Goal: Task Accomplishment & Management: Use online tool/utility

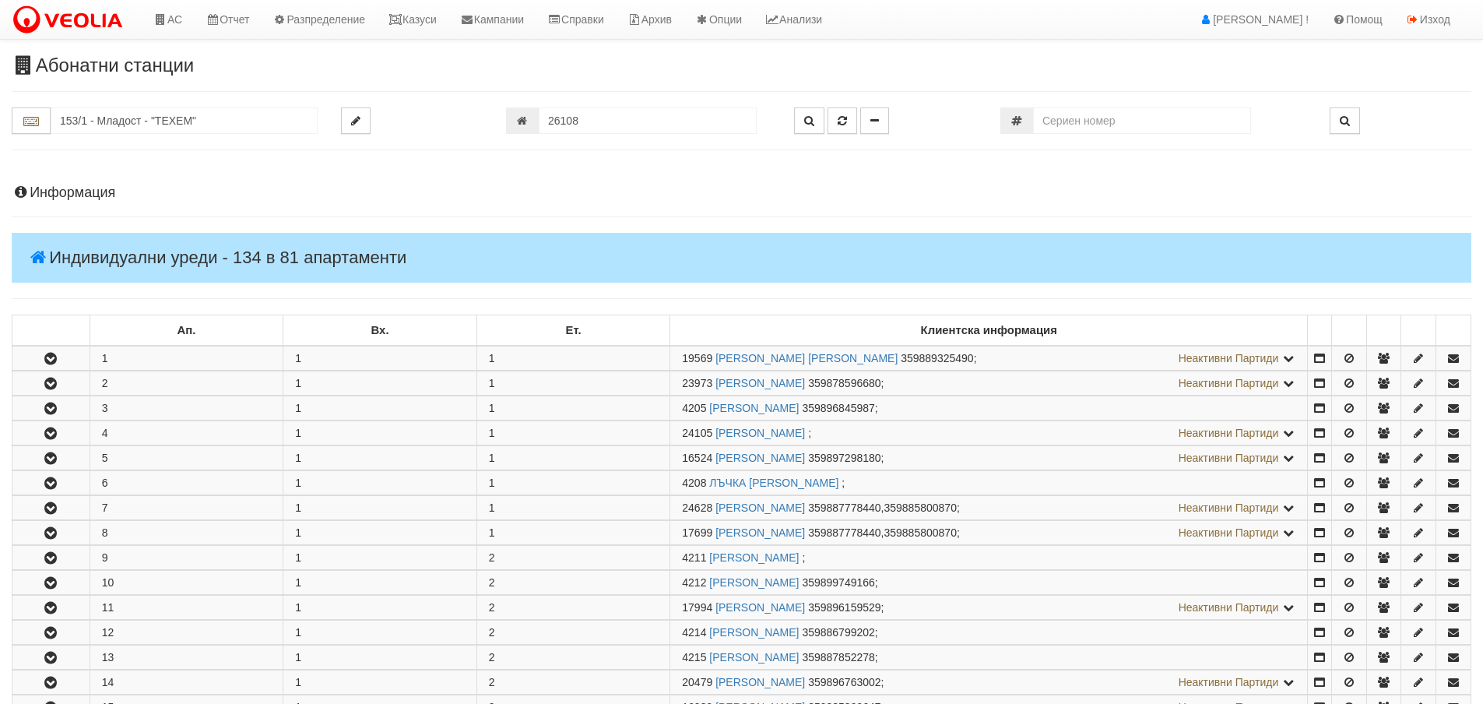
scroll to position [545, 0]
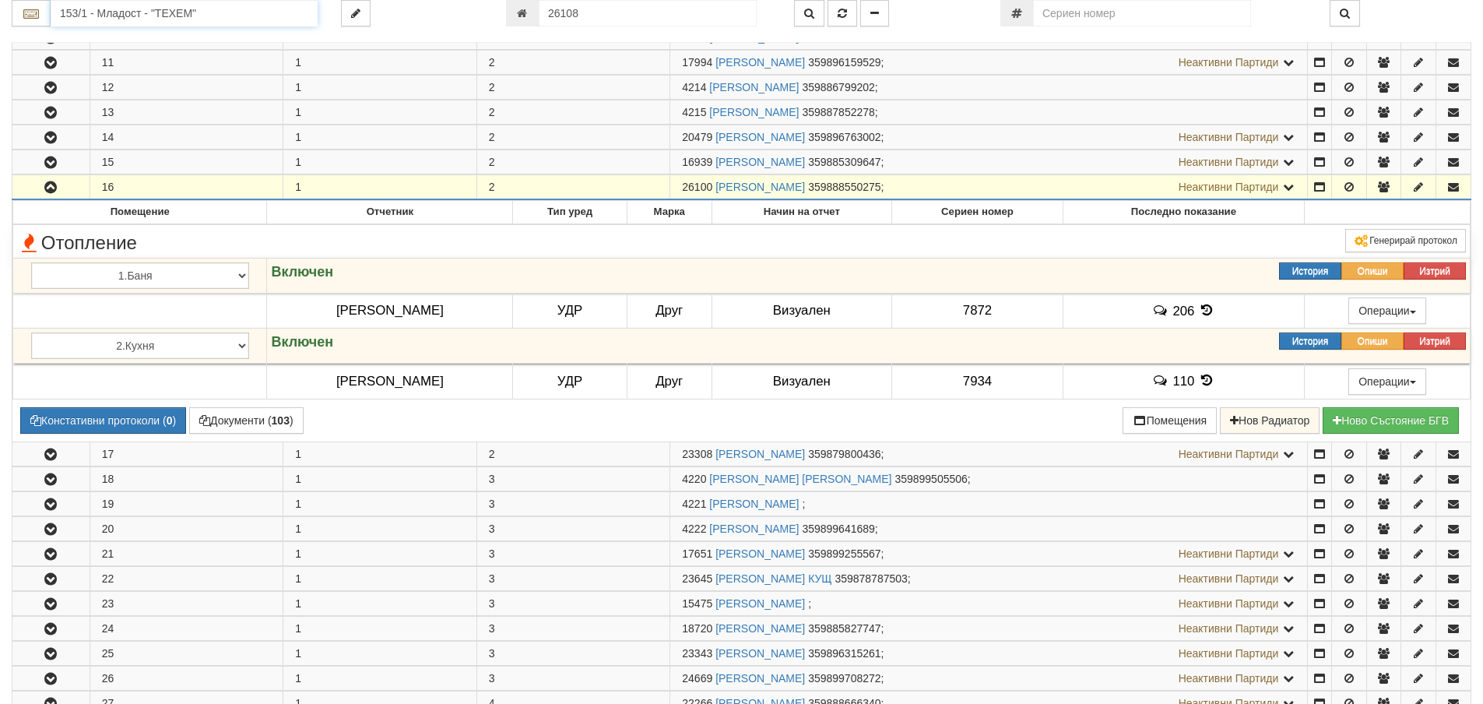
click at [195, 19] on input "153/1 - Младост - "ТЕХЕМ"" at bounding box center [184, 13] width 267 height 26
click at [183, 58] on div "111/3 - Младост - "ВЕОЛИЯ"" at bounding box center [184, 56] width 262 height 18
type input "111/3 - Младост - "ВЕОЛИЯ""
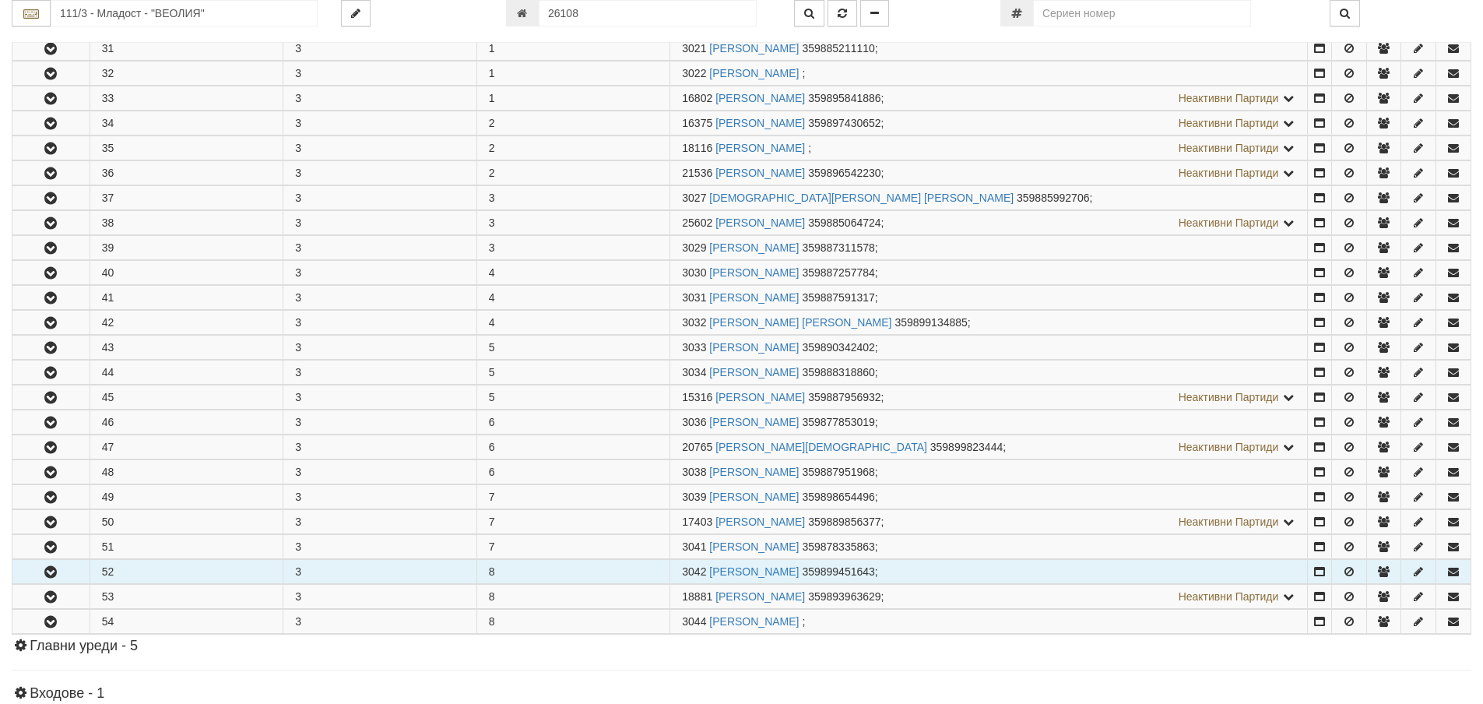
scroll to position [311, 0]
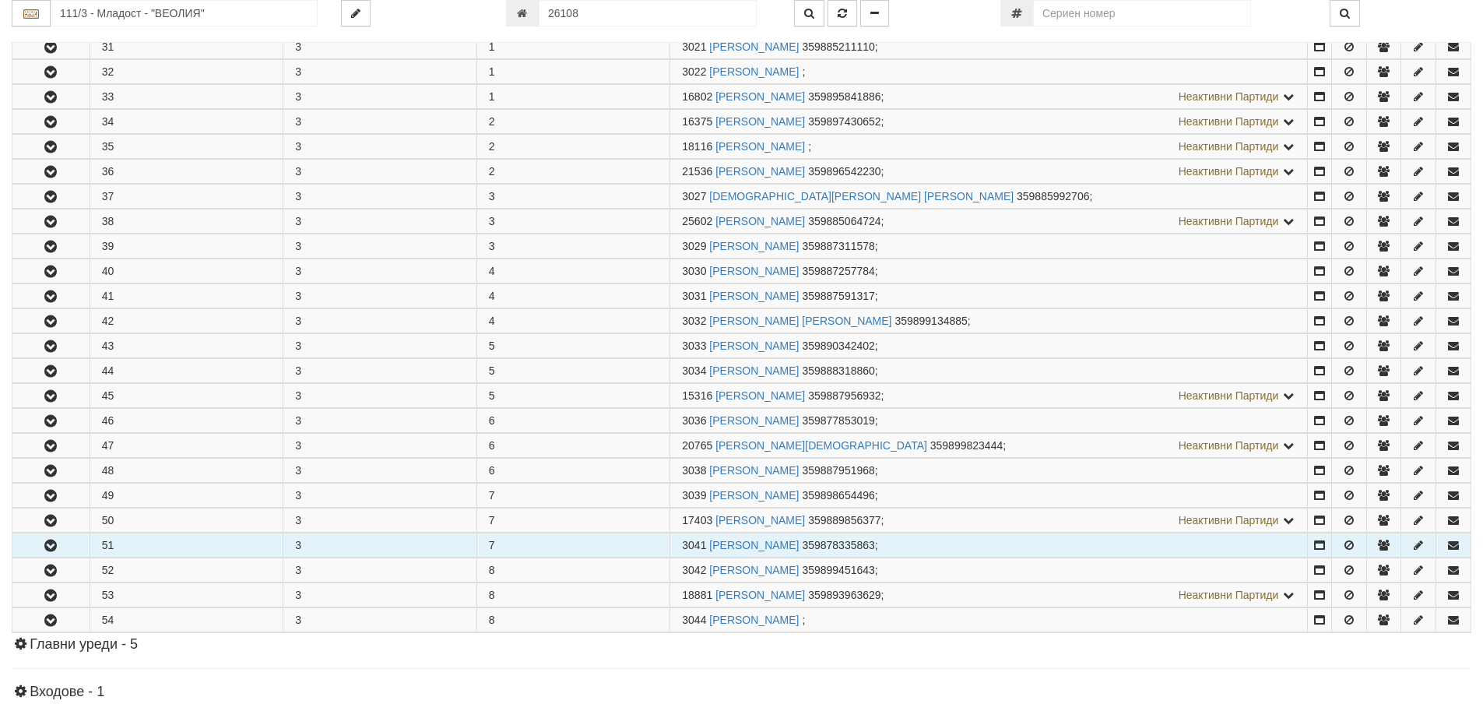
click at [76, 547] on button "button" at bounding box center [50, 544] width 77 height 23
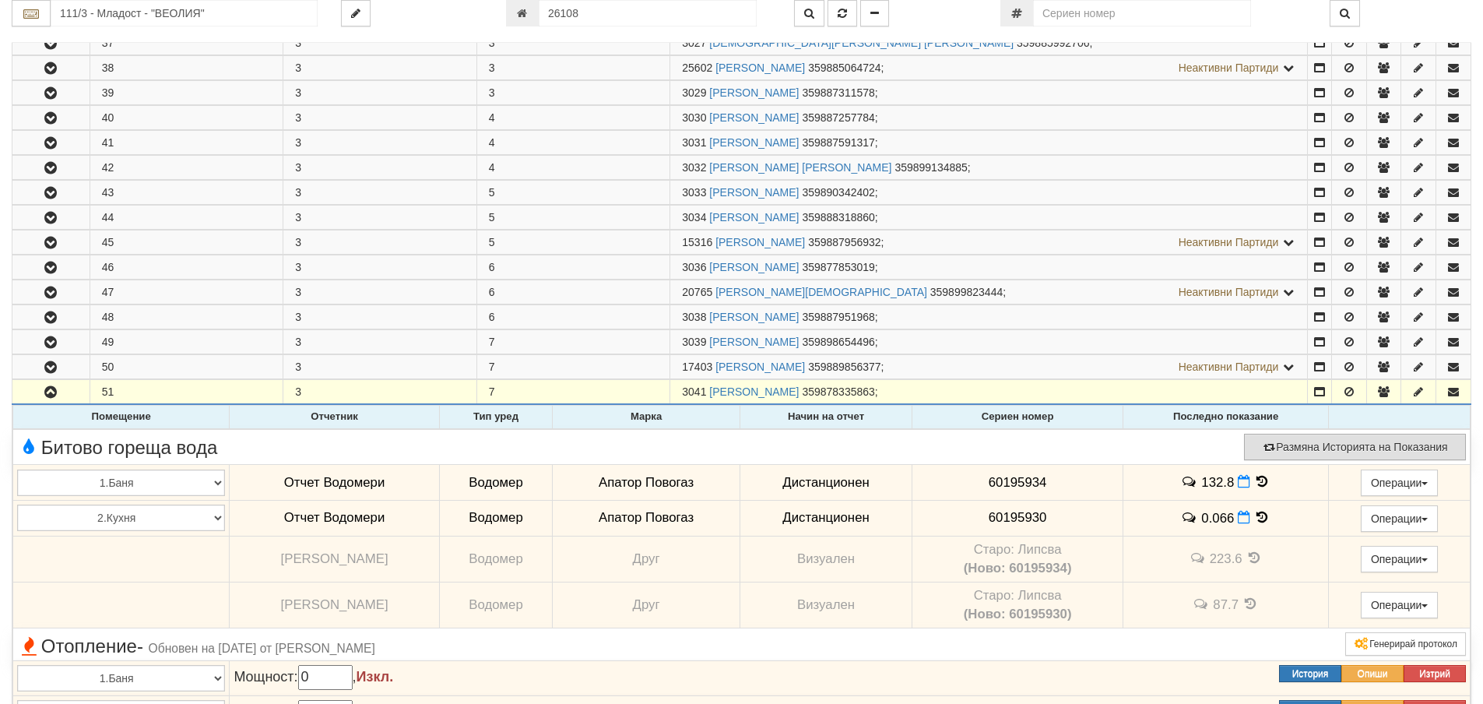
scroll to position [467, 0]
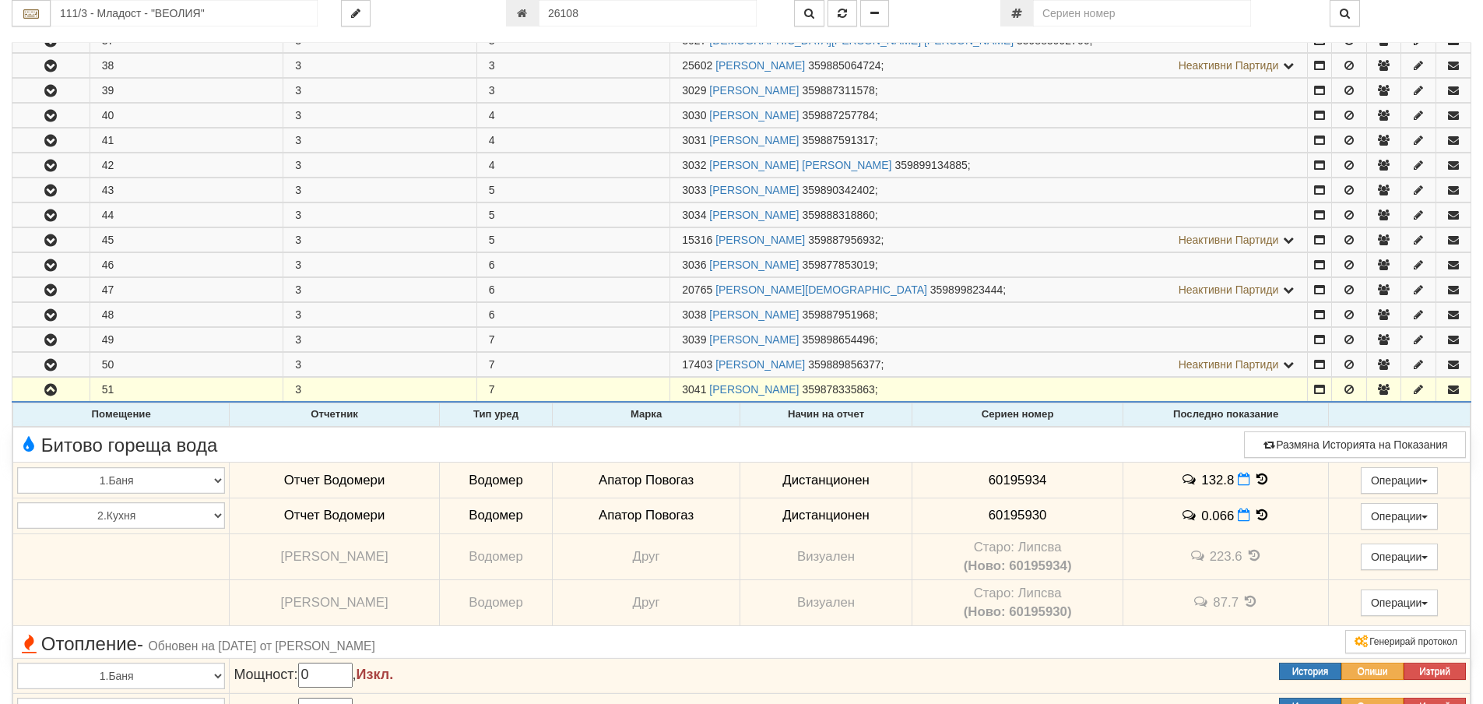
click at [1259, 477] on icon at bounding box center [1262, 479] width 17 height 13
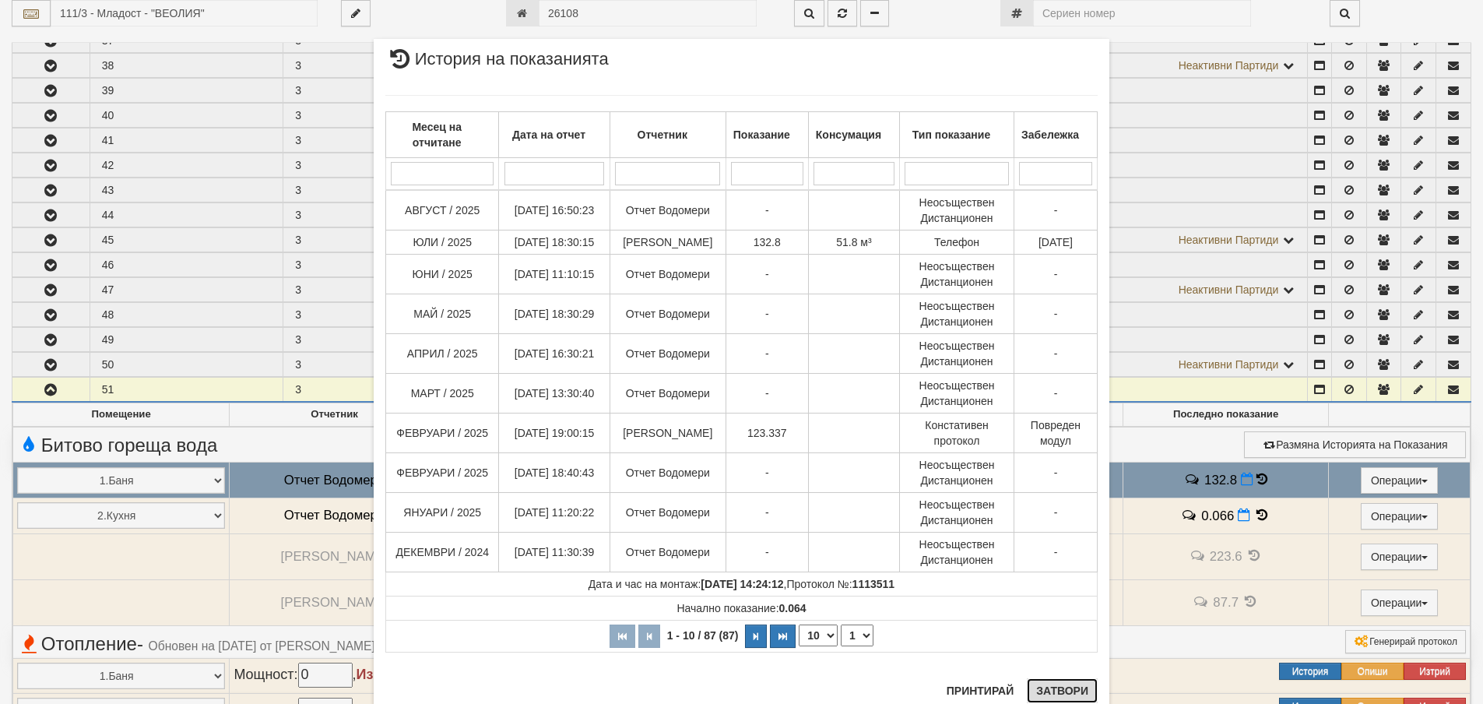
click at [1073, 684] on button "Затвори" at bounding box center [1062, 690] width 71 height 25
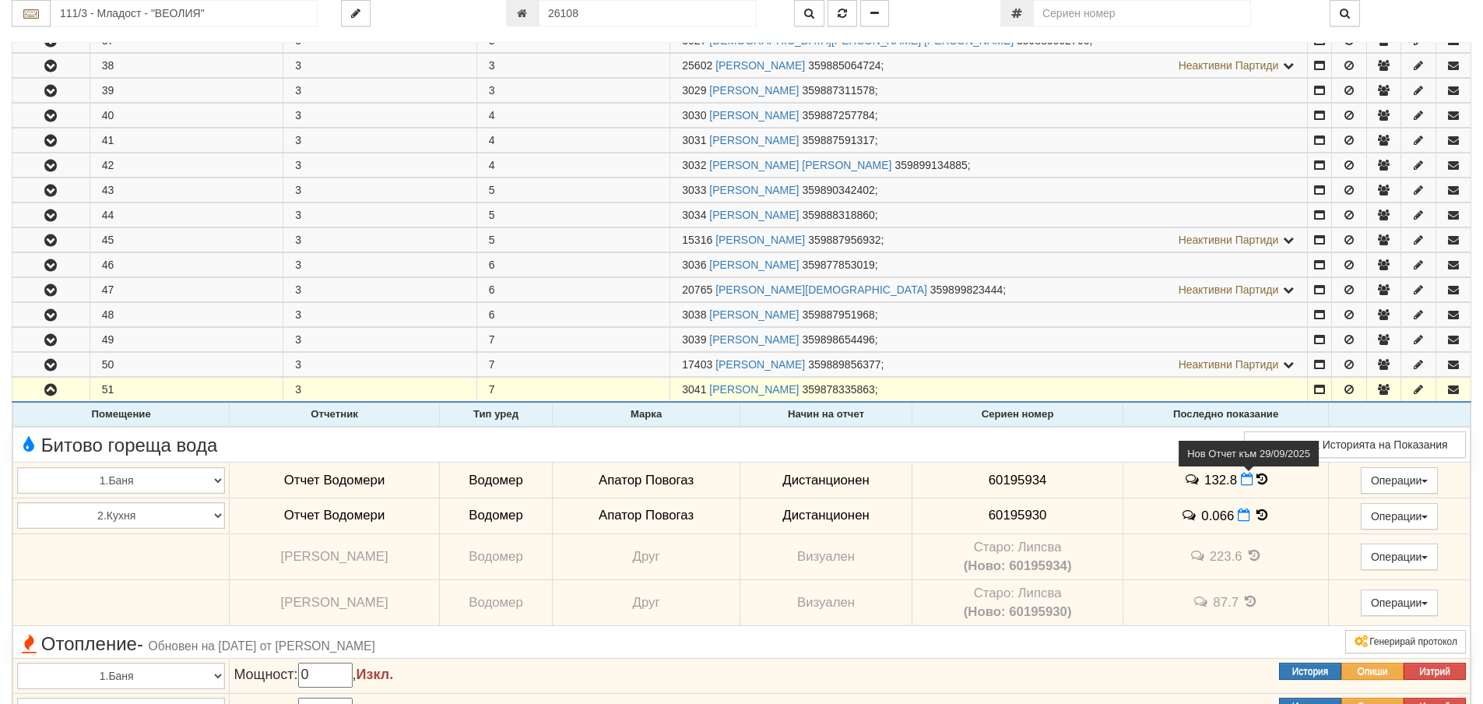
click at [1242, 480] on icon at bounding box center [1247, 479] width 12 height 13
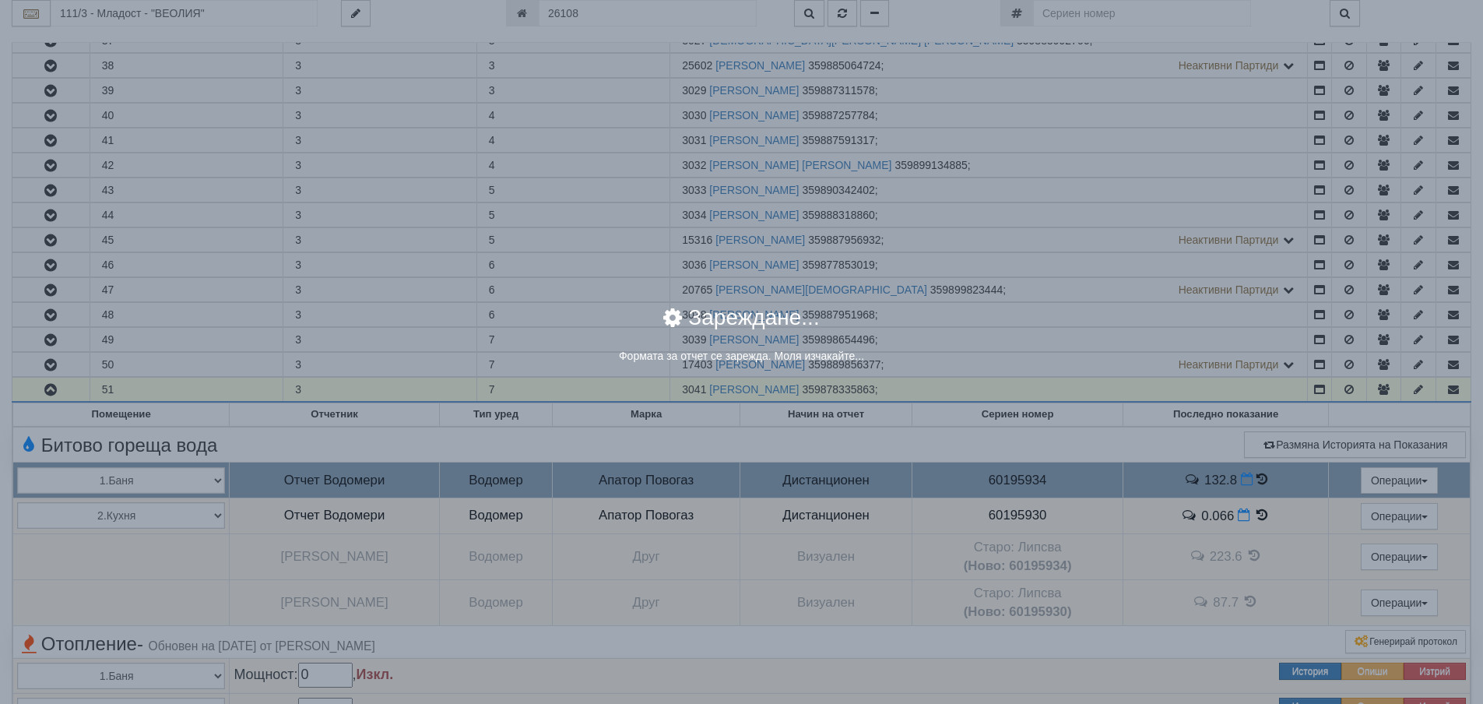
select select "8ac75930-9bfd-e511-80be-8d5a1dced85a"
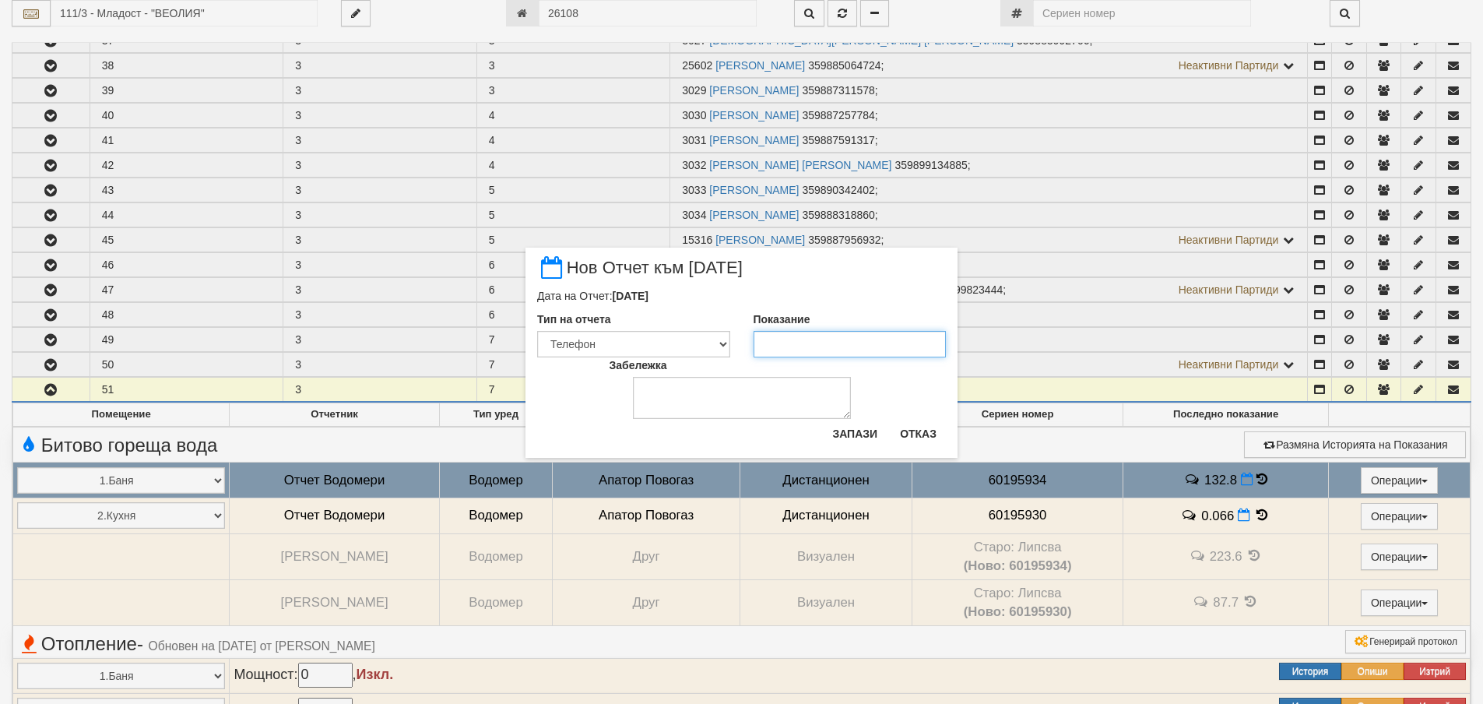
click at [794, 351] on input "Показание" at bounding box center [850, 344] width 193 height 26
type input "134.5"
click at [856, 425] on button "Запази" at bounding box center [855, 433] width 64 height 25
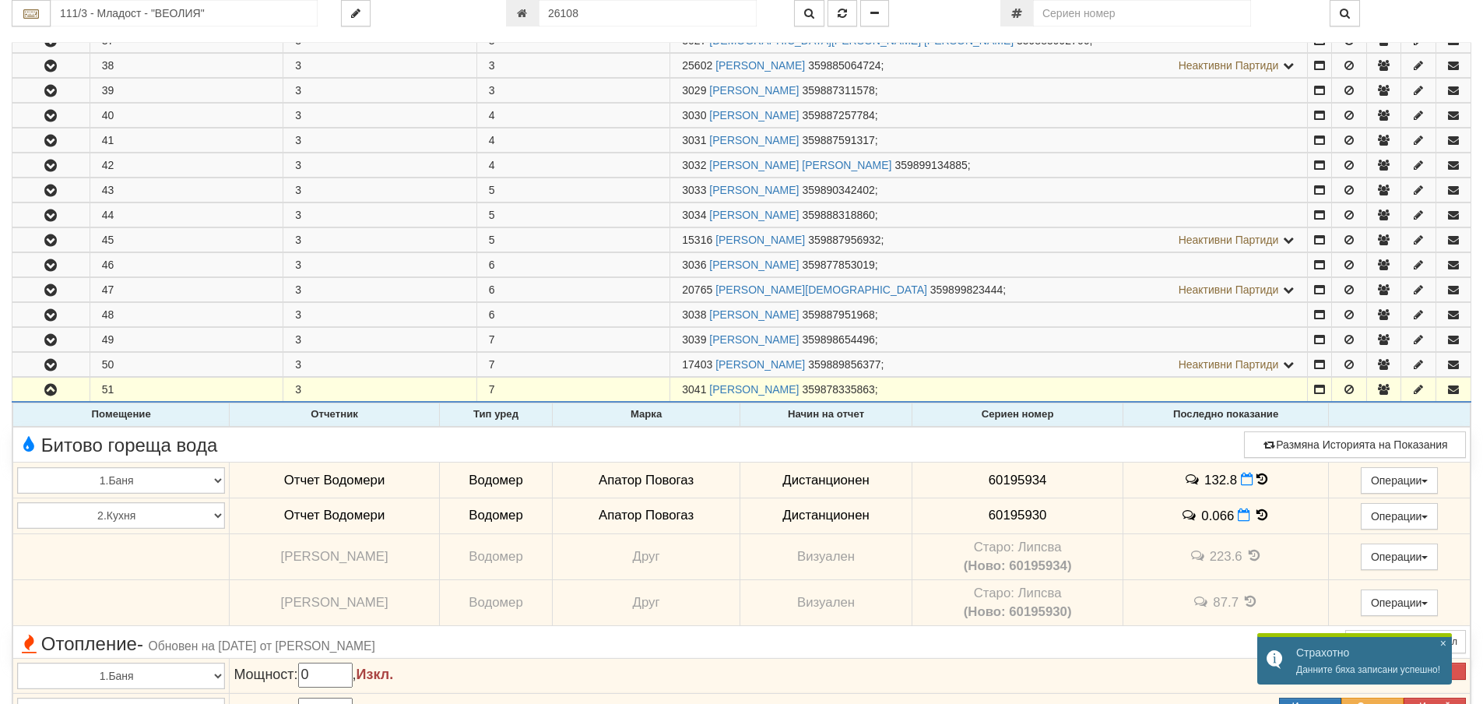
click at [1258, 512] on icon at bounding box center [1262, 514] width 17 height 13
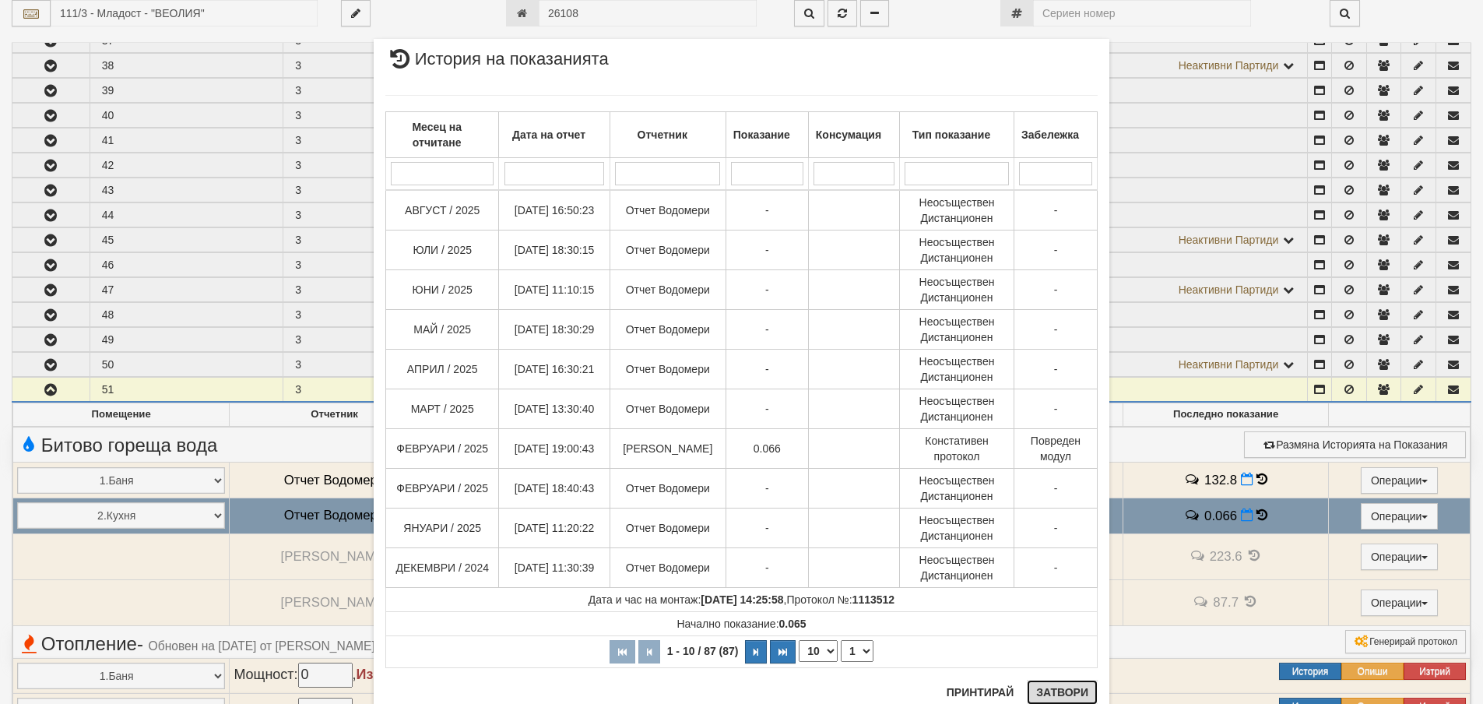
click at [1069, 687] on button "Затвори" at bounding box center [1062, 692] width 71 height 25
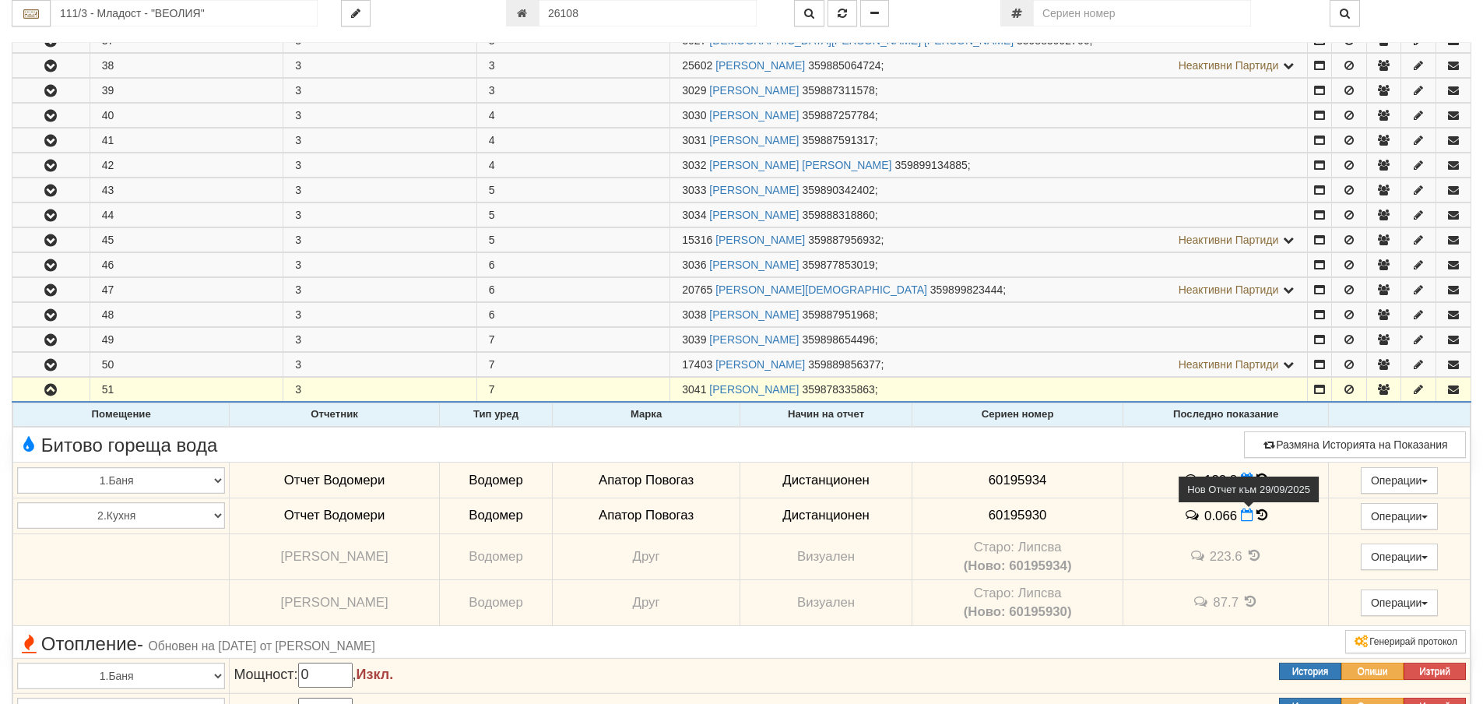
click at [1241, 515] on icon at bounding box center [1247, 514] width 12 height 13
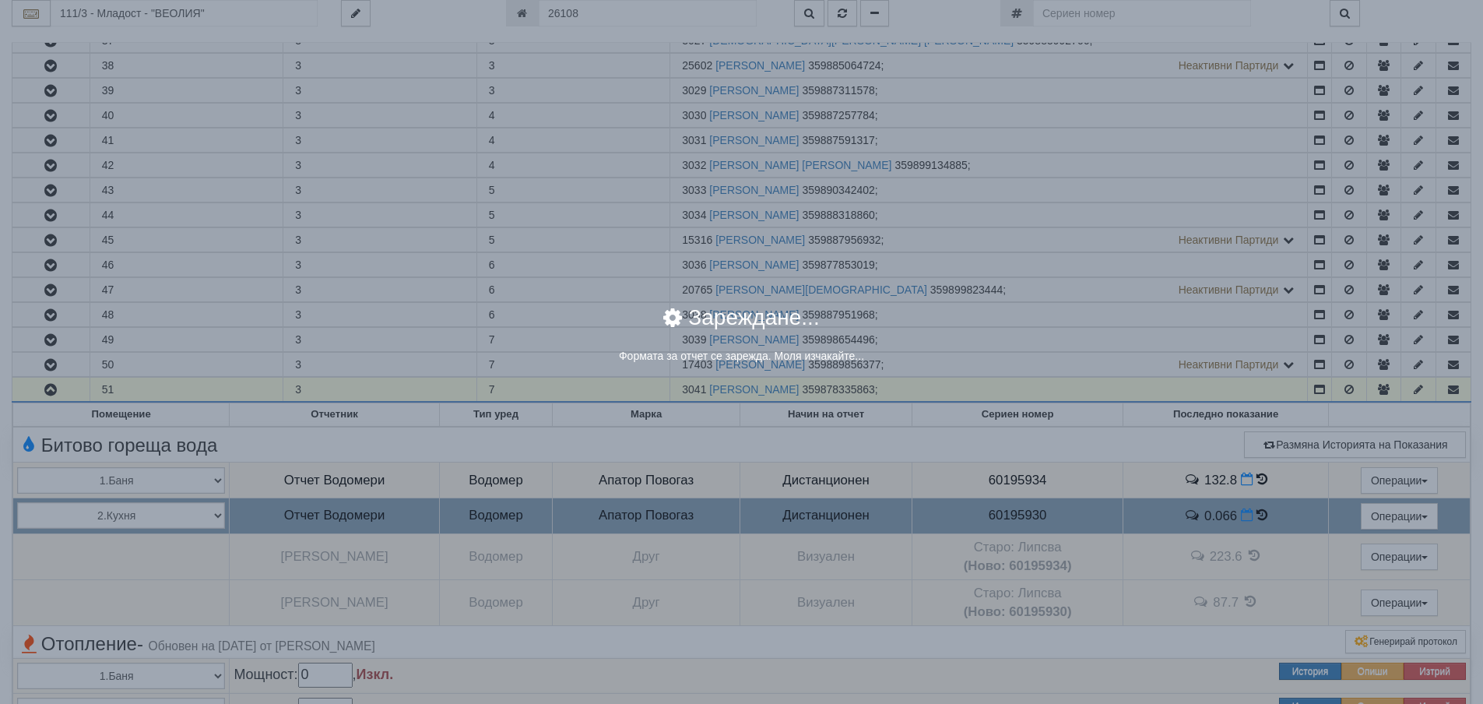
select select "8ac75930-9bfd-e511-80be-8d5a1dced85a"
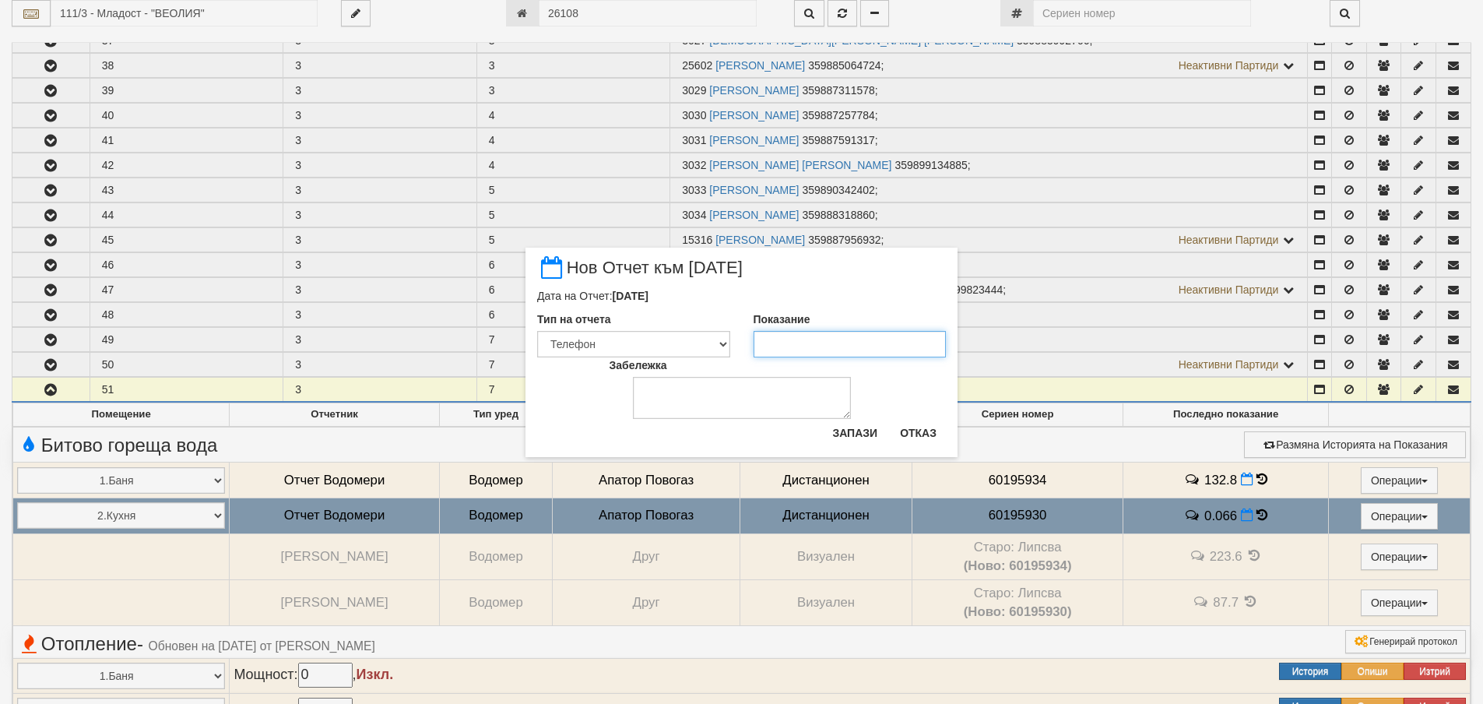
click at [775, 346] on input "Показание" at bounding box center [850, 344] width 193 height 26
type input "0.066"
click at [864, 438] on button "Запази" at bounding box center [855, 432] width 64 height 25
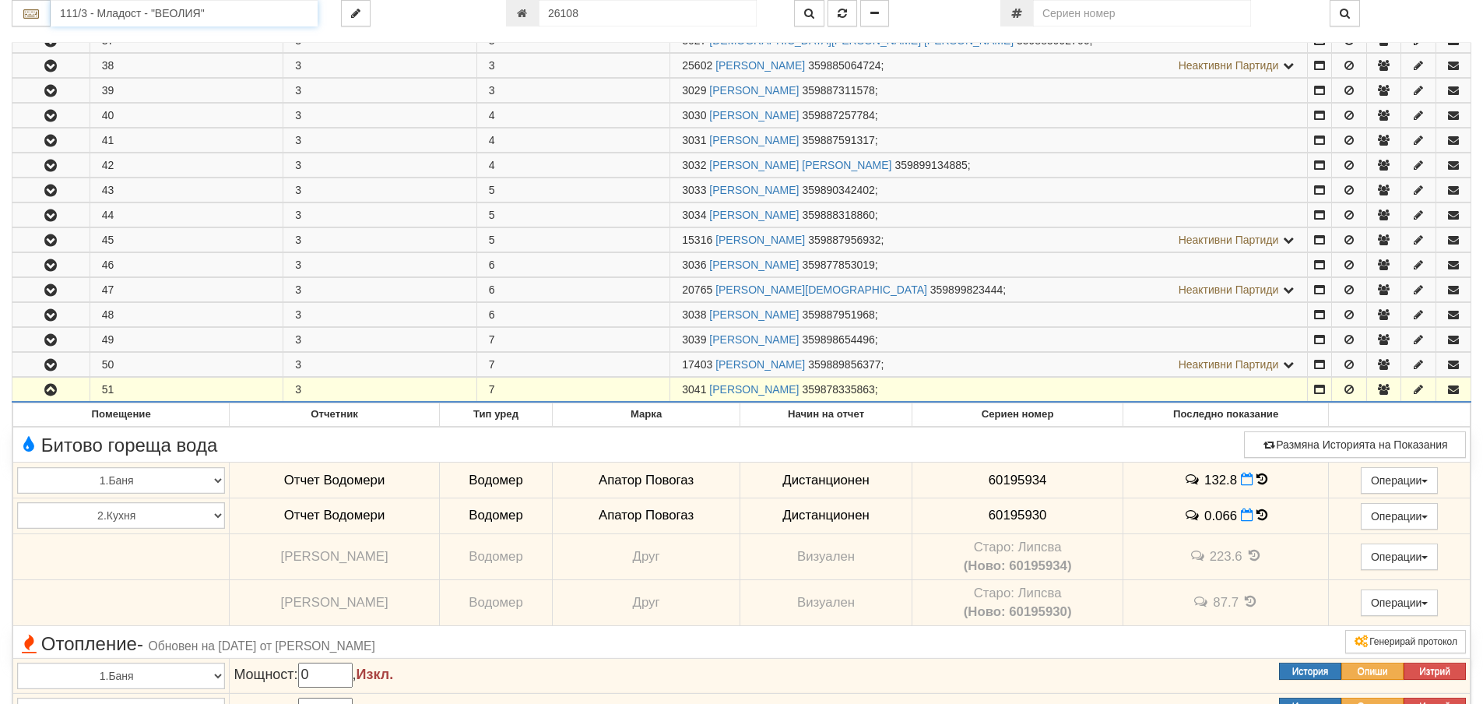
click at [290, 5] on input "111/3 - Младост - "ВЕОЛИЯ"" at bounding box center [184, 13] width 267 height 26
click at [170, 59] on div "003А/1 - Трошево - "ВЕОЛИЯ"" at bounding box center [184, 56] width 262 height 18
type input "003А/1 - Трошево - "ВЕОЛИЯ""
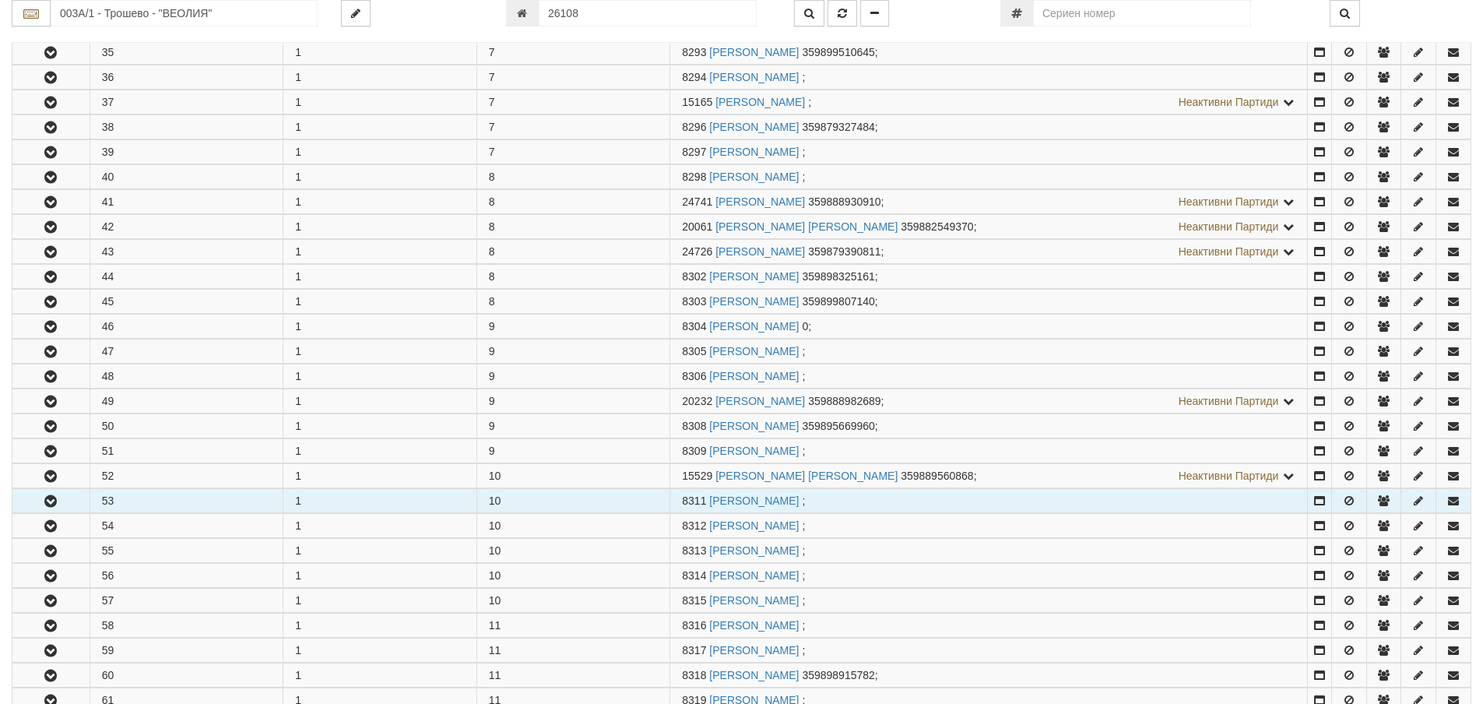
scroll to position [1246, 0]
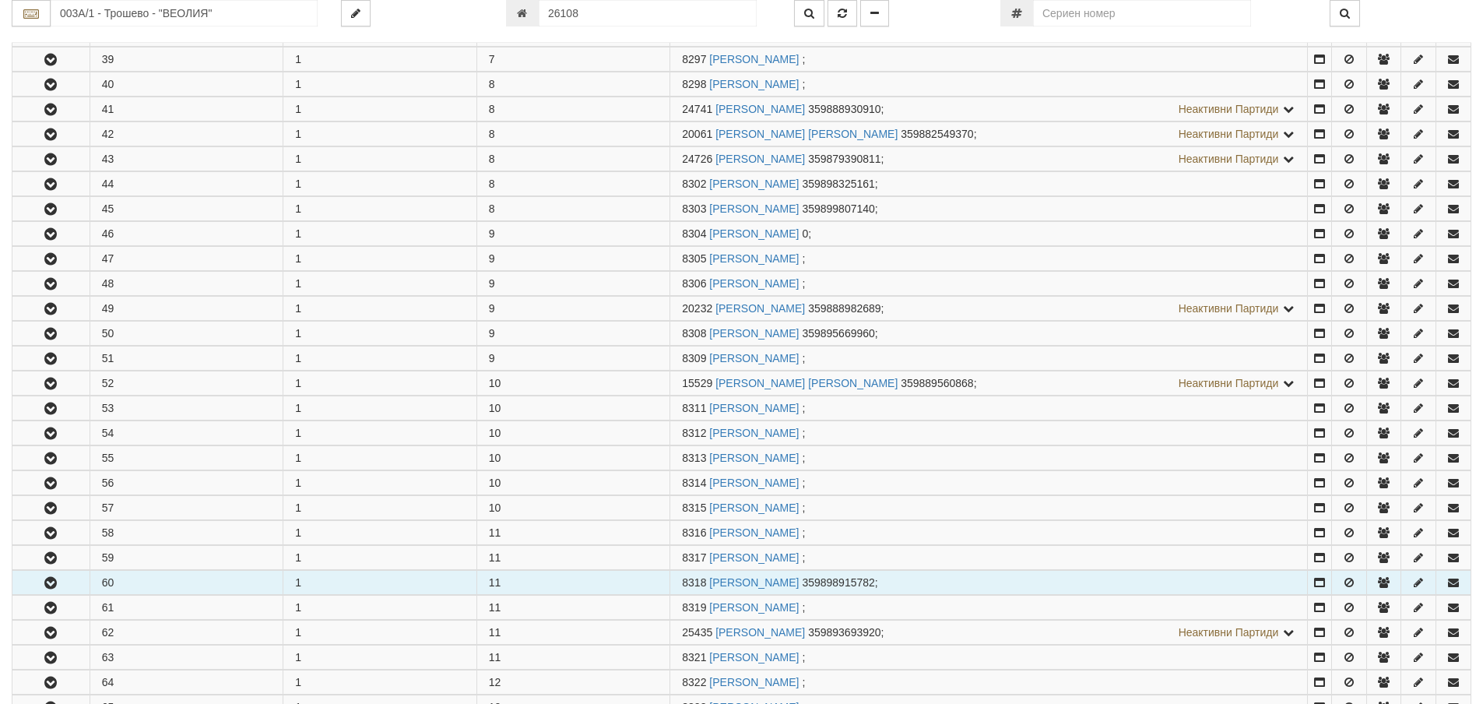
drag, startPoint x: 73, startPoint y: 588, endPoint x: 122, endPoint y: 573, distance: 51.2
click at [83, 586] on button "button" at bounding box center [50, 582] width 77 height 23
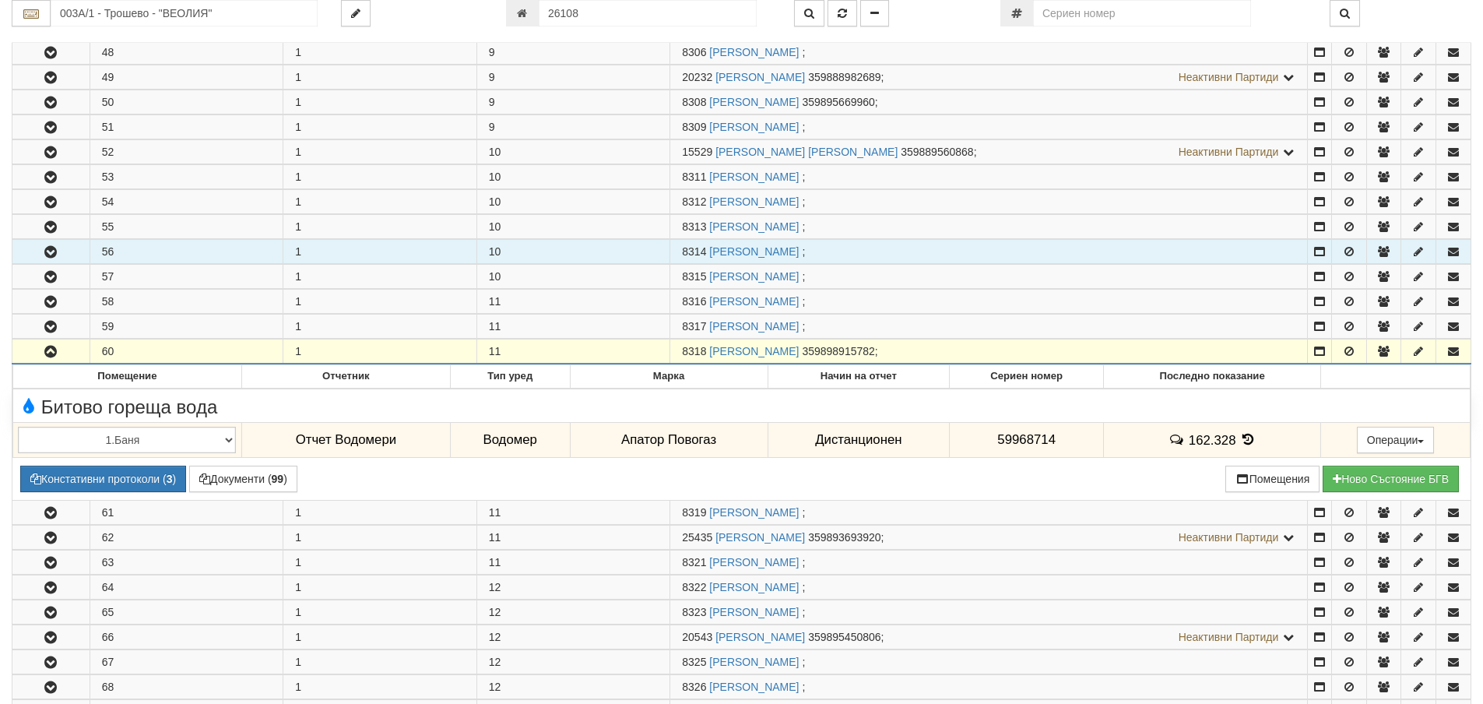
scroll to position [1635, 0]
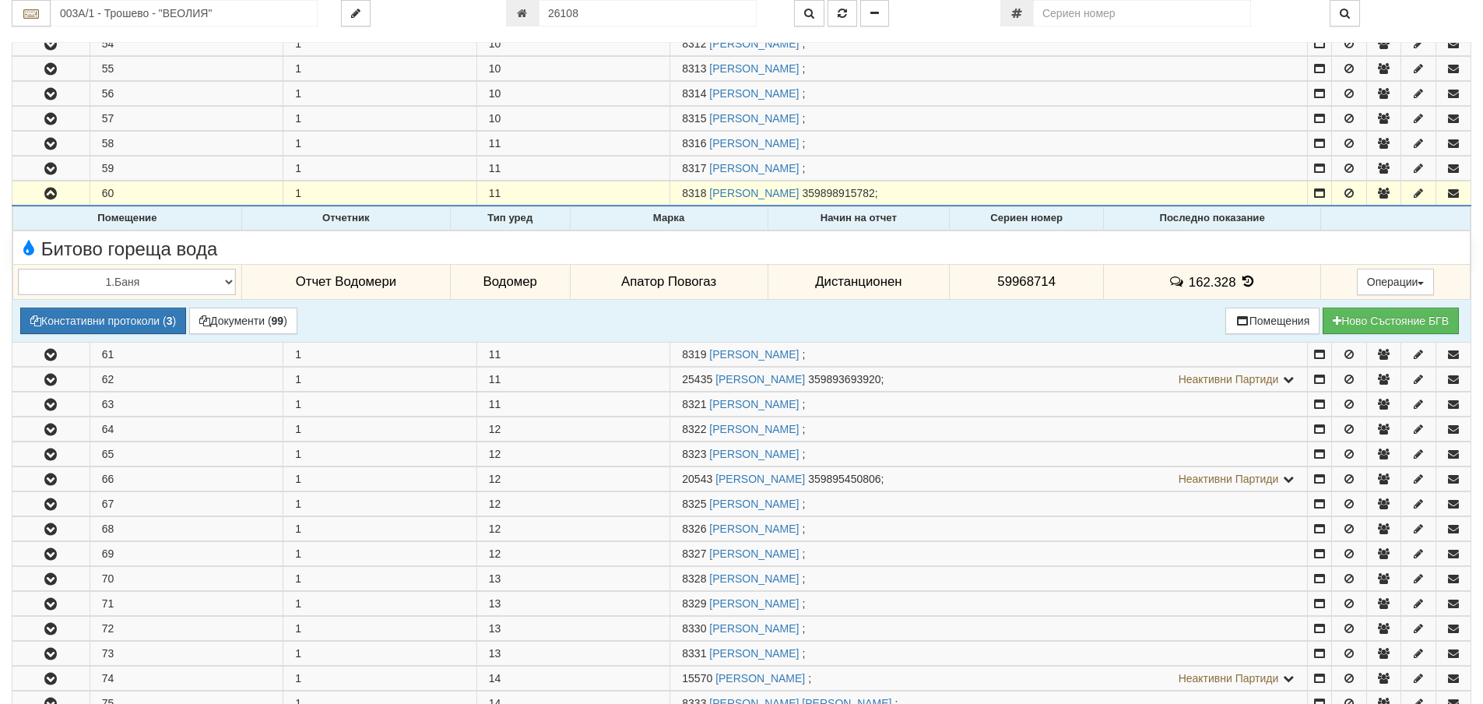
click at [1239, 281] on icon at bounding box center [1247, 281] width 17 height 13
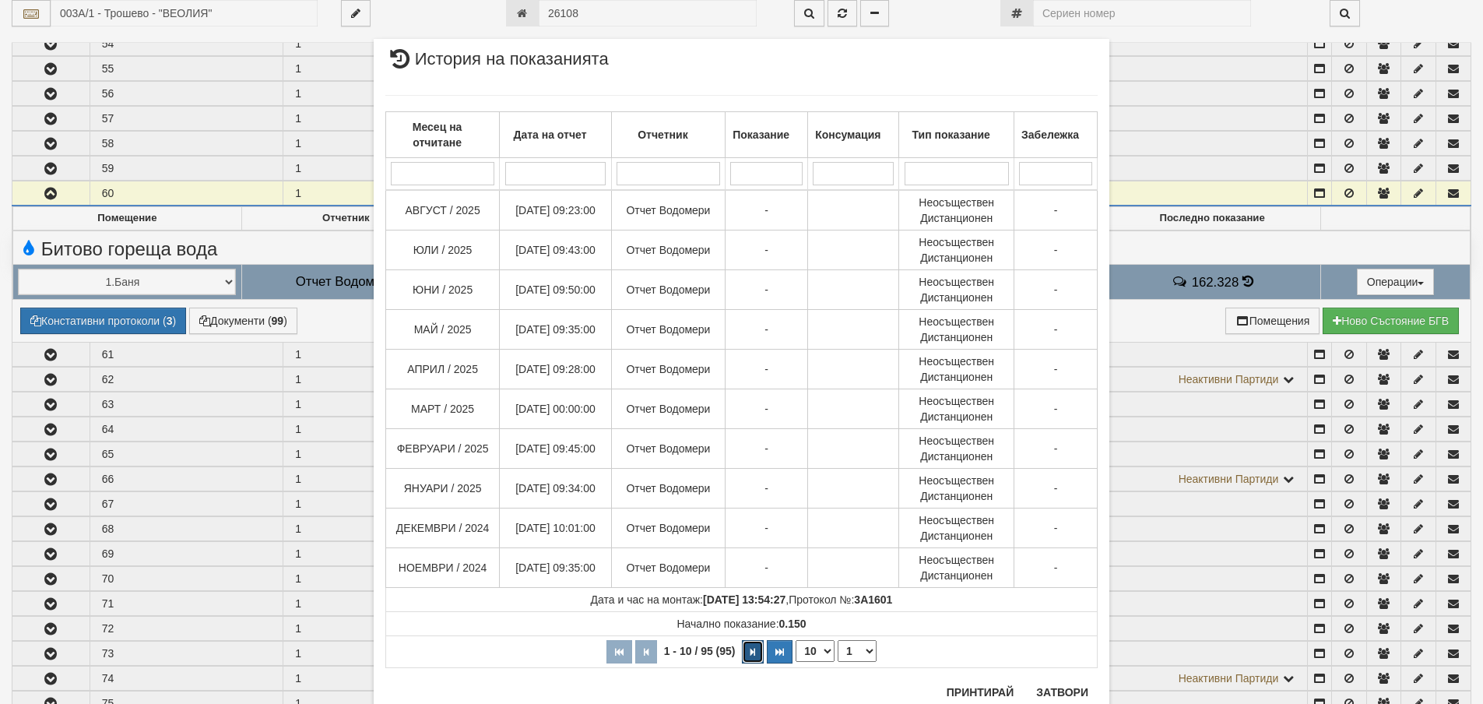
click at [746, 645] on button "button" at bounding box center [753, 651] width 22 height 23
click at [746, 645] on button "button" at bounding box center [756, 651] width 22 height 23
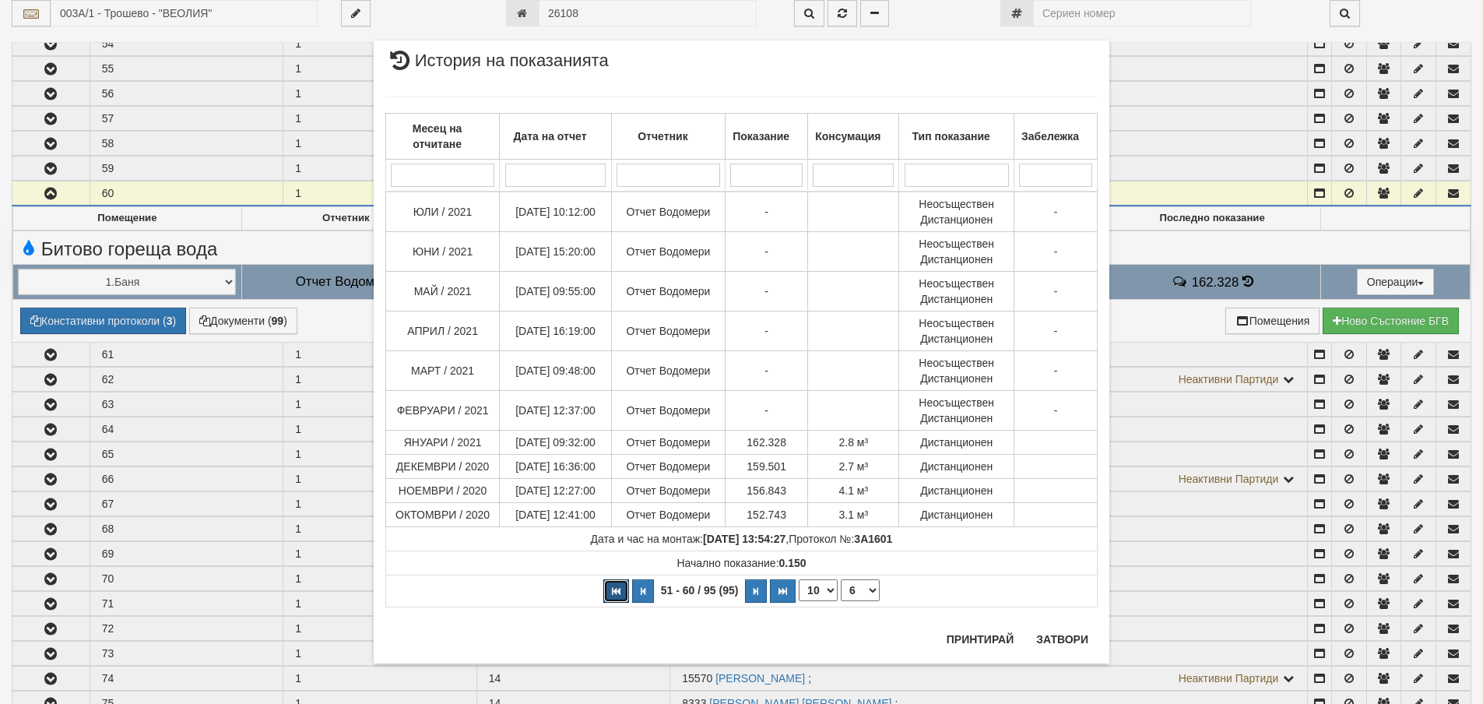
drag, startPoint x: 610, startPoint y: 589, endPoint x: 881, endPoint y: 610, distance: 271.8
click at [620, 589] on button "button" at bounding box center [616, 590] width 26 height 23
select select "1"
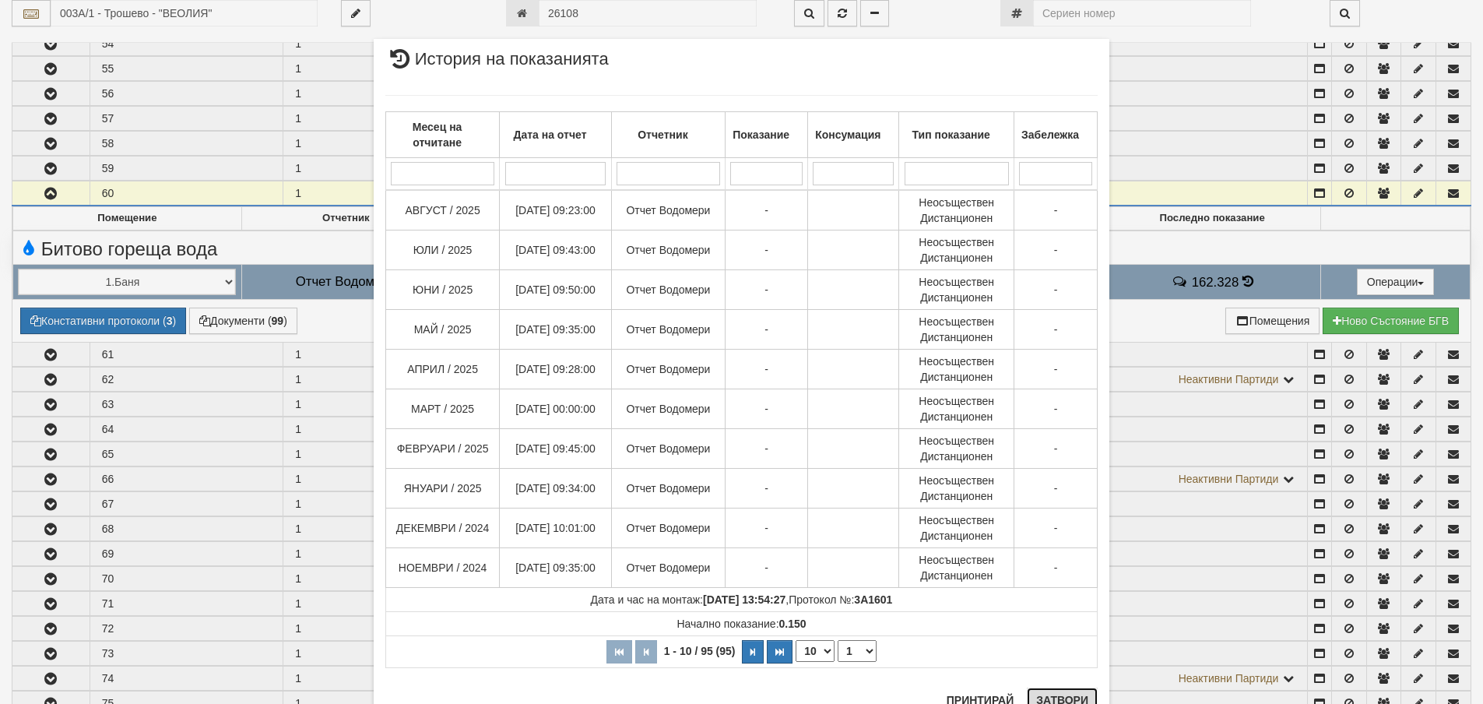
click at [1059, 694] on button "Затвори" at bounding box center [1062, 699] width 71 height 25
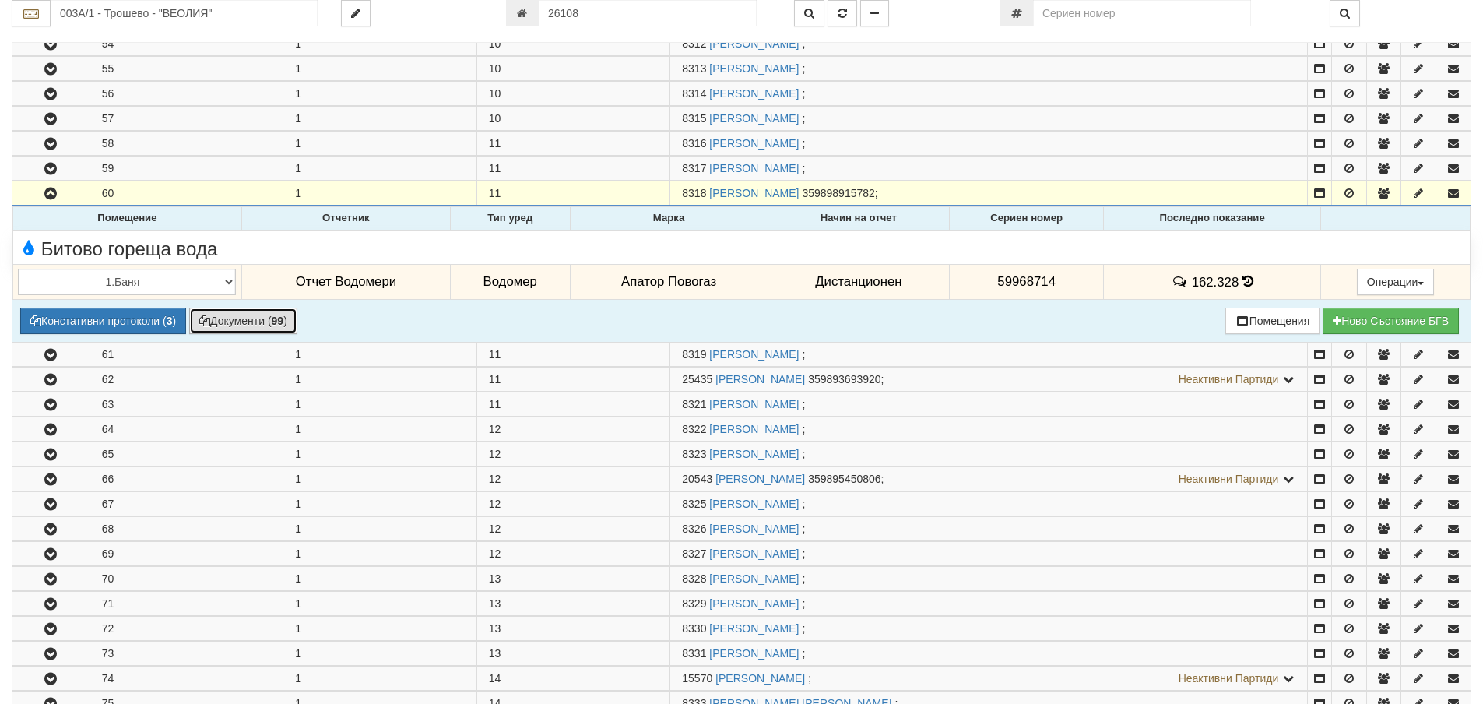
click at [274, 312] on button "Документи ( 99 )" at bounding box center [243, 321] width 108 height 26
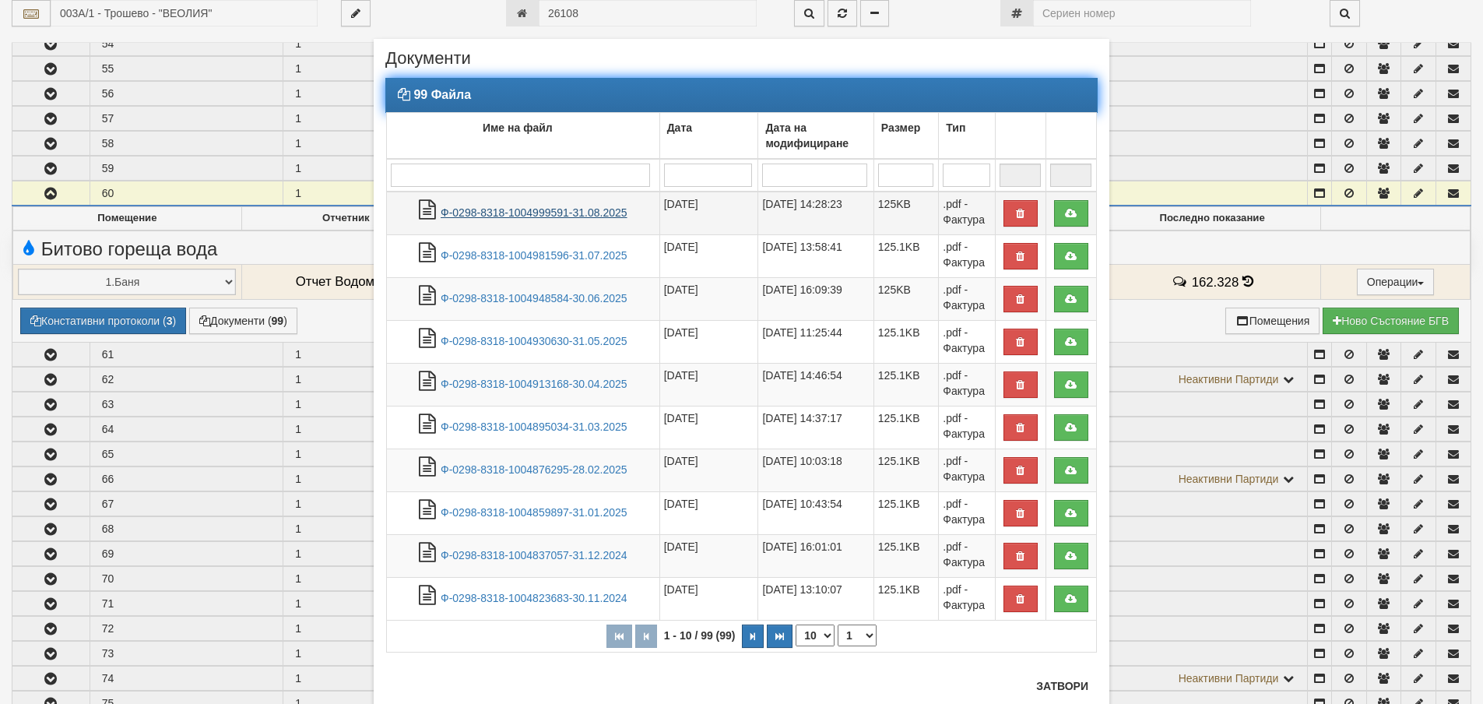
click at [549, 206] on link "Ф-0298-8318-1004999591-31.08.2025" at bounding box center [534, 212] width 187 height 12
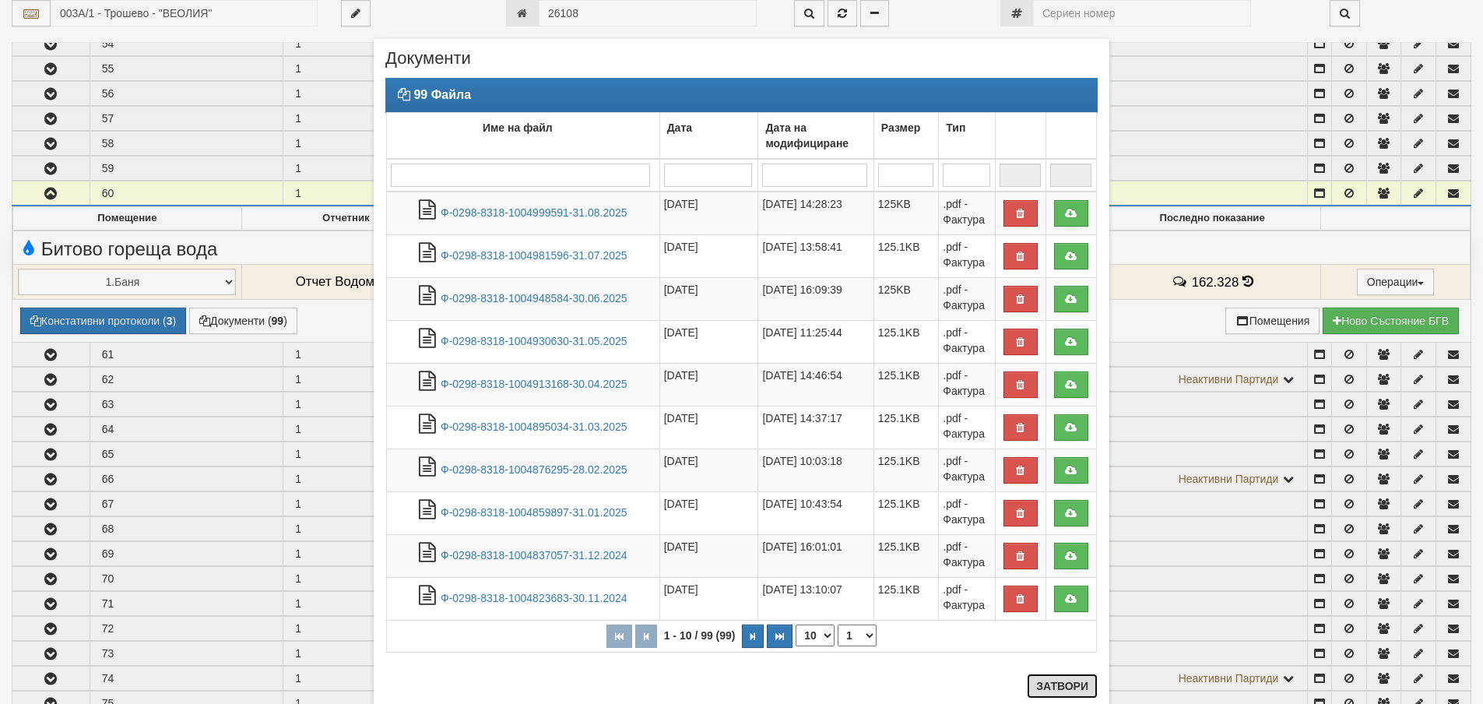
click at [1069, 685] on button "Затвори" at bounding box center [1062, 685] width 71 height 25
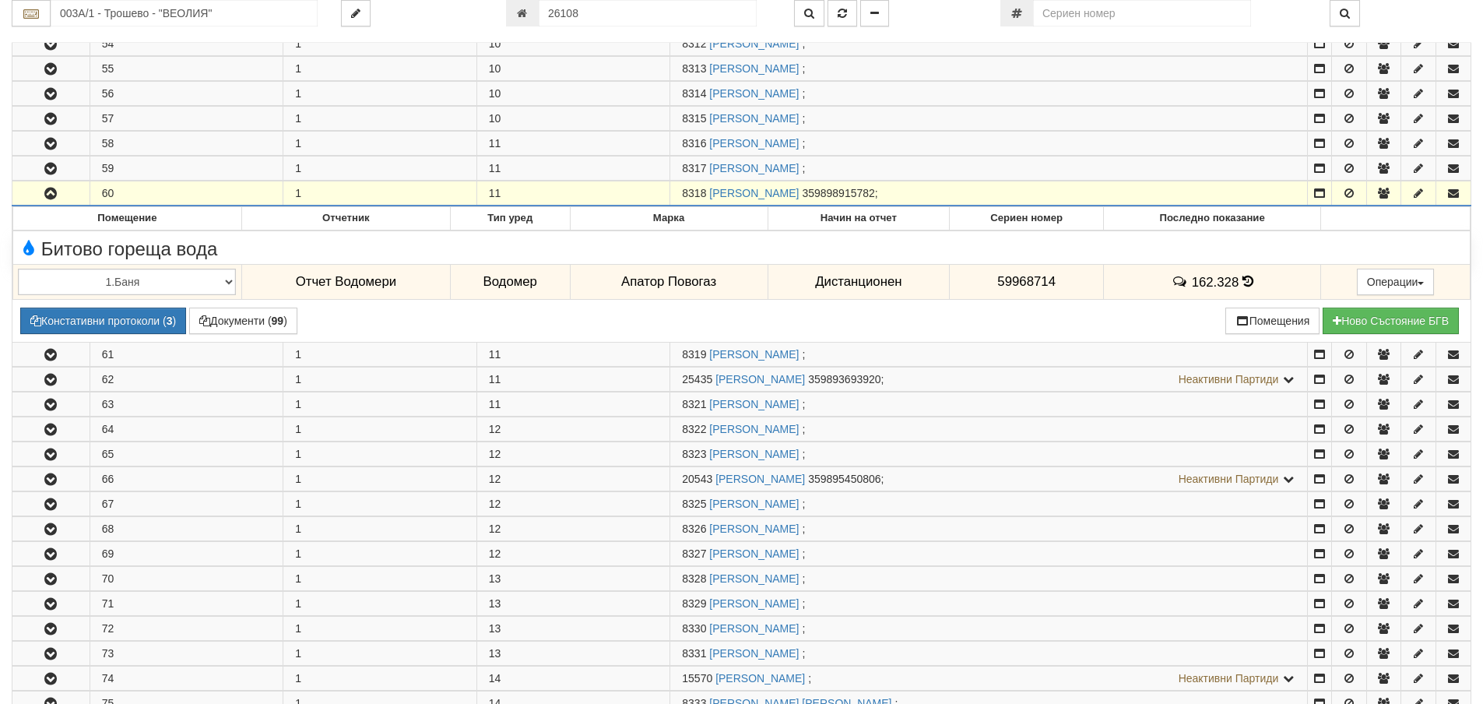
click at [228, 28] on div "003А/1 - Трошево - "ВЕОЛИЯ" 26108" at bounding box center [742, 21] width 1460 height 43
click at [227, 18] on input "003А/1 - Трошево - "ВЕОЛИЯ"" at bounding box center [184, 13] width 267 height 26
click at [209, 44] on div "074/1 - Трошево - "ВЕОЛИЯ"" at bounding box center [184, 38] width 262 height 18
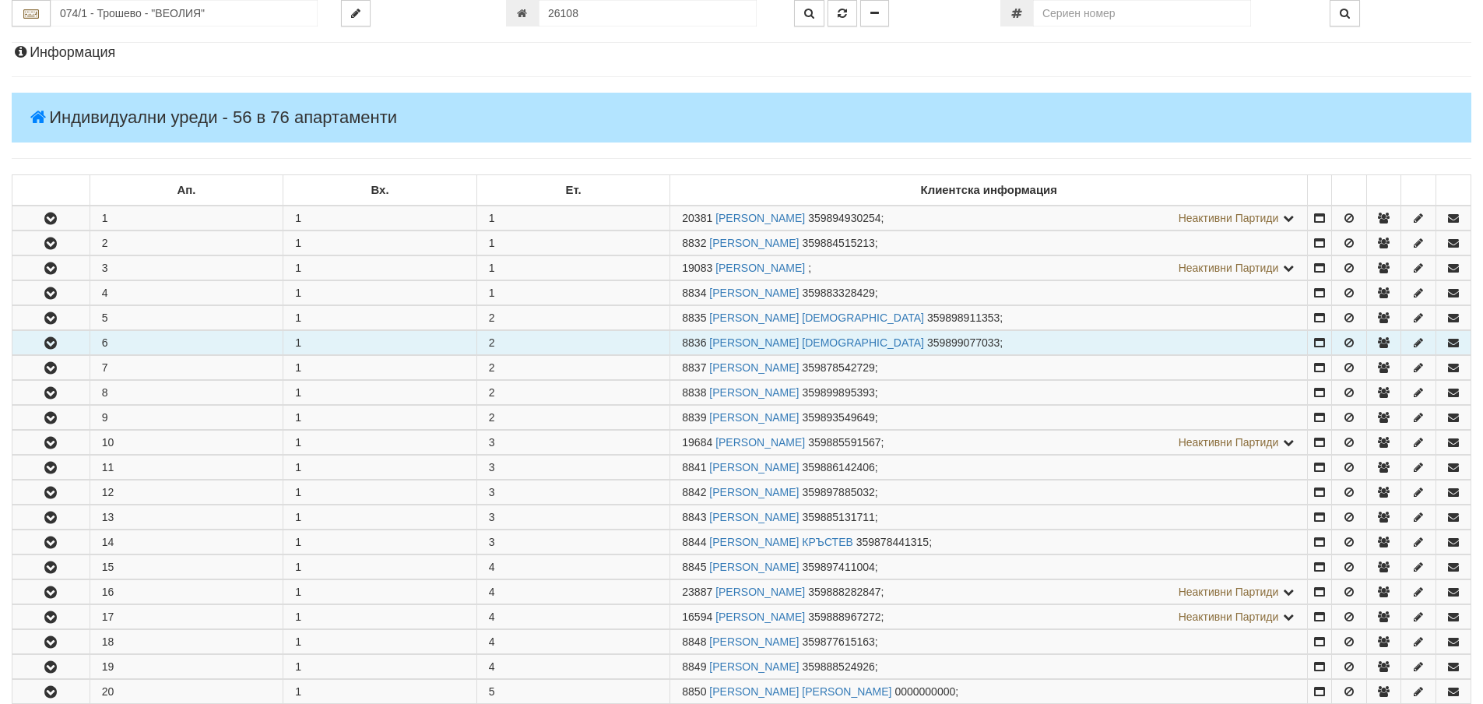
scroll to position [156, 0]
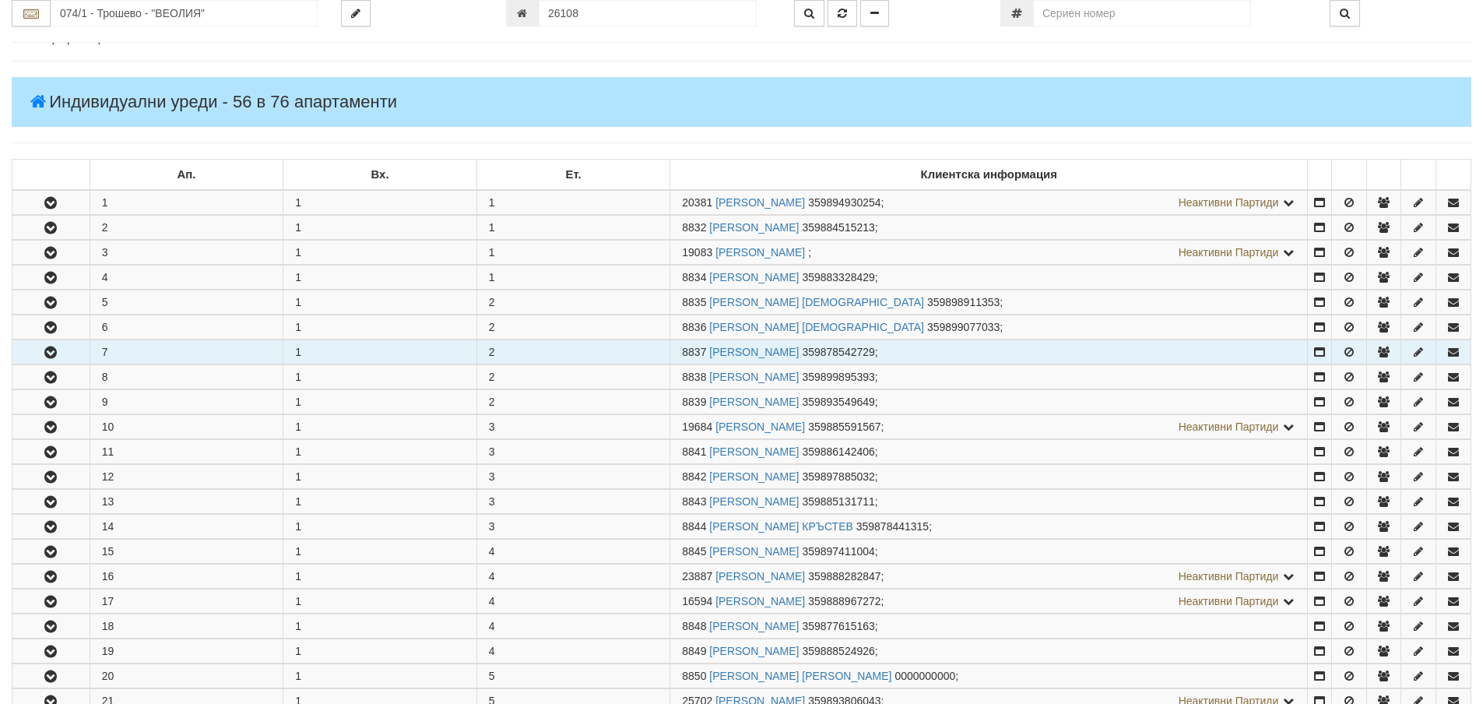
click at [46, 358] on icon "button" at bounding box center [50, 352] width 19 height 11
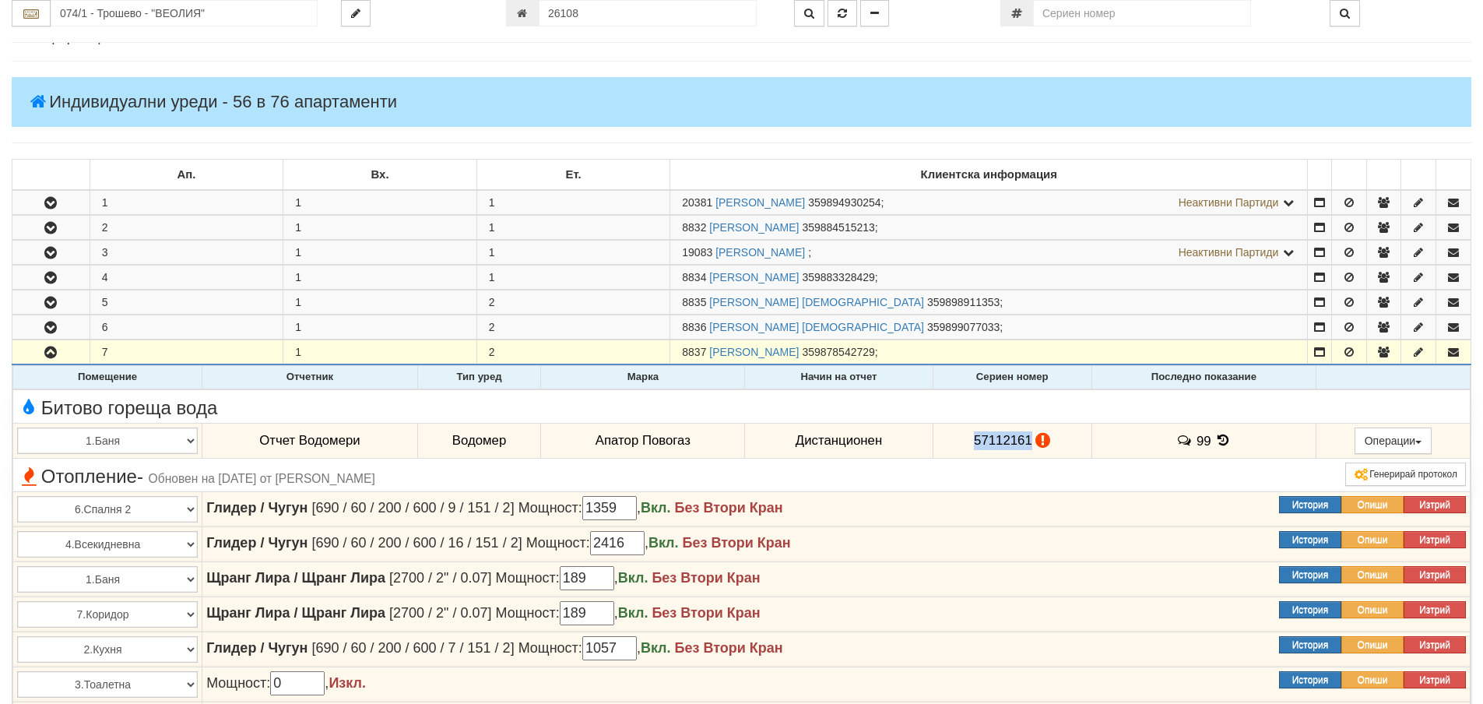
drag, startPoint x: 968, startPoint y: 440, endPoint x: 1025, endPoint y: 442, distance: 56.9
click at [1025, 442] on td "57112161" at bounding box center [1012, 441] width 159 height 36
copy span "57112161"
click at [1216, 440] on icon at bounding box center [1223, 440] width 17 height 13
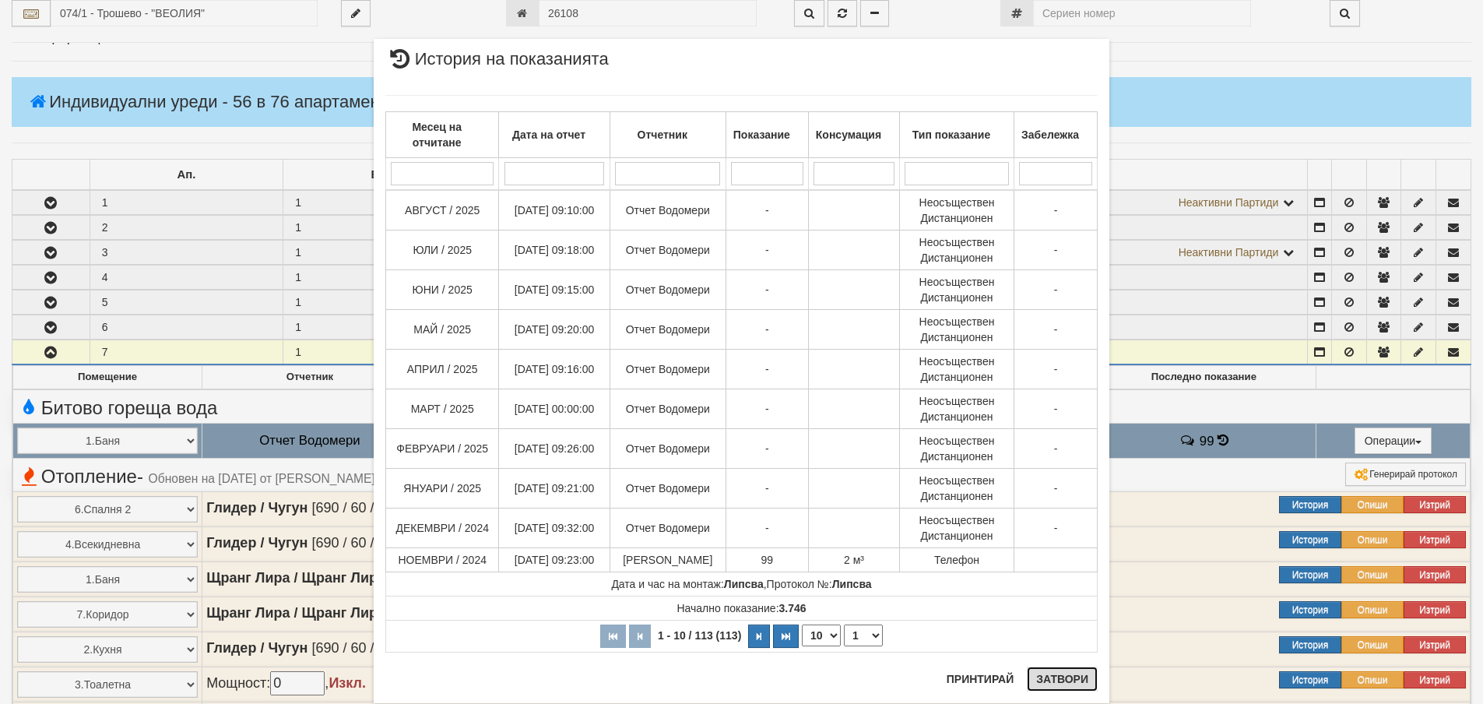
click at [1069, 677] on button "Затвори" at bounding box center [1062, 678] width 71 height 25
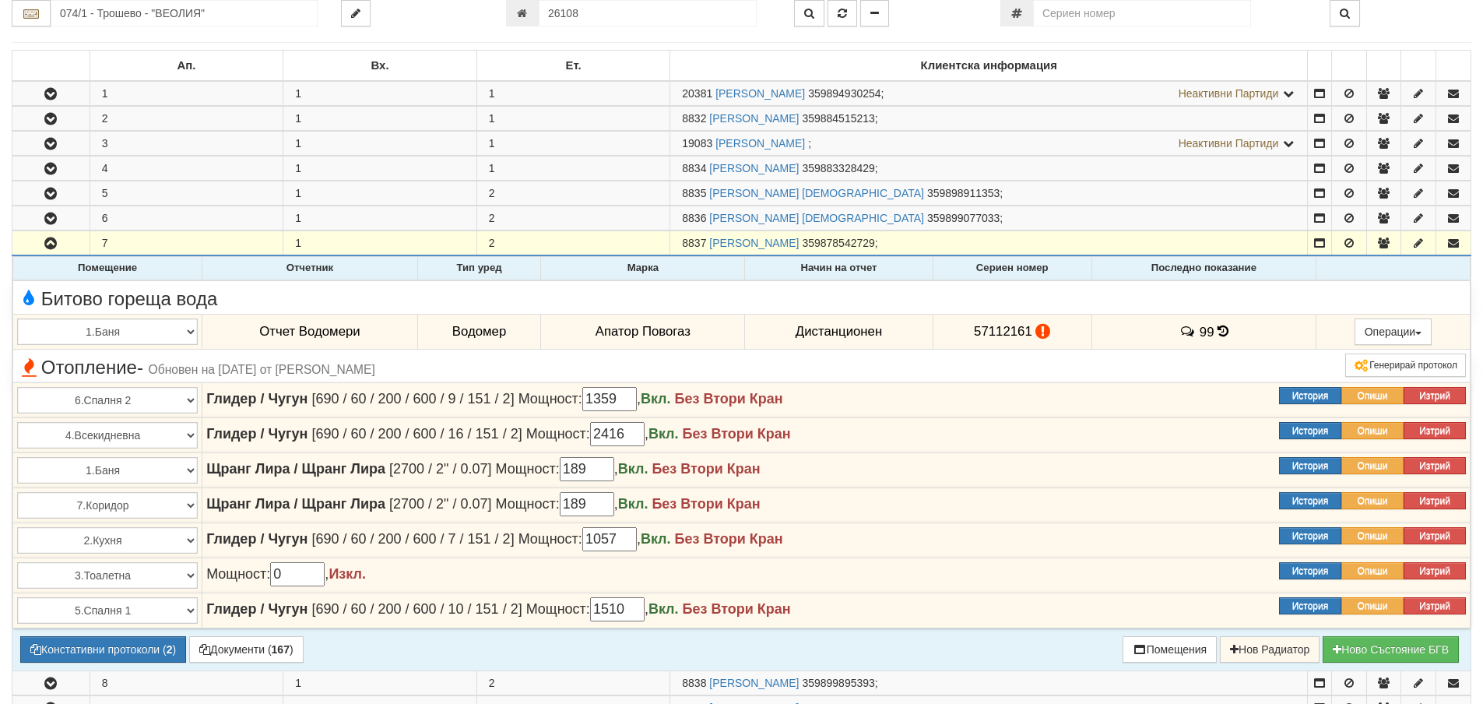
scroll to position [311, 0]
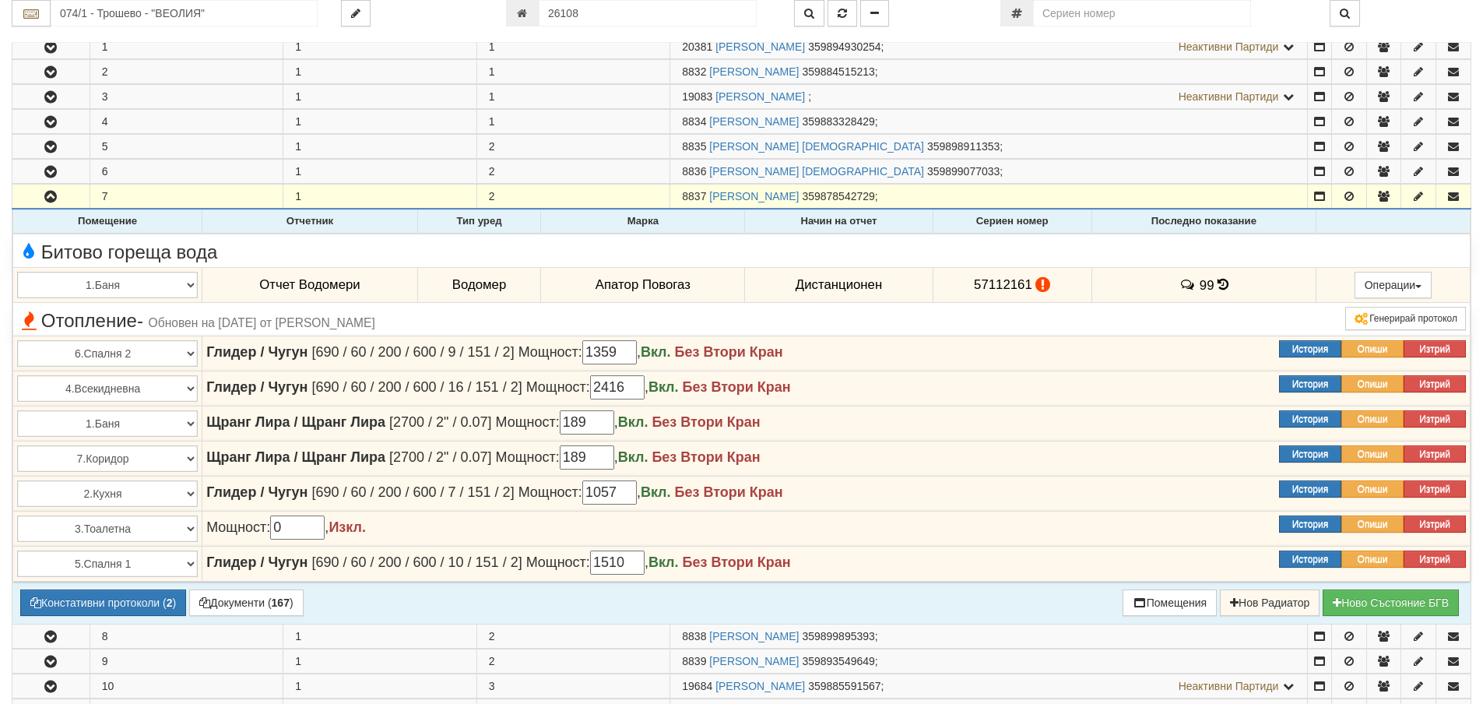
click at [937, 273] on td "57112161" at bounding box center [1012, 285] width 159 height 36
drag, startPoint x: 969, startPoint y: 283, endPoint x: 1026, endPoint y: 286, distance: 56.9
click at [1026, 286] on td "57112161" at bounding box center [1012, 285] width 159 height 36
copy span "57112161"
click at [1114, 322] on div "Генерирай протокол" at bounding box center [1232, 318] width 491 height 23
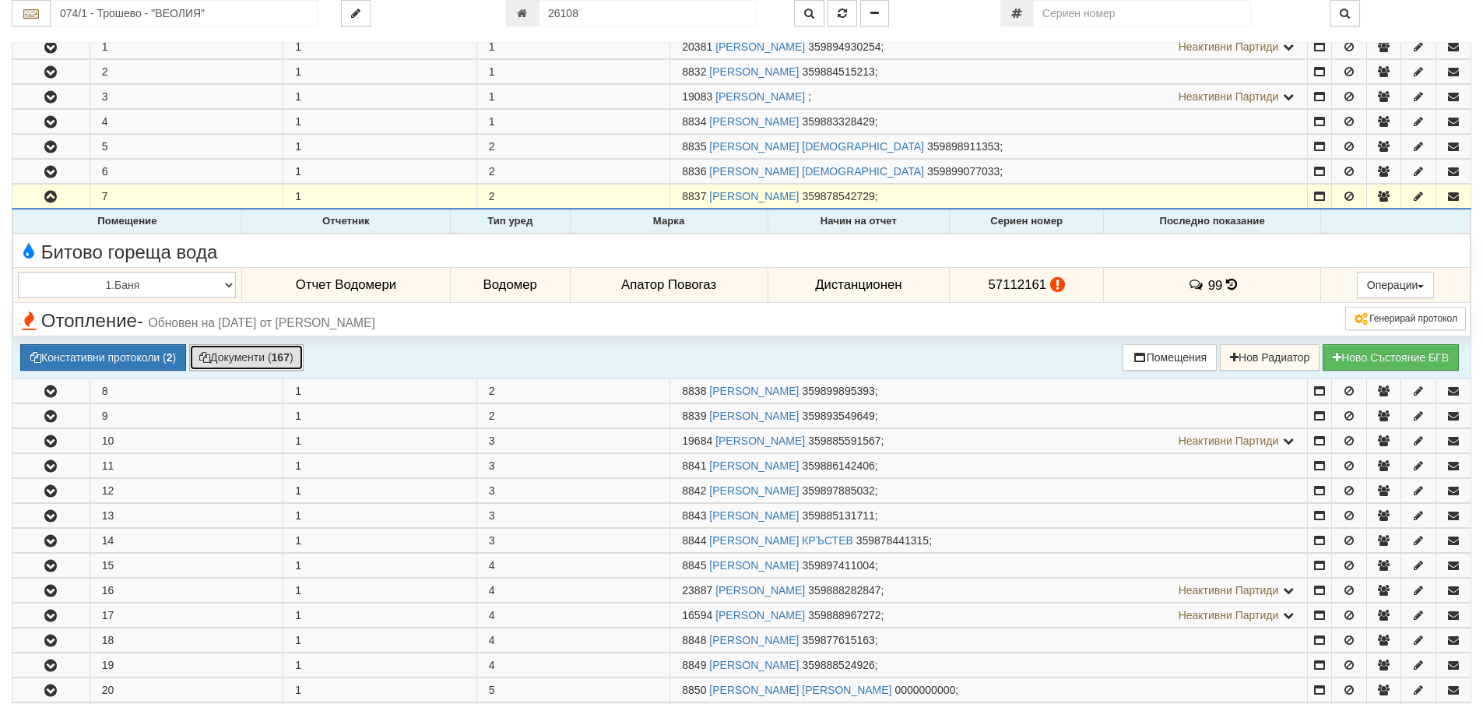
click at [266, 356] on button "Документи ( 167 )" at bounding box center [246, 357] width 114 height 26
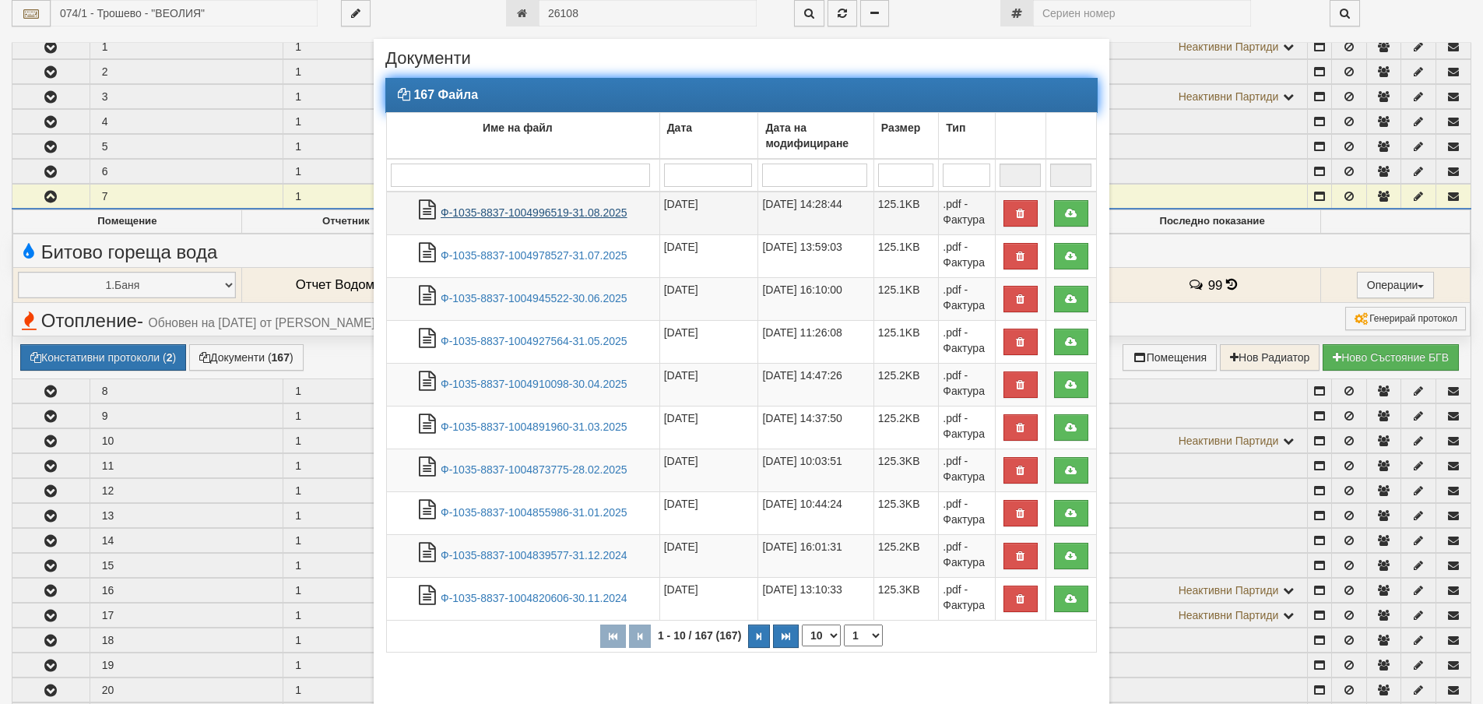
click at [540, 214] on link "Ф-1035-8837-1004996519-31.08.2025" at bounding box center [534, 212] width 187 height 12
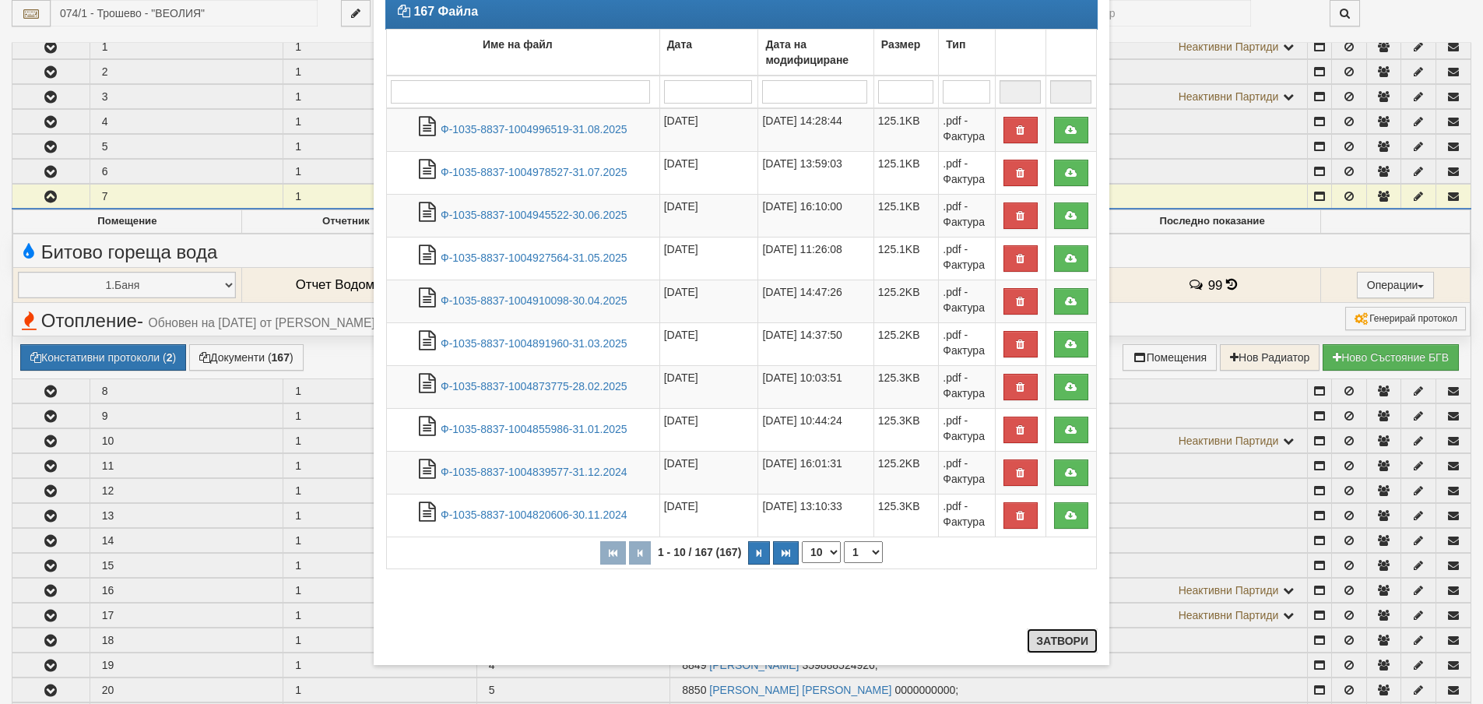
drag, startPoint x: 1069, startPoint y: 635, endPoint x: 788, endPoint y: 504, distance: 310.3
click at [1066, 635] on button "Затвори" at bounding box center [1062, 640] width 71 height 25
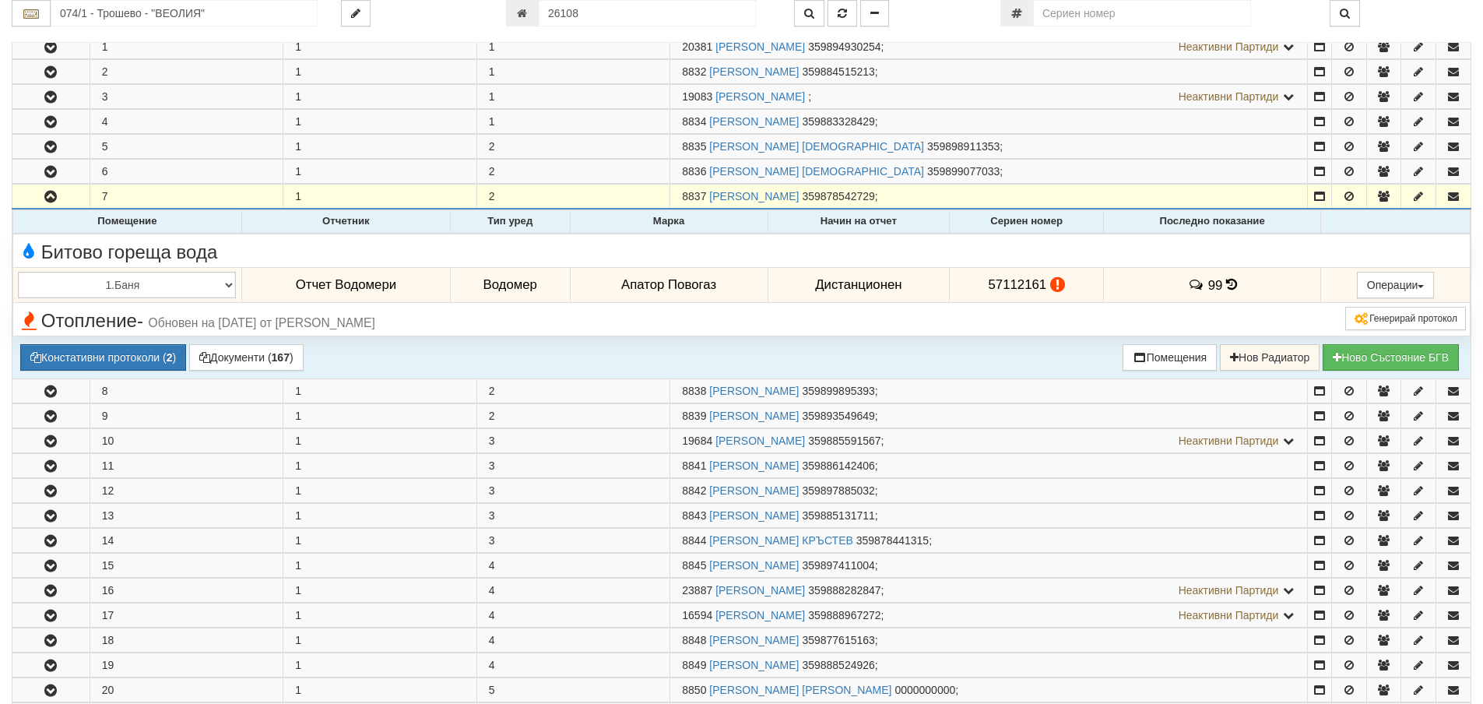
click at [1230, 285] on icon at bounding box center [1231, 284] width 11 height 13
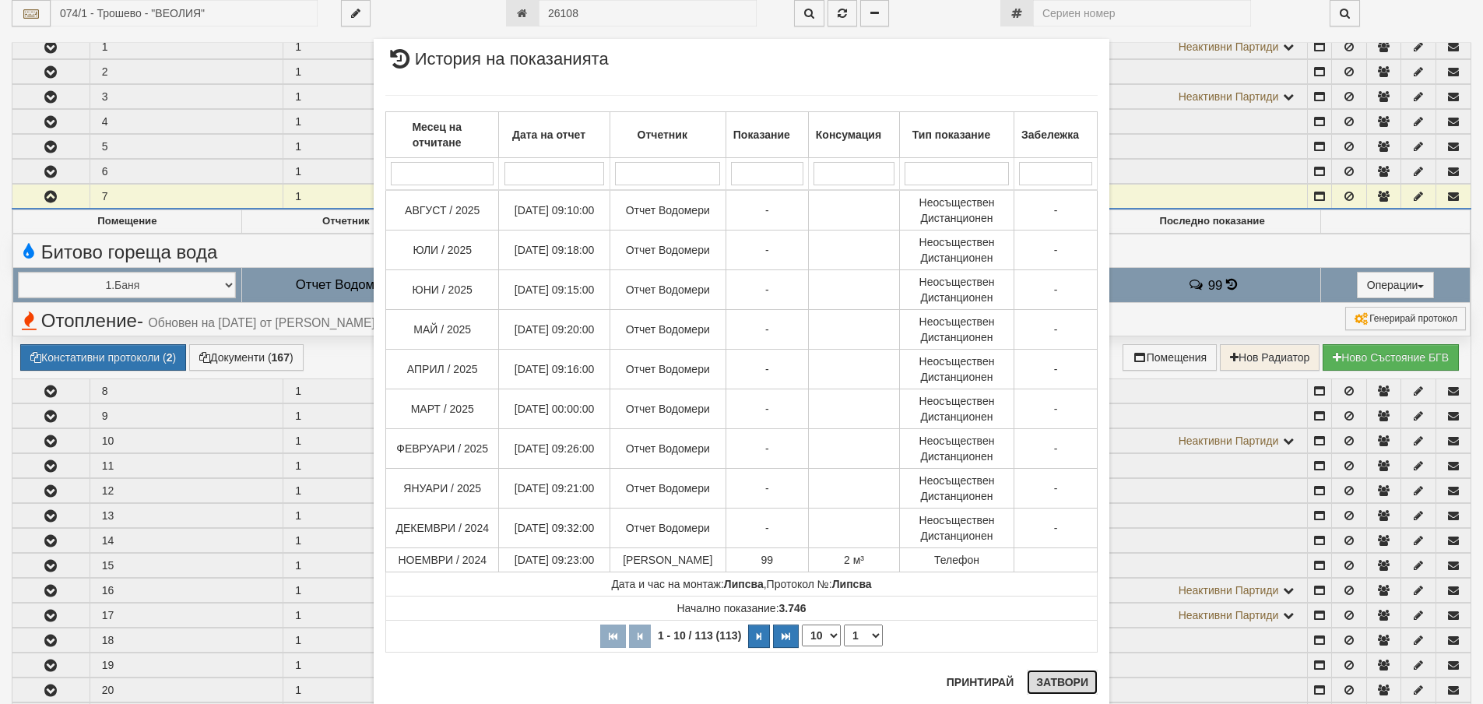
click at [1055, 682] on button "Затвори" at bounding box center [1062, 682] width 71 height 25
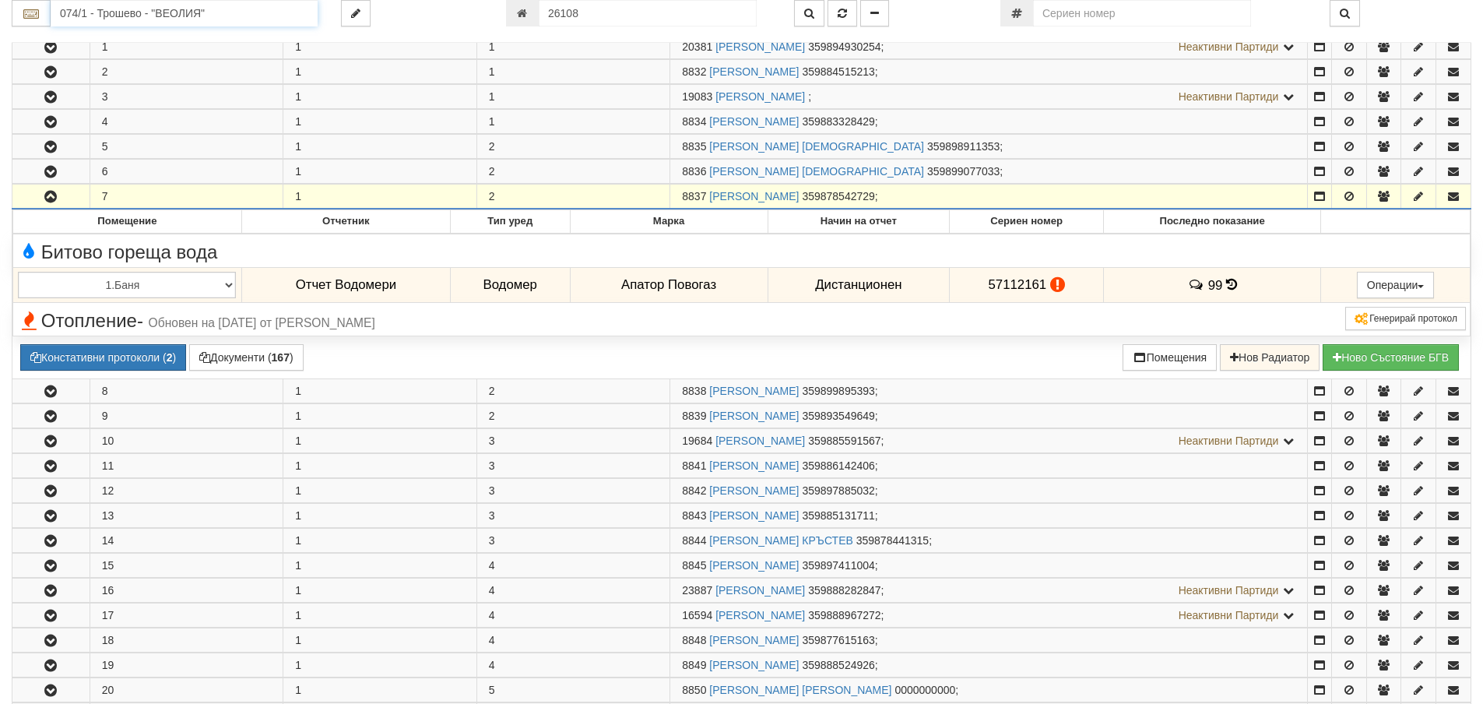
click at [273, 18] on input "074/1 - Трошево - "ВЕОЛИЯ"" at bounding box center [184, 13] width 267 height 26
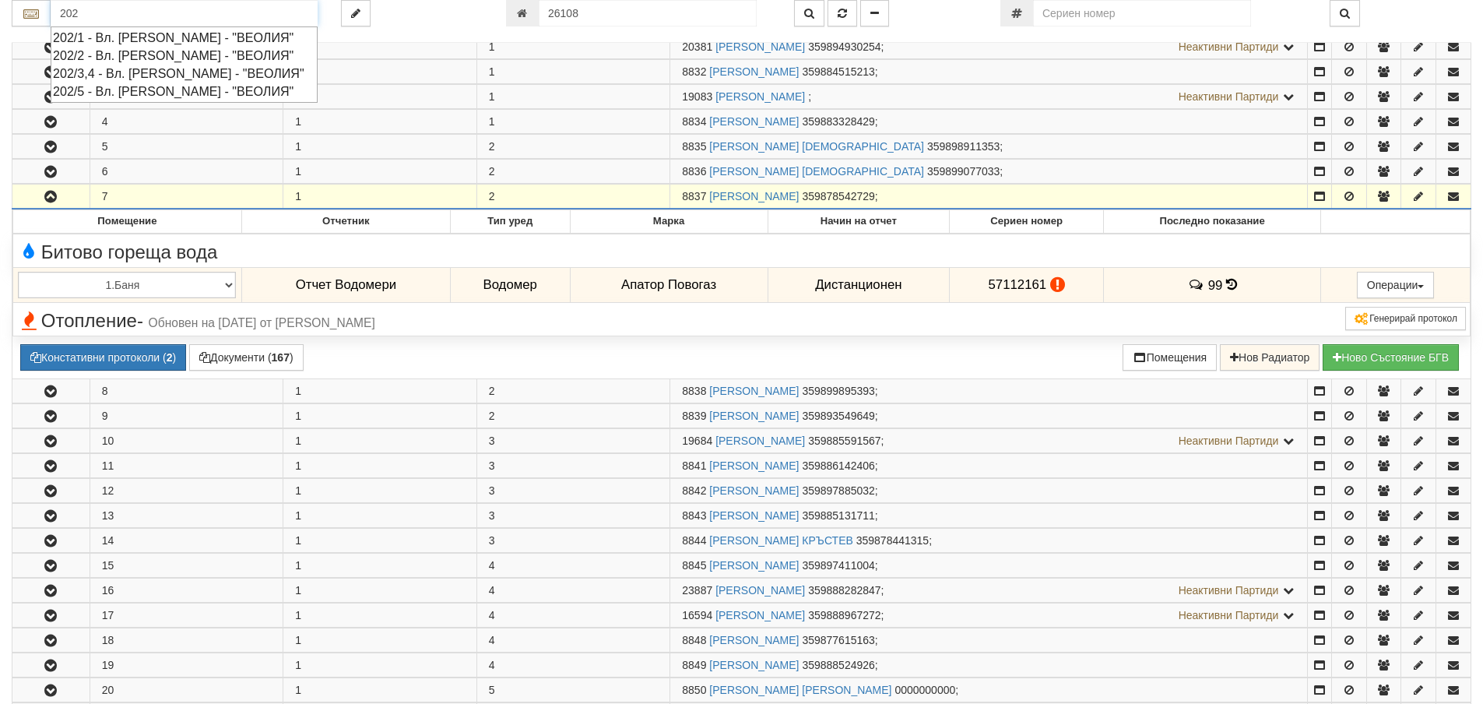
click at [155, 70] on div "202/3,4 - Вл. Варненчик - "ВЕОЛИЯ"" at bounding box center [184, 74] width 262 height 18
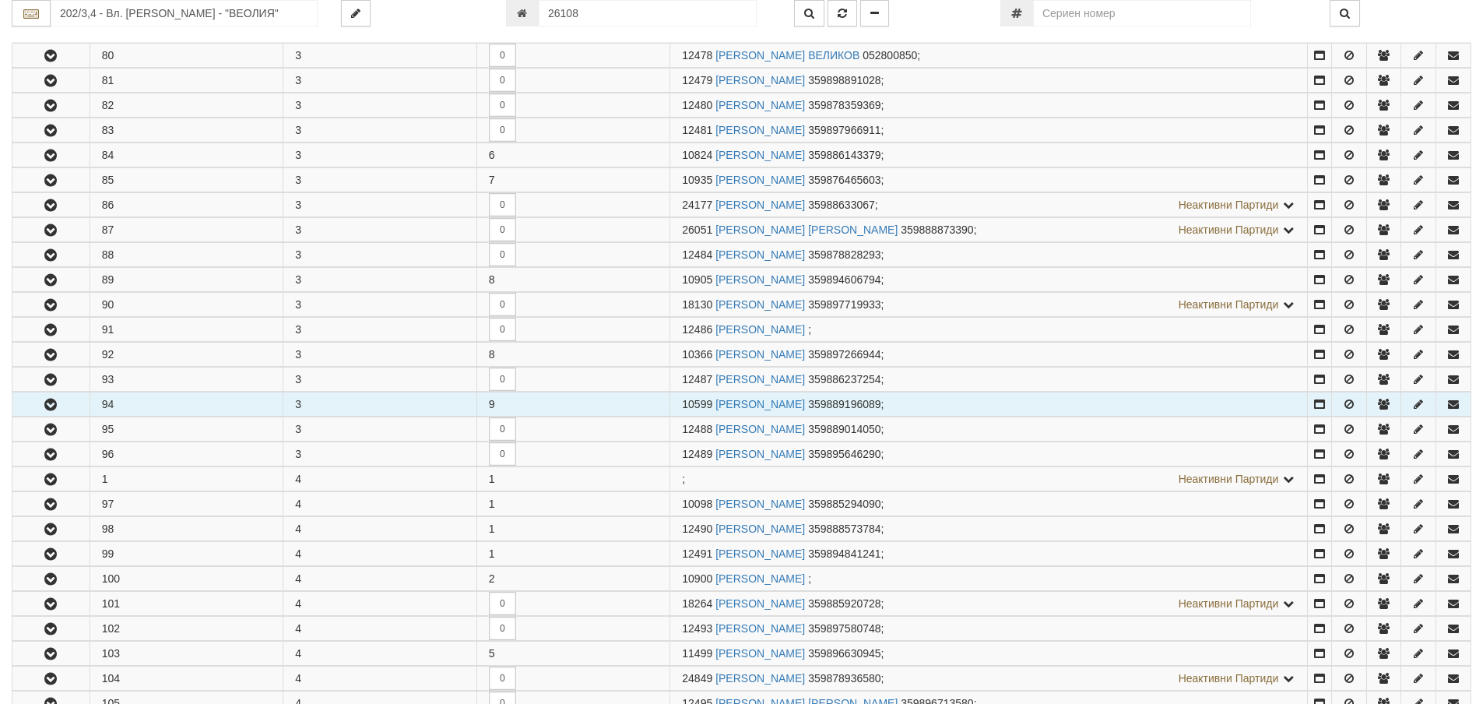
scroll to position [856, 0]
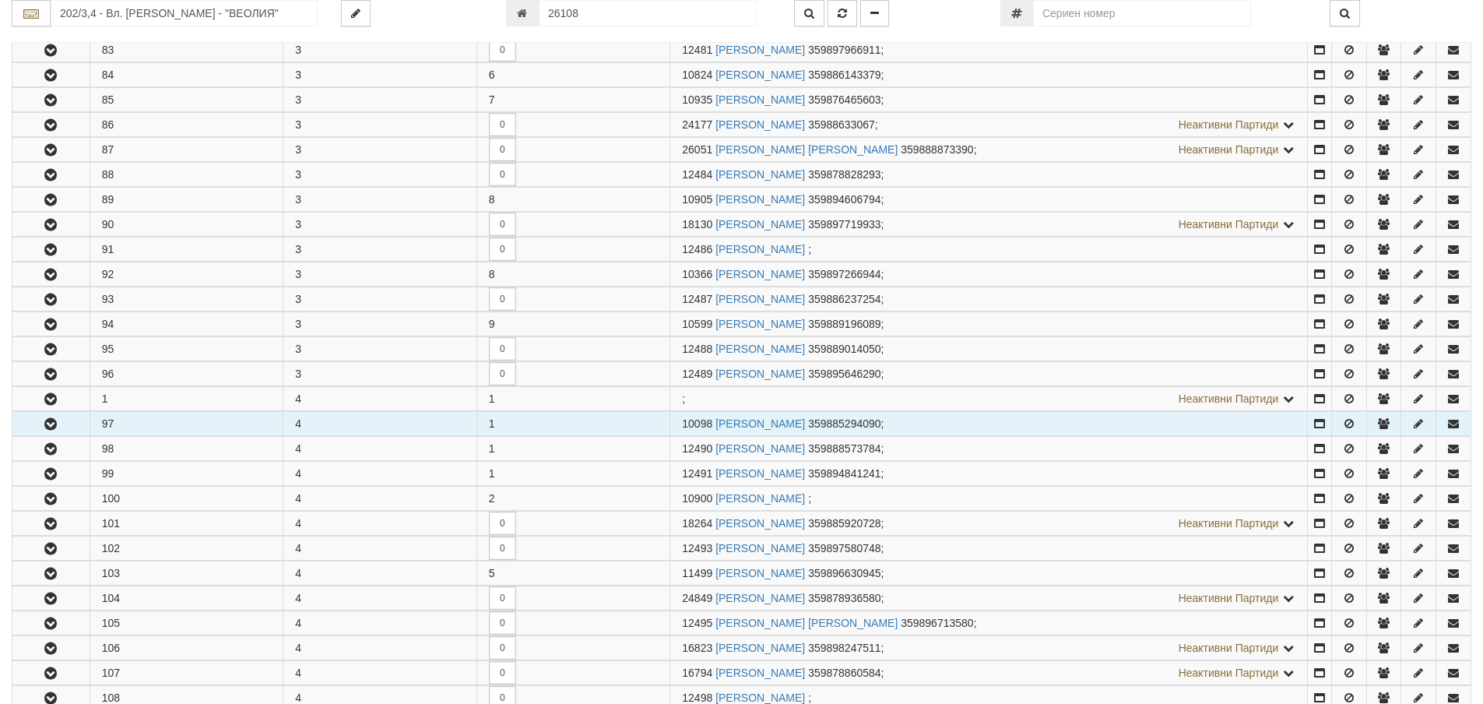
click at [63, 420] on button "button" at bounding box center [50, 423] width 77 height 23
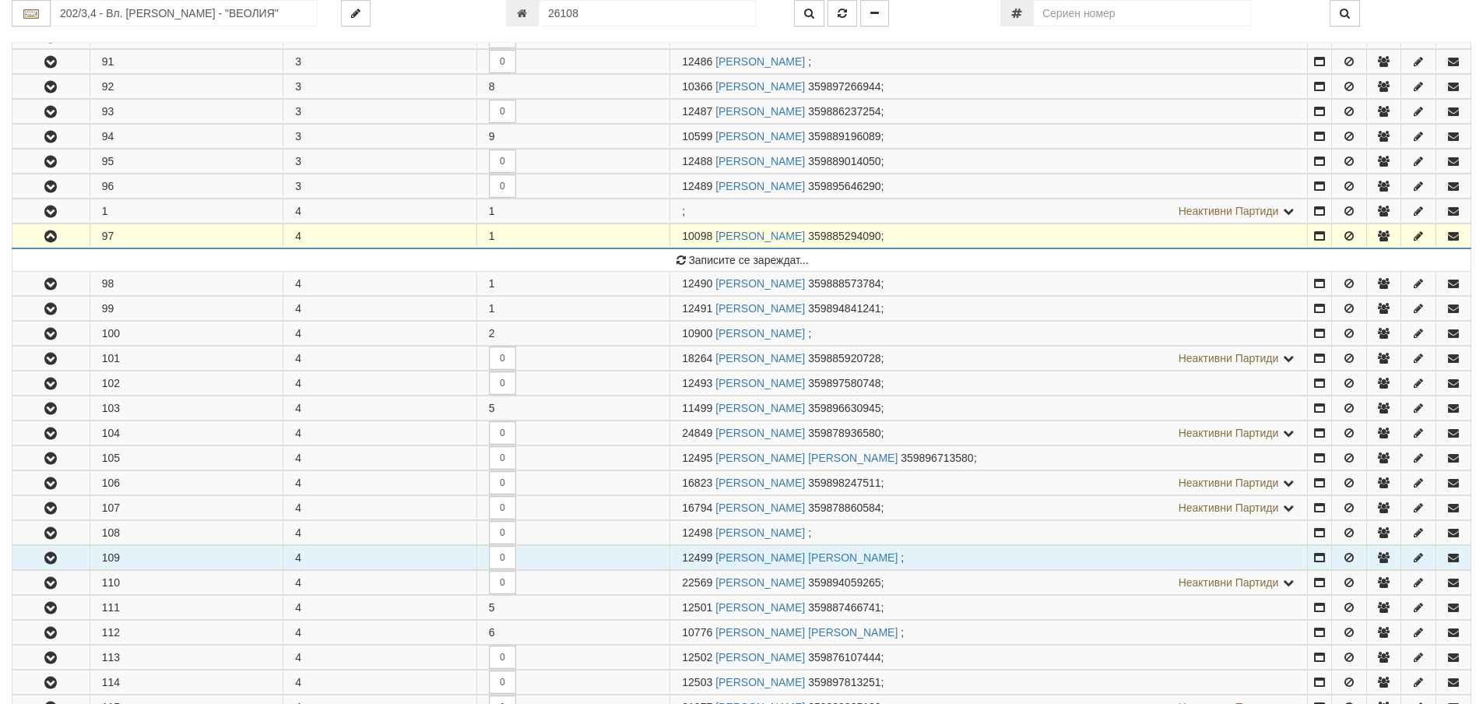
scroll to position [1090, 0]
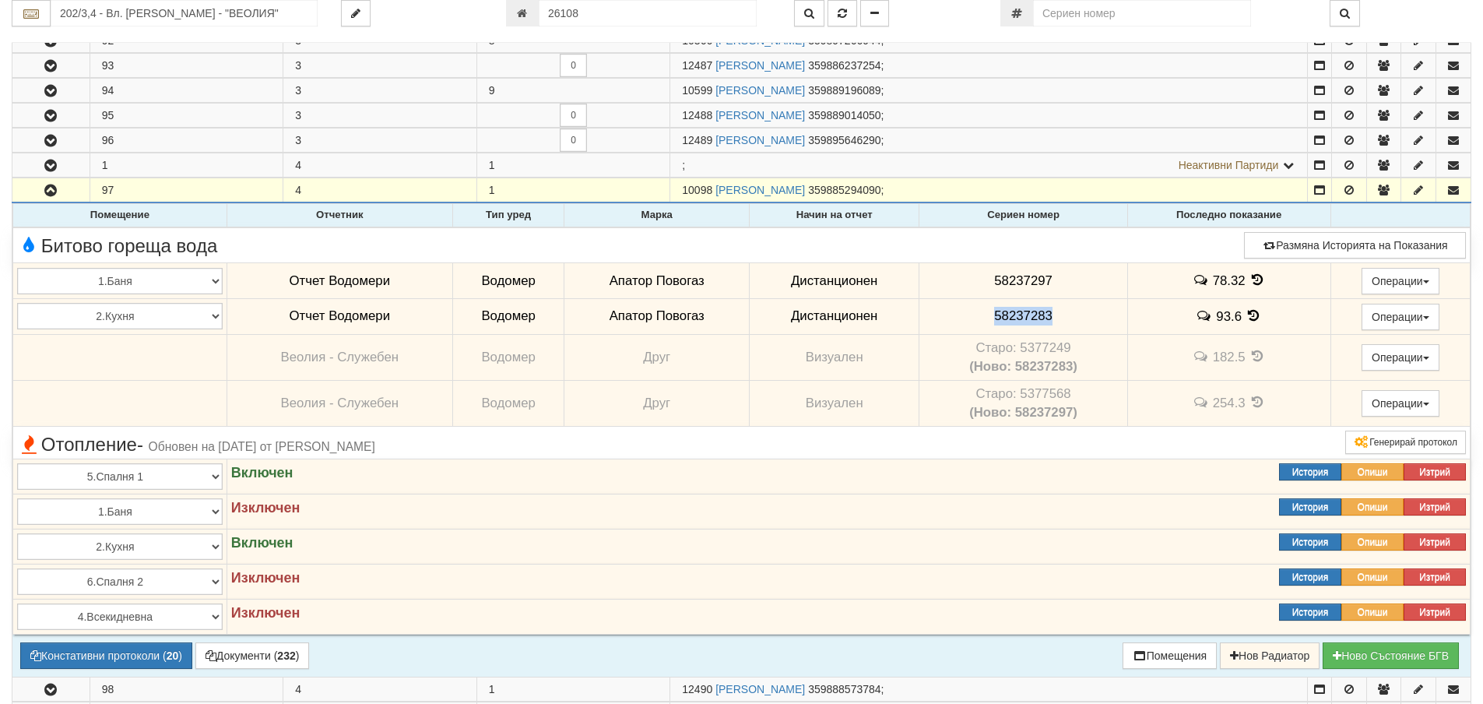
drag, startPoint x: 1113, startPoint y: 322, endPoint x: 972, endPoint y: 327, distance: 141.8
click at [972, 327] on td "58237283" at bounding box center [1023, 316] width 208 height 36
copy span "58237283"
drag, startPoint x: 1103, startPoint y: 283, endPoint x: 991, endPoint y: 296, distance: 112.8
click at [991, 296] on td "58237297" at bounding box center [1023, 281] width 208 height 36
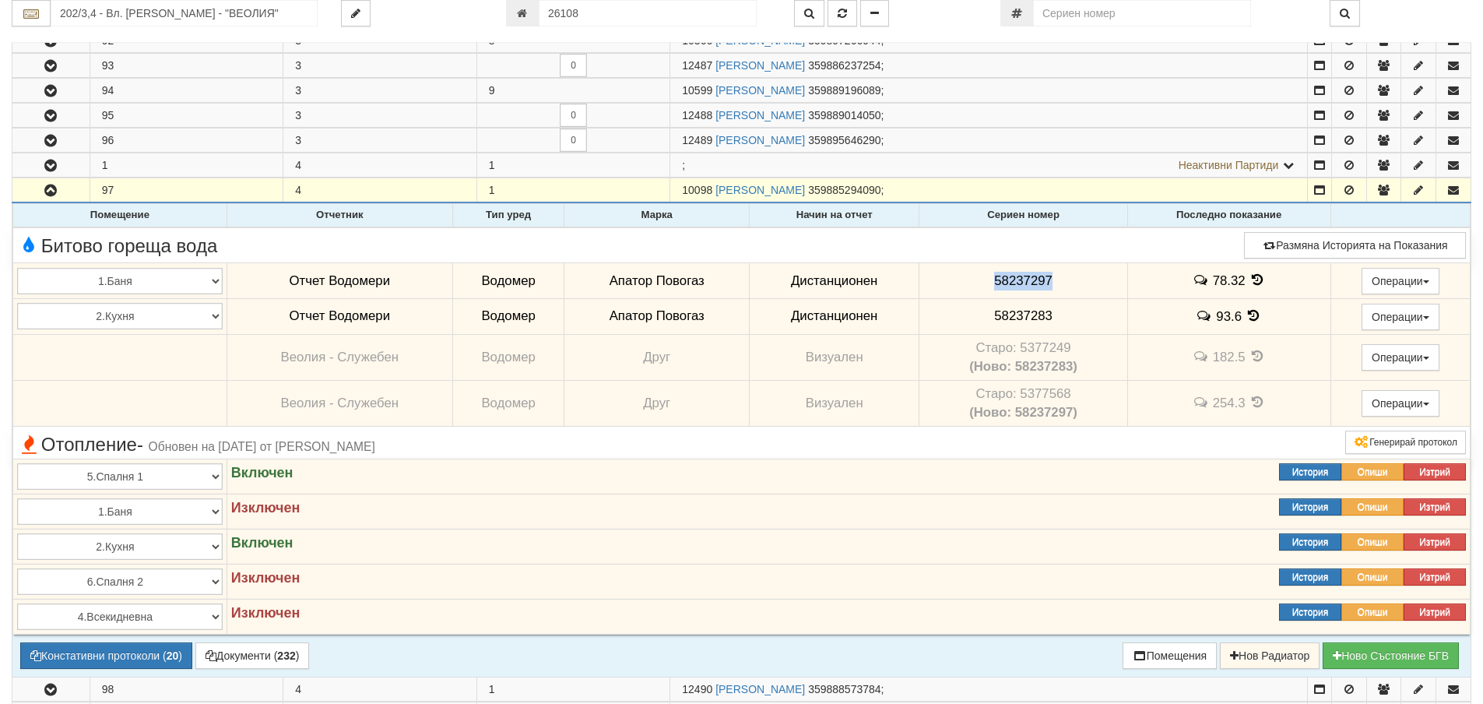
copy span "58237297"
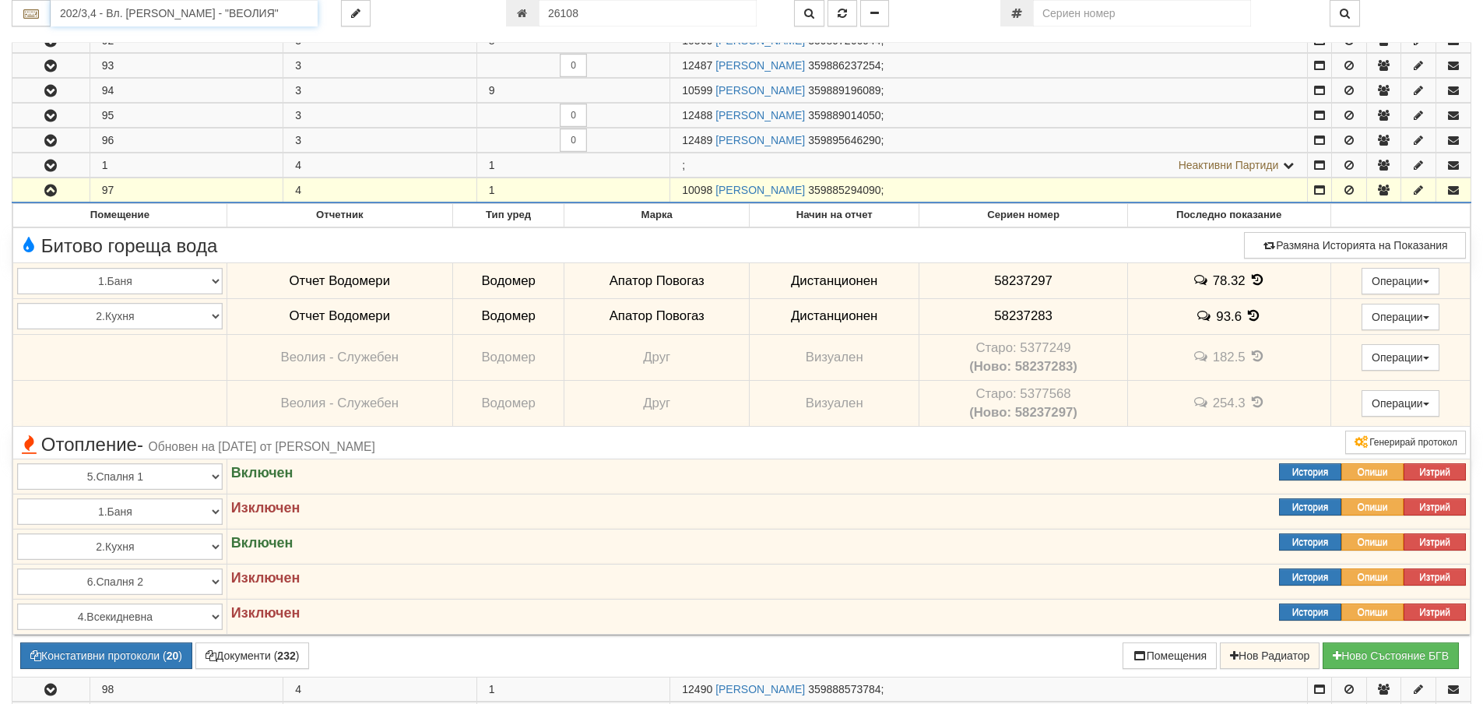
click at [153, 14] on input "202/3,4 - Вл. Варненчик - "ВЕОЛИЯ"" at bounding box center [184, 13] width 267 height 26
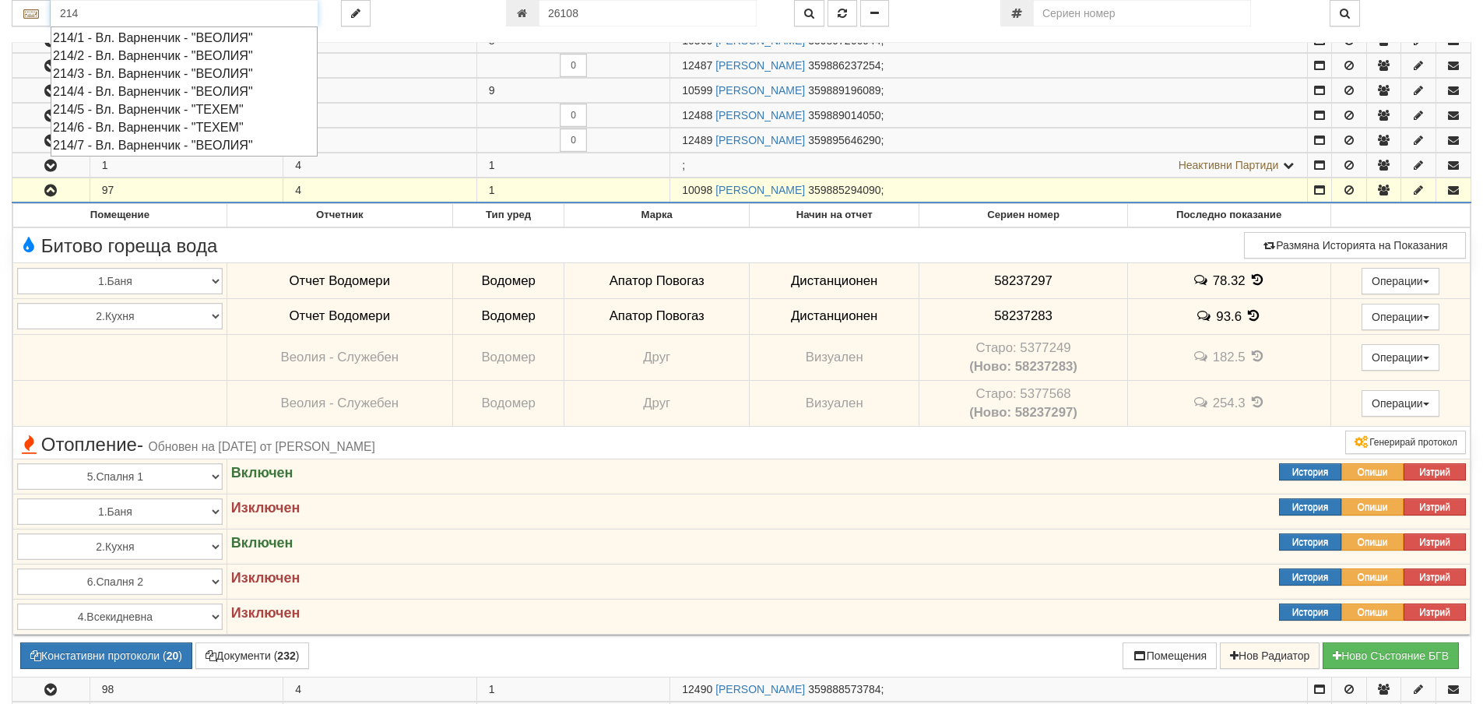
click at [146, 122] on div "214/6 - Вл. Варненчик - "ТЕХЕМ"" at bounding box center [184, 127] width 262 height 18
type input "214/6 - Вл. Варненчик - "ТЕХЕМ""
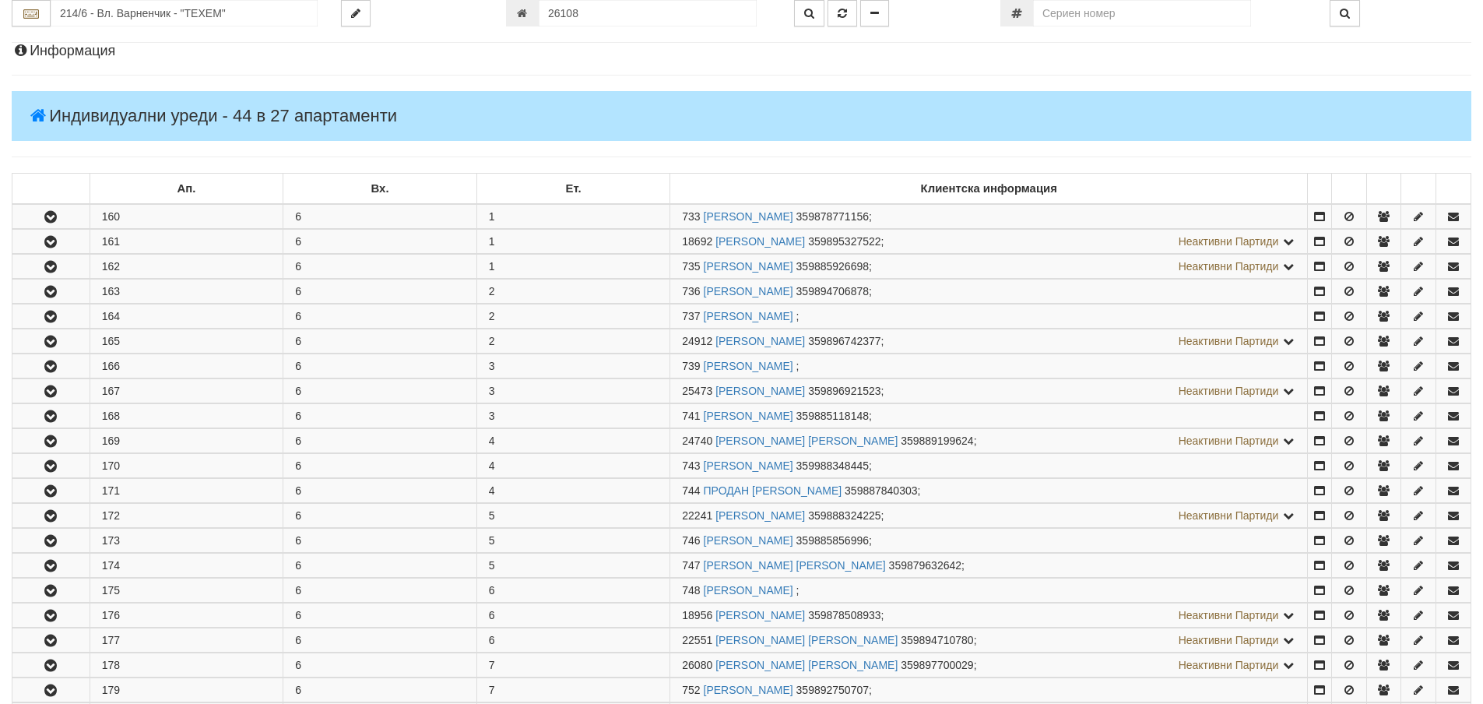
scroll to position [389, 0]
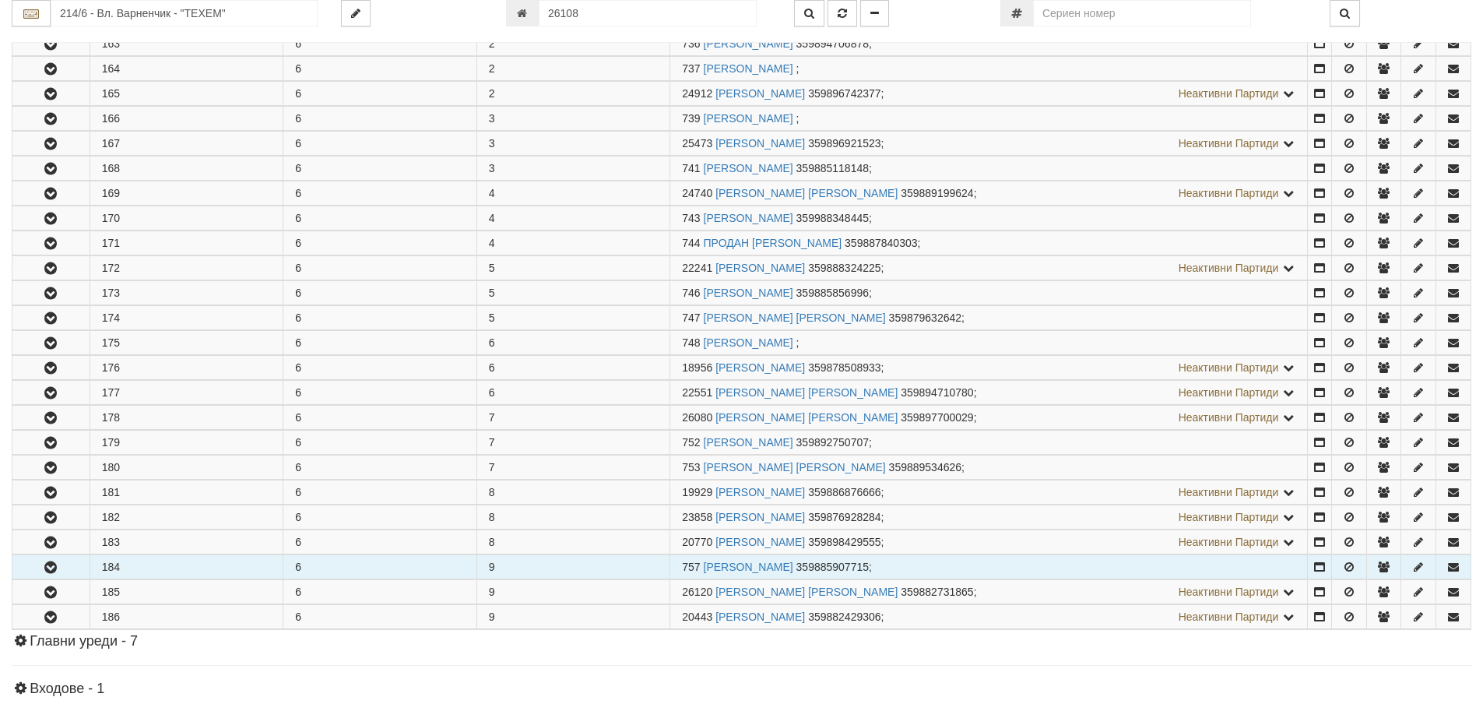
click at [51, 564] on icon "button" at bounding box center [50, 567] width 19 height 11
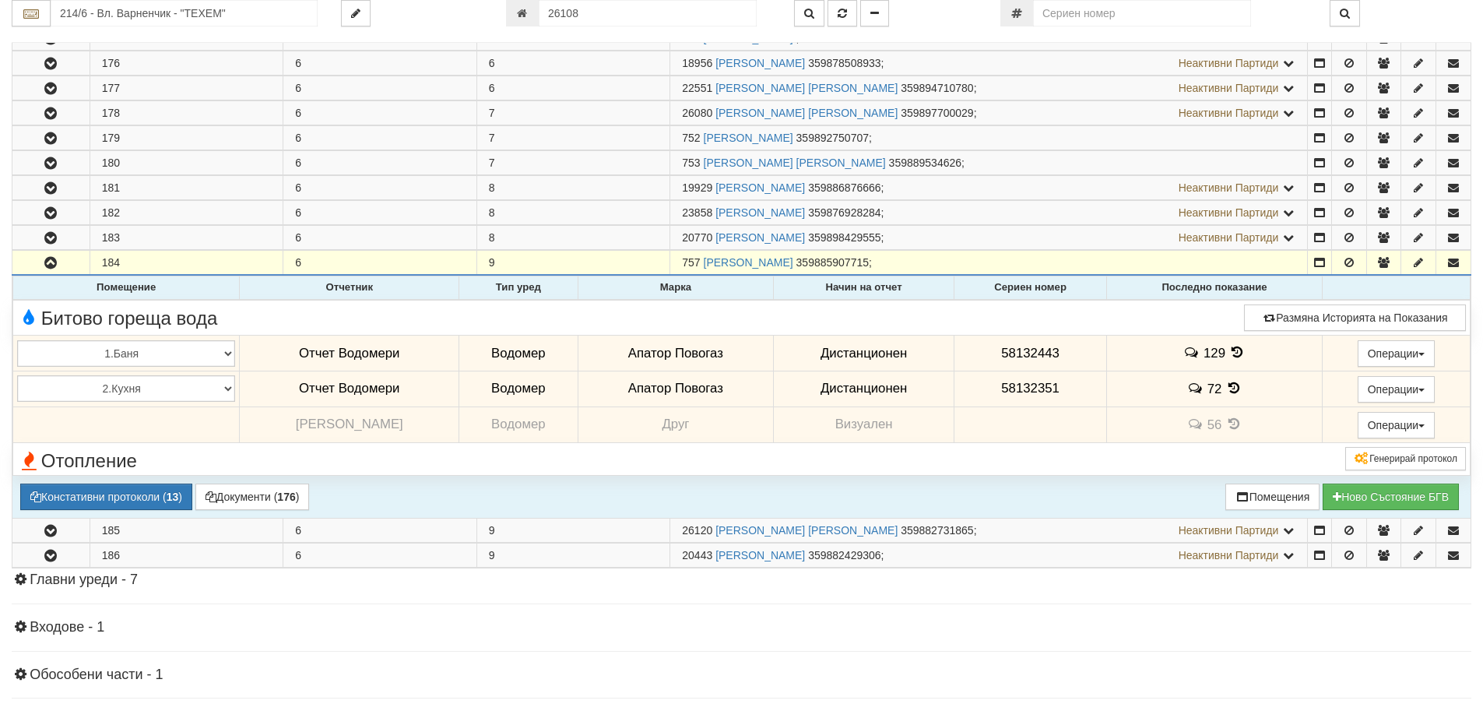
scroll to position [701, 0]
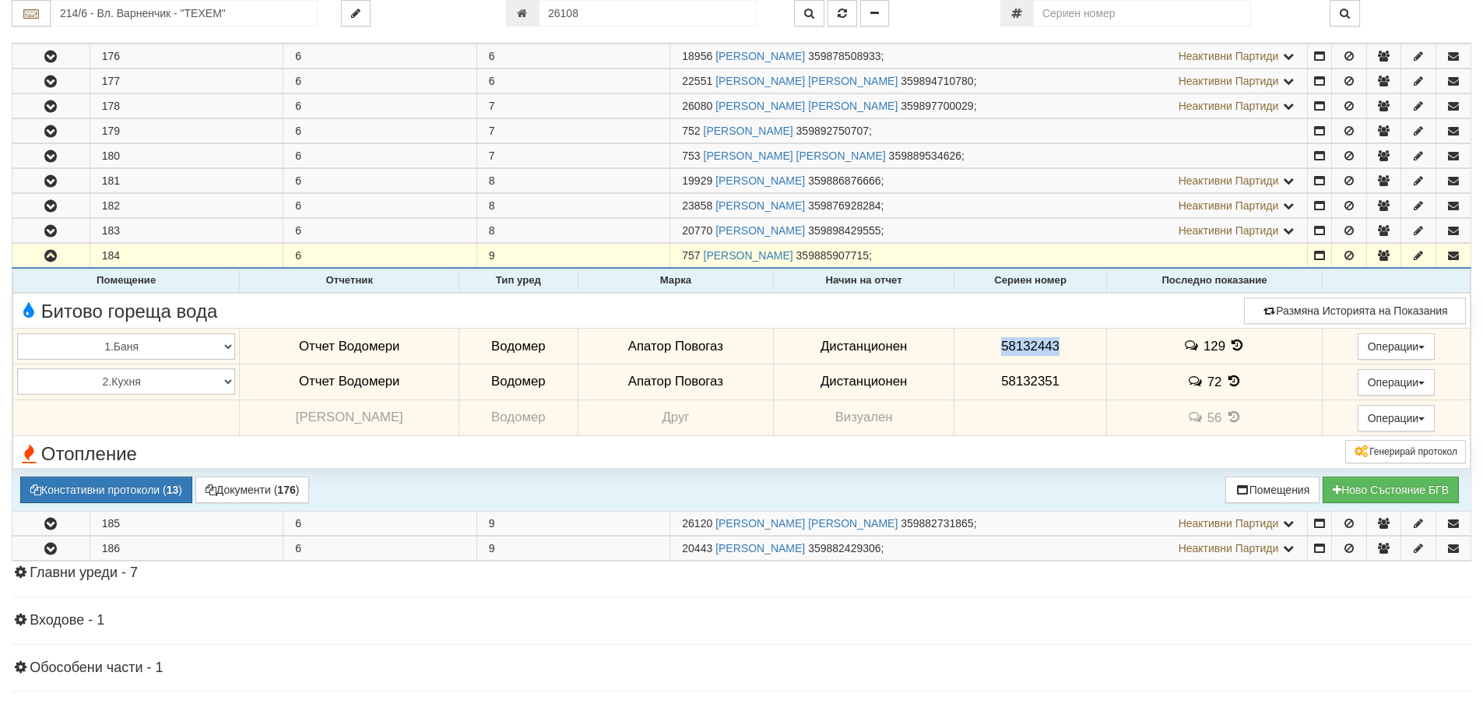
drag, startPoint x: 1050, startPoint y: 349, endPoint x: 976, endPoint y: 353, distance: 74.1
click at [976, 353] on td "58132443" at bounding box center [1030, 347] width 153 height 36
copy span "58132443"
drag, startPoint x: 1061, startPoint y: 383, endPoint x: 997, endPoint y: 370, distance: 66.0
click at [997, 370] on td "58132351" at bounding box center [1030, 382] width 153 height 36
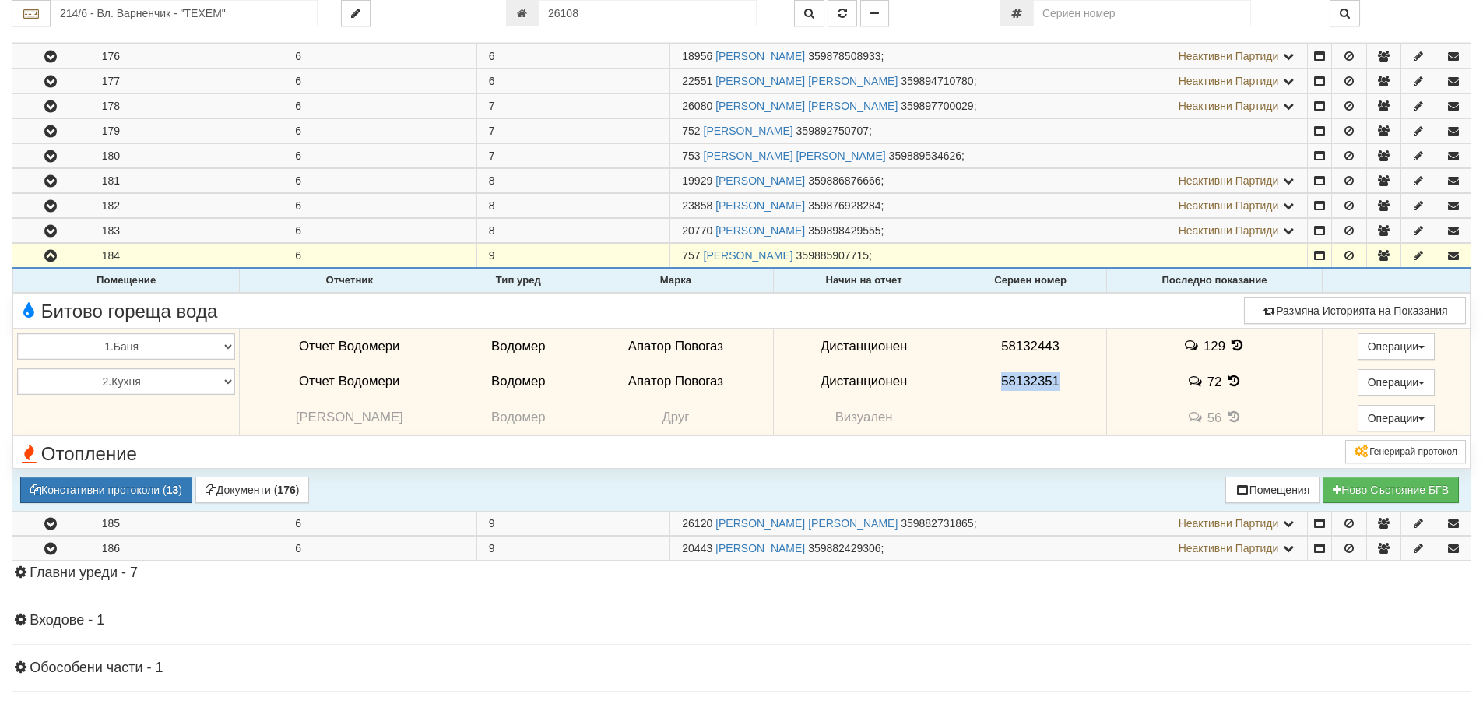
copy span "58132351"
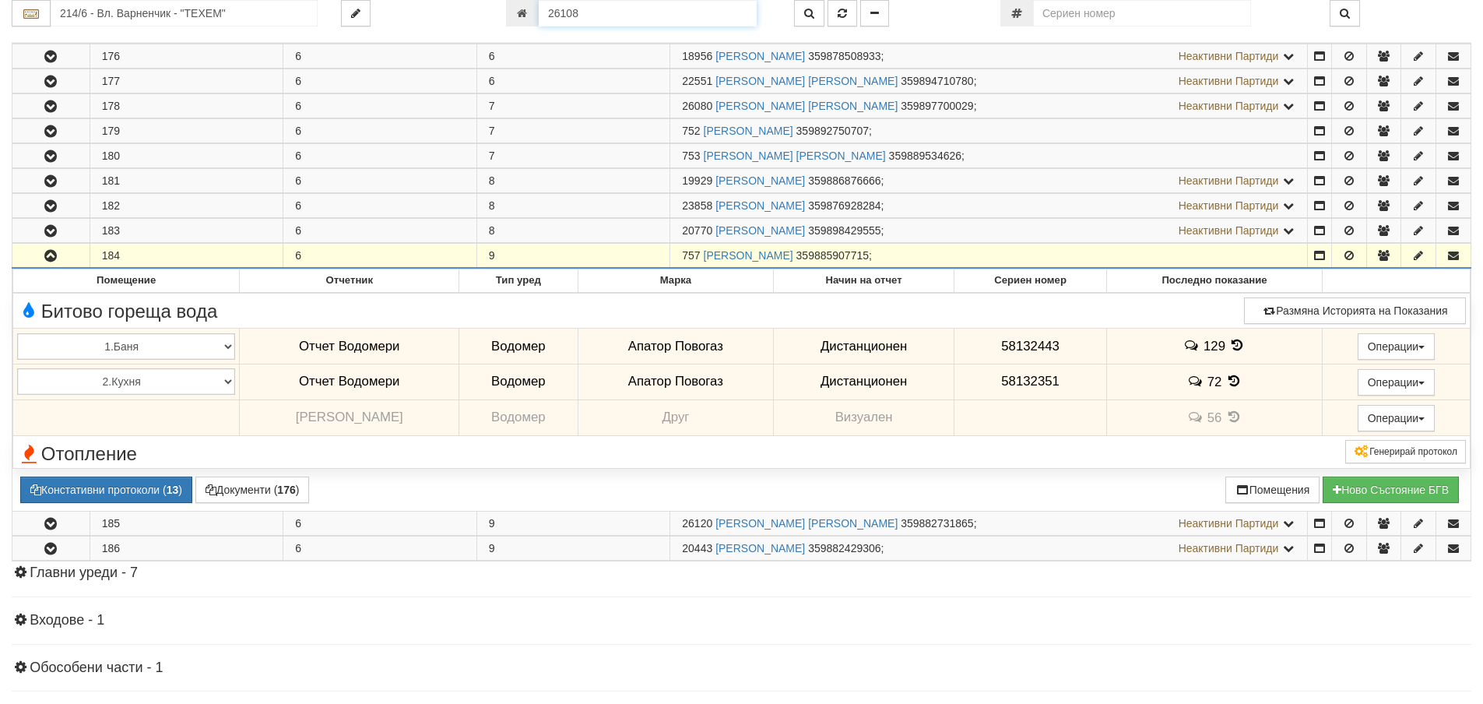
click at [647, 9] on input "26108" at bounding box center [648, 13] width 218 height 26
type input "20339"
type input "225/1 - "ВЕОЛИЯ ЕНЕРДЖИ ВАРНА " ЕАД"
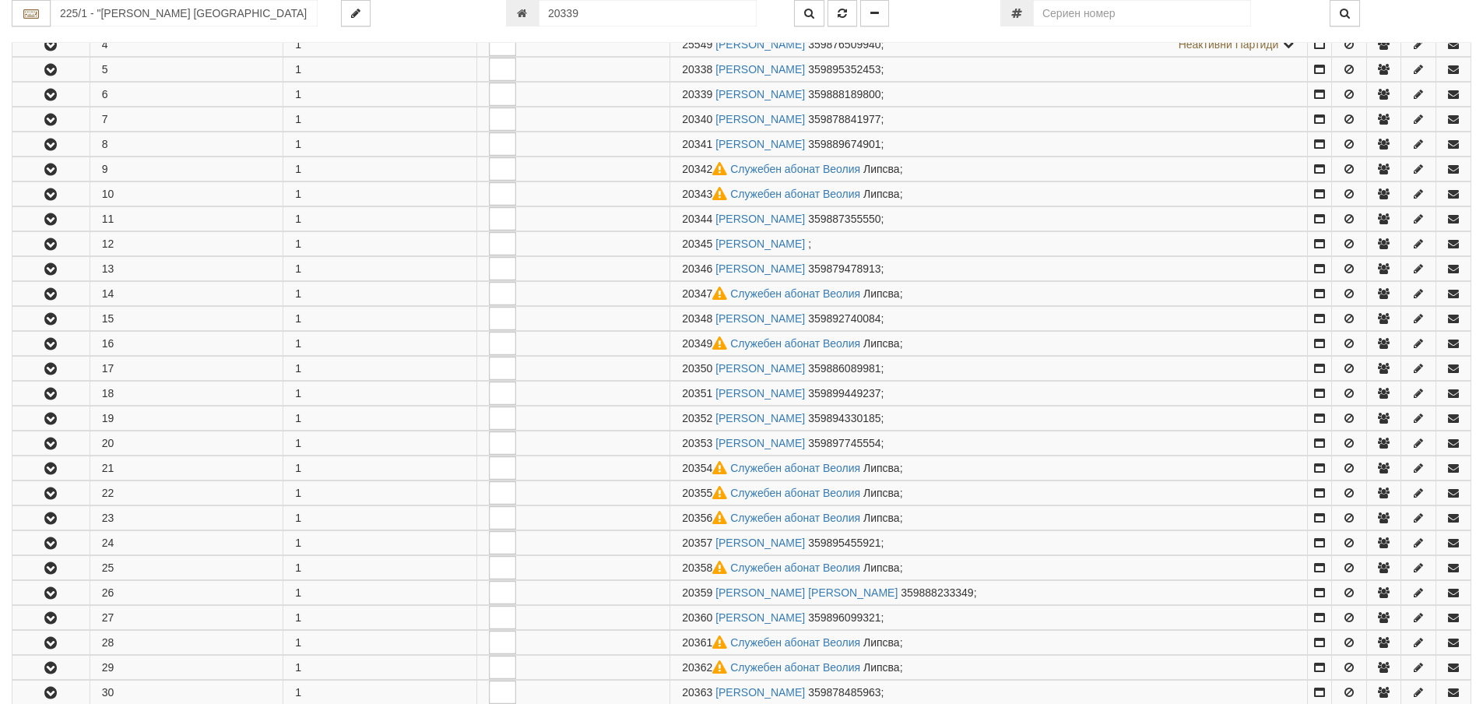
scroll to position [432, 0]
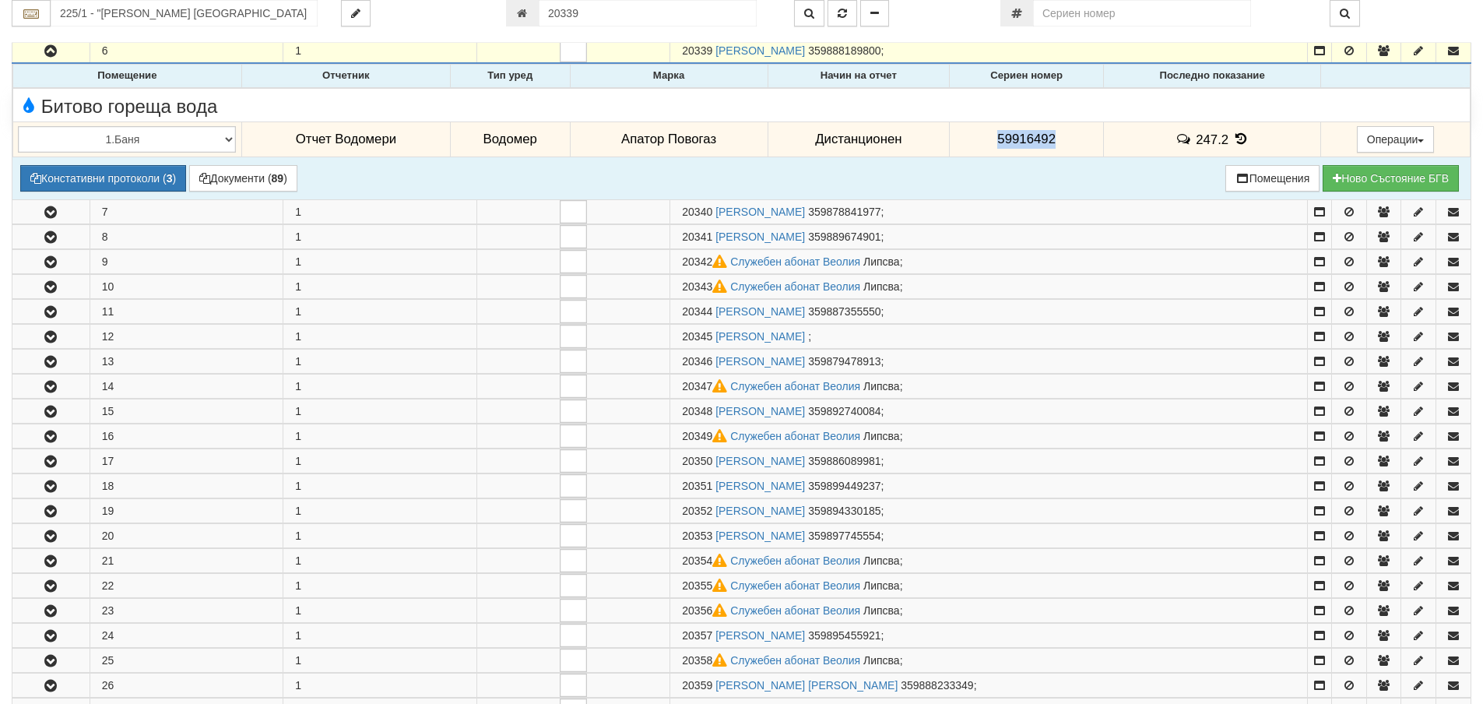
drag, startPoint x: 1068, startPoint y: 139, endPoint x: 997, endPoint y: 140, distance: 70.9
click at [988, 137] on td "59916492" at bounding box center [1027, 139] width 154 height 36
copy span "59916492"
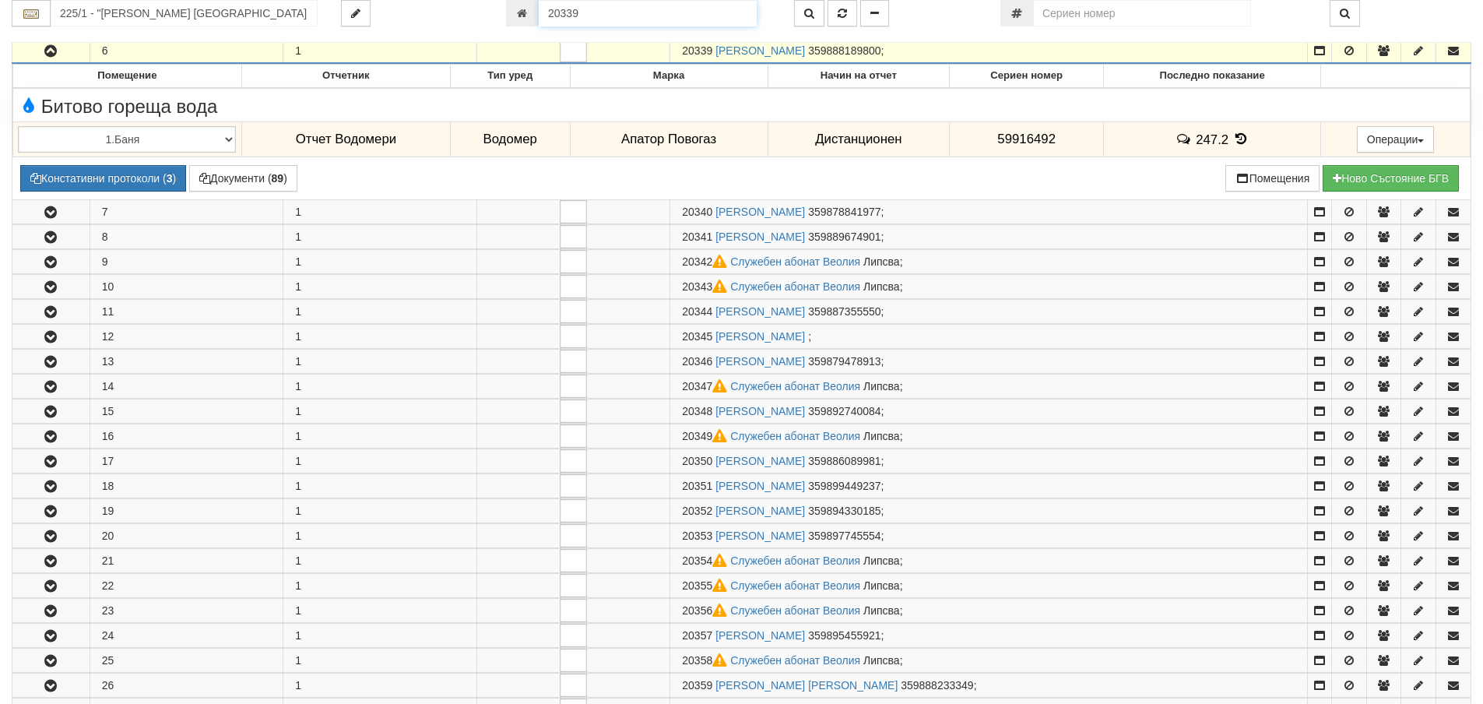
click at [661, 11] on input "20339" at bounding box center [648, 13] width 218 height 26
type input "8237"
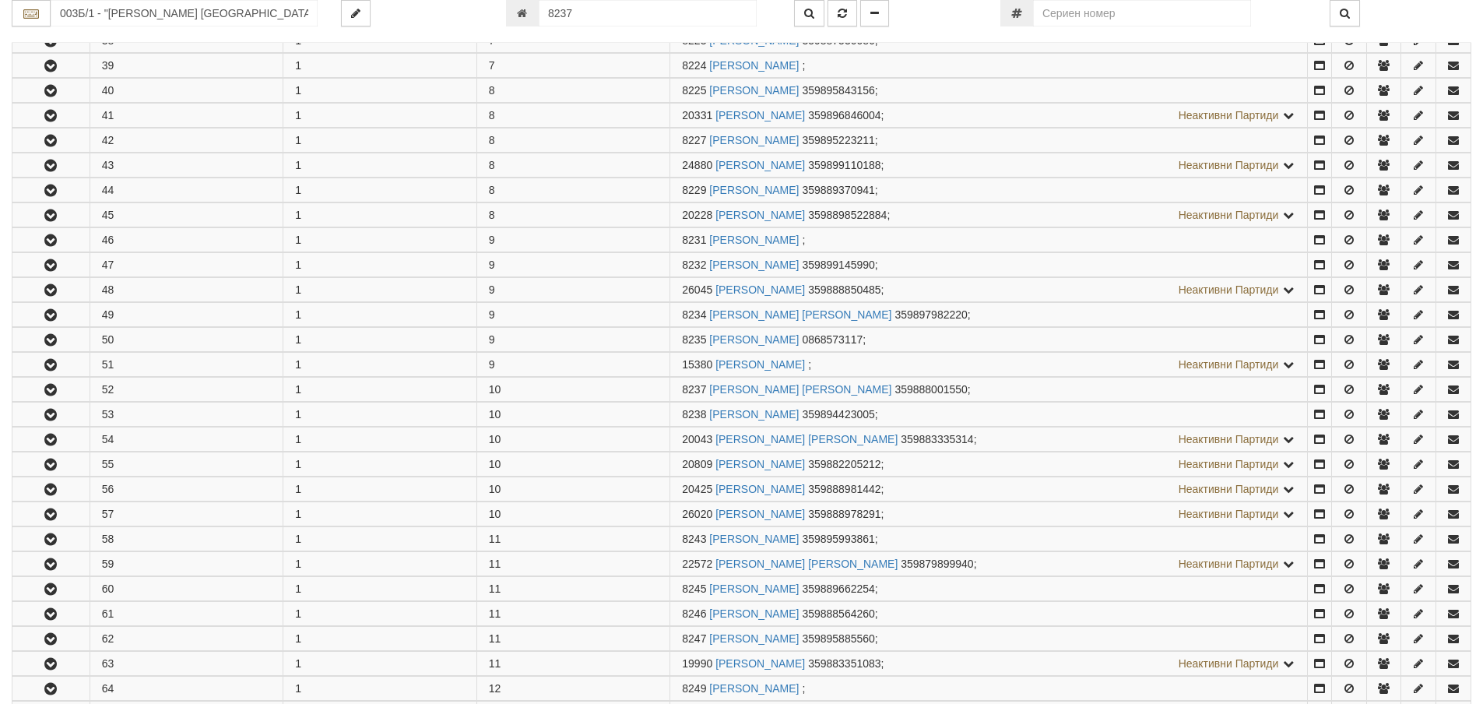
scroll to position [1578, 0]
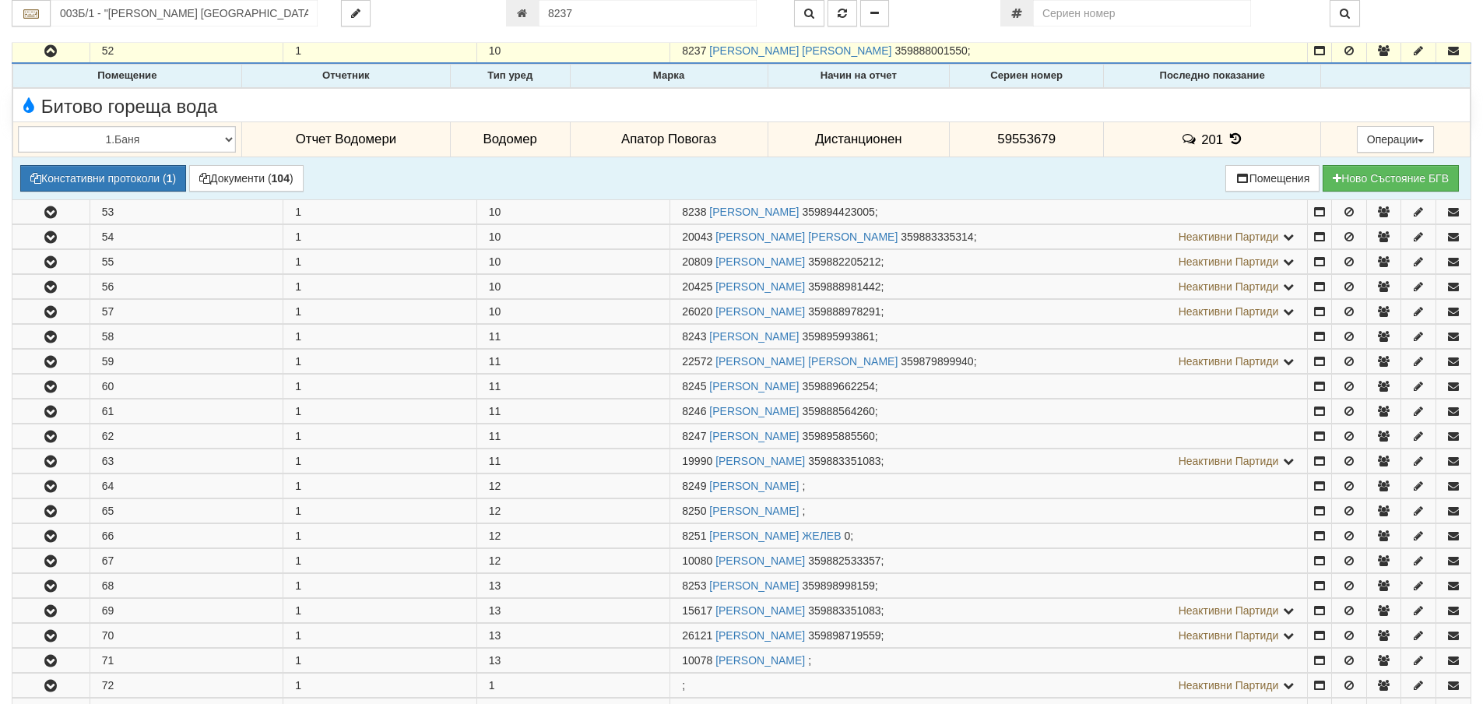
drag, startPoint x: 1078, startPoint y: 141, endPoint x: 1015, endPoint y: 137, distance: 62.4
click at [933, 153] on tr "1.Баня 2.Кухня 3.Тоалетна 4.Всекидневна 5.Спалня 1 6.Спалня 2 7.Коридор 8.Терас…" at bounding box center [741, 139] width 1457 height 36
copy tr "Дистанционен 59553679"
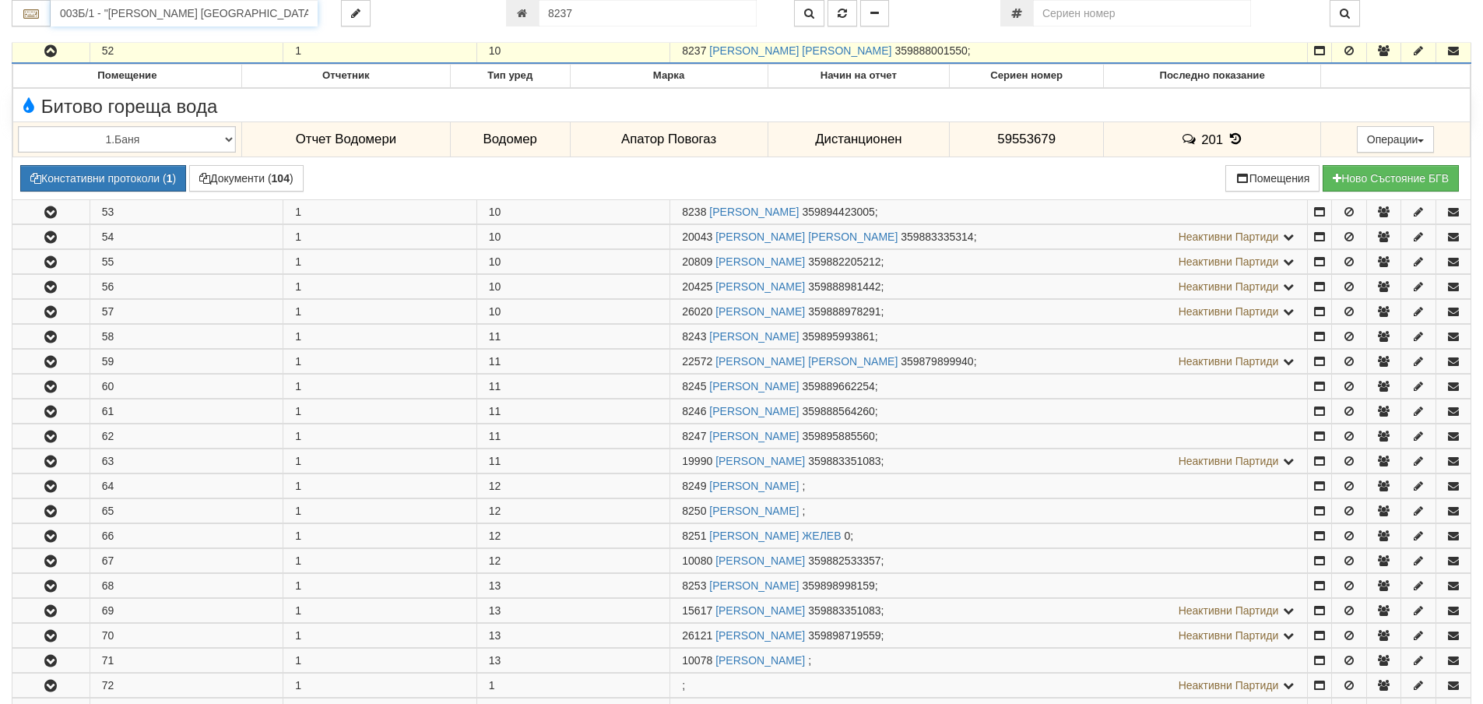
click at [218, 11] on input "003Б/1 - "ВЕОЛИЯ ЕНЕРДЖИ ВАРНА " ЕАД" at bounding box center [184, 13] width 267 height 26
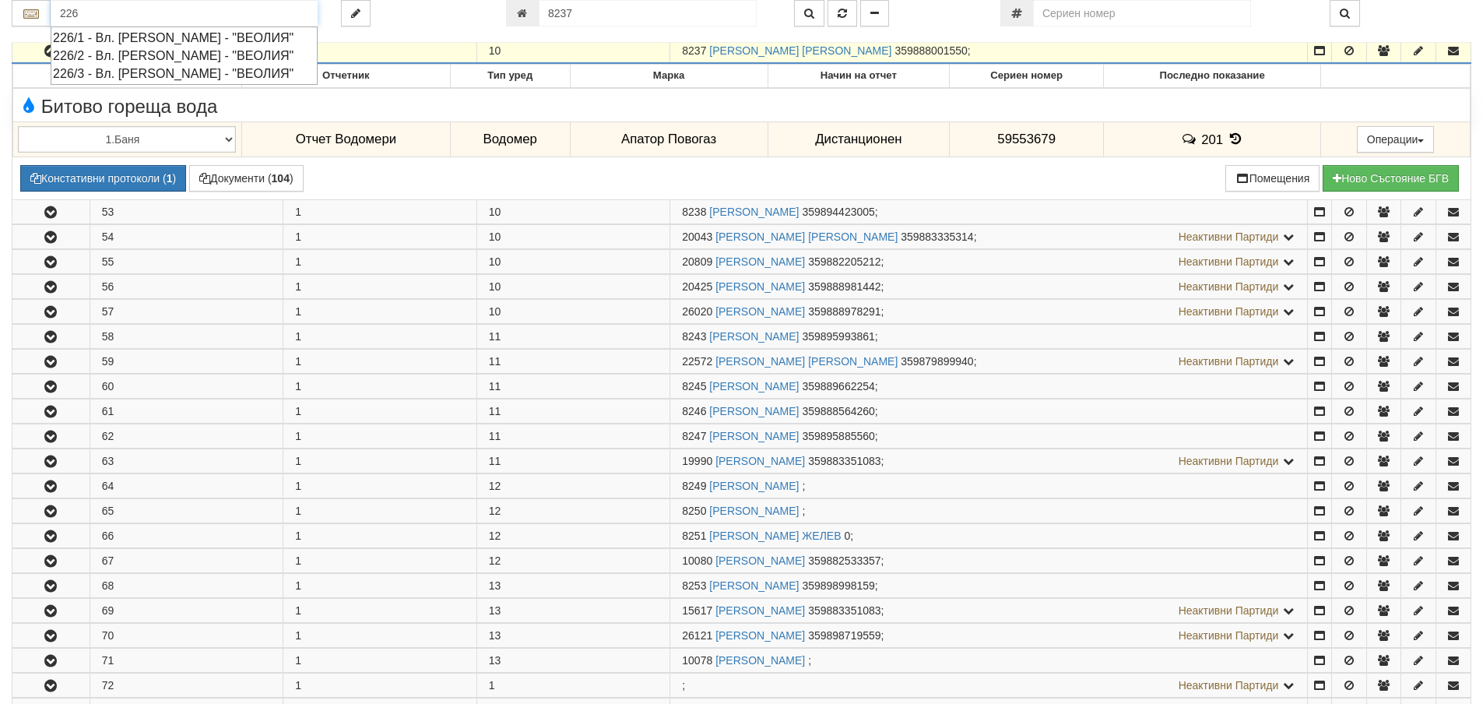
click at [213, 44] on div "226/1 - Вл. Варненчик - "ВЕОЛИЯ"" at bounding box center [184, 38] width 262 height 18
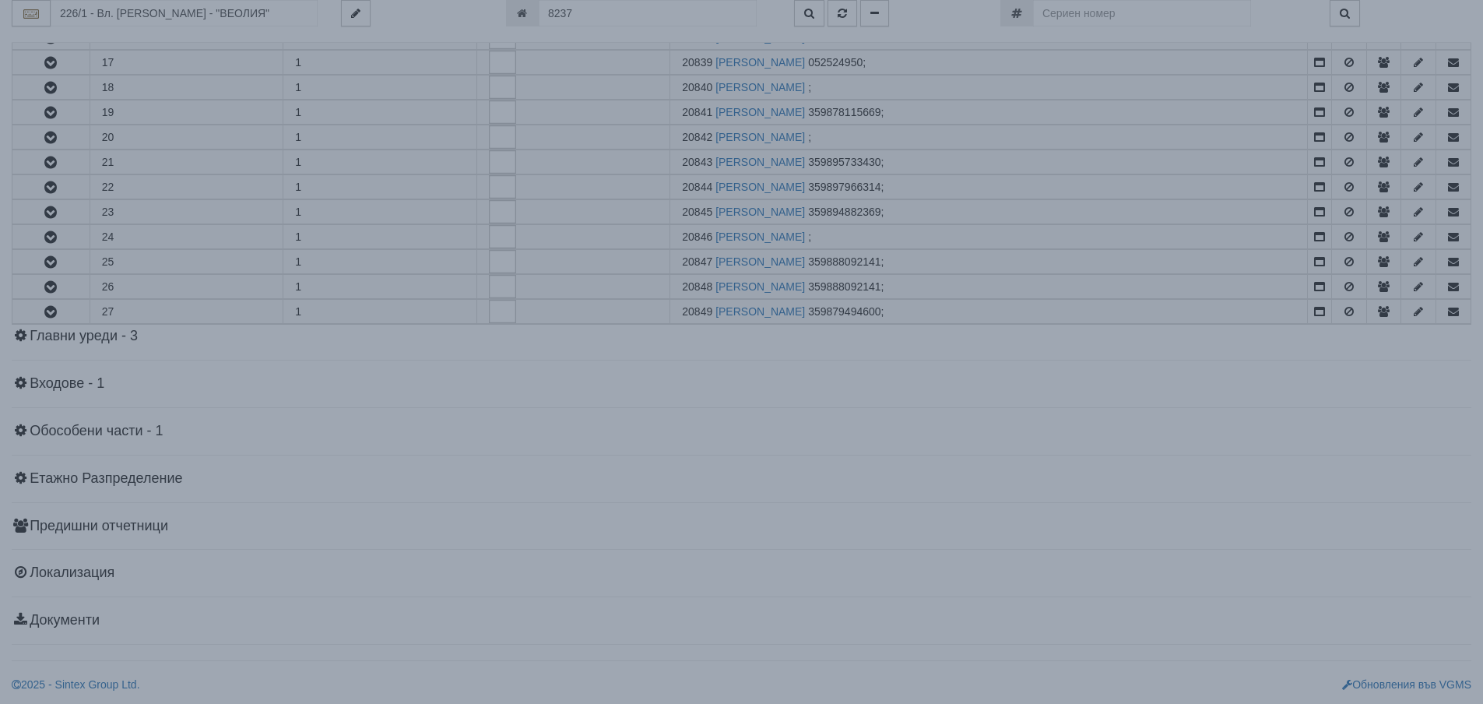
scroll to position [0, 0]
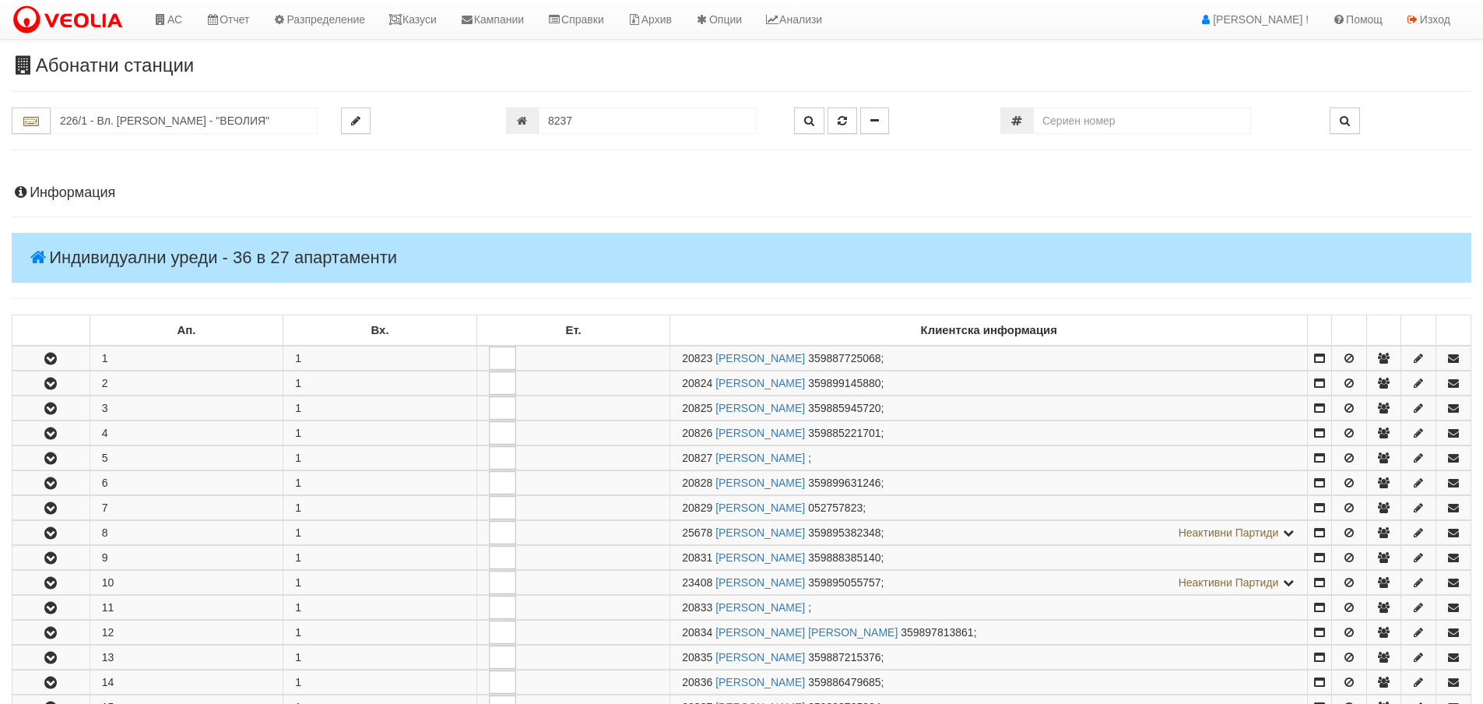
click at [80, 186] on h4 "Информация" at bounding box center [742, 193] width 1460 height 16
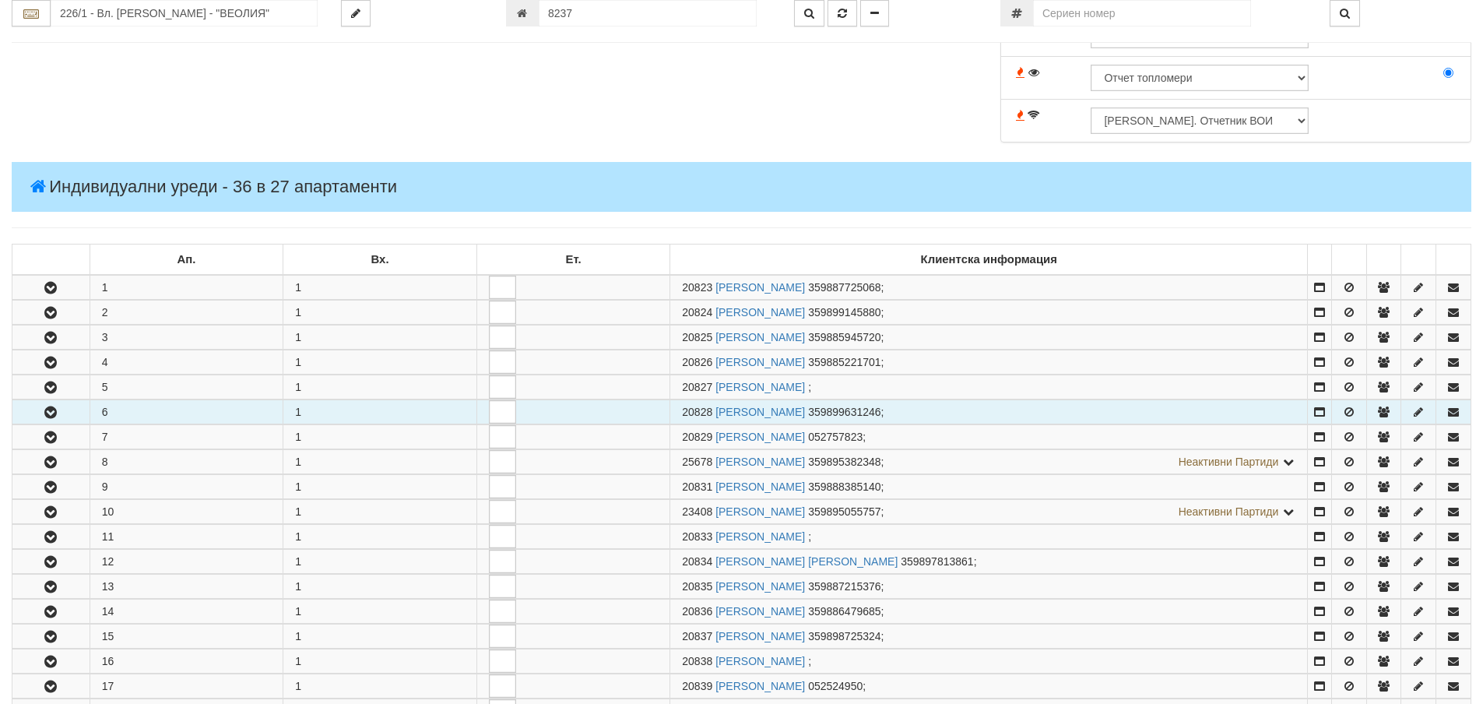
scroll to position [701, 0]
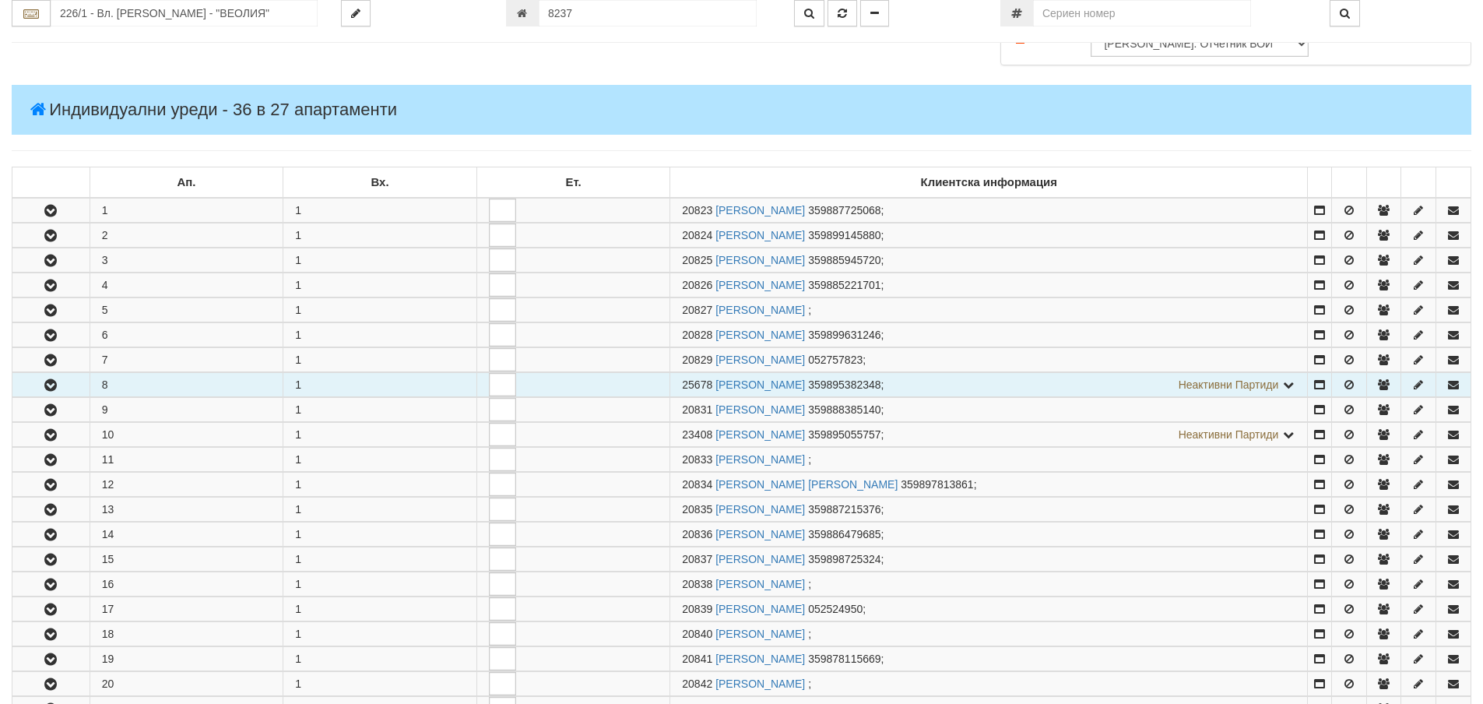
click at [47, 392] on button "button" at bounding box center [50, 384] width 77 height 23
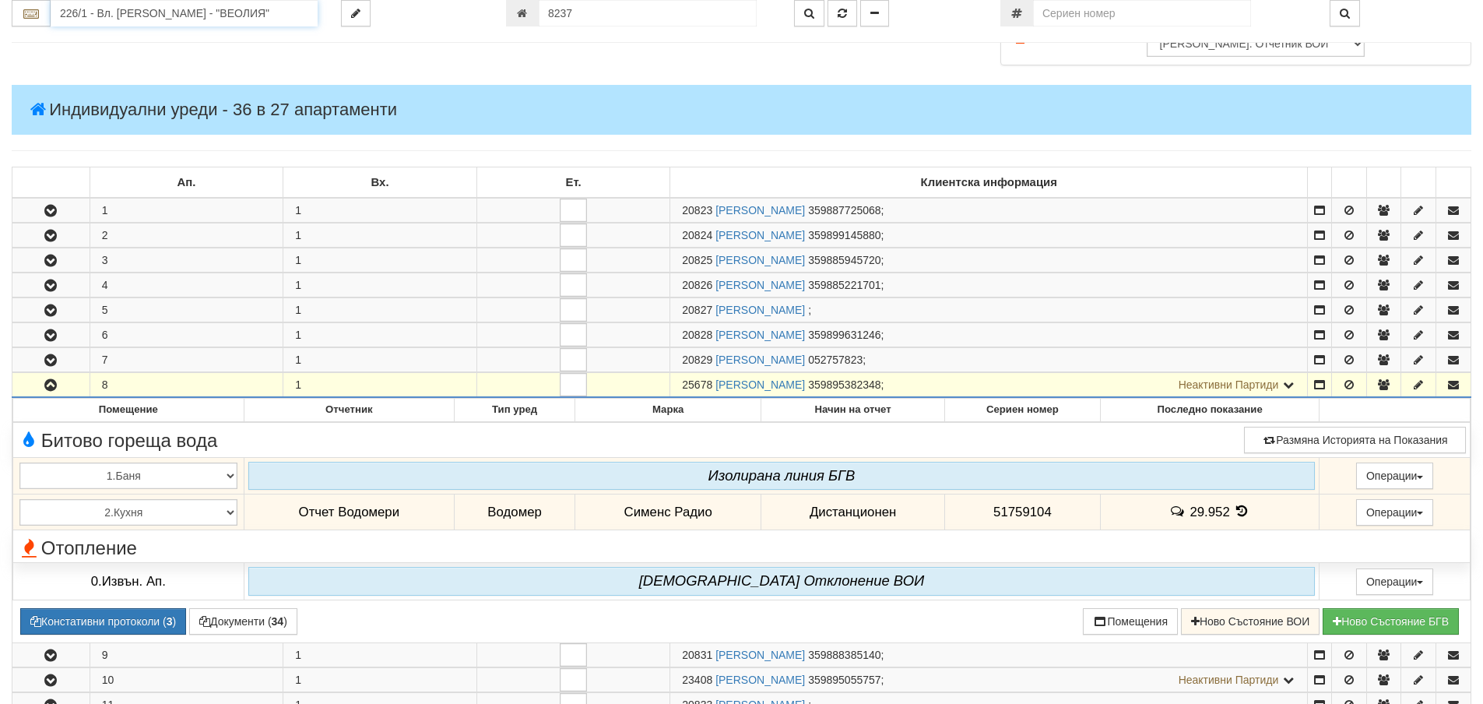
drag, startPoint x: 156, startPoint y: 12, endPoint x: 198, endPoint y: 8, distance: 41.5
click at [156, 12] on input "226/1 - Вл. Варненчик - "ВЕОЛИЯ"" at bounding box center [184, 13] width 267 height 26
click at [190, 31] on div "003/1 - Възраждане - "ВЕОЛИЯ"" at bounding box center [184, 38] width 262 height 18
type input "003/1 - Възраждане - "ВЕОЛИЯ""
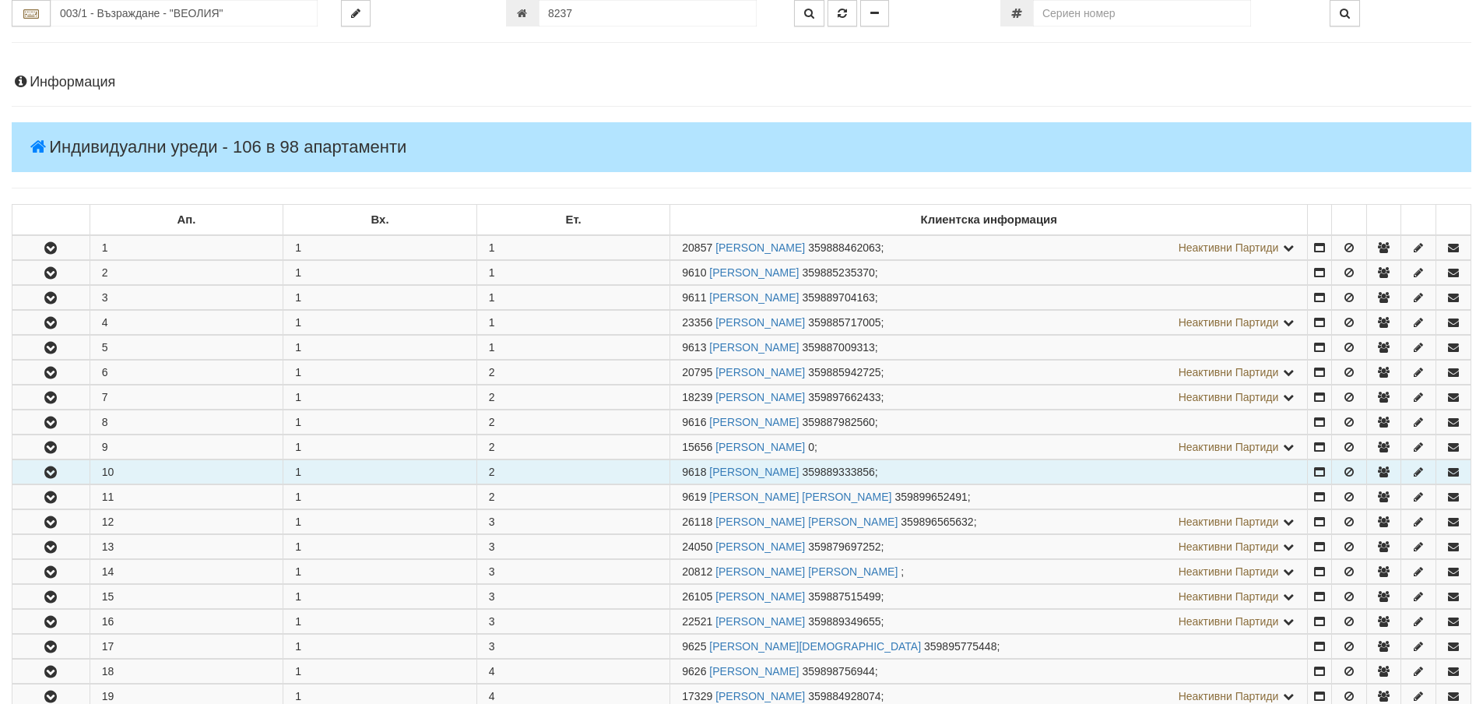
scroll to position [234, 0]
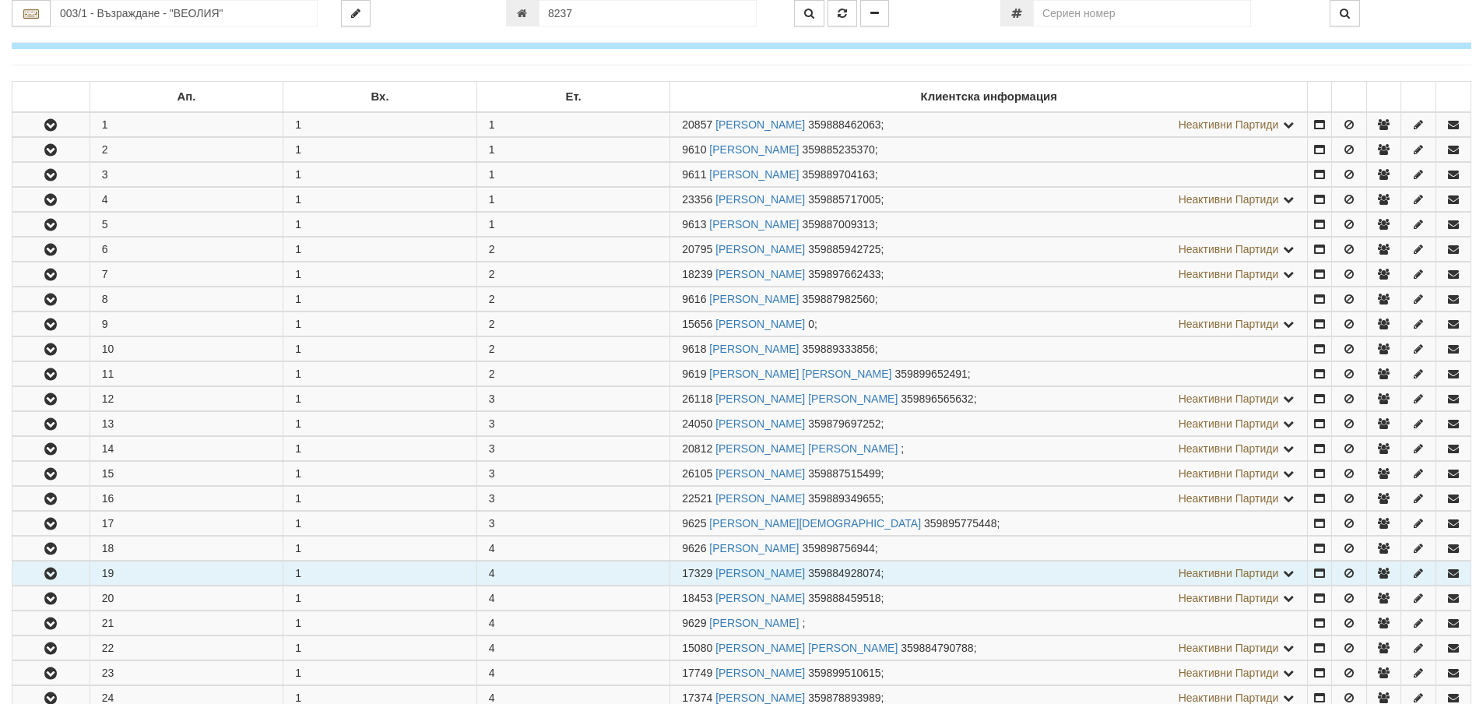
click at [54, 571] on icon "button" at bounding box center [50, 573] width 19 height 11
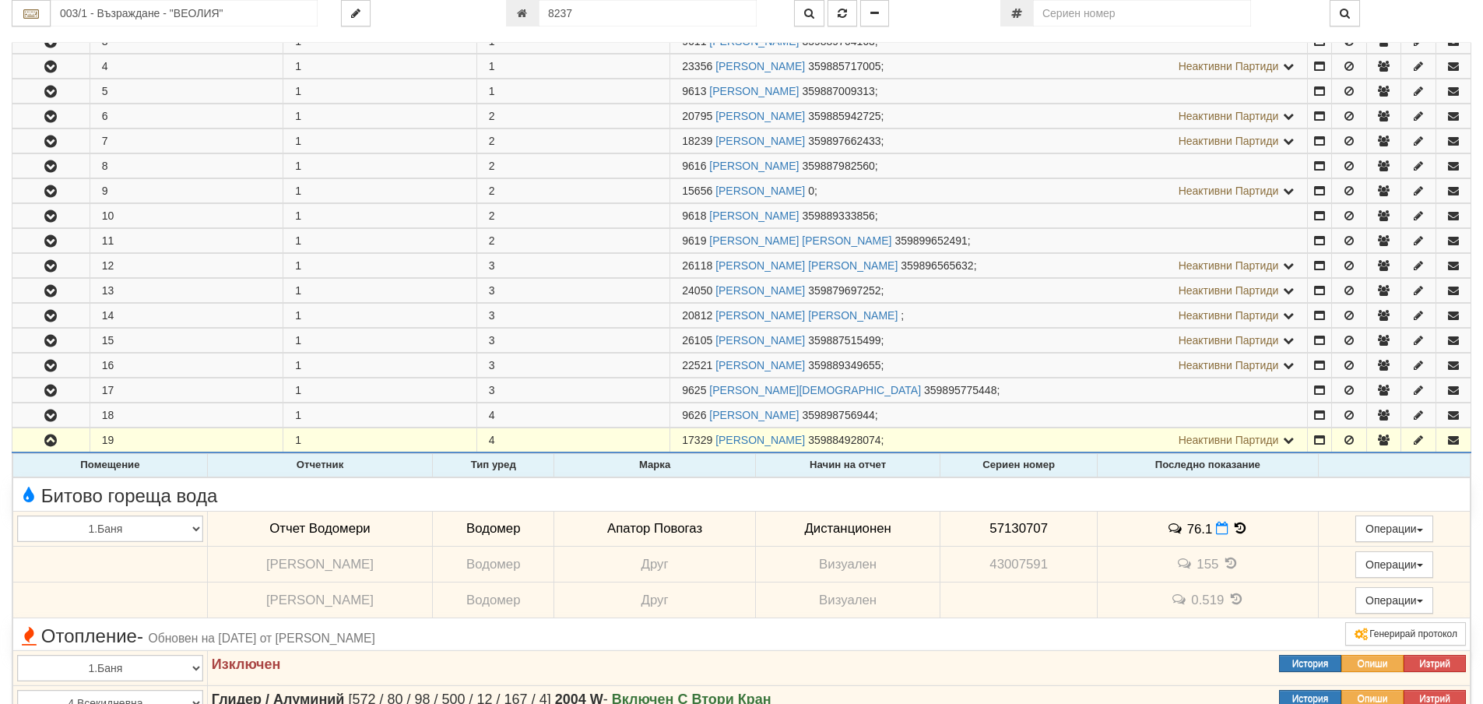
scroll to position [545, 0]
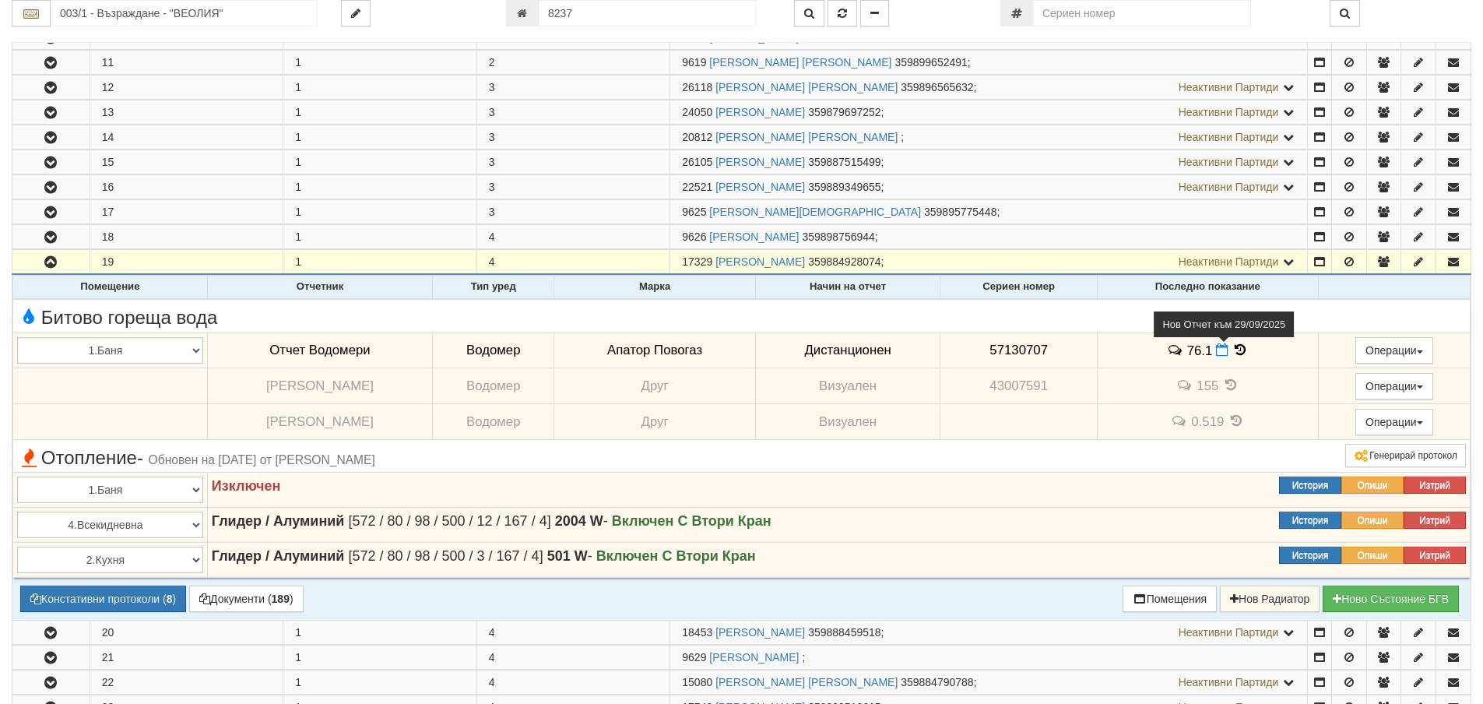
click at [1216, 353] on icon at bounding box center [1222, 349] width 12 height 13
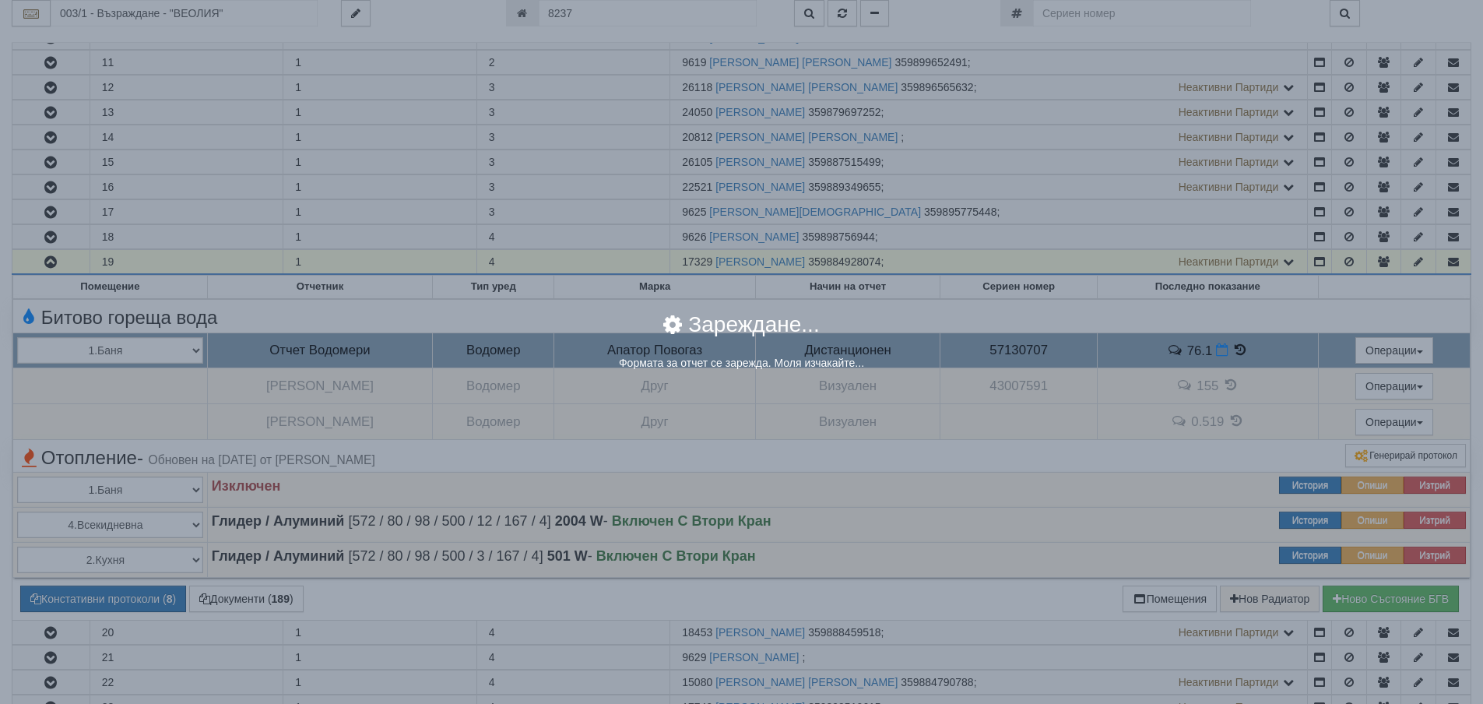
select select "8ac75930-9bfd-e511-80be-8d5a1dced85a"
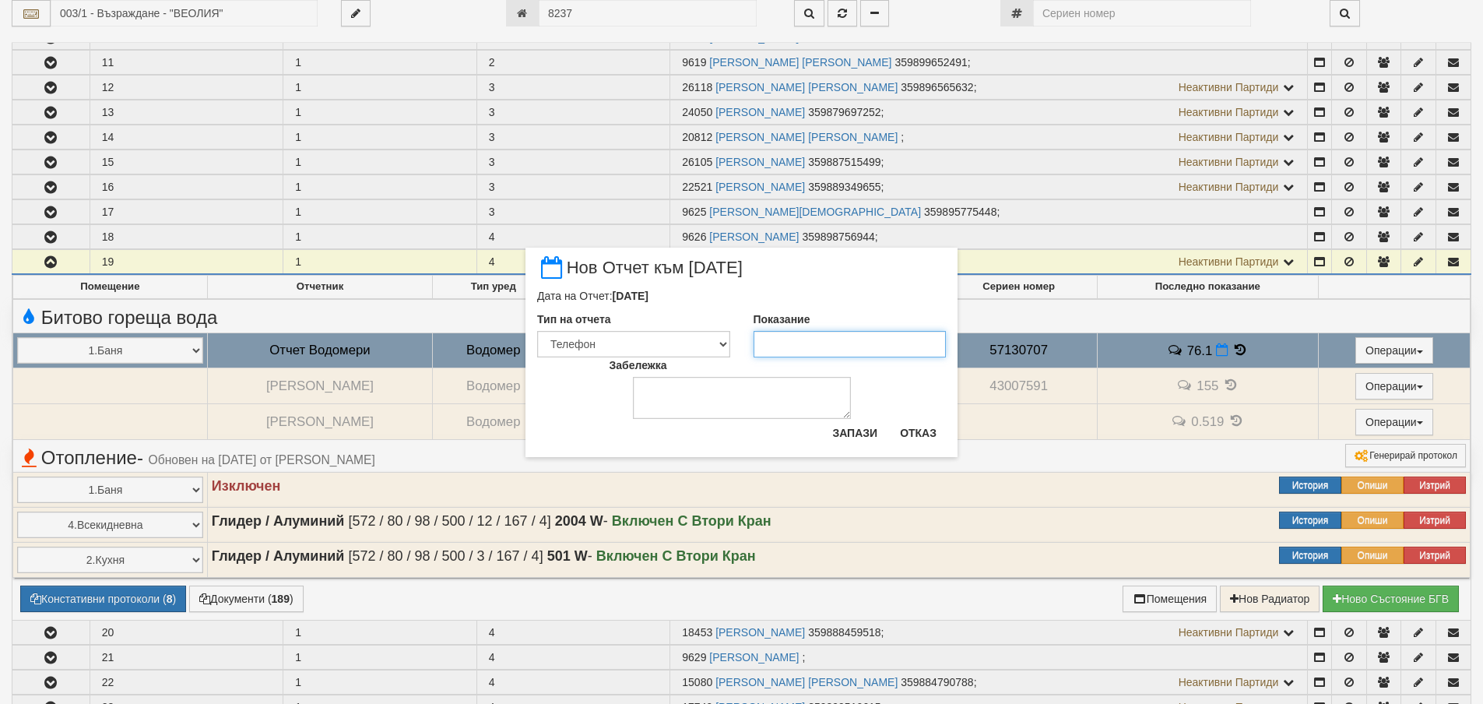
click at [780, 346] on input "Показание" at bounding box center [850, 344] width 193 height 26
type input "76.1"
click at [843, 425] on button "Запази" at bounding box center [855, 432] width 64 height 25
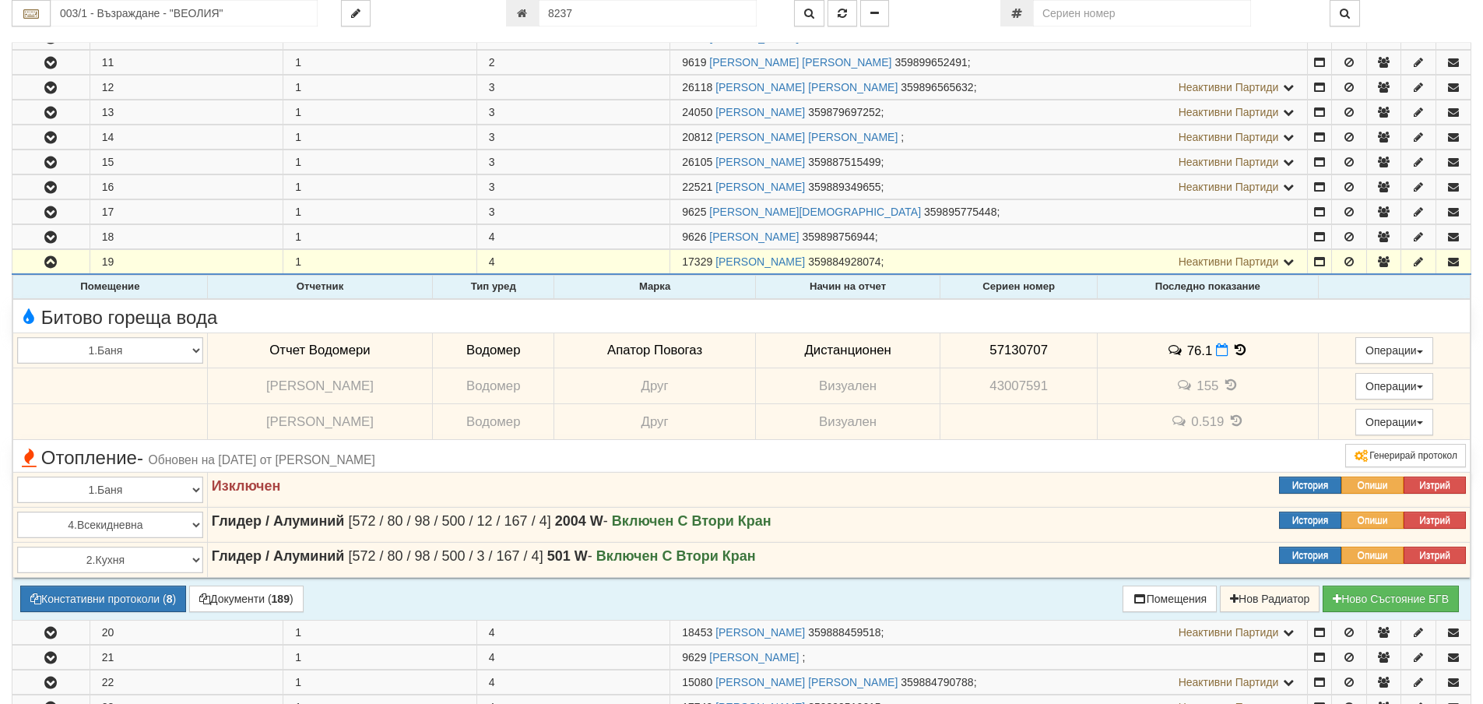
click at [1236, 353] on icon at bounding box center [1240, 349] width 17 height 13
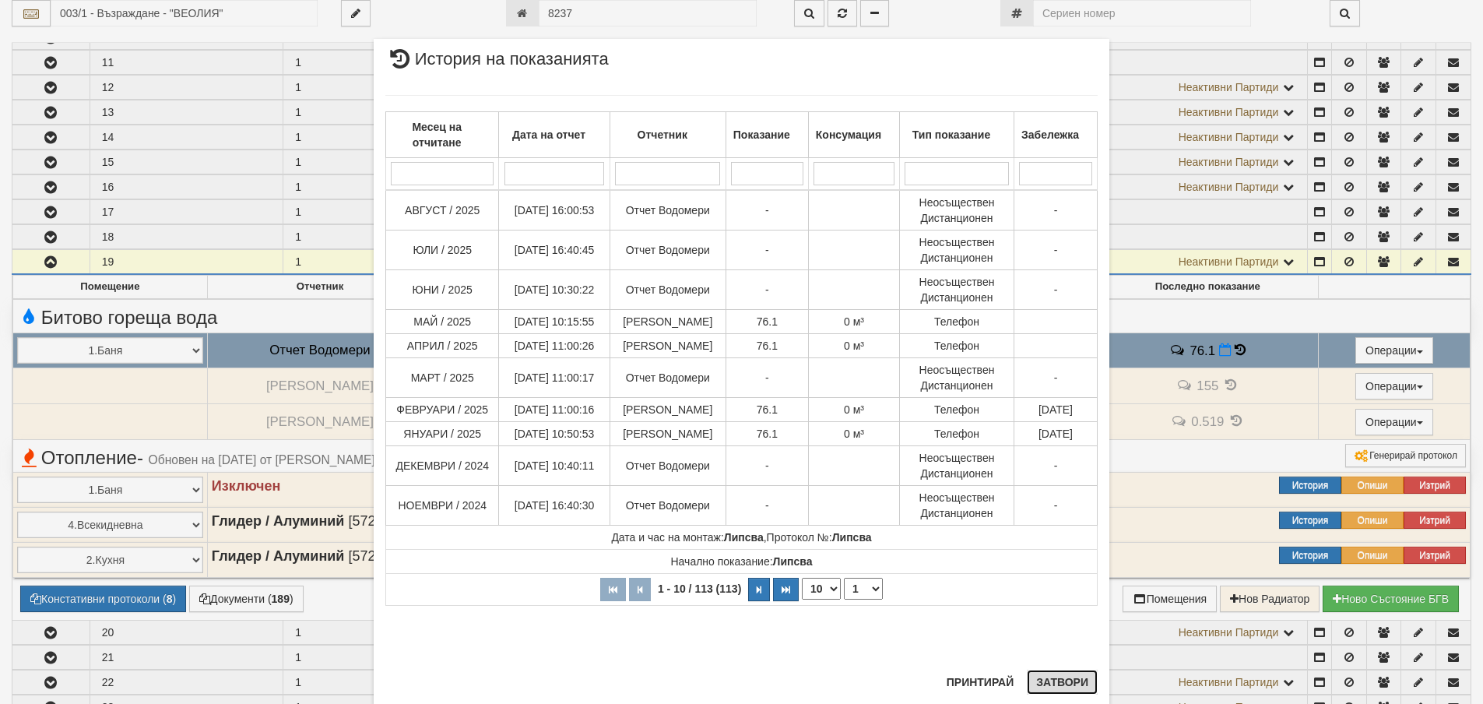
click at [1062, 681] on button "Затвори" at bounding box center [1062, 682] width 71 height 25
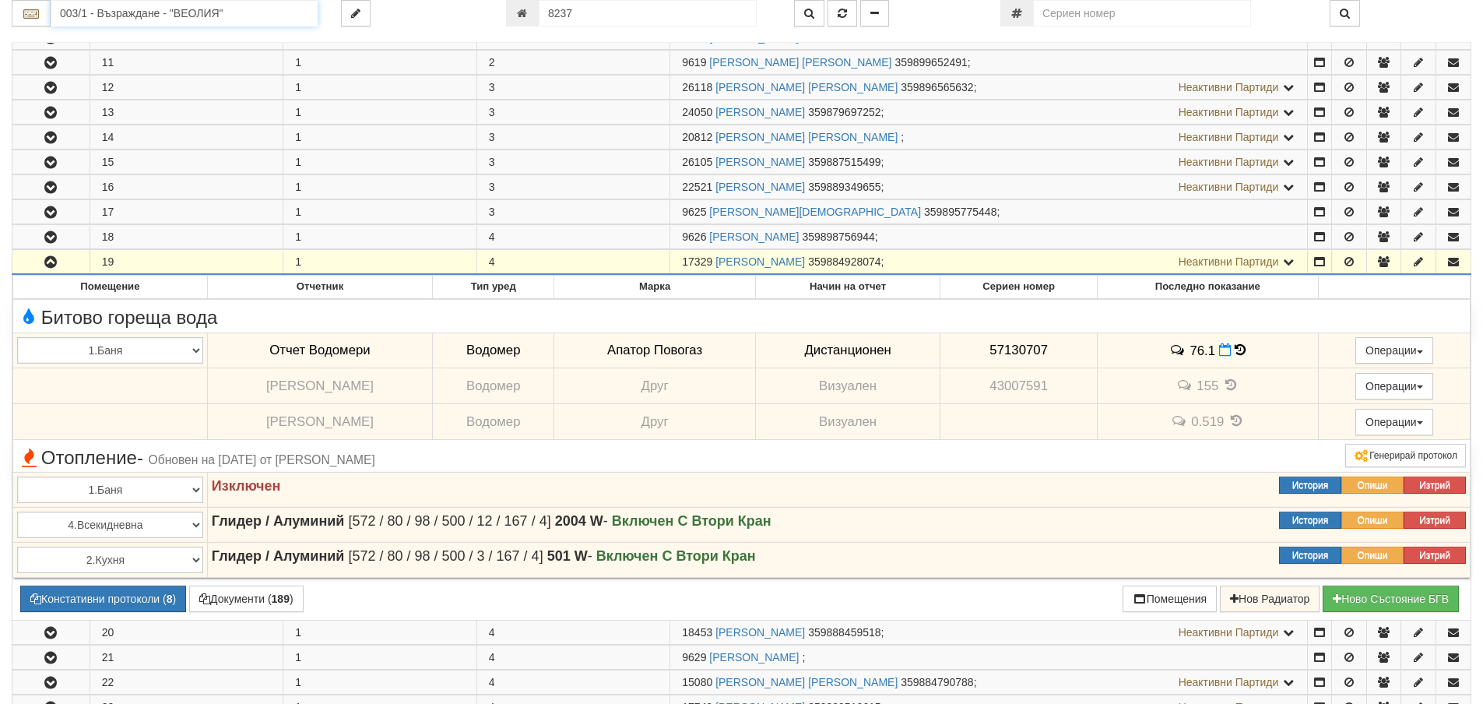
click at [227, 16] on input "003/1 - Възраждане - "ВЕОЛИЯ"" at bounding box center [184, 13] width 267 height 26
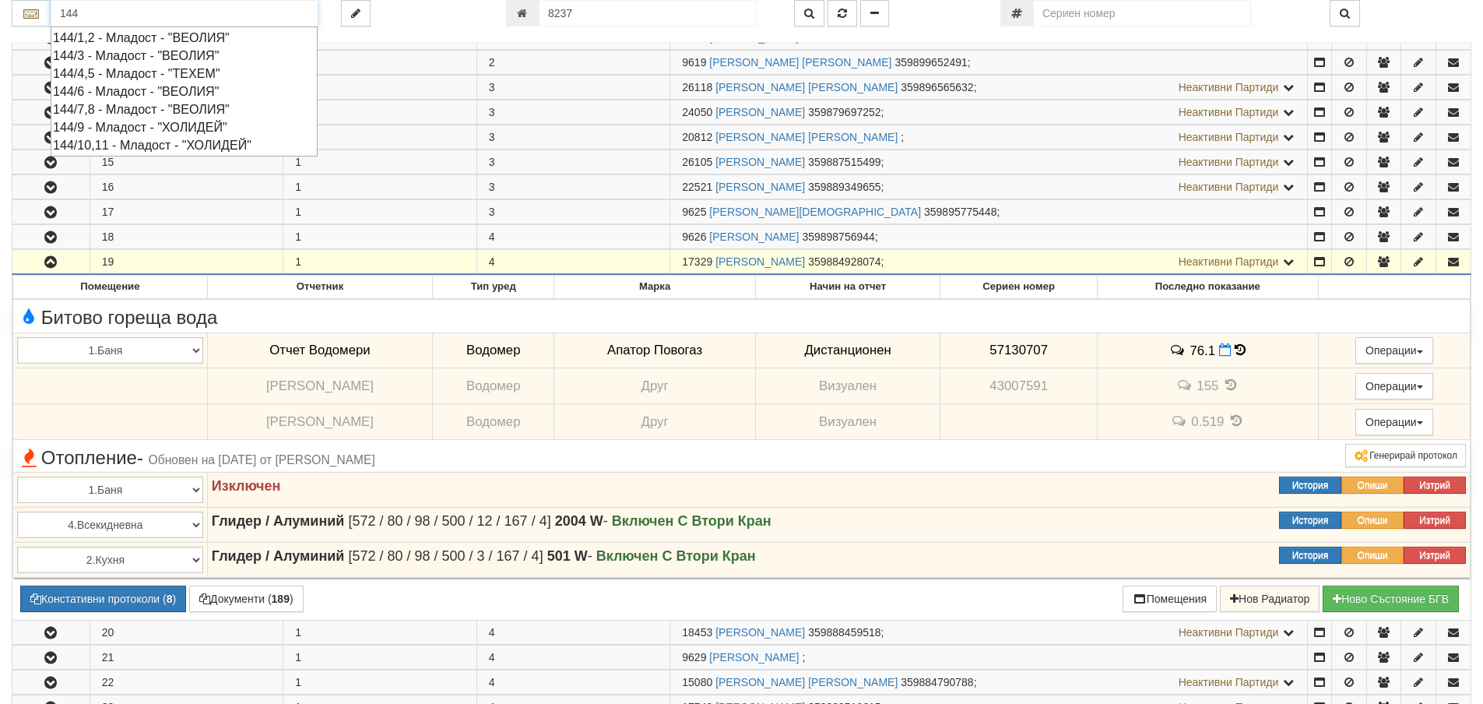
click at [170, 90] on div "144/6 - Младост - "ВЕОЛИЯ"" at bounding box center [184, 92] width 262 height 18
type input "144/6 - Младост - "ВЕОЛИЯ""
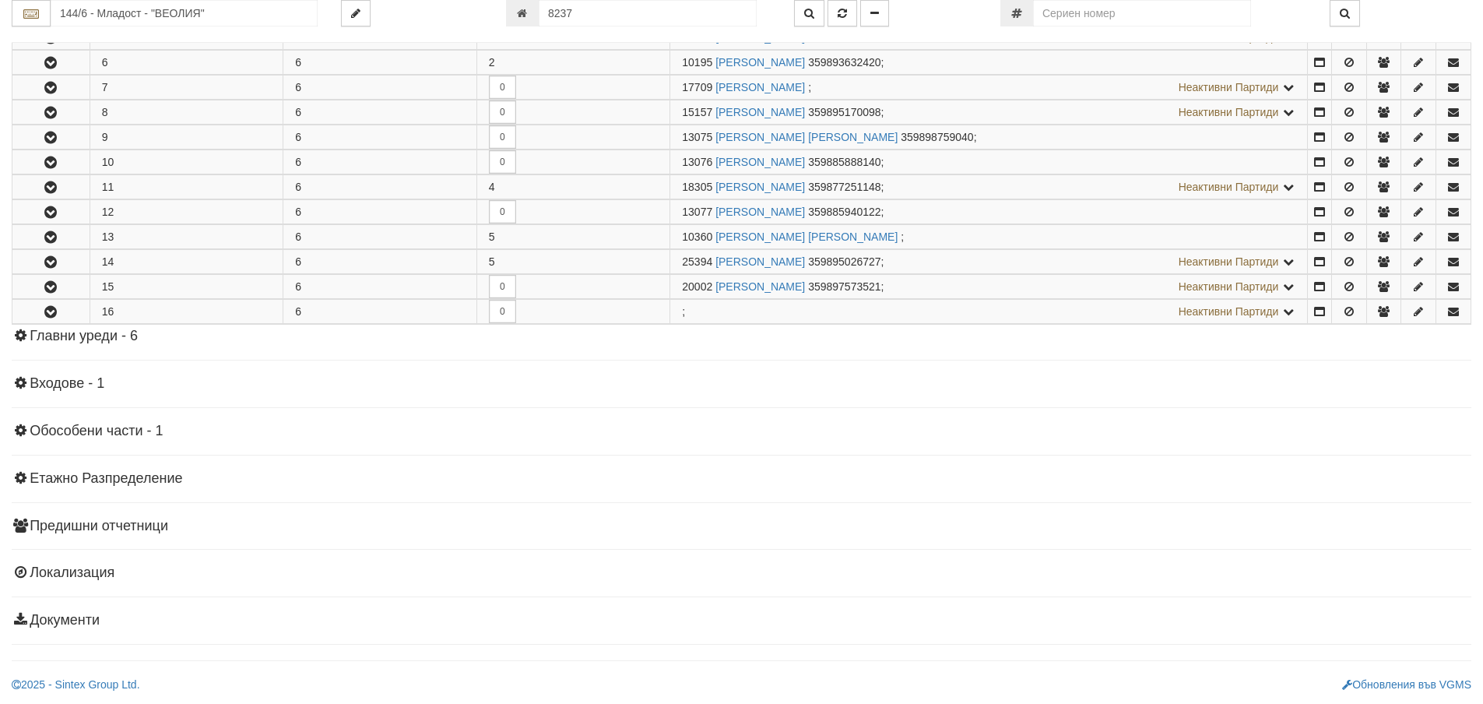
scroll to position [0, 0]
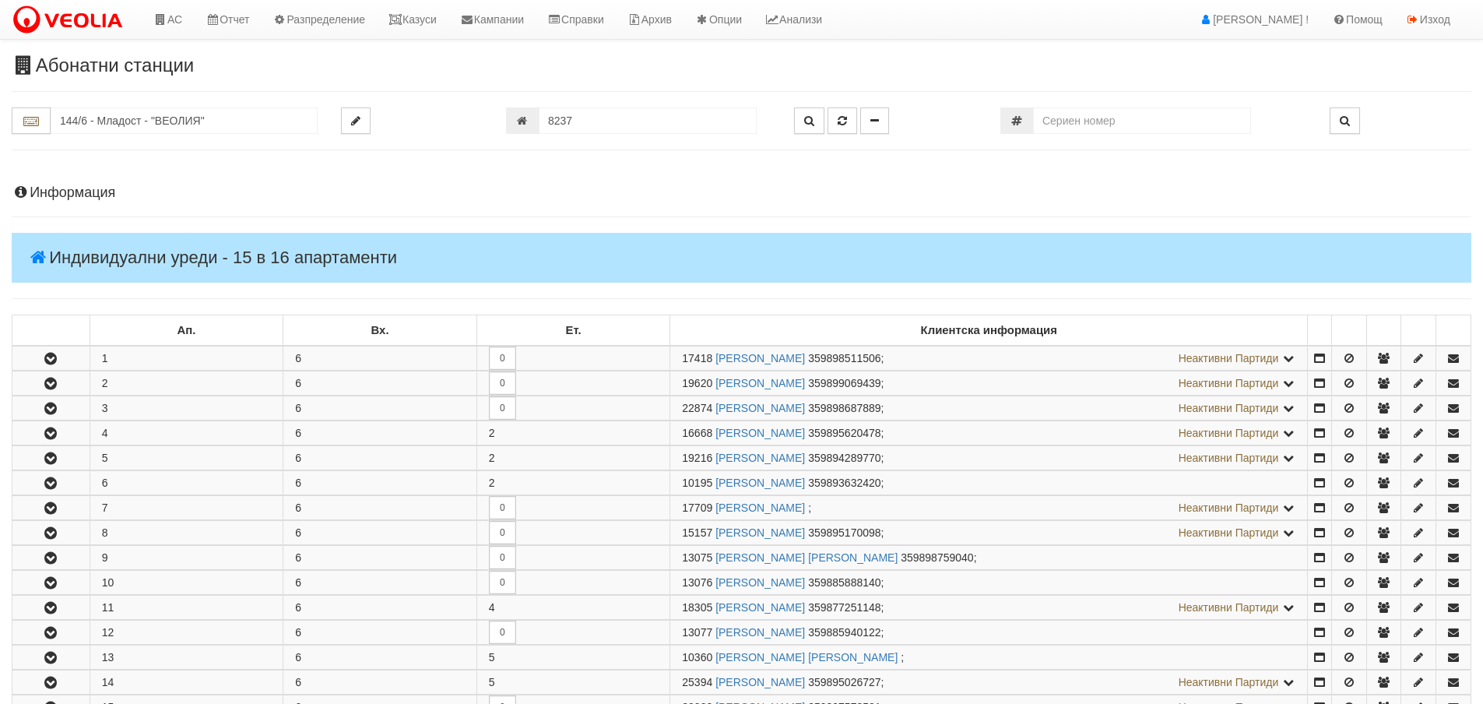
click at [111, 188] on h4 "Информация" at bounding box center [742, 193] width 1460 height 16
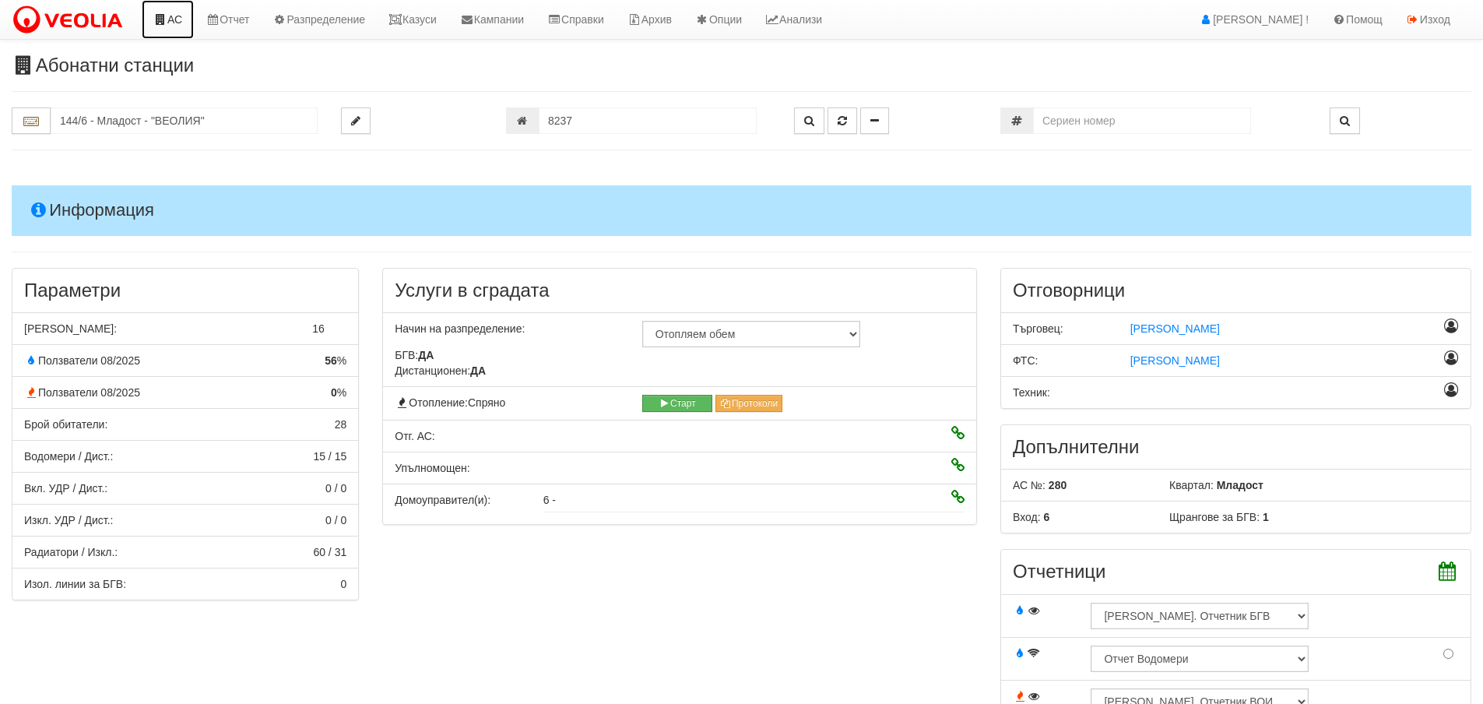
click at [181, 24] on link "АС" at bounding box center [168, 19] width 52 height 39
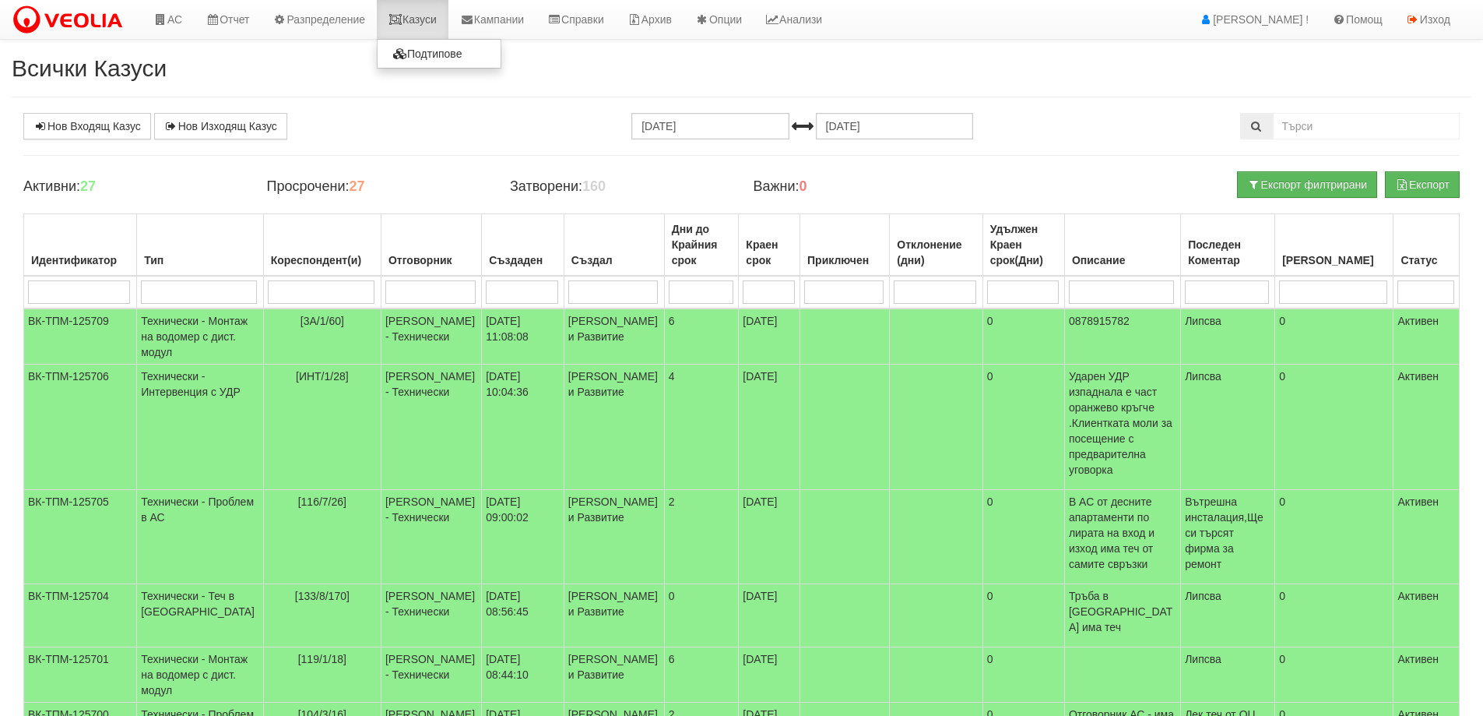
click at [417, 16] on link "Казуси" at bounding box center [413, 19] width 72 height 39
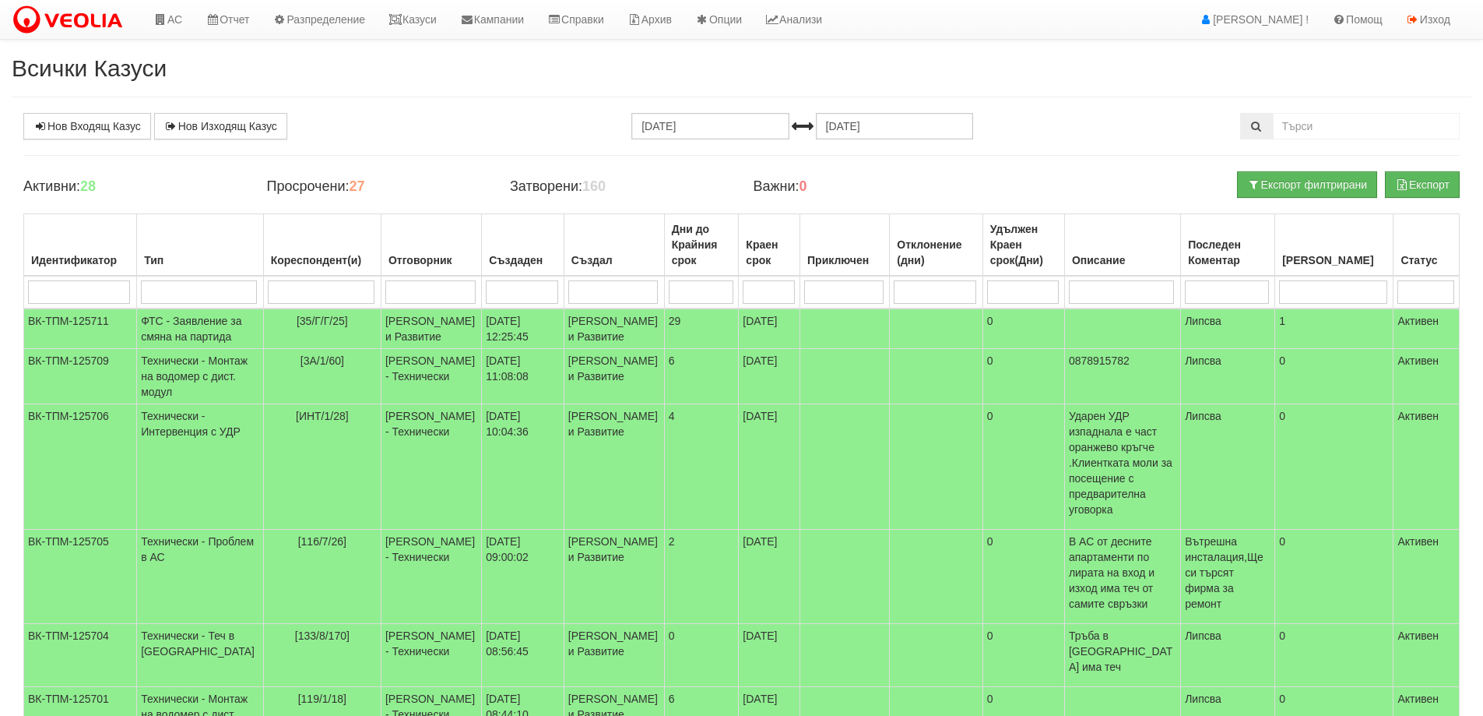
click at [268, 289] on input "search" at bounding box center [321, 291] width 107 height 23
type input "16"
type input "16/"
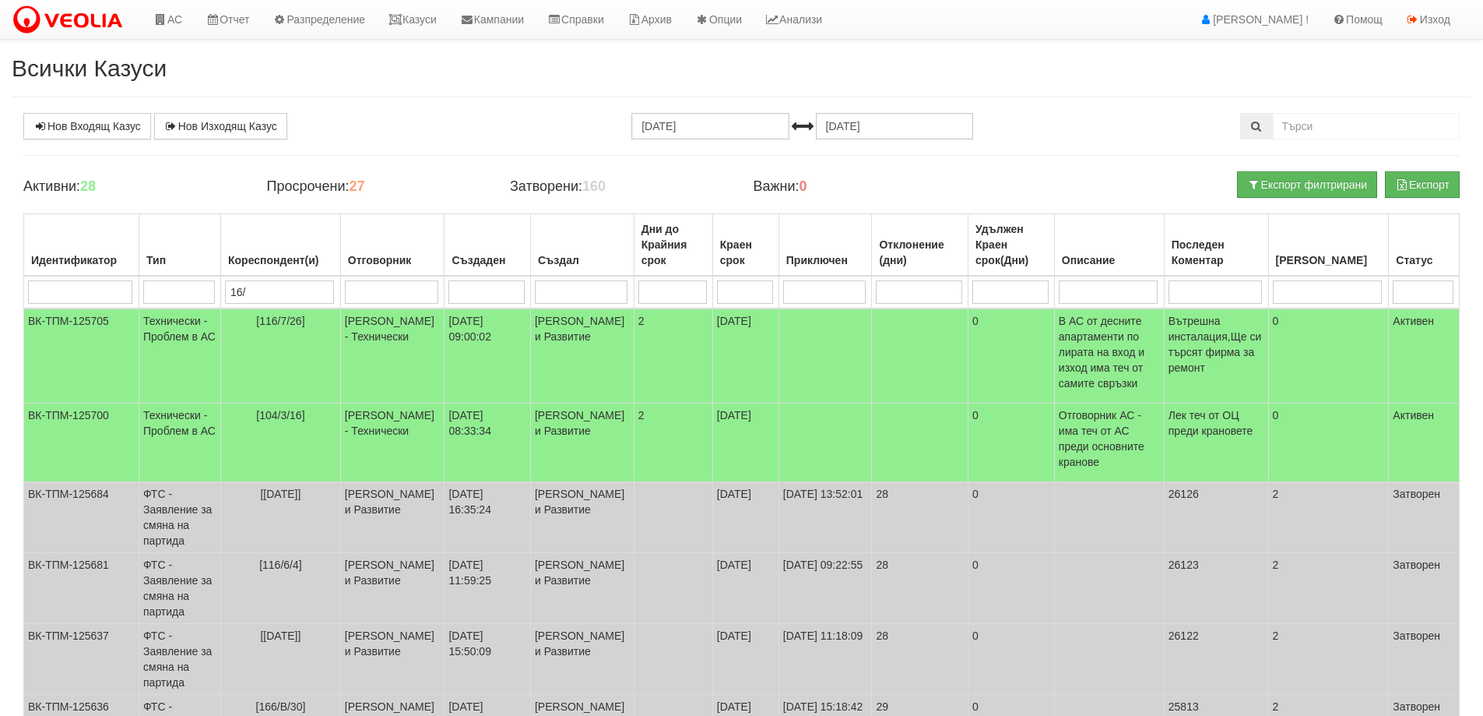
type input "16/"
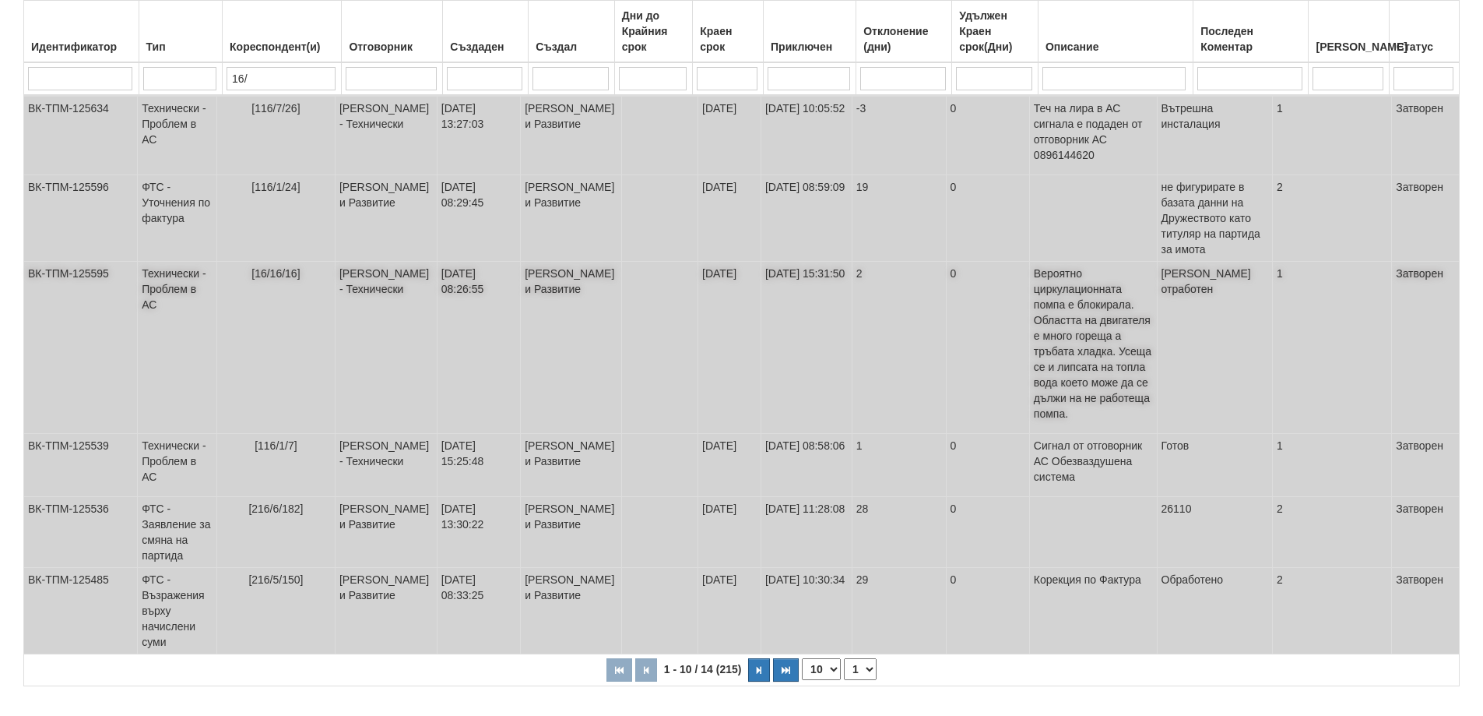
scroll to position [518, 0]
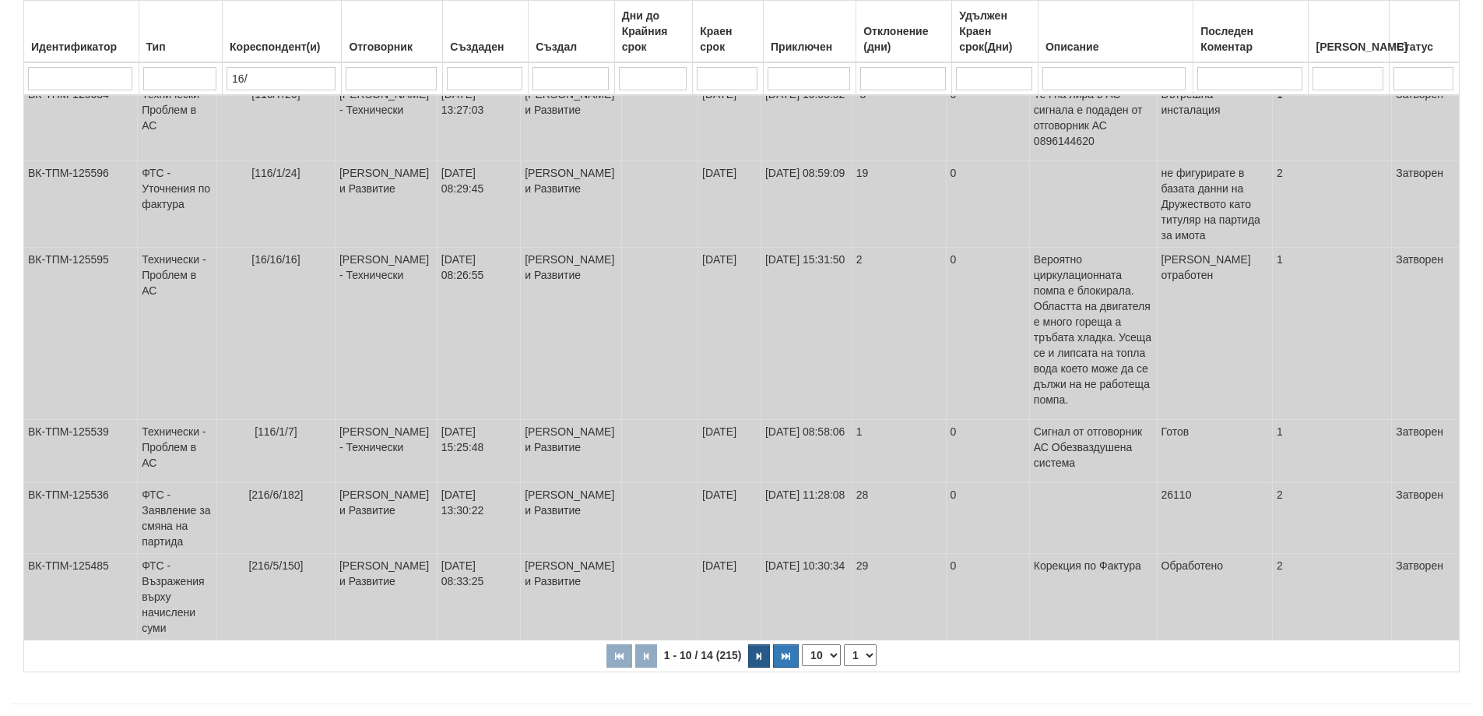
type input "16/"
click at [760, 652] on icon "button" at bounding box center [759, 656] width 5 height 9
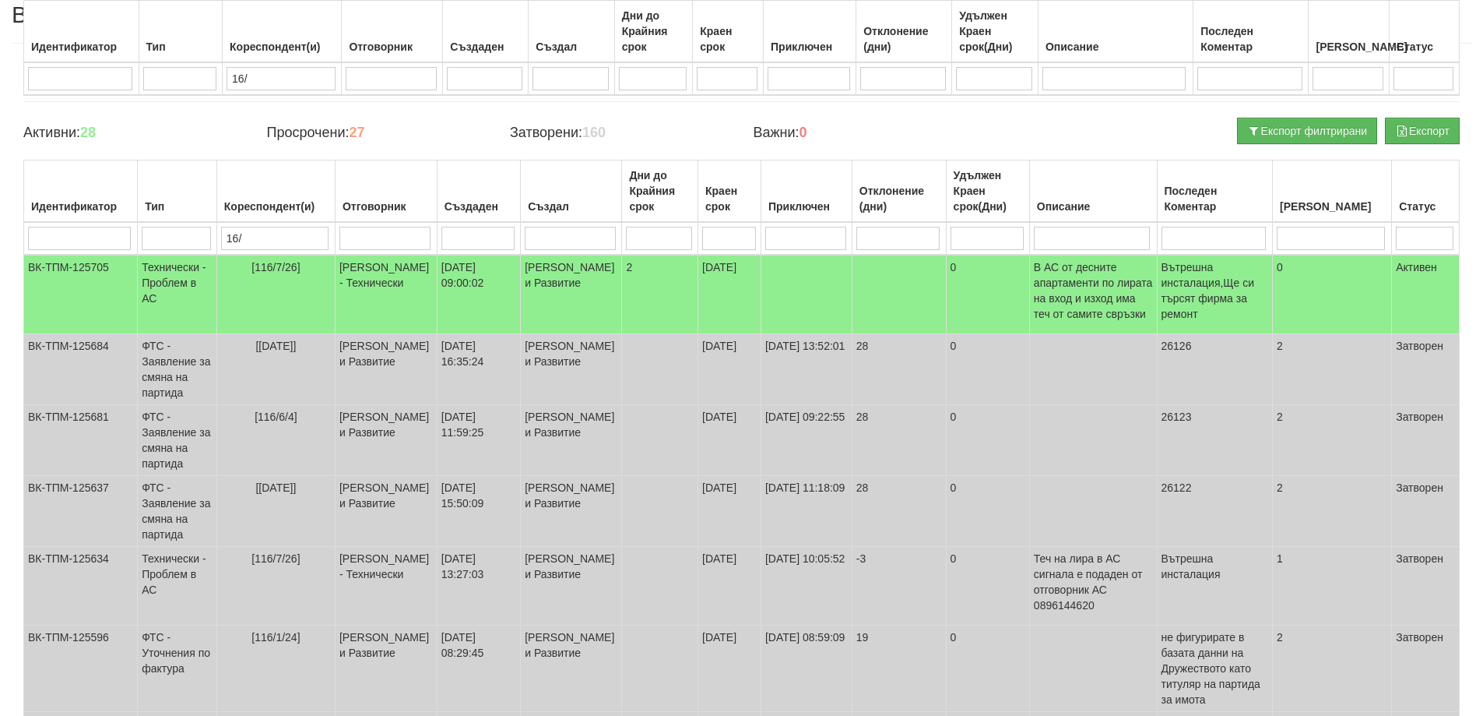
select select "2"
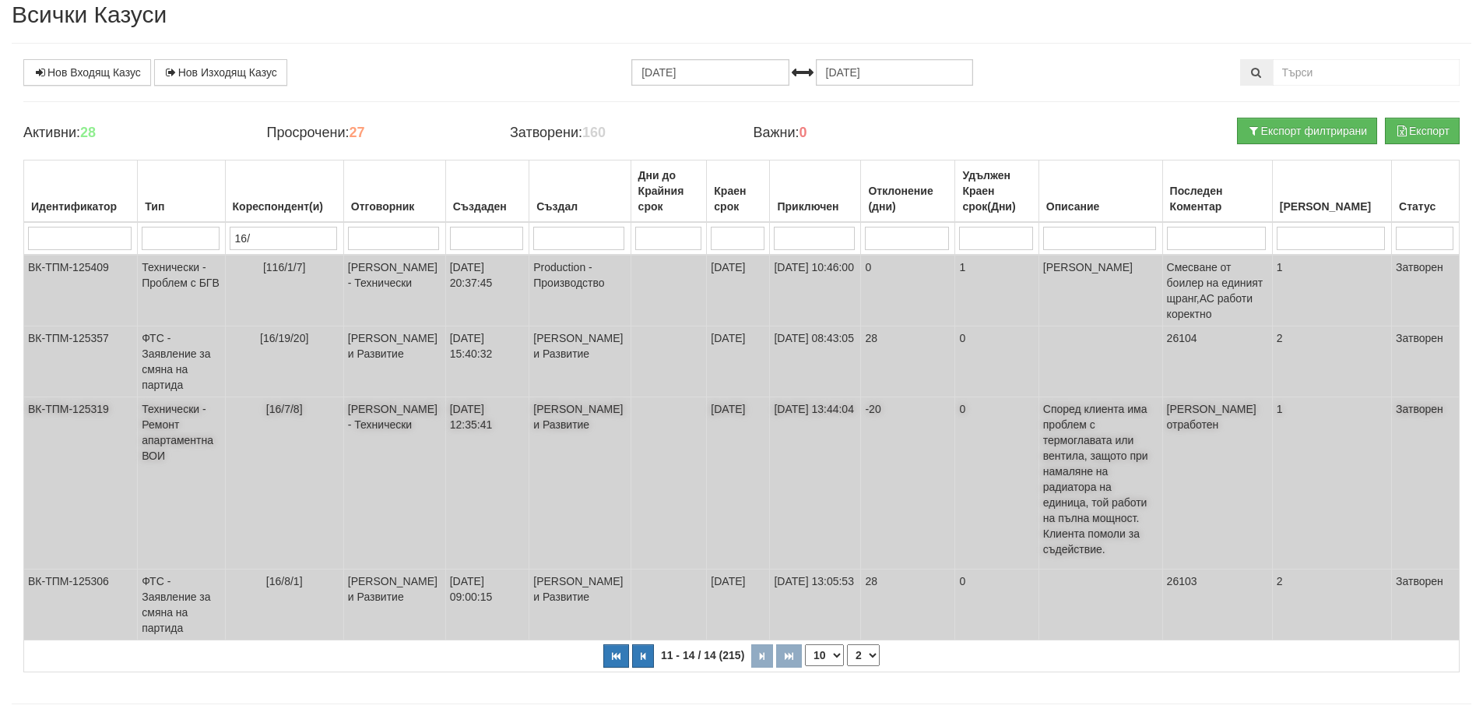
click at [320, 487] on td "[16/7/8]" at bounding box center [284, 483] width 118 height 172
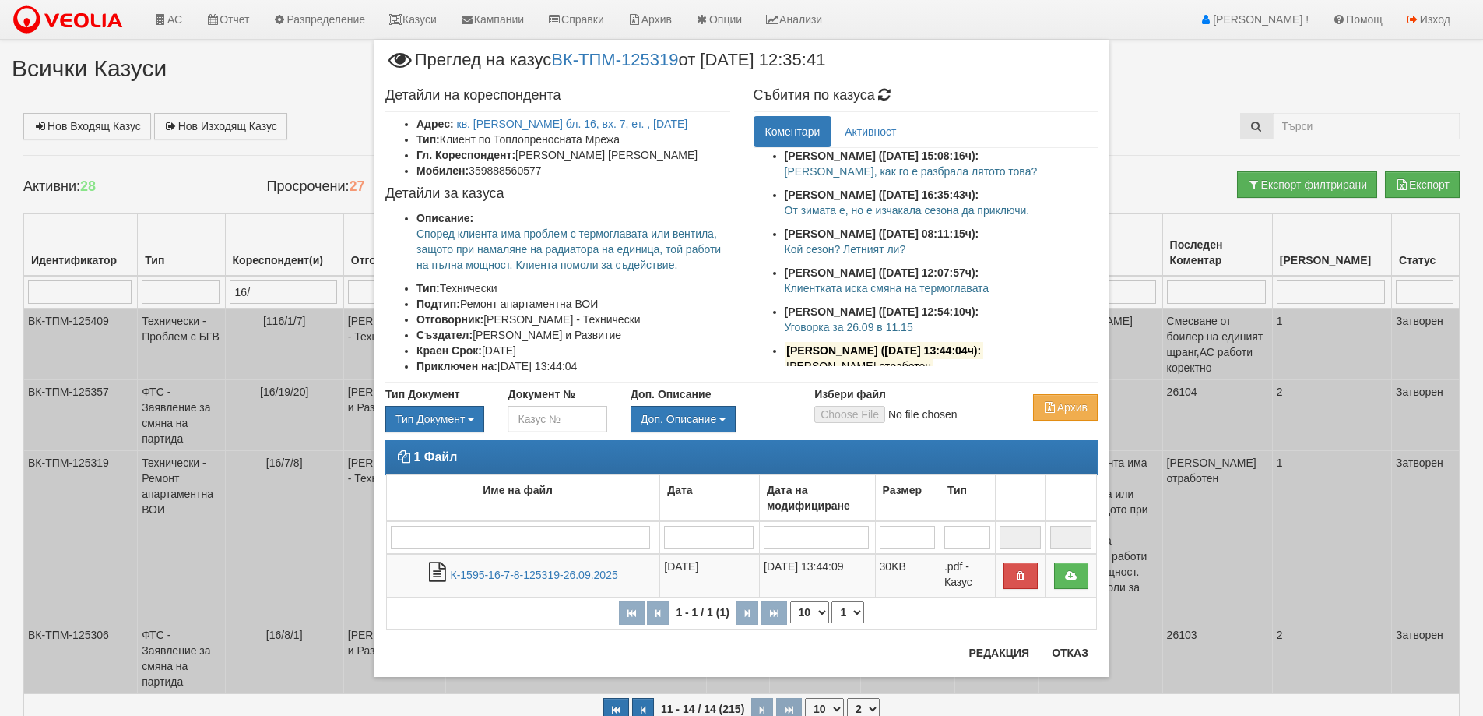
scroll to position [16, 0]
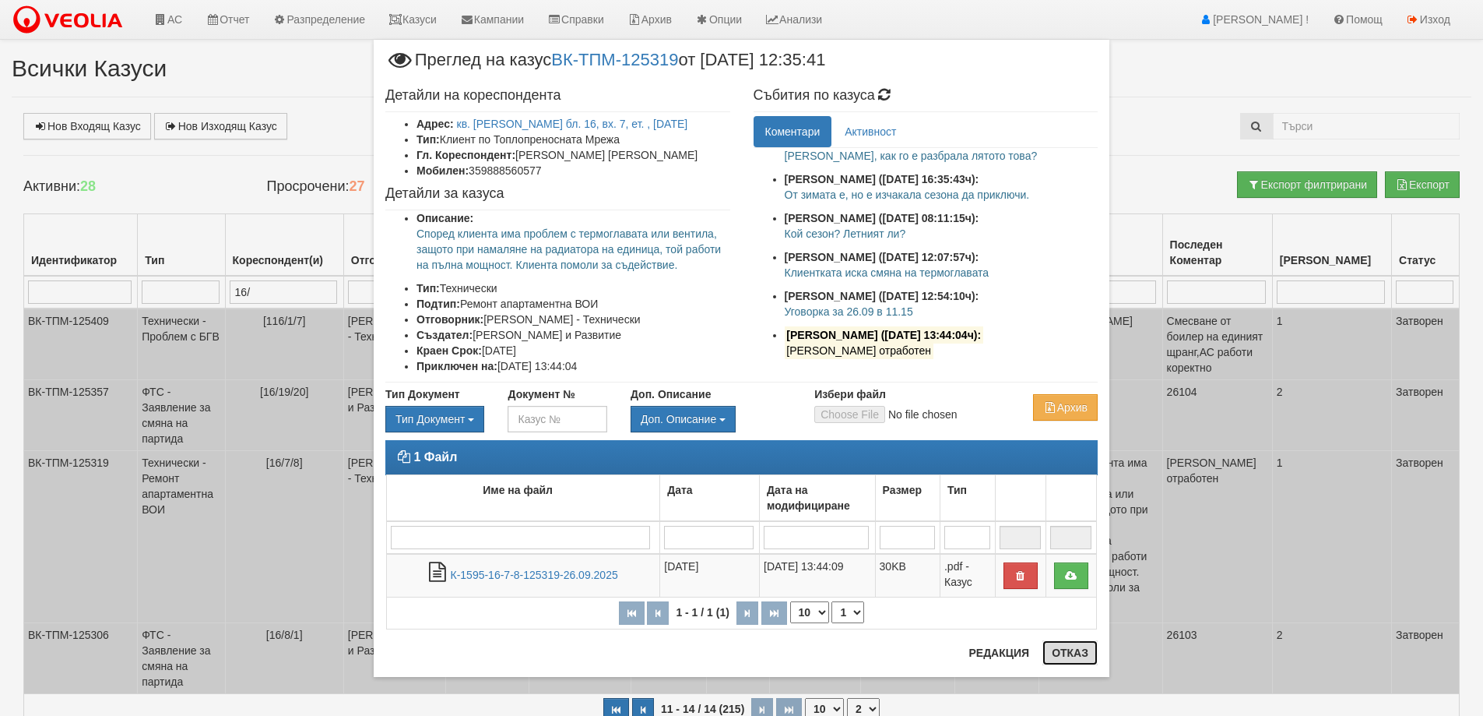
click at [1076, 650] on button "Отказ" at bounding box center [1070, 652] width 55 height 25
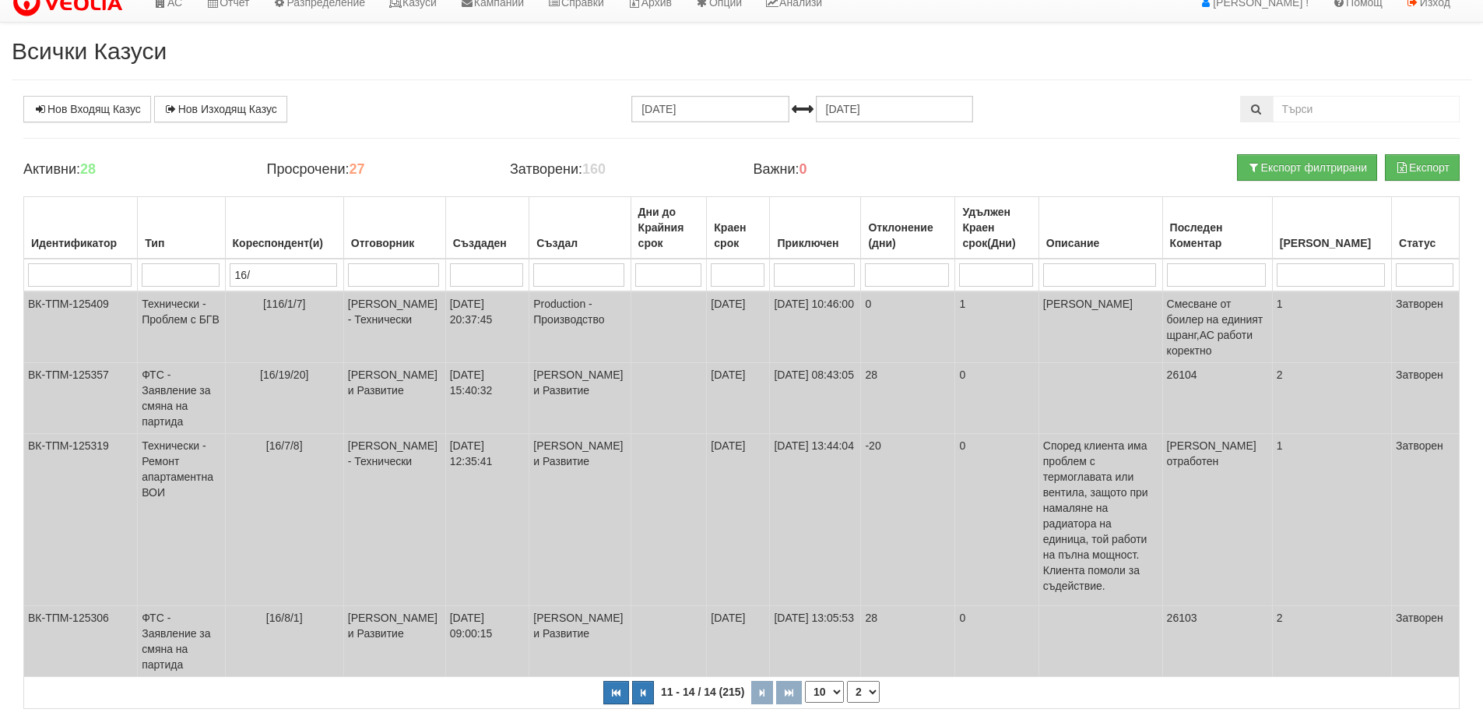
scroll to position [0, 0]
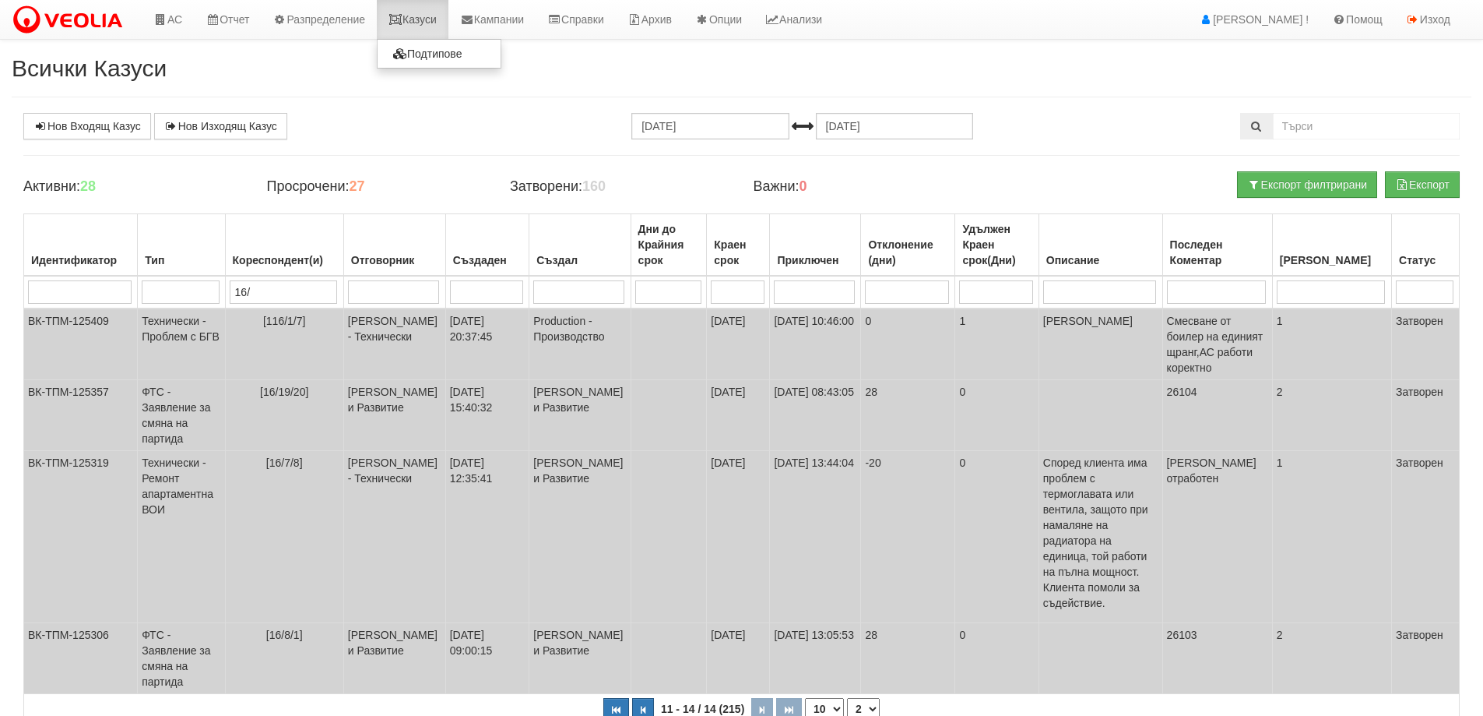
click at [420, 16] on link "Казуси" at bounding box center [413, 19] width 72 height 39
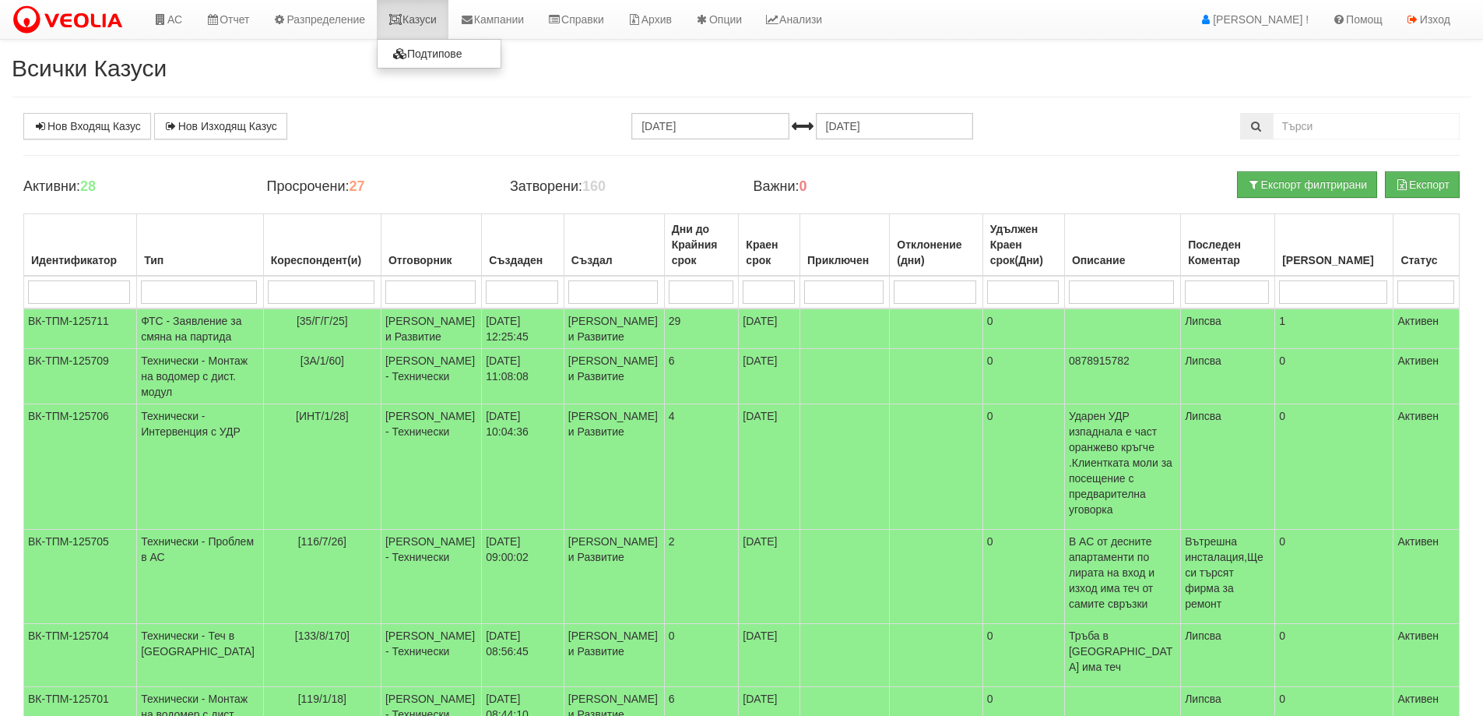
click at [432, 27] on link "Казуси" at bounding box center [413, 19] width 72 height 39
click at [279, 301] on input "search" at bounding box center [321, 291] width 107 height 23
type input "74"
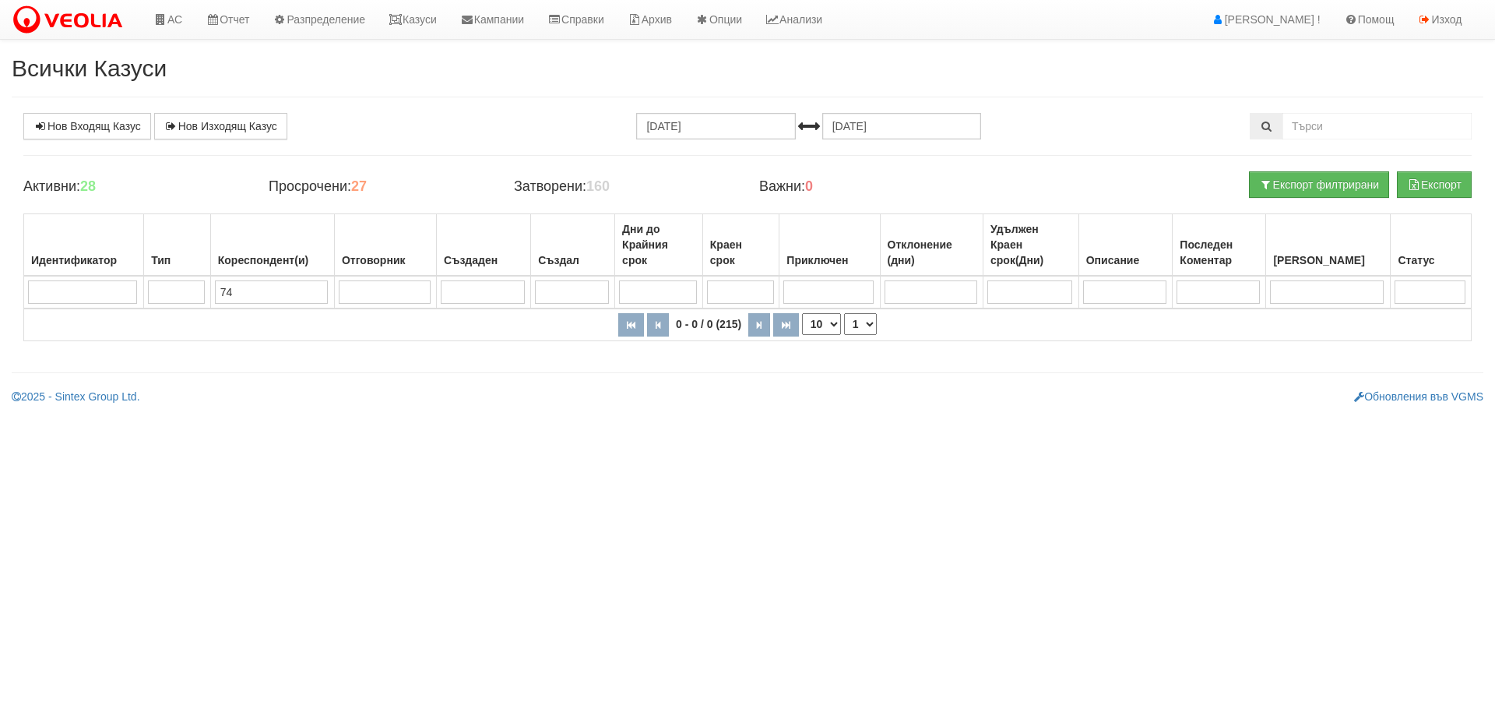
type input "7"
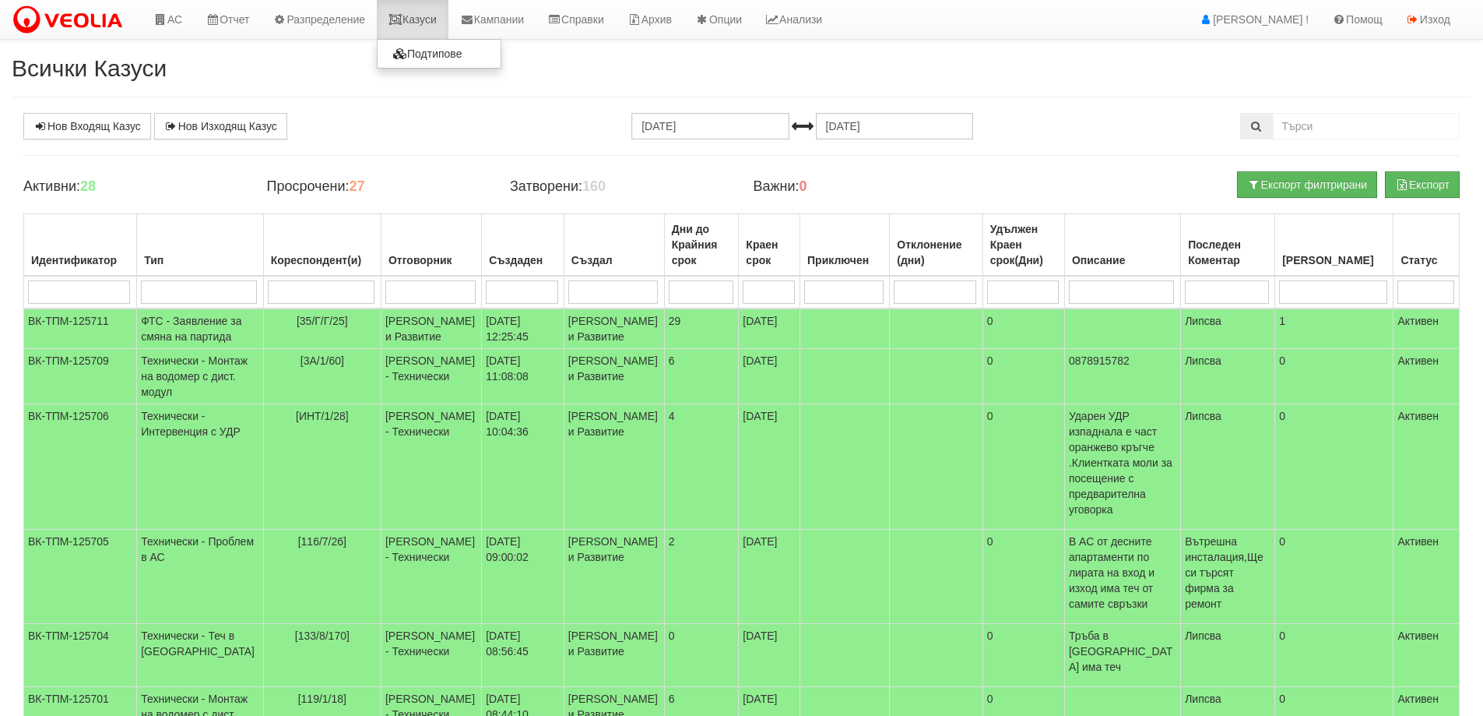
click at [427, 23] on link "Казуси" at bounding box center [413, 19] width 72 height 39
click at [430, 26] on link "Казуси" at bounding box center [413, 19] width 72 height 39
click at [448, 16] on link "Казуси" at bounding box center [413, 19] width 72 height 39
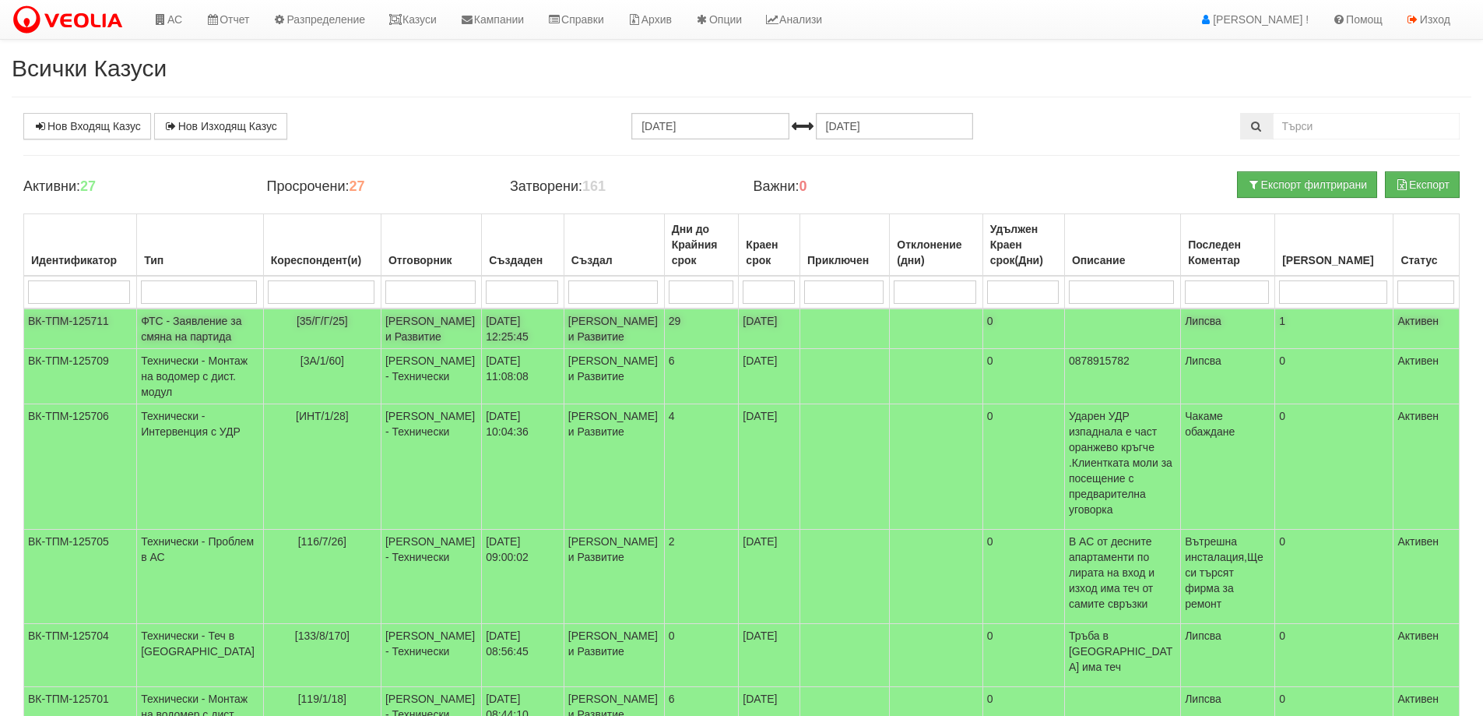
click at [381, 333] on td "[PERSON_NAME] и Развитие" at bounding box center [431, 328] width 100 height 40
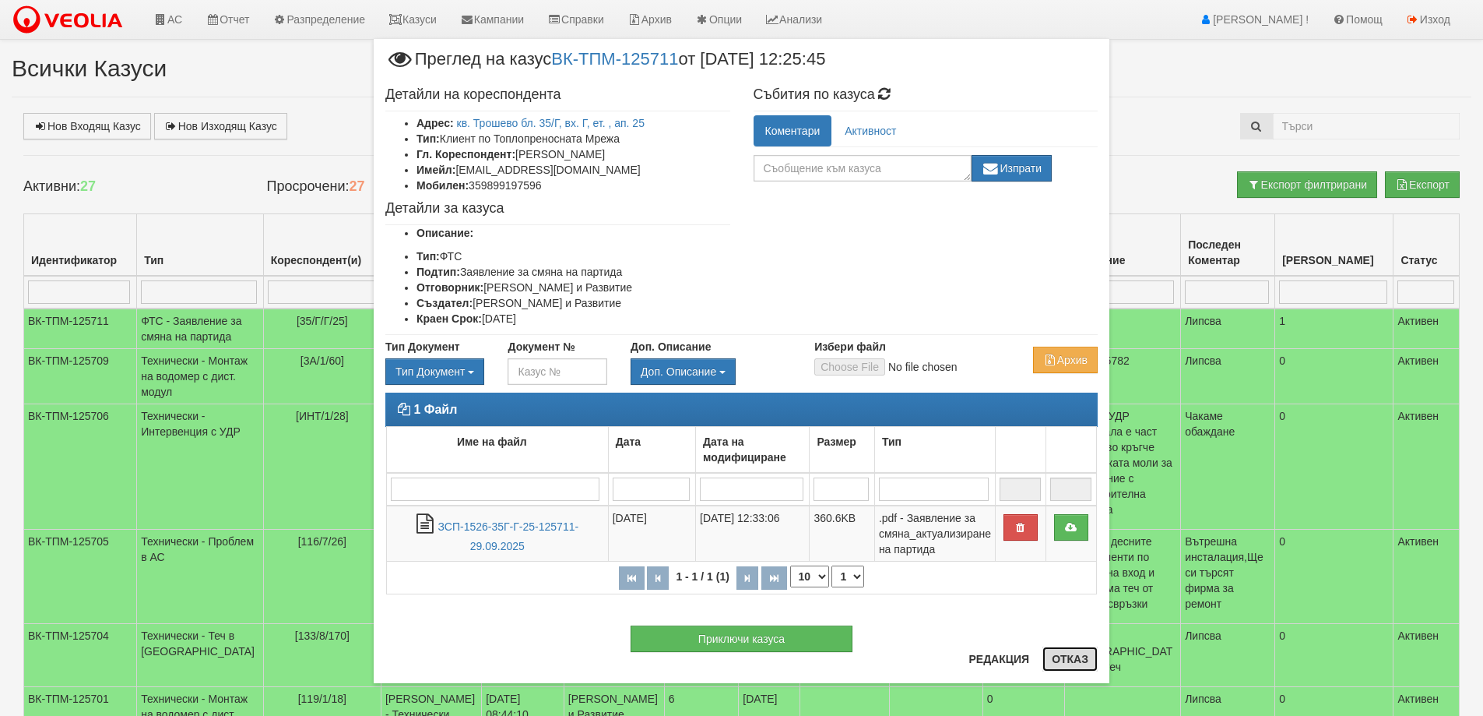
click at [1080, 656] on button "Отказ" at bounding box center [1070, 658] width 55 height 25
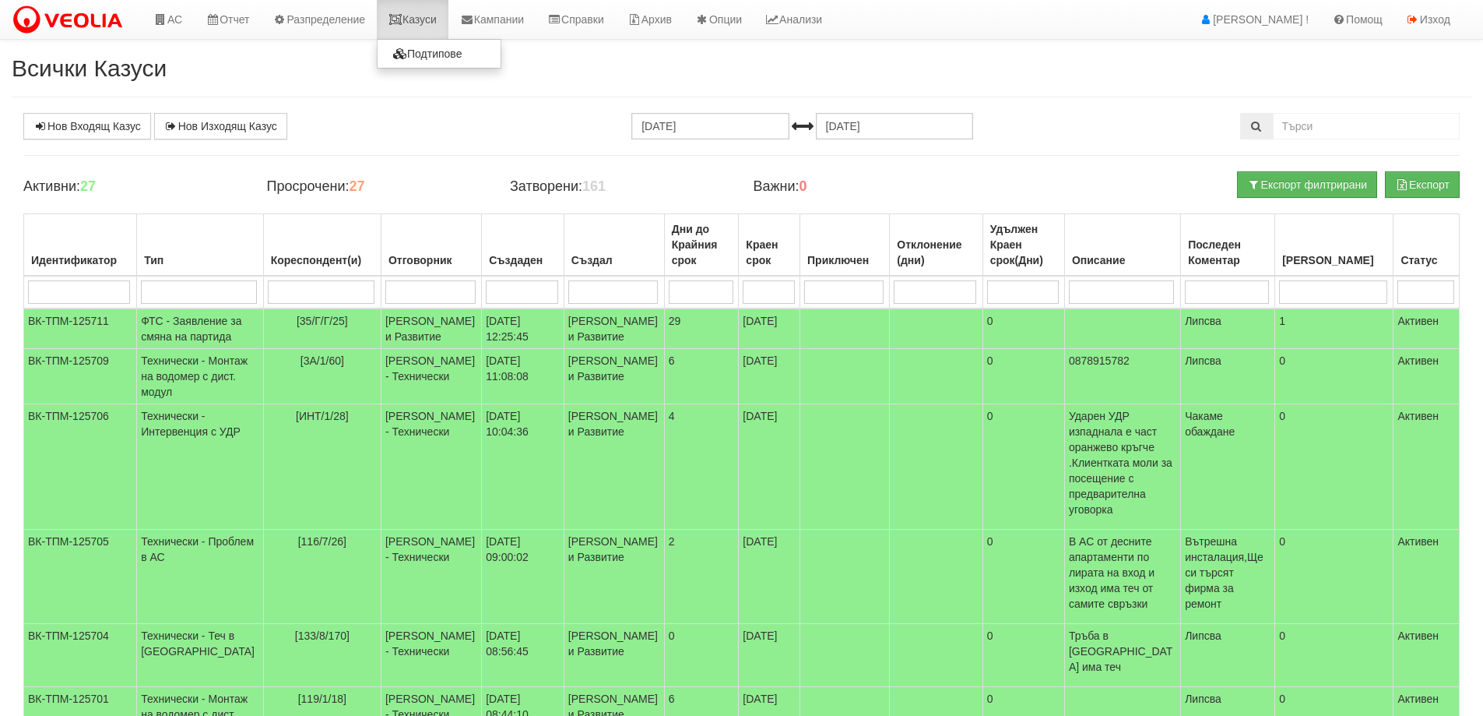
click at [427, 13] on link "Казуси" at bounding box center [413, 19] width 72 height 39
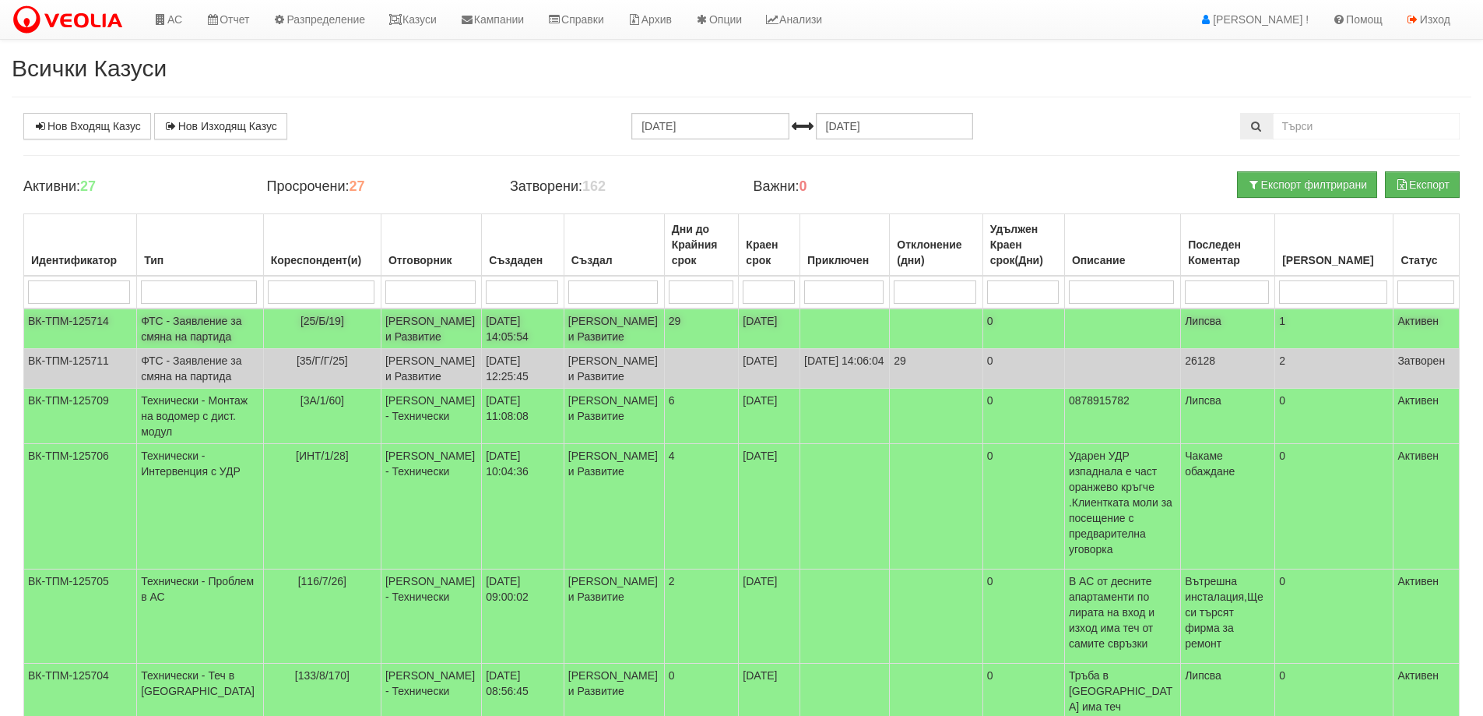
click at [564, 347] on td "[PERSON_NAME] и Развитие" at bounding box center [614, 328] width 100 height 40
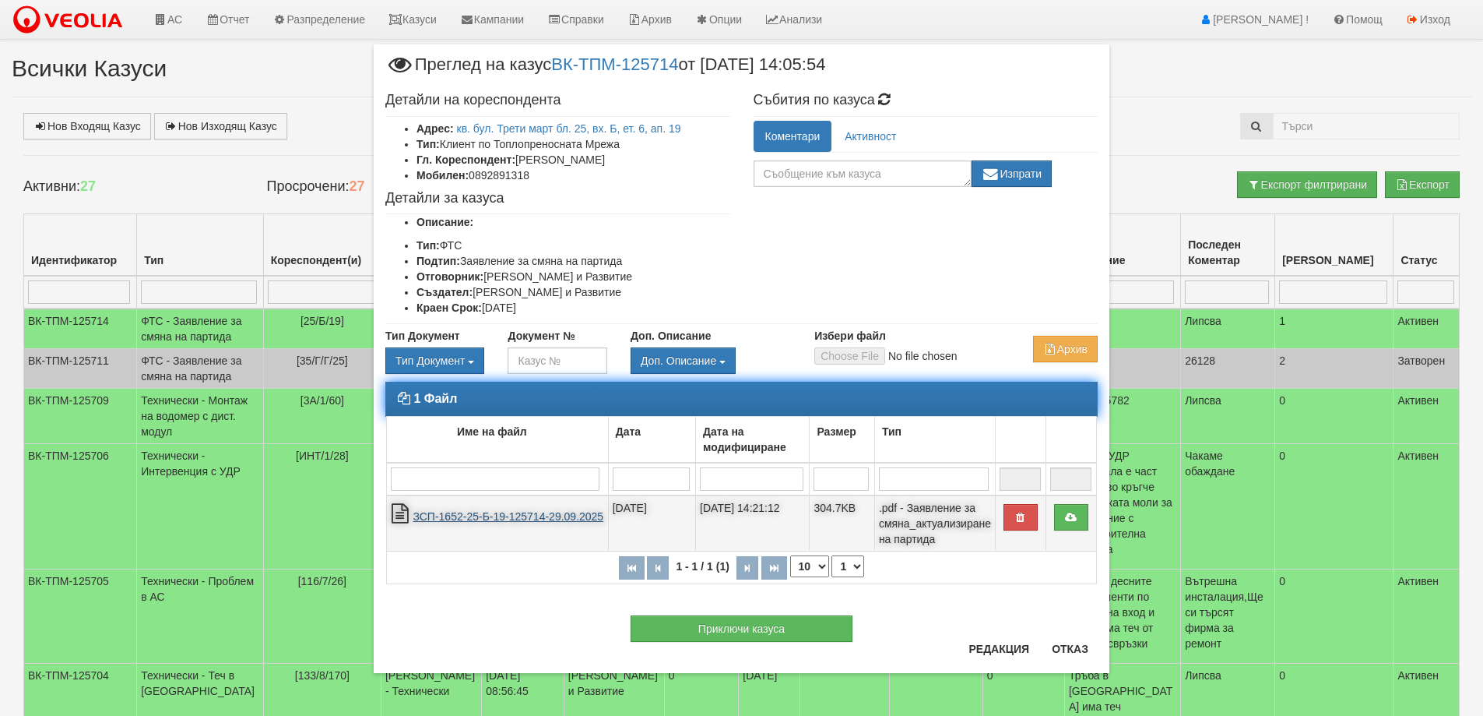
click at [491, 518] on link "ЗСП-1652-25-Б-19-125714-29.09.2025" at bounding box center [508, 516] width 191 height 12
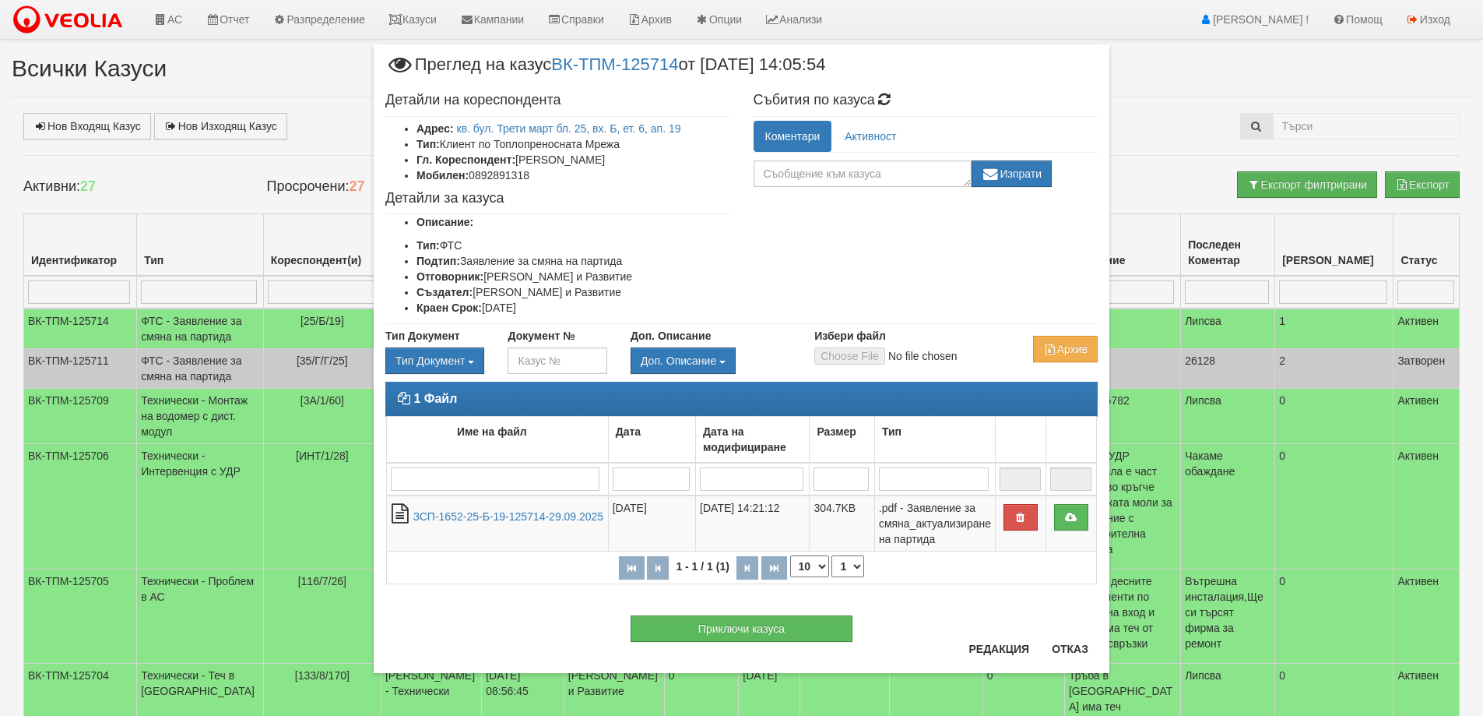
click at [1076, 641] on div "Приключи казуса" at bounding box center [742, 621] width 736 height 42
click at [1083, 650] on button "Отказ" at bounding box center [1070, 648] width 55 height 25
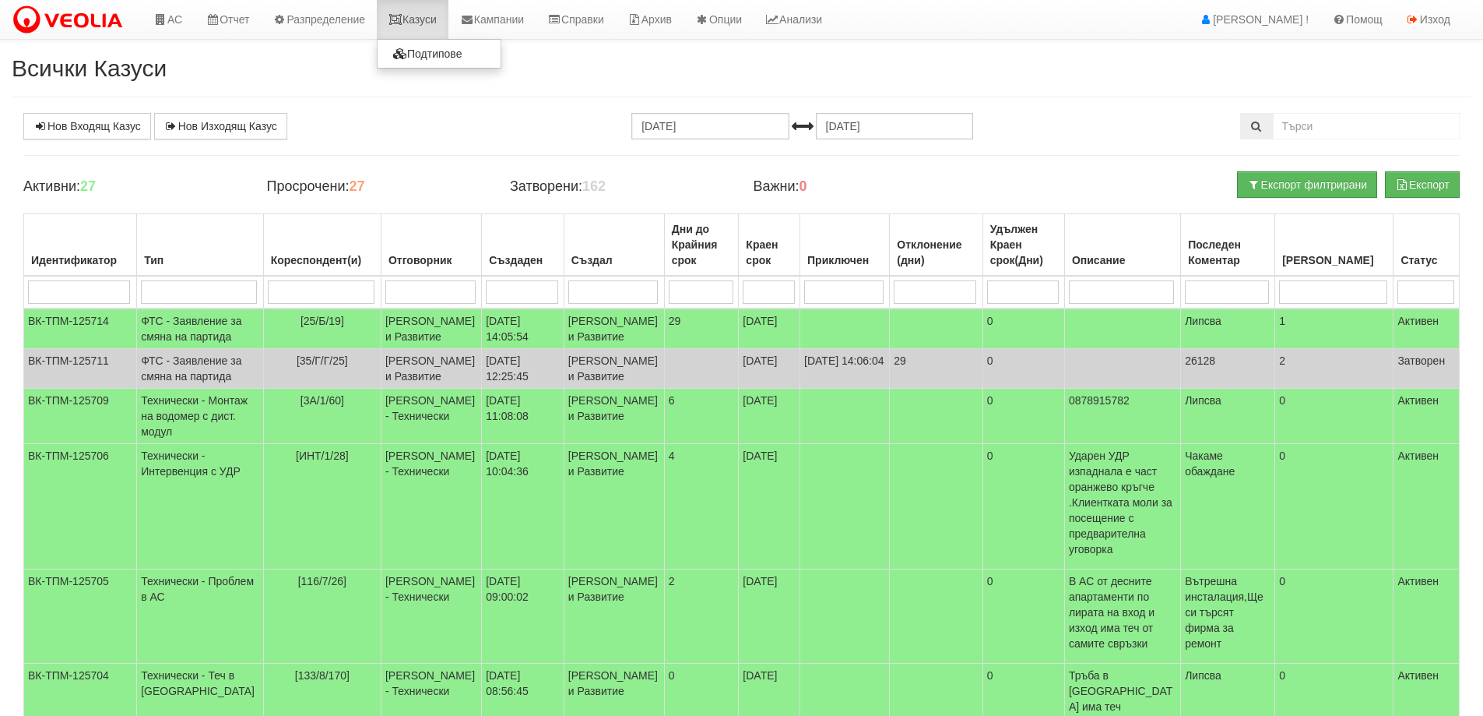
click at [412, 12] on link "Казуси" at bounding box center [413, 19] width 72 height 39
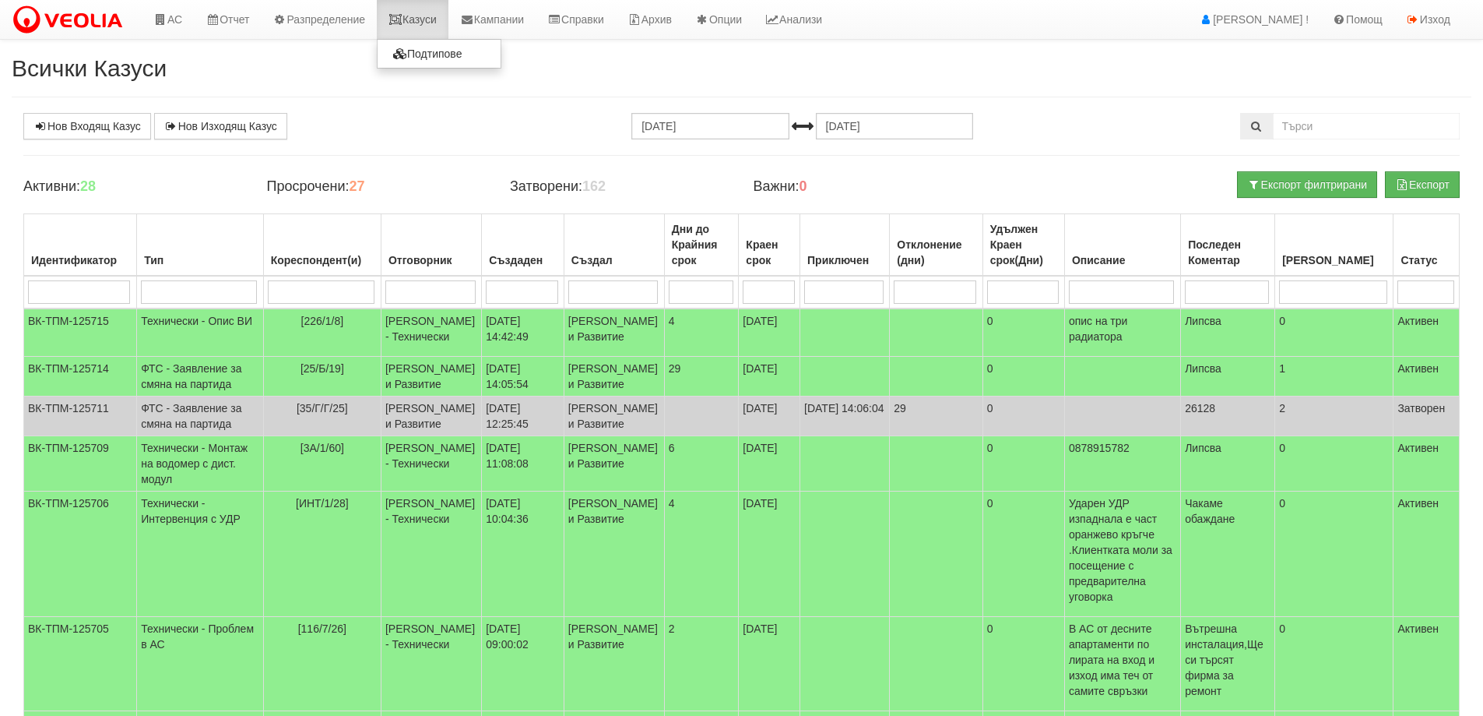
click at [429, 9] on link "Казуси" at bounding box center [413, 19] width 72 height 39
click at [432, 18] on link "Казуси" at bounding box center [413, 19] width 72 height 39
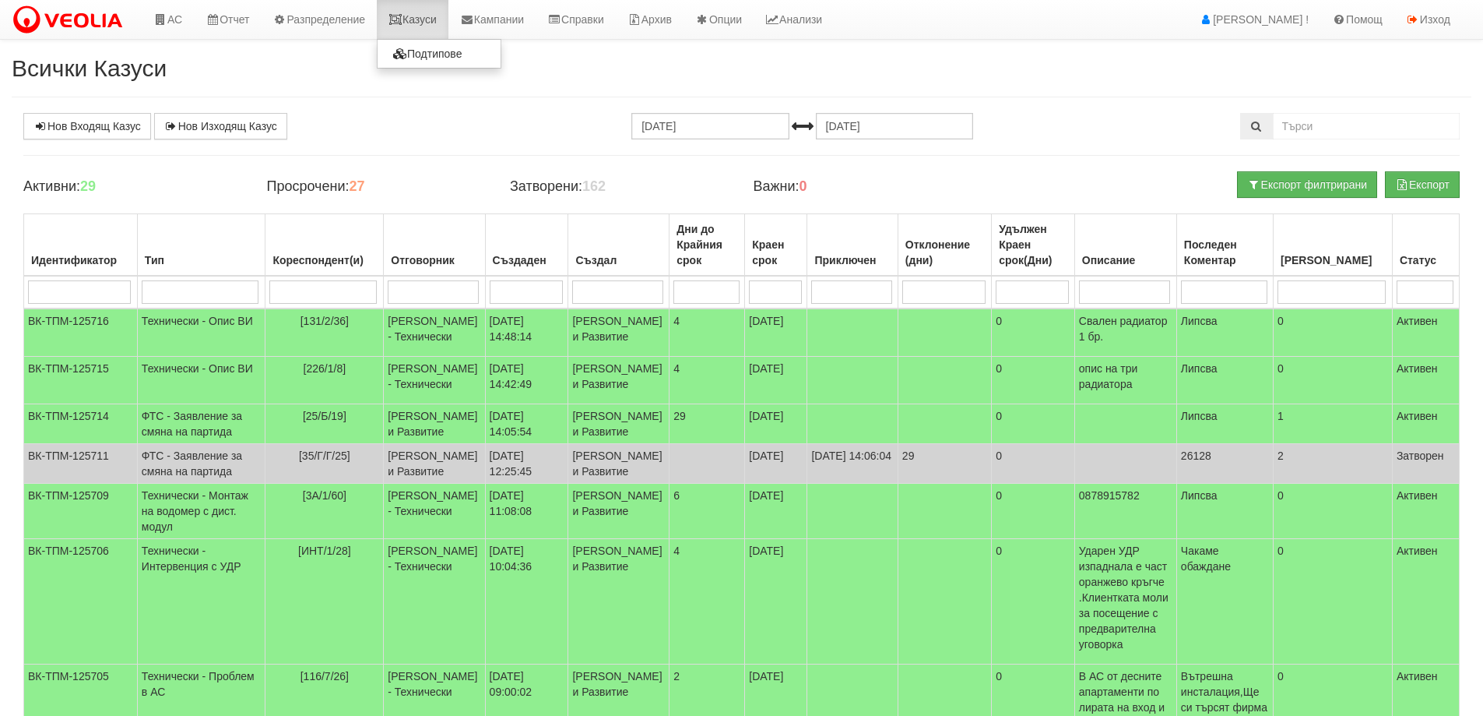
click at [438, 19] on link "Казуси" at bounding box center [413, 19] width 72 height 39
click at [423, 15] on link "Казуси" at bounding box center [413, 19] width 72 height 39
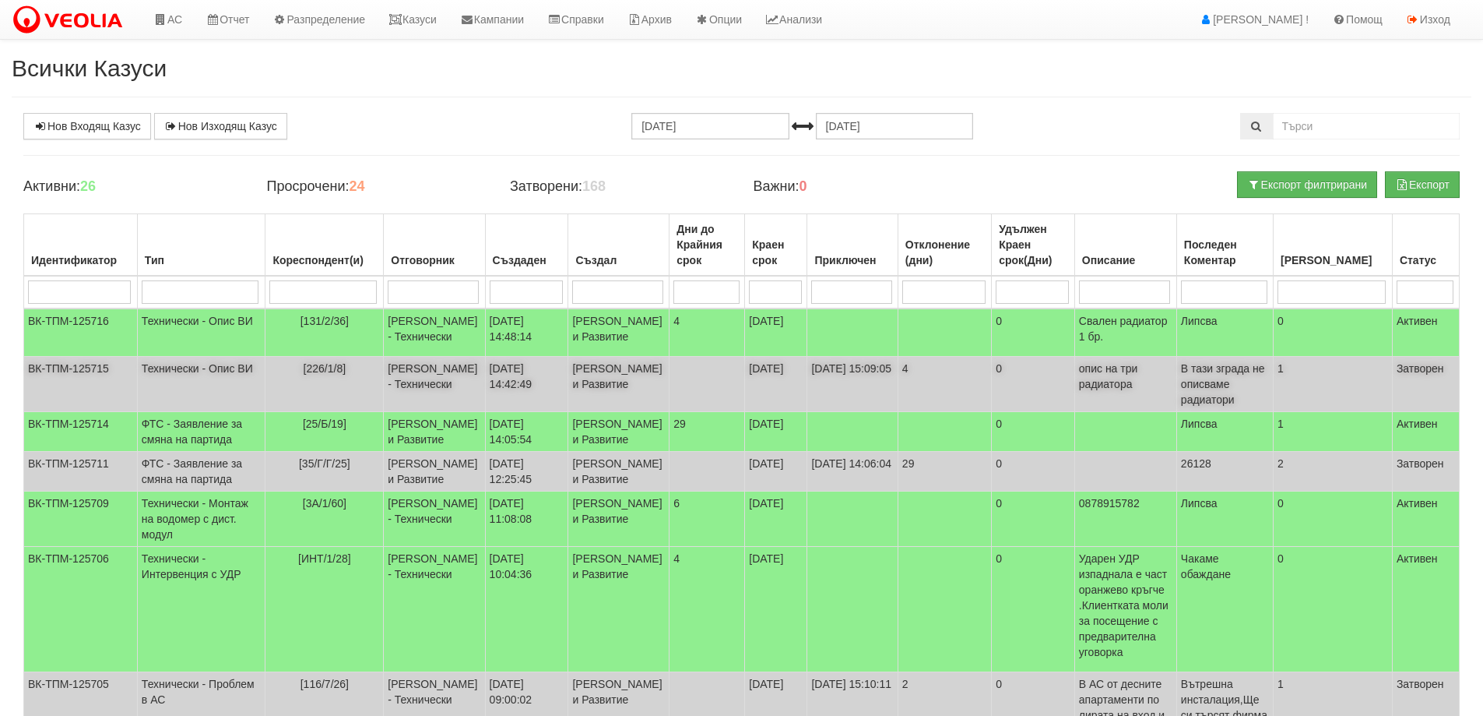
click at [1306, 412] on td "1" at bounding box center [1333, 384] width 119 height 55
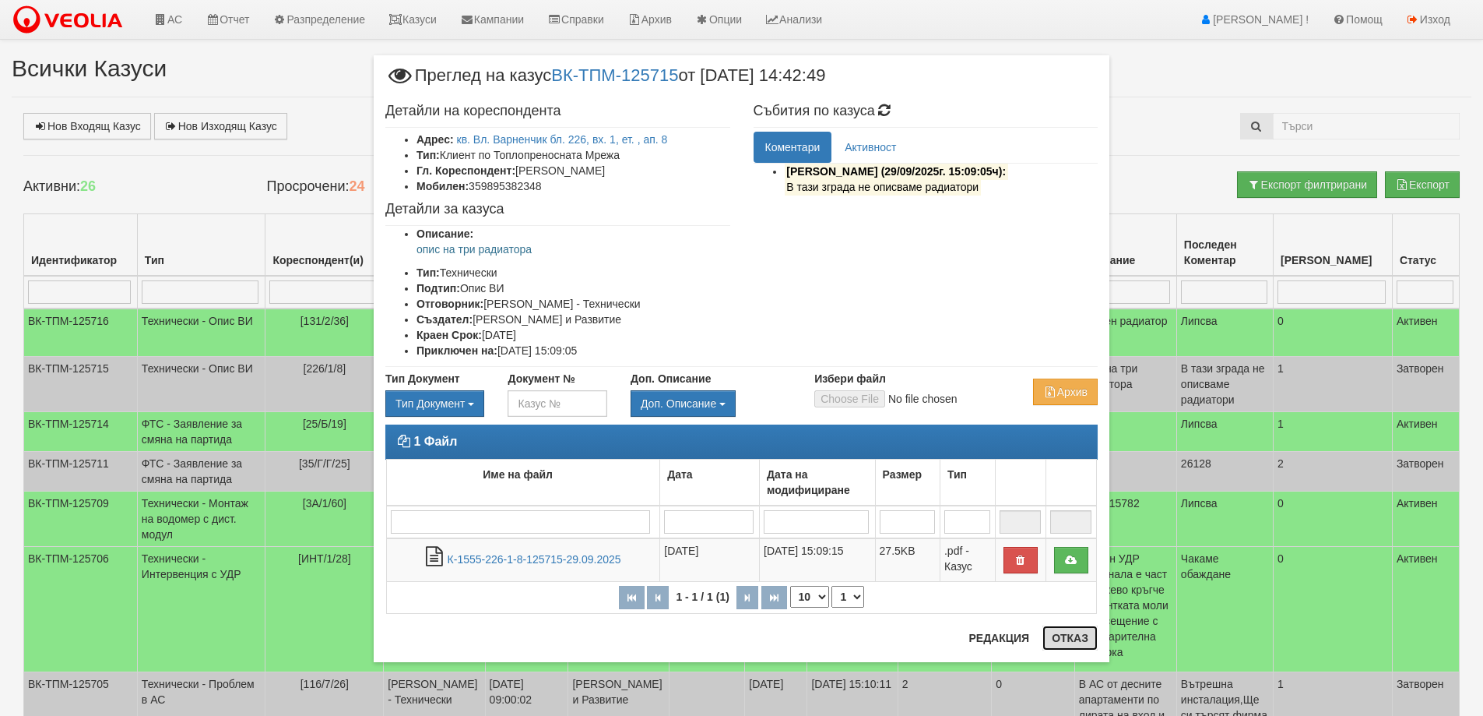
click at [1070, 637] on button "Отказ" at bounding box center [1070, 637] width 55 height 25
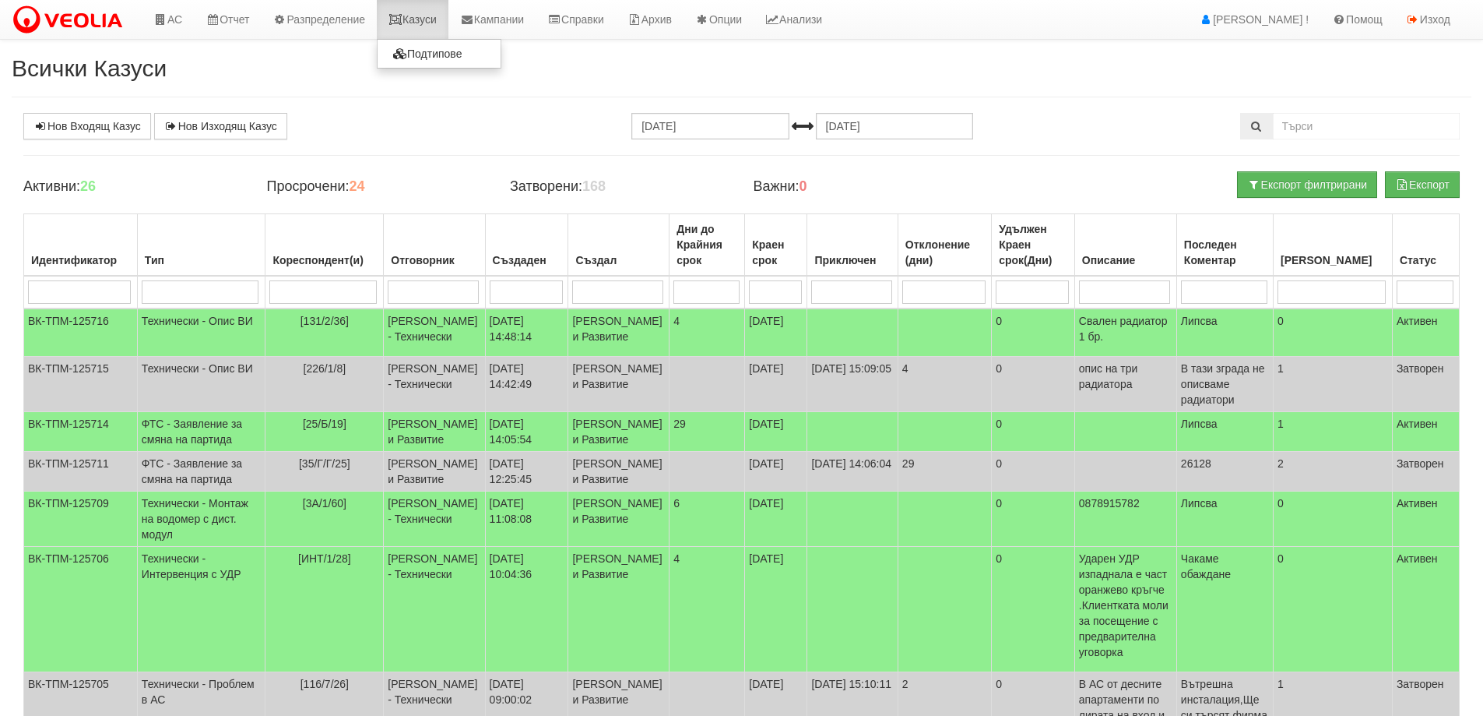
click at [412, 16] on link "Казуси" at bounding box center [413, 19] width 72 height 39
drag, startPoint x: 682, startPoint y: 9, endPoint x: 422, endPoint y: 19, distance: 260.2
click at [422, 19] on link "Казуси" at bounding box center [413, 19] width 72 height 39
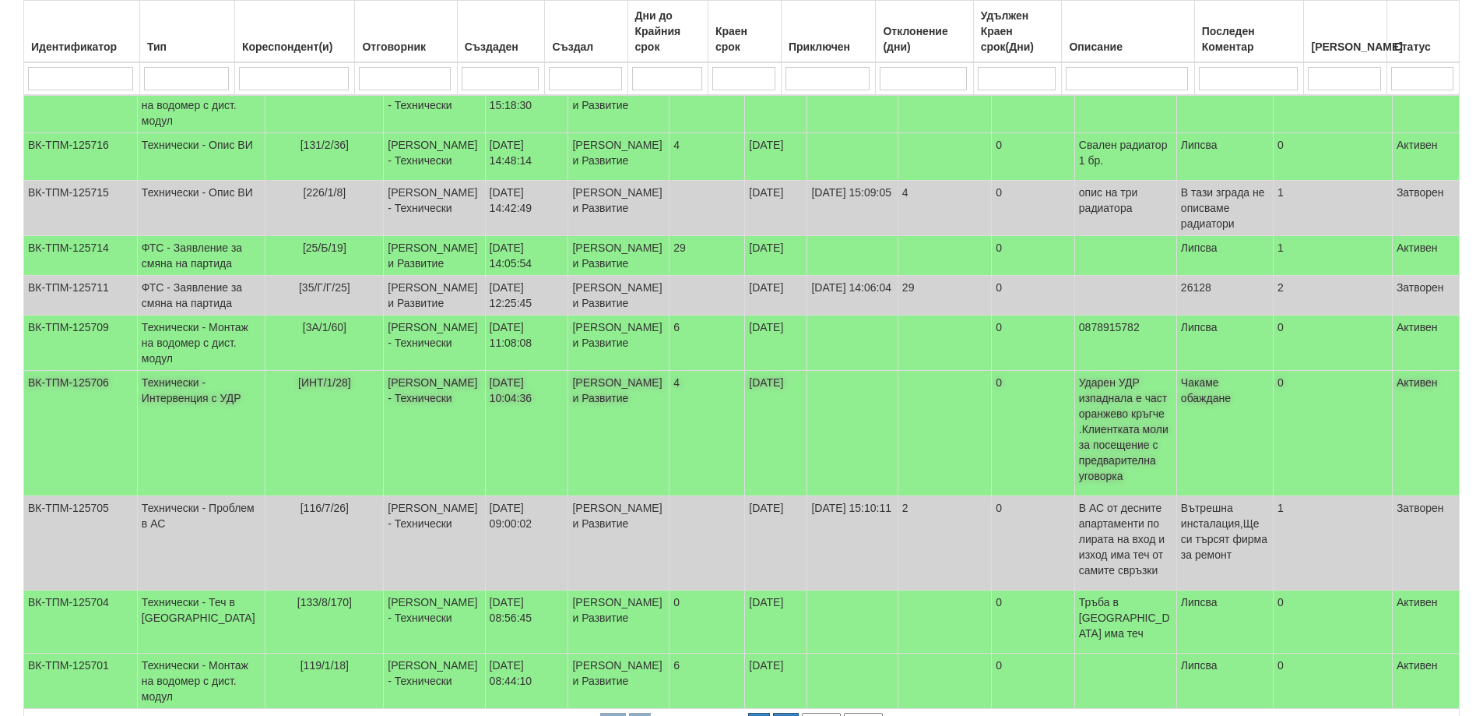
scroll to position [389, 0]
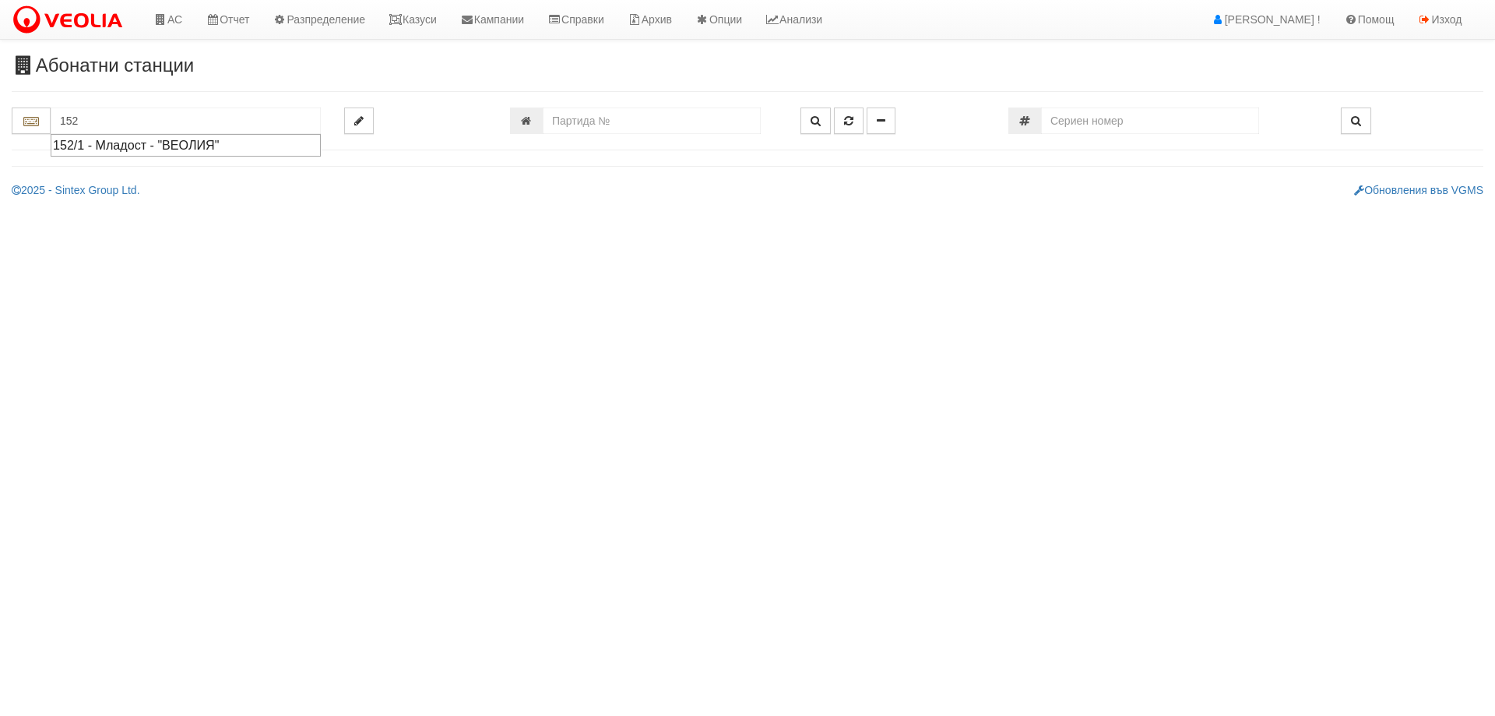
click at [121, 156] on ul "152/1 - Младост - "ВЕОЛИЯ"" at bounding box center [186, 145] width 270 height 23
click at [121, 149] on div "152/1 - Младост - "ВЕОЛИЯ"" at bounding box center [185, 145] width 265 height 18
type input "152/1 - Младост - "ВЕОЛИЯ""
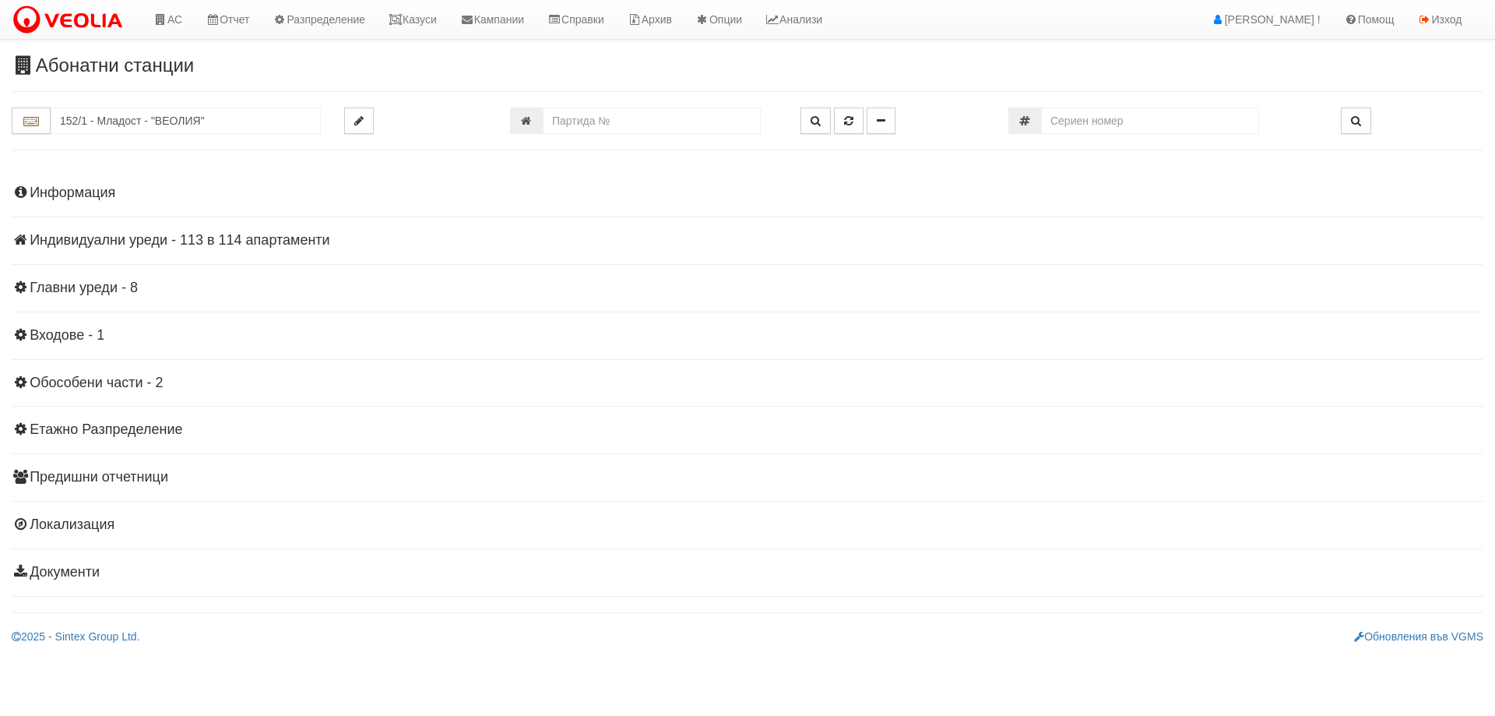
click at [199, 245] on h4 "Индивидуални уреди - 113 в 114 апартаменти" at bounding box center [748, 241] width 1472 height 16
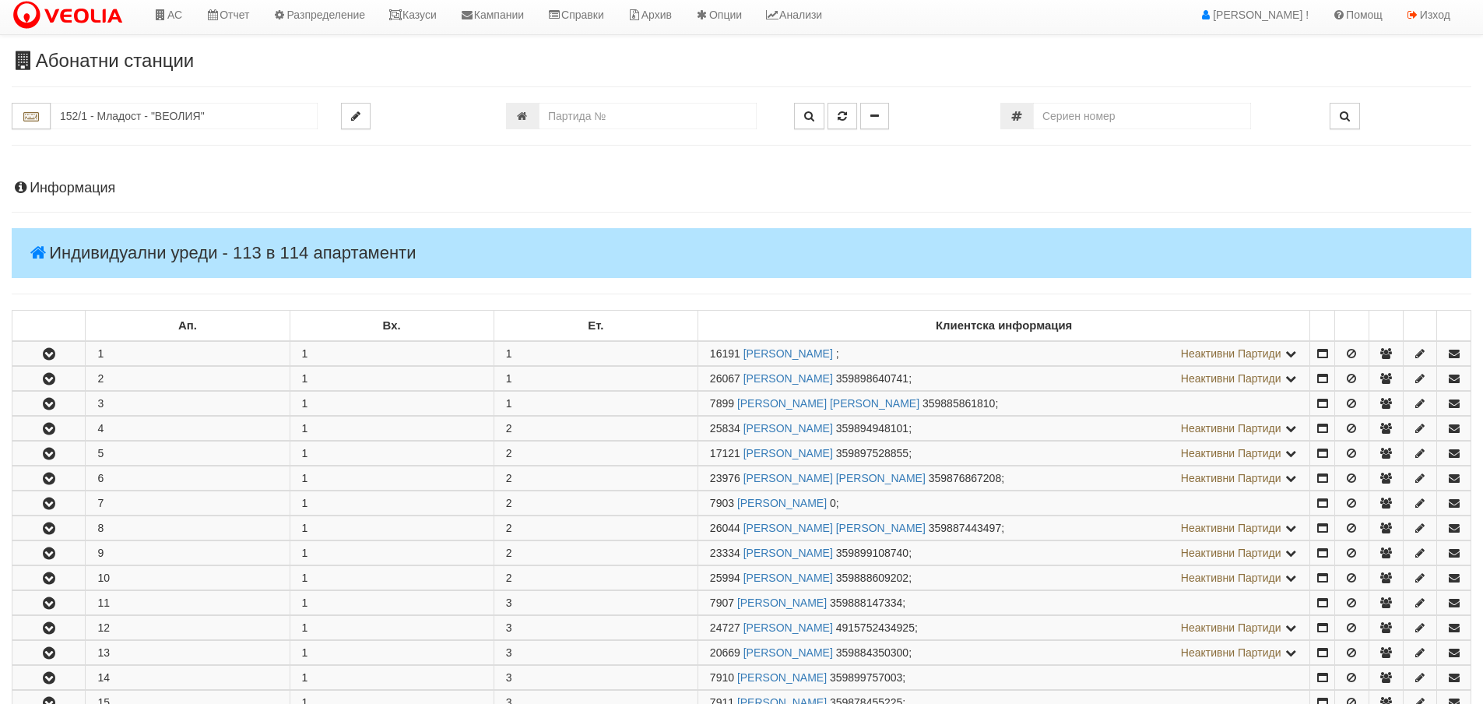
scroll to position [234, 0]
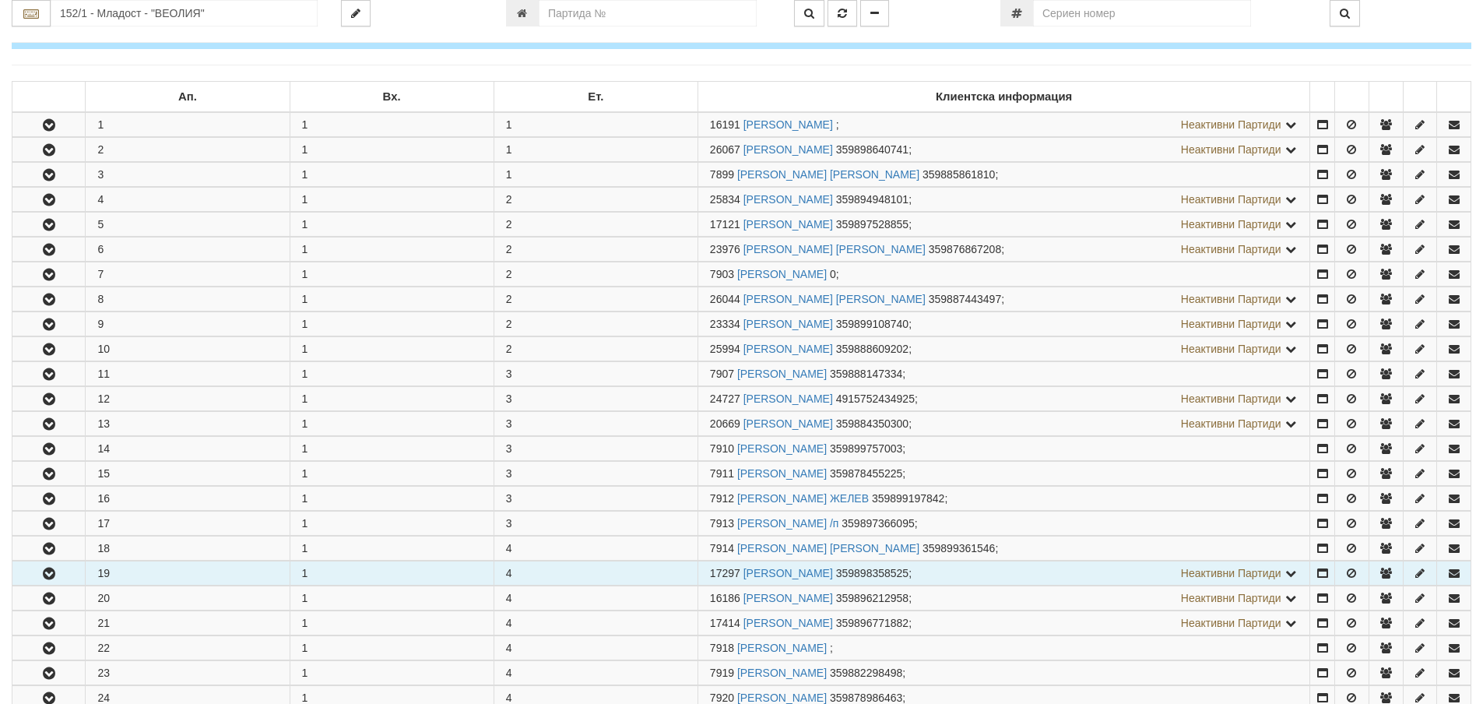
click at [72, 568] on button "button" at bounding box center [48, 572] width 72 height 23
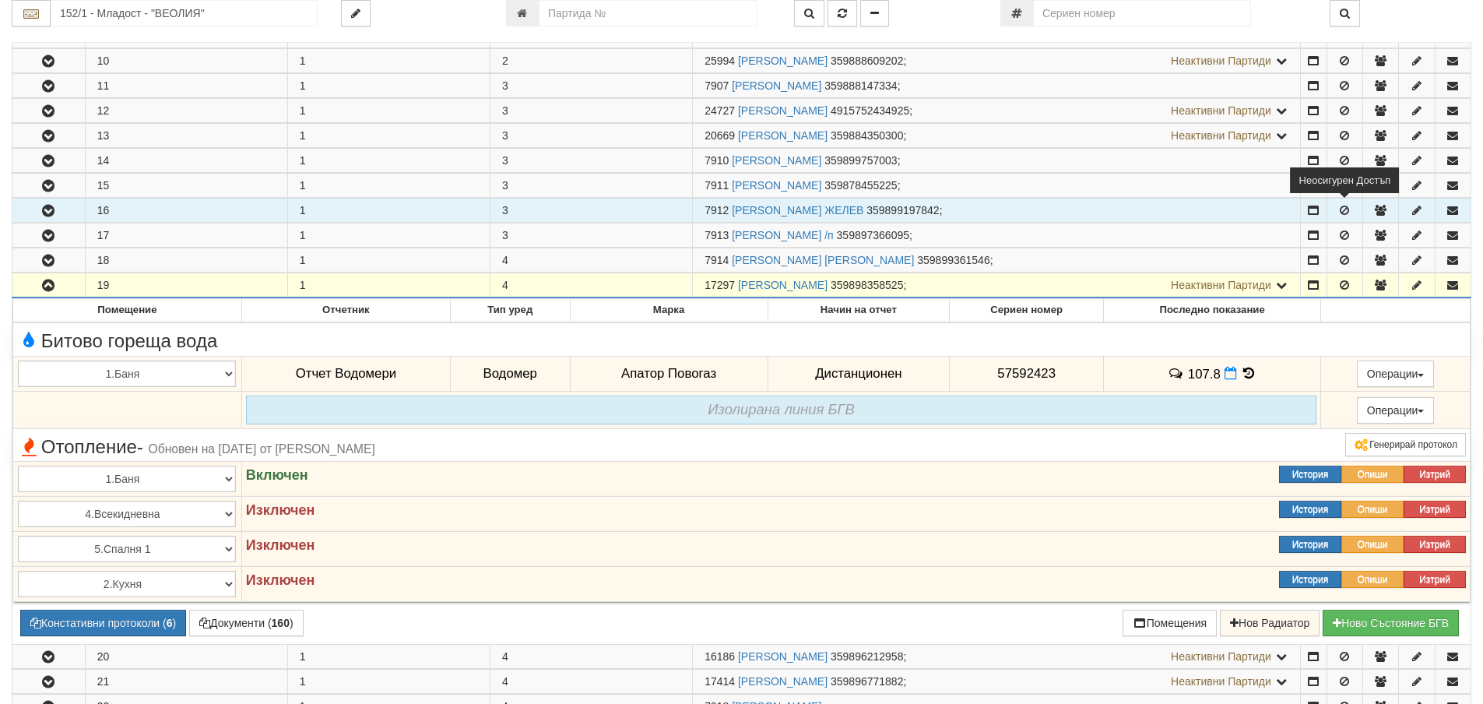
scroll to position [545, 0]
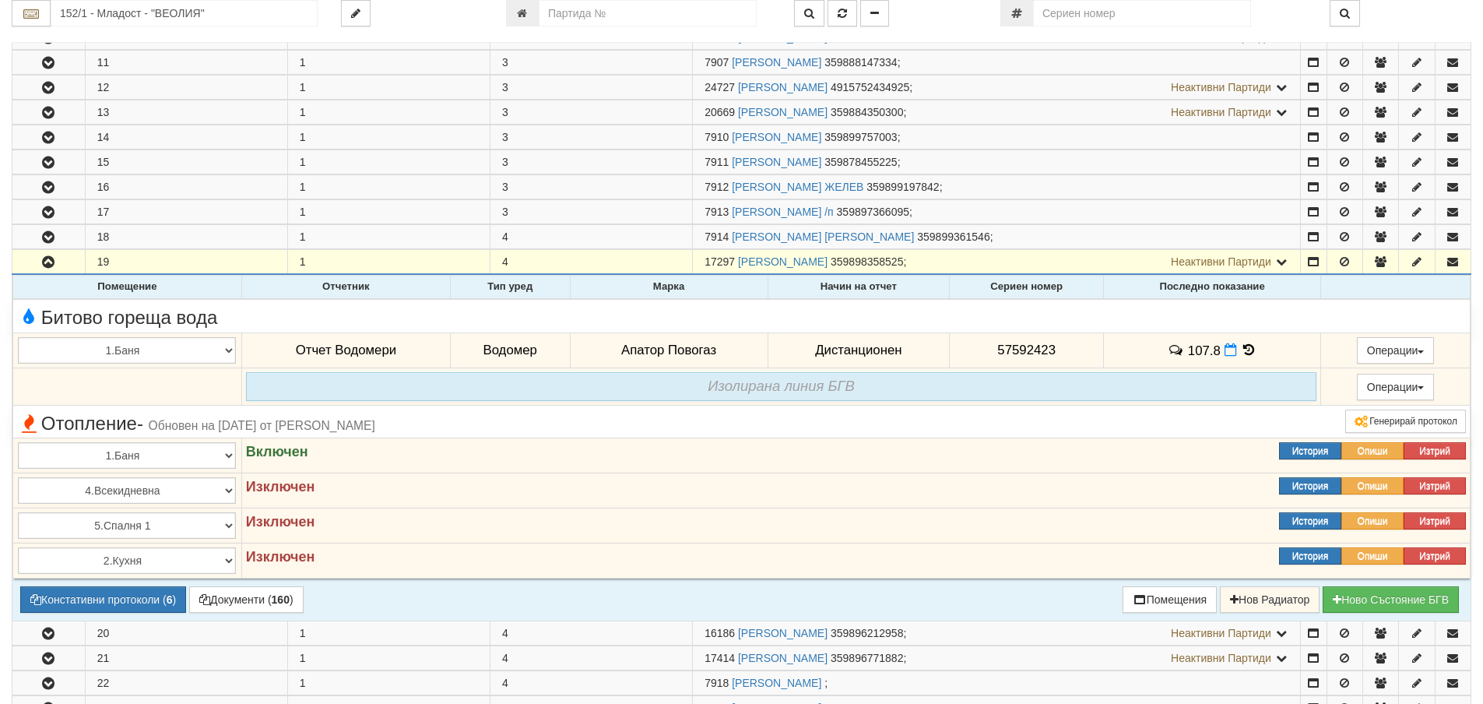
drag, startPoint x: 1222, startPoint y: 353, endPoint x: 1093, endPoint y: 320, distance: 133.3
click at [1217, 353] on td "107.8" at bounding box center [1212, 350] width 217 height 36
click at [1225, 353] on icon at bounding box center [1231, 349] width 12 height 13
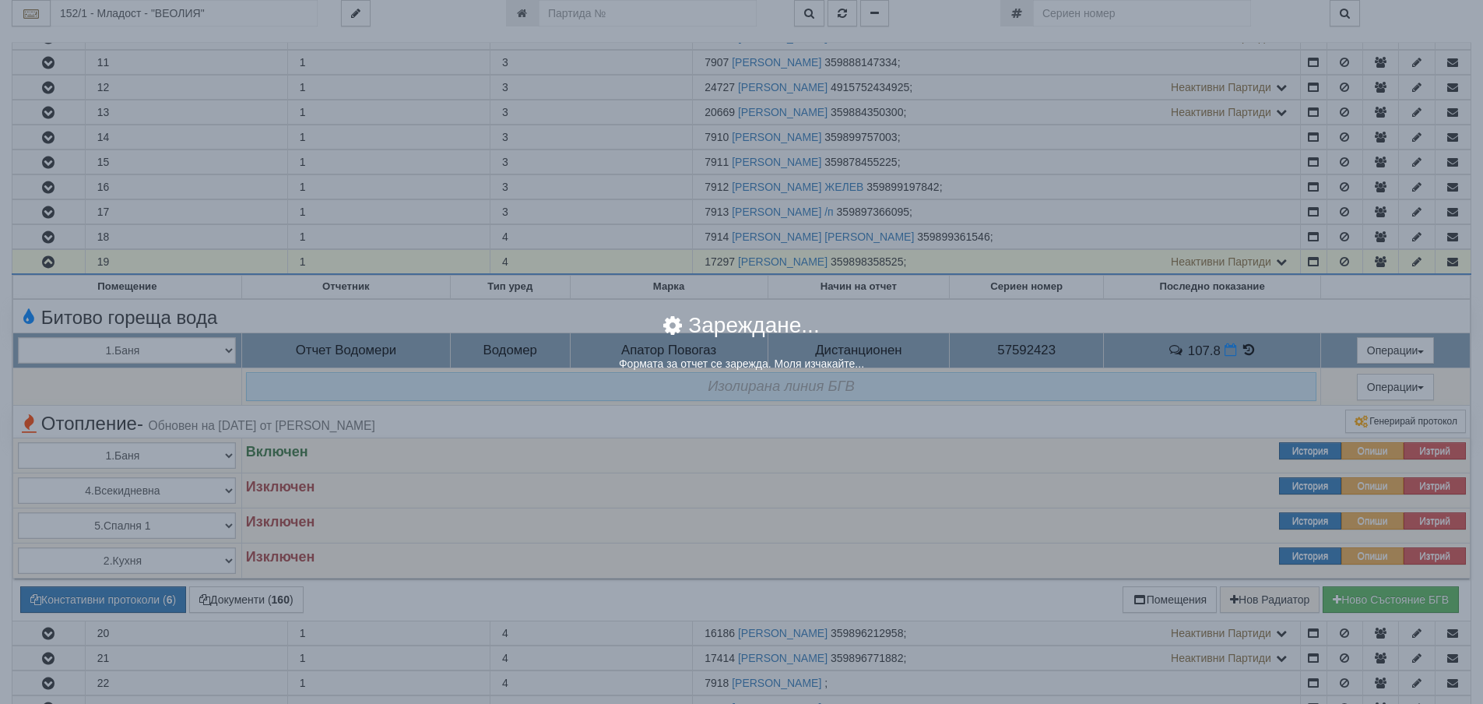
select select "8ac75930-9bfd-e511-80be-8d5a1dced85a"
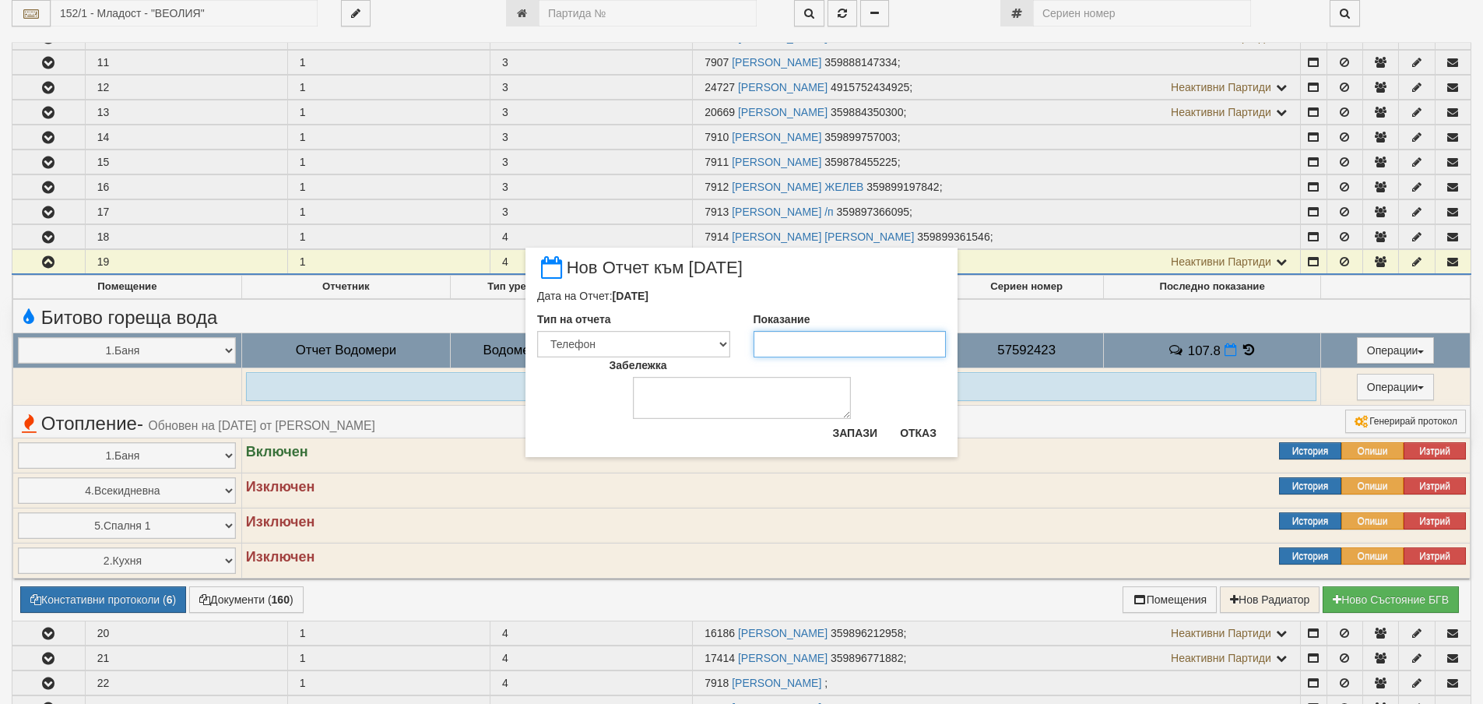
click at [805, 349] on input "Показание" at bounding box center [850, 344] width 193 height 26
type input "108.4"
click at [834, 431] on button "Запази" at bounding box center [855, 432] width 64 height 25
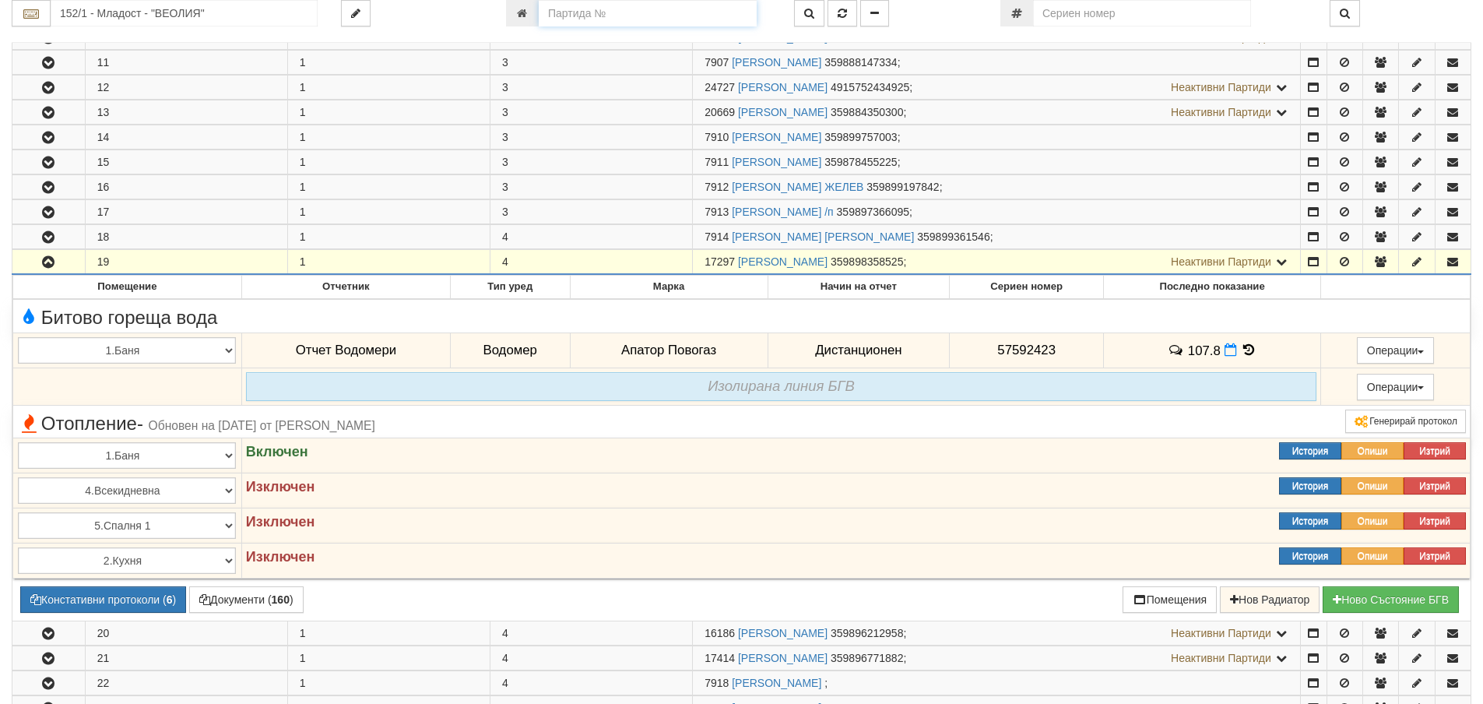
click at [706, 9] on input "number" at bounding box center [648, 13] width 218 height 26
type input "15851"
type input "150/1А - "ТЕХЕМ СЪРВИСИС" ЕООД"
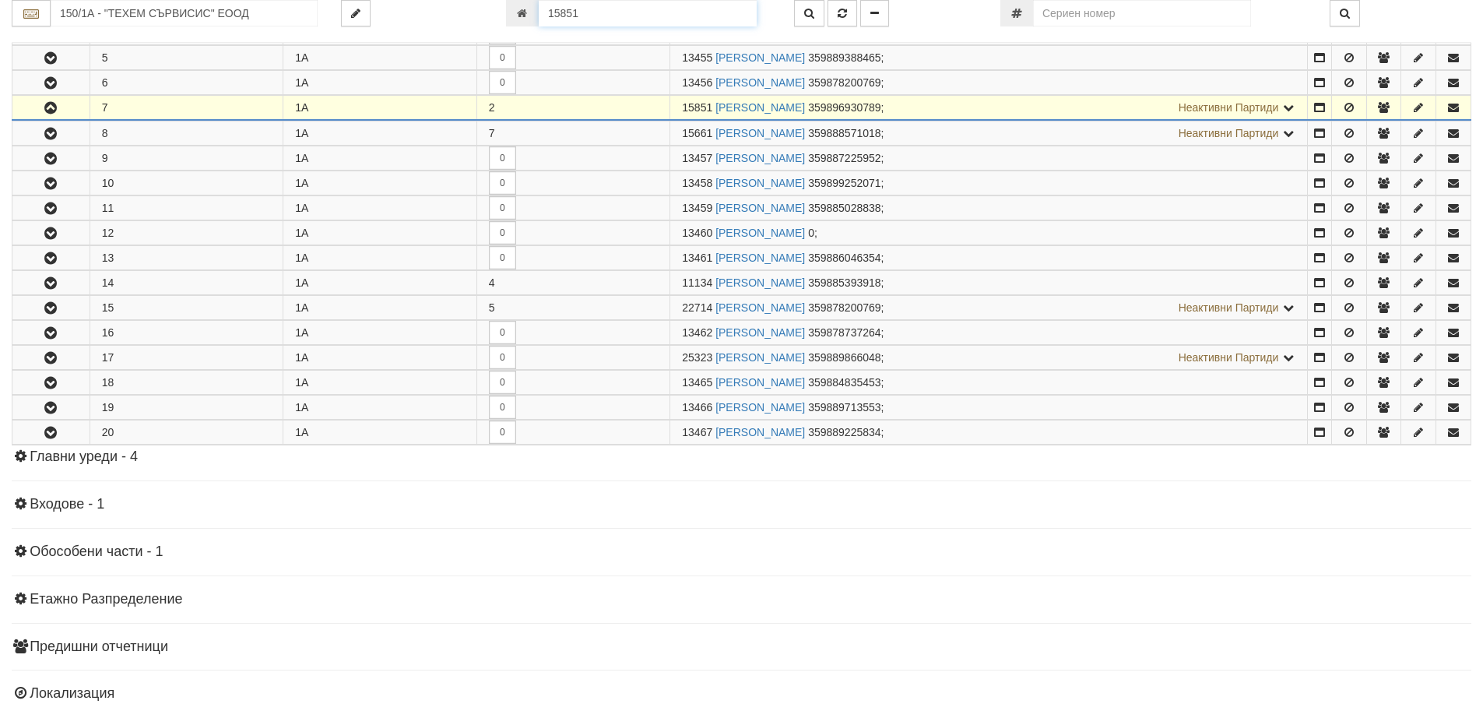
scroll to position [457, 0]
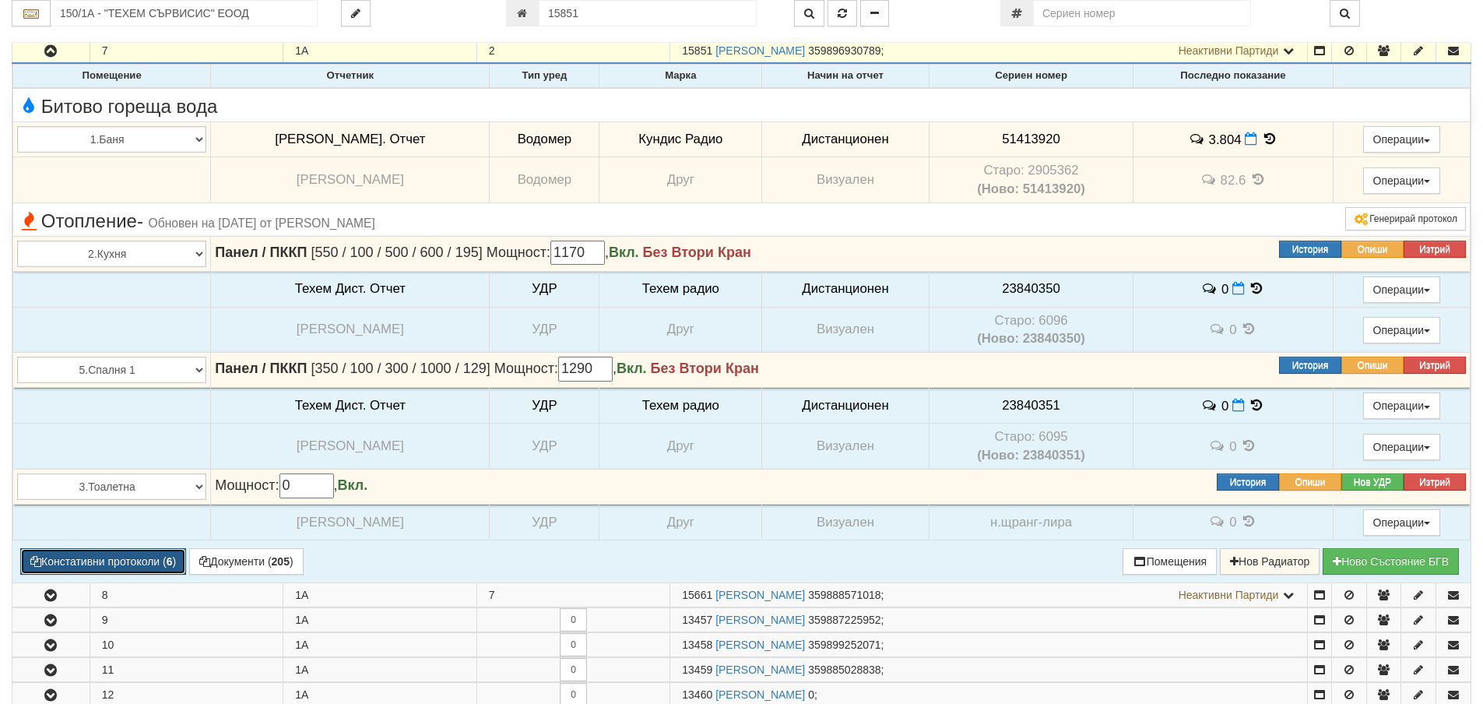
click at [135, 561] on button "Констативни протоколи ( 6 )" at bounding box center [103, 561] width 166 height 26
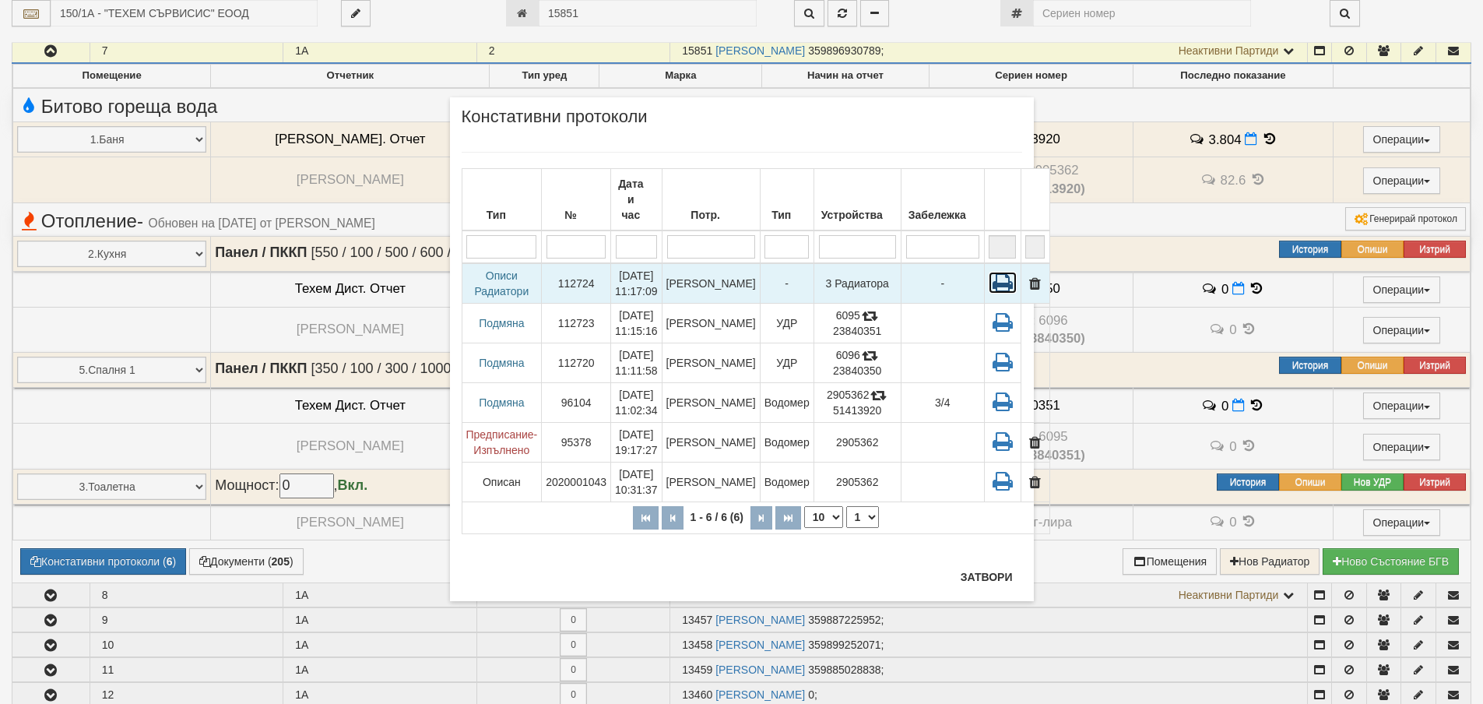
click at [989, 272] on icon at bounding box center [1003, 283] width 28 height 22
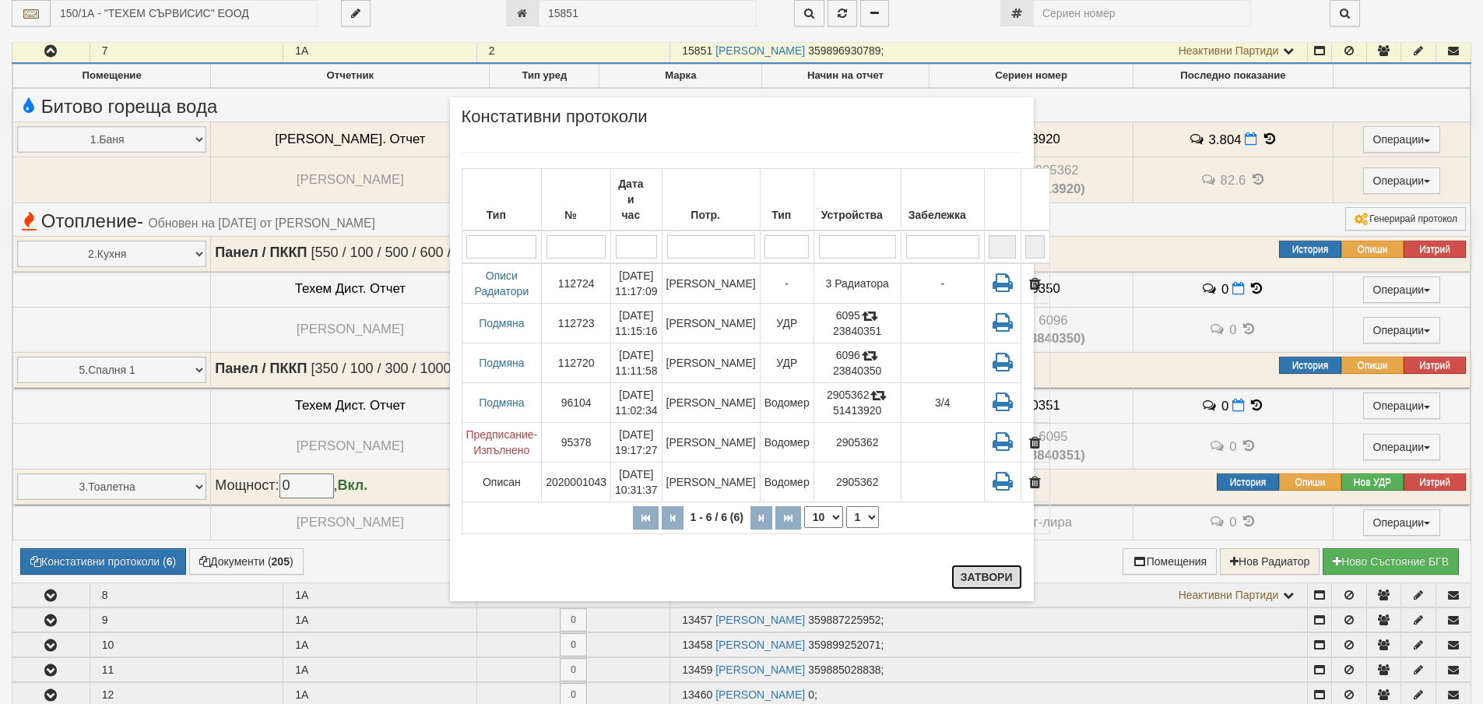
click at [1009, 587] on button "Затвори" at bounding box center [986, 576] width 71 height 25
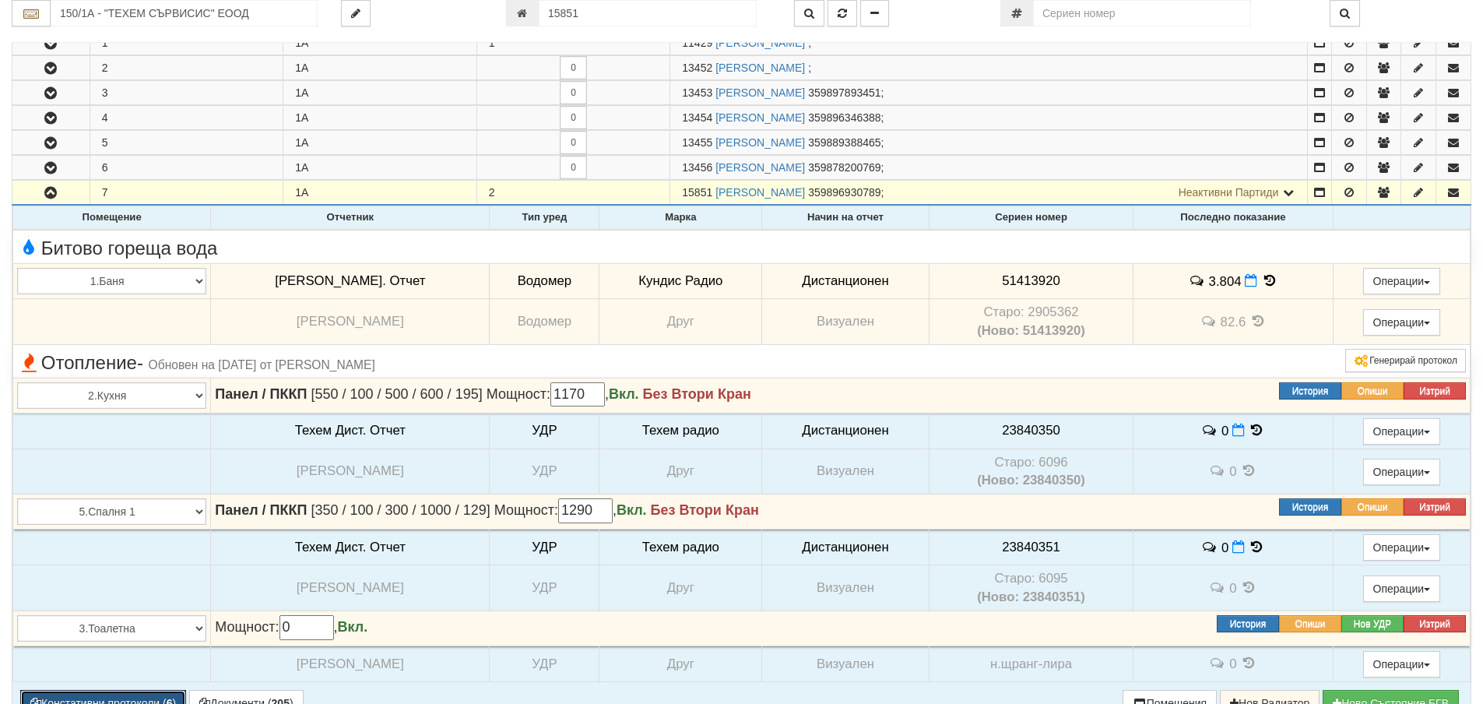
scroll to position [301, 0]
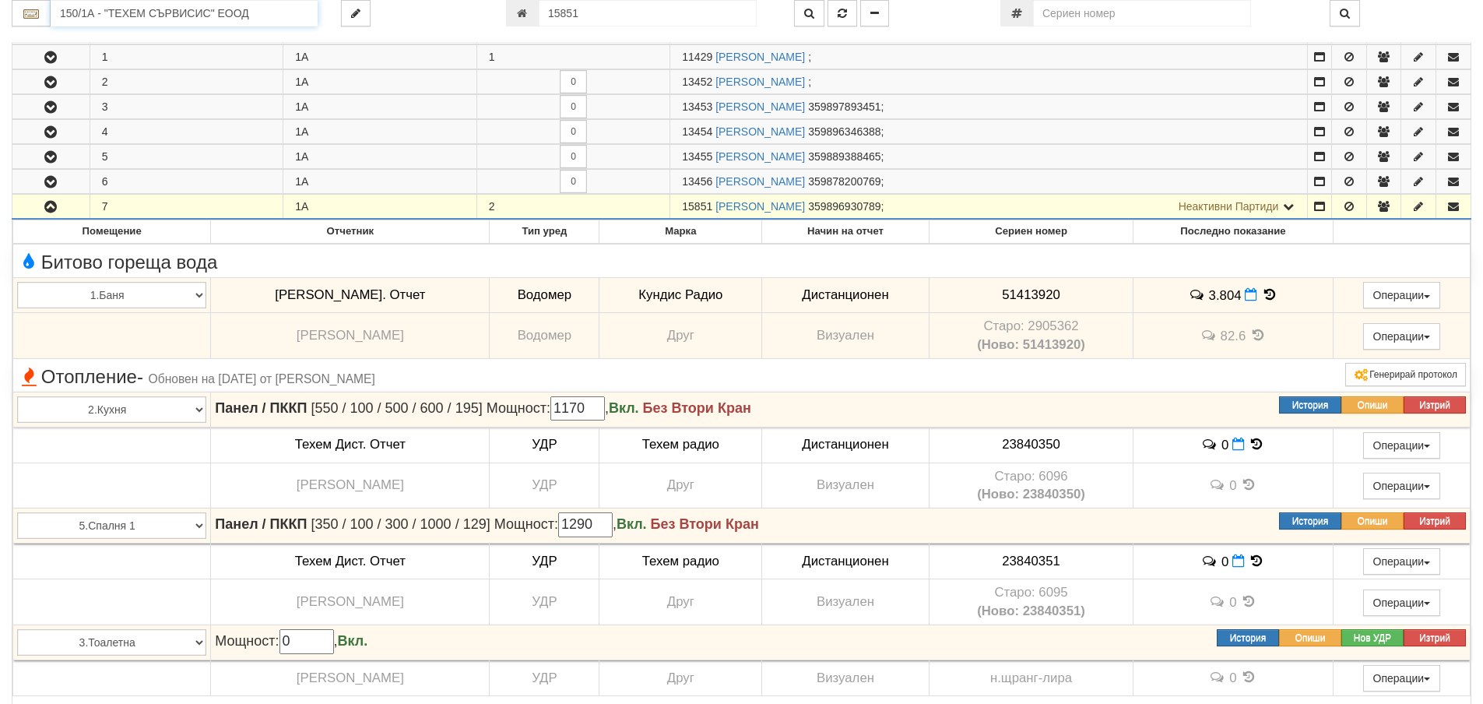
click at [213, 12] on input "150/1А - "ТЕХЕМ СЪРВИСИС" ЕООД" at bounding box center [184, 13] width 267 height 26
click at [243, 12] on input "150/1А - "ТЕХЕМ СЪРВИСИС" ЕООД" at bounding box center [184, 13] width 267 height 26
click at [602, 23] on input "15851" at bounding box center [648, 13] width 218 height 26
type input "218"
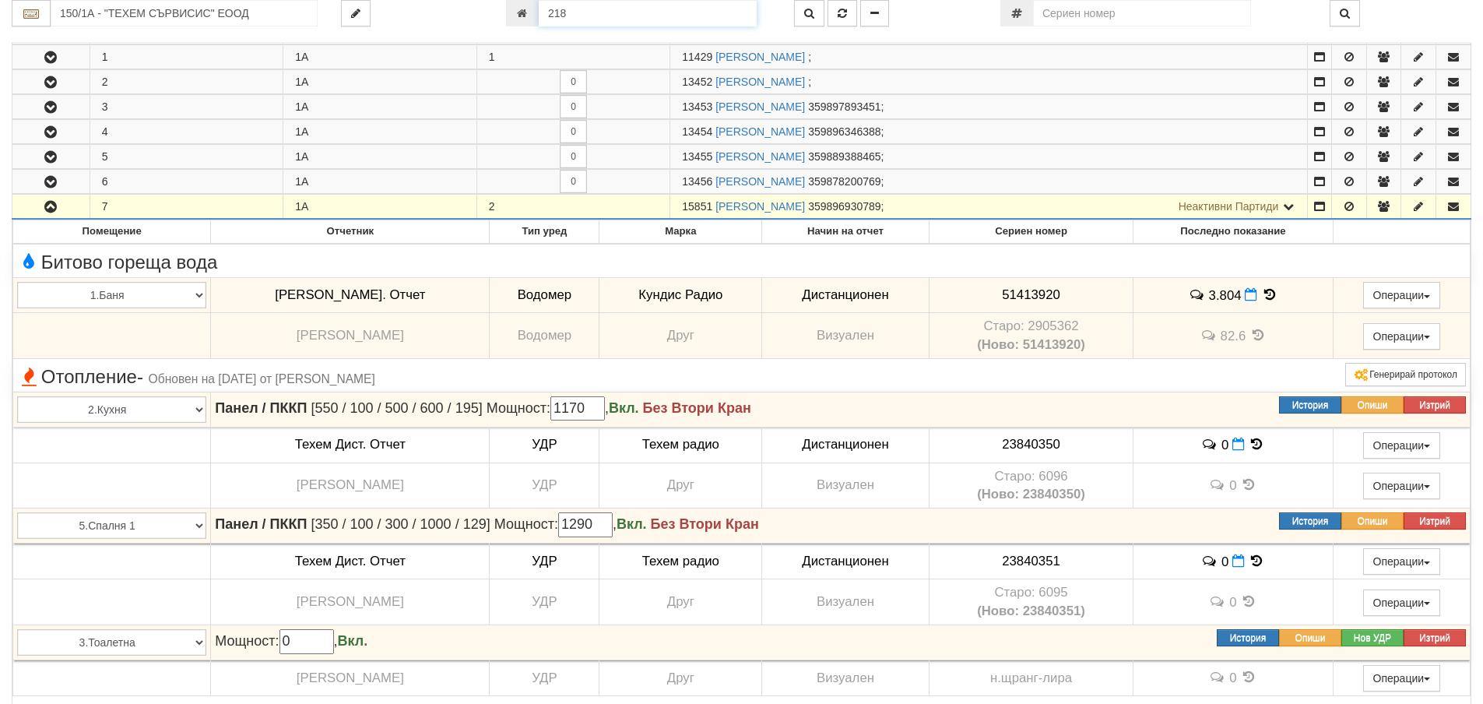
type input "211/1 - "[PERSON_NAME] [GEOGRAPHIC_DATA] " ЕАД"
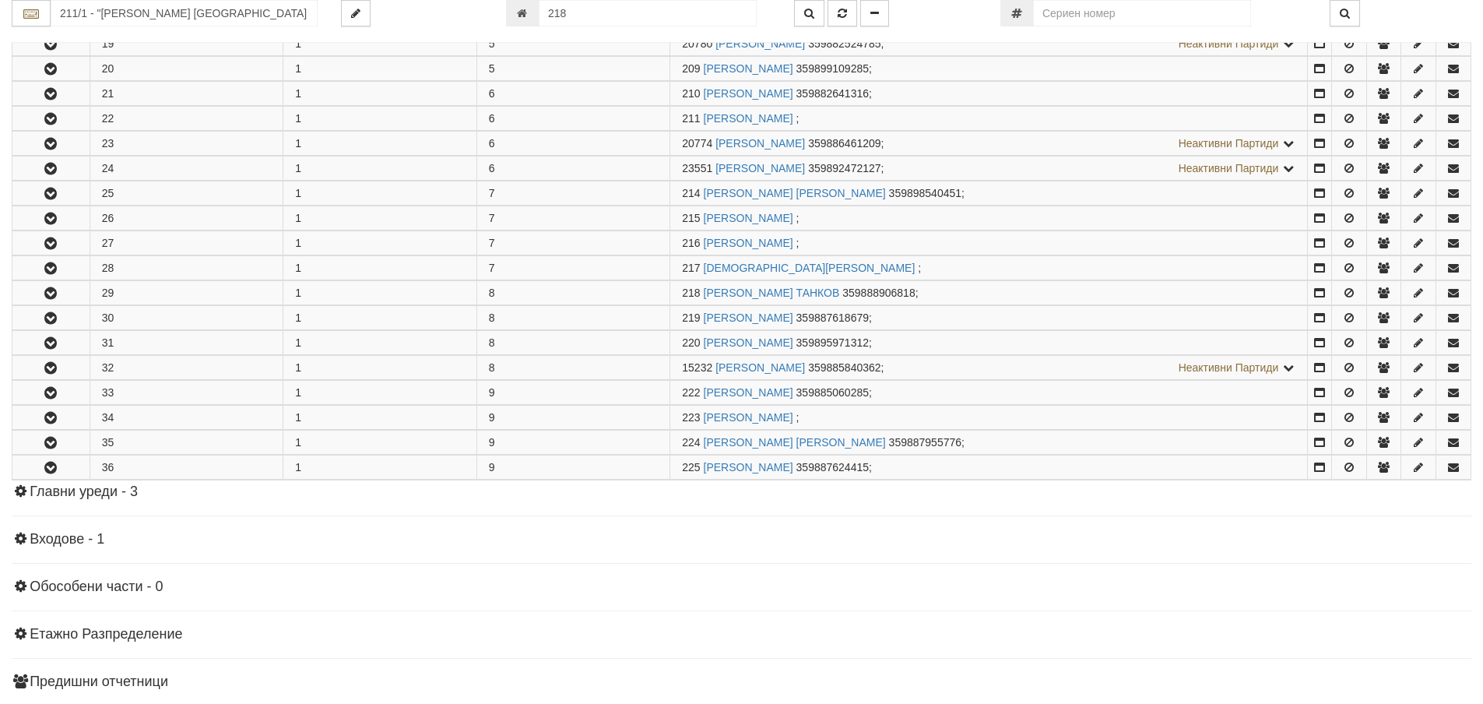
scroll to position [919, 0]
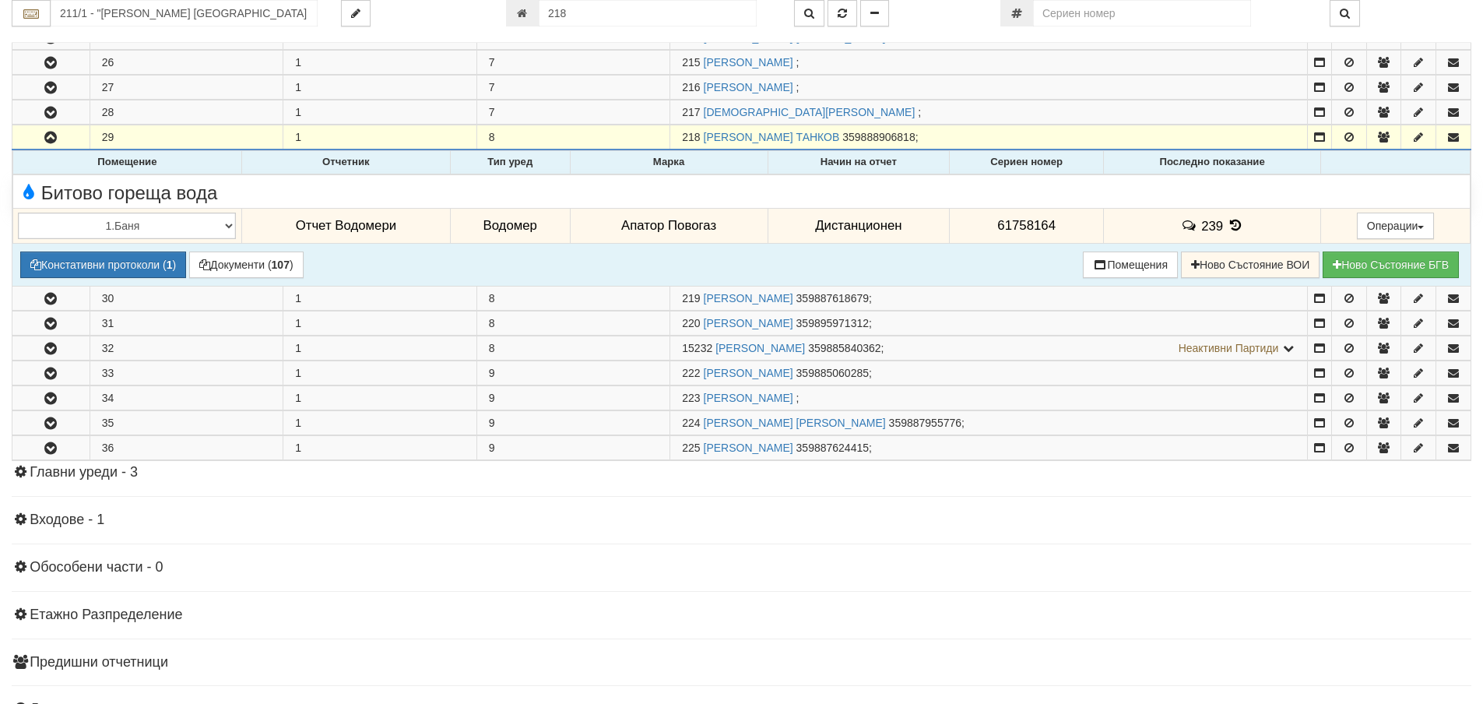
drag, startPoint x: 1067, startPoint y: 221, endPoint x: 934, endPoint y: 223, distance: 133.2
click at [934, 223] on tr "1.Баня 2.Кухня 3.Тоалетна 4.Всекидневна 5.Спалня 1 6.Спалня 2 7.Коридор 8.Терас…" at bounding box center [741, 226] width 1457 height 36
copy tr "Дистанционен 61758164"
click at [1232, 225] on icon at bounding box center [1235, 225] width 17 height 13
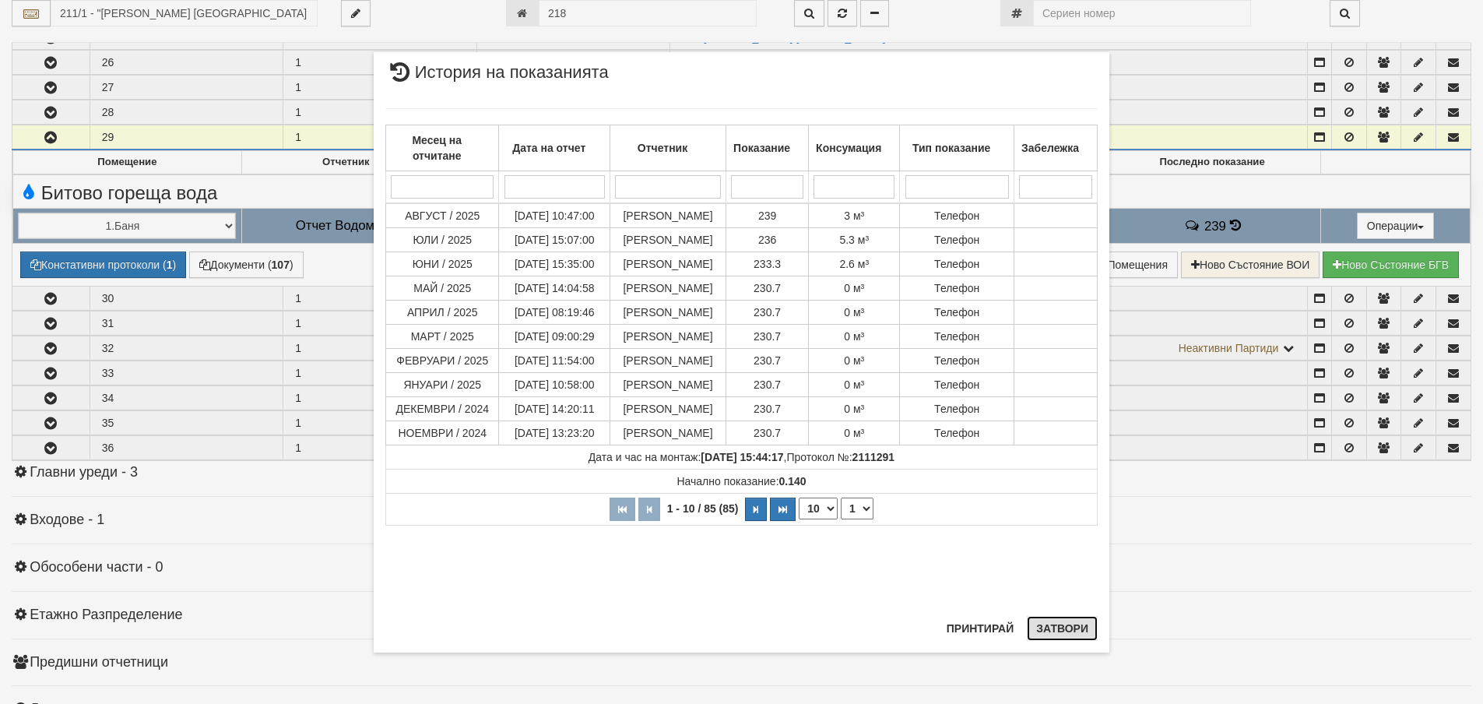
drag, startPoint x: 1059, startPoint y: 639, endPoint x: 1069, endPoint y: 619, distance: 22.6
click at [1064, 631] on button "Затвори" at bounding box center [1062, 628] width 71 height 25
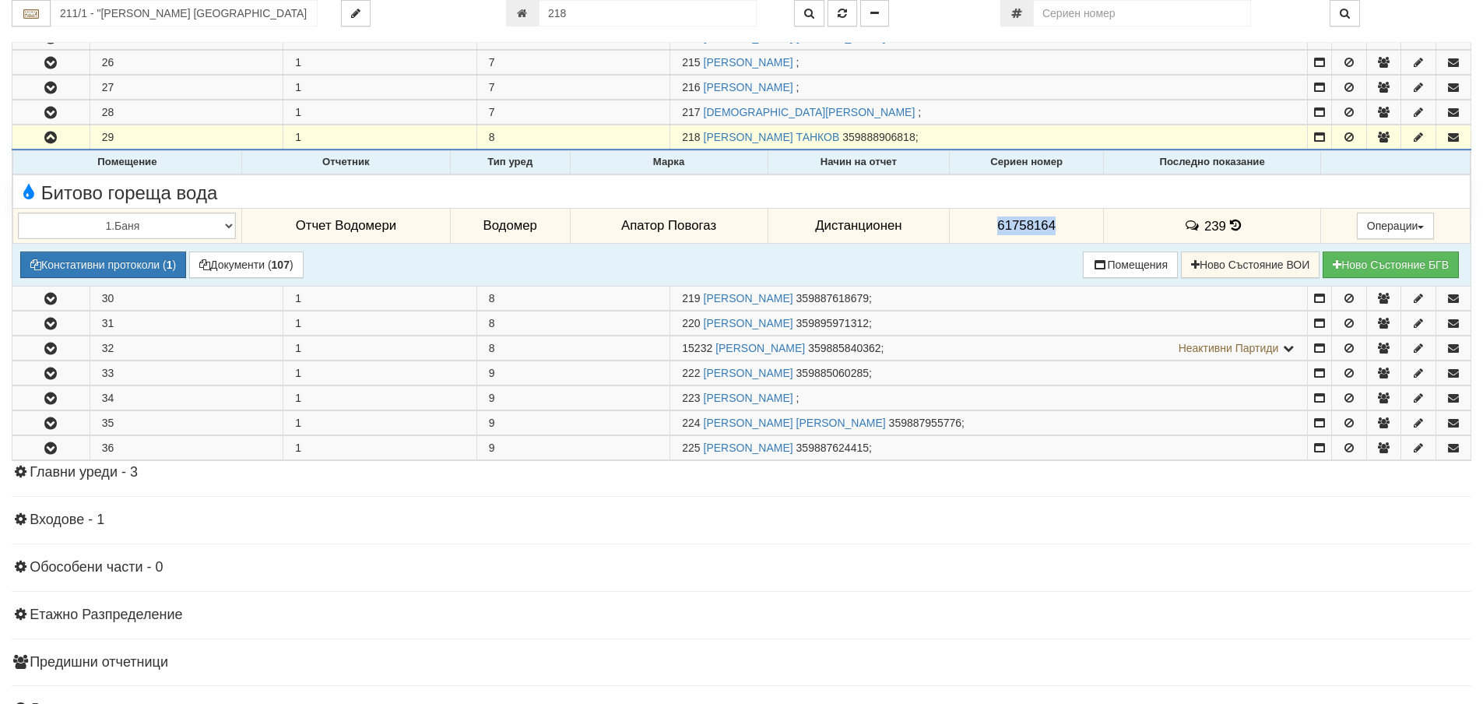
drag, startPoint x: 1062, startPoint y: 227, endPoint x: 994, endPoint y: 222, distance: 67.9
click at [994, 222] on td "61758164" at bounding box center [1027, 226] width 154 height 36
copy span "61758164"
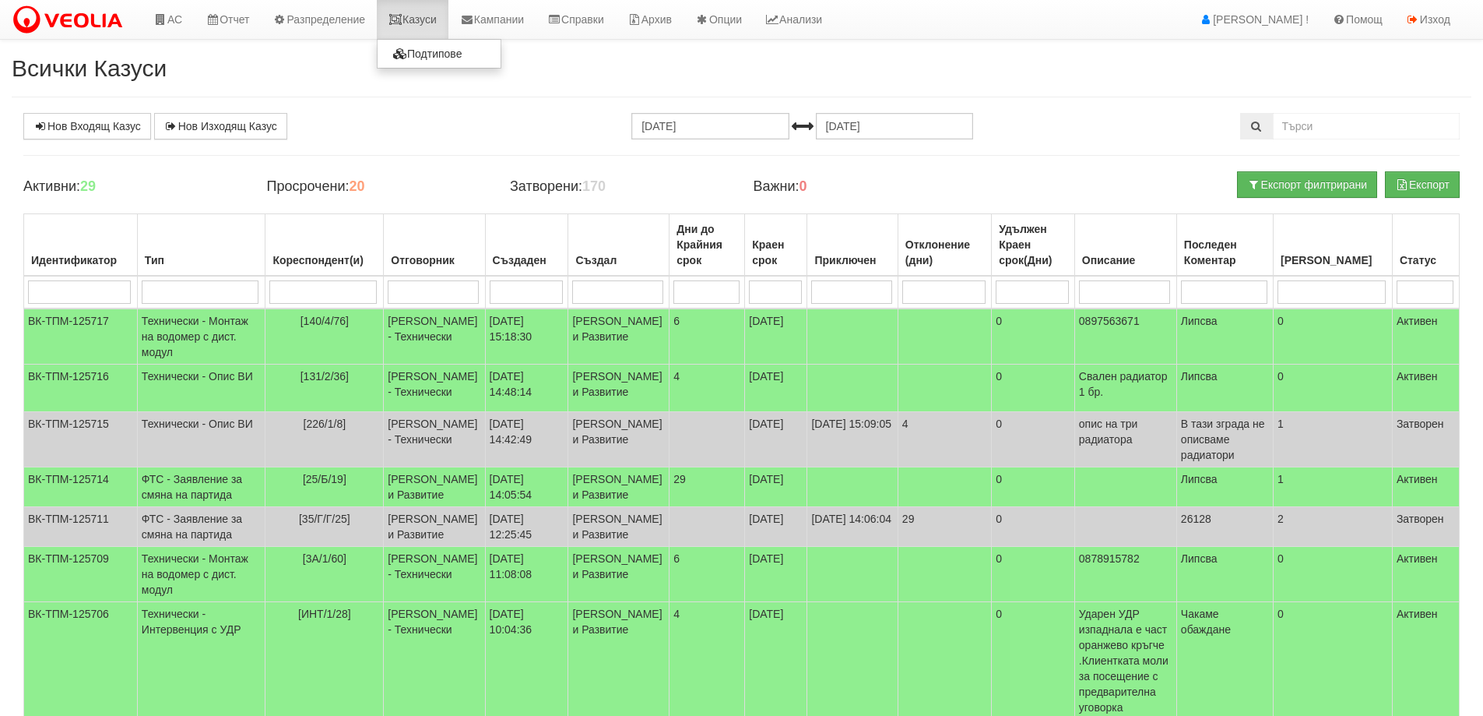
click at [423, 16] on link "Казуси" at bounding box center [413, 19] width 72 height 39
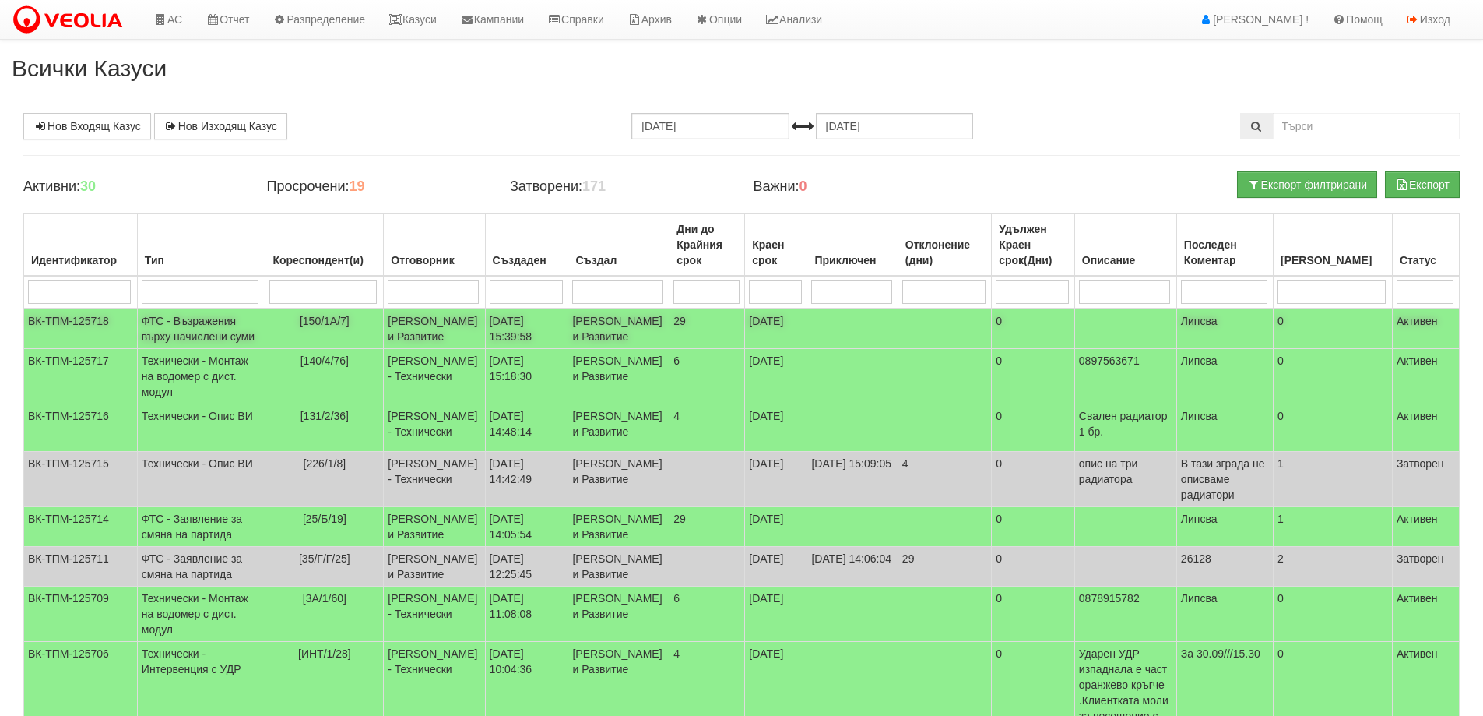
click at [505, 349] on td "[DATE] 15:39:58" at bounding box center [526, 328] width 83 height 40
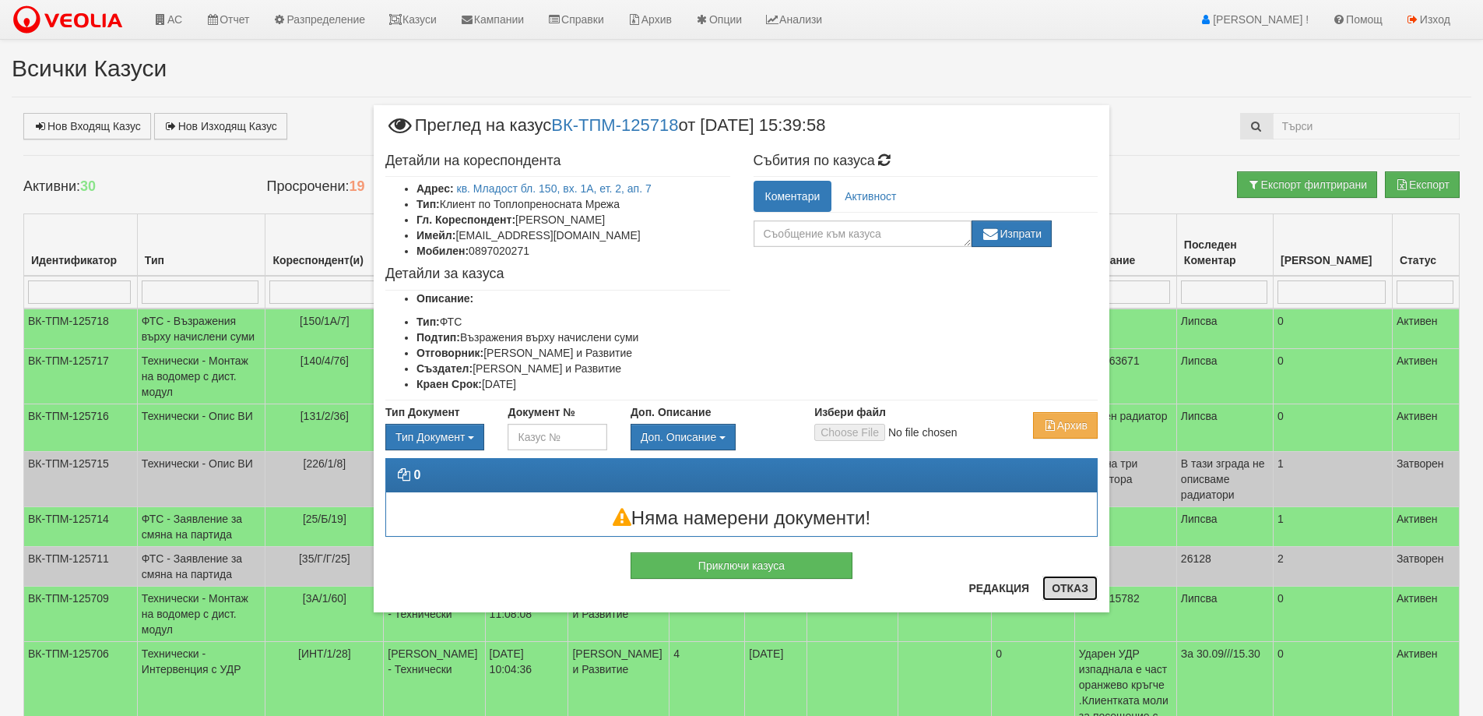
click at [1063, 590] on button "Отказ" at bounding box center [1070, 587] width 55 height 25
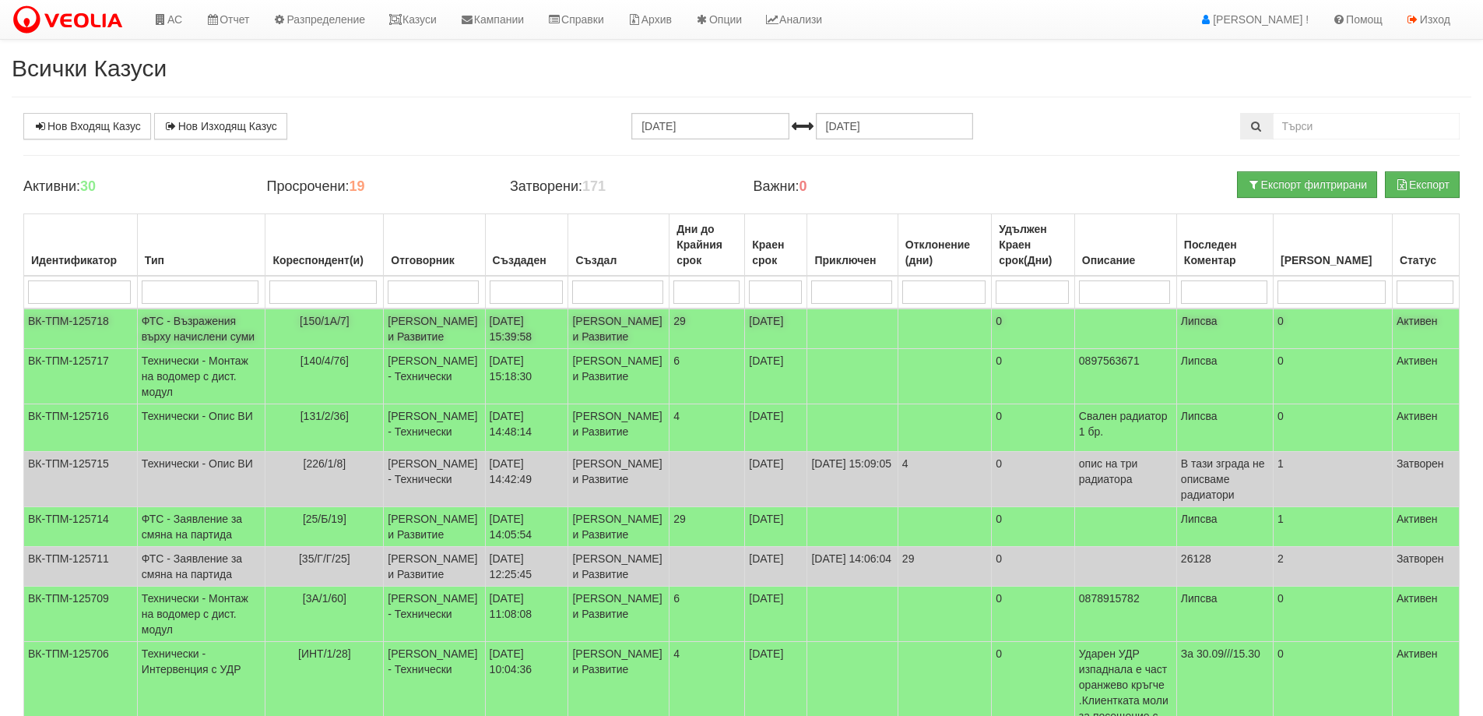
click at [418, 349] on td "[PERSON_NAME] и Развитие" at bounding box center [434, 328] width 101 height 40
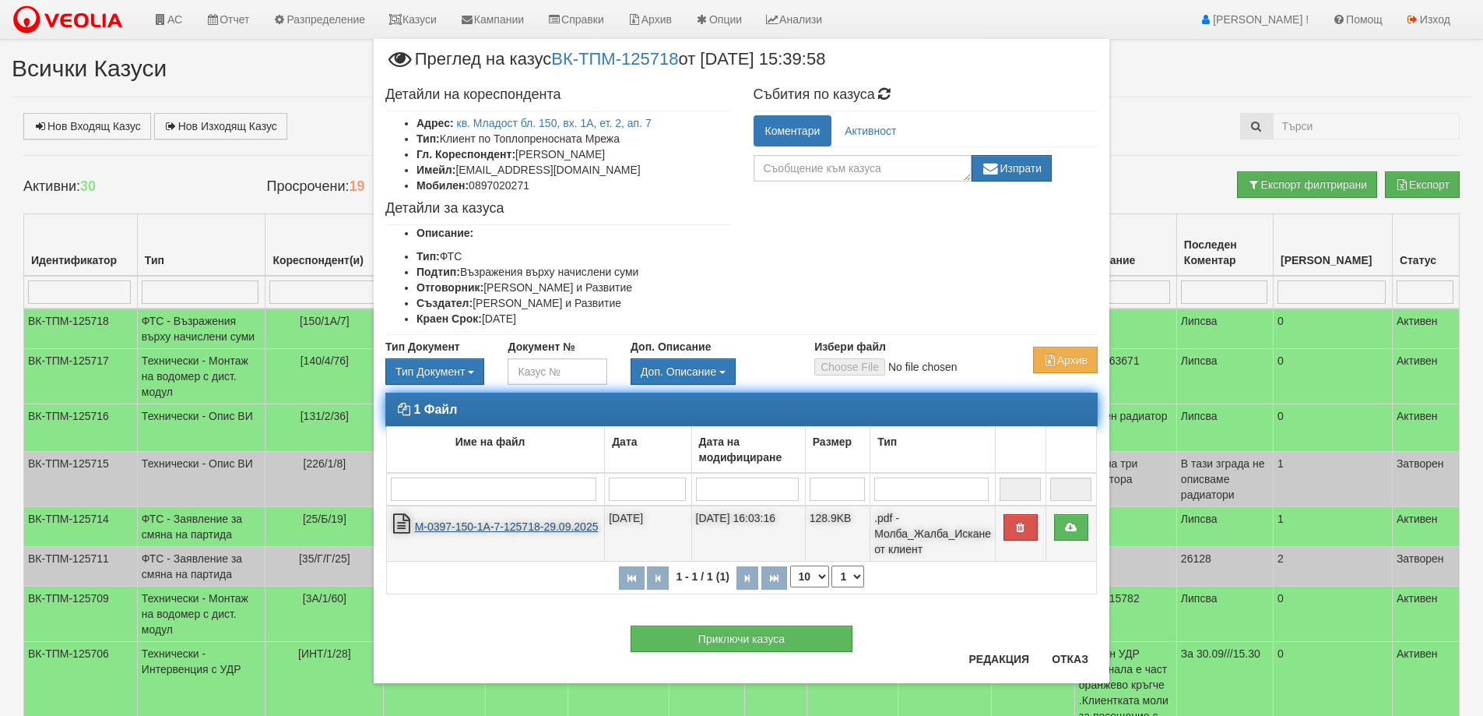
click at [516, 523] on link "М-0397-150-1А-7-125718-29.09.2025" at bounding box center [507, 526] width 184 height 12
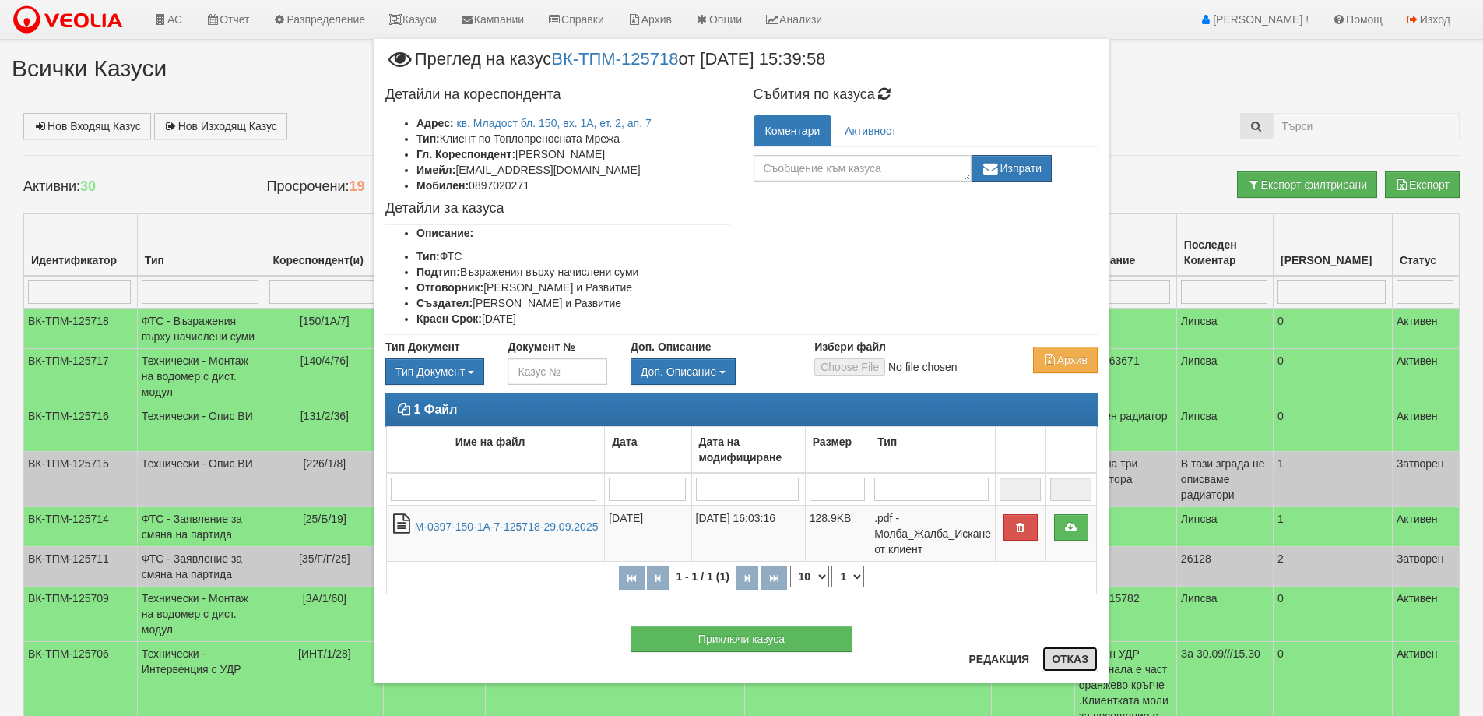
click at [1070, 658] on button "Отказ" at bounding box center [1070, 658] width 55 height 25
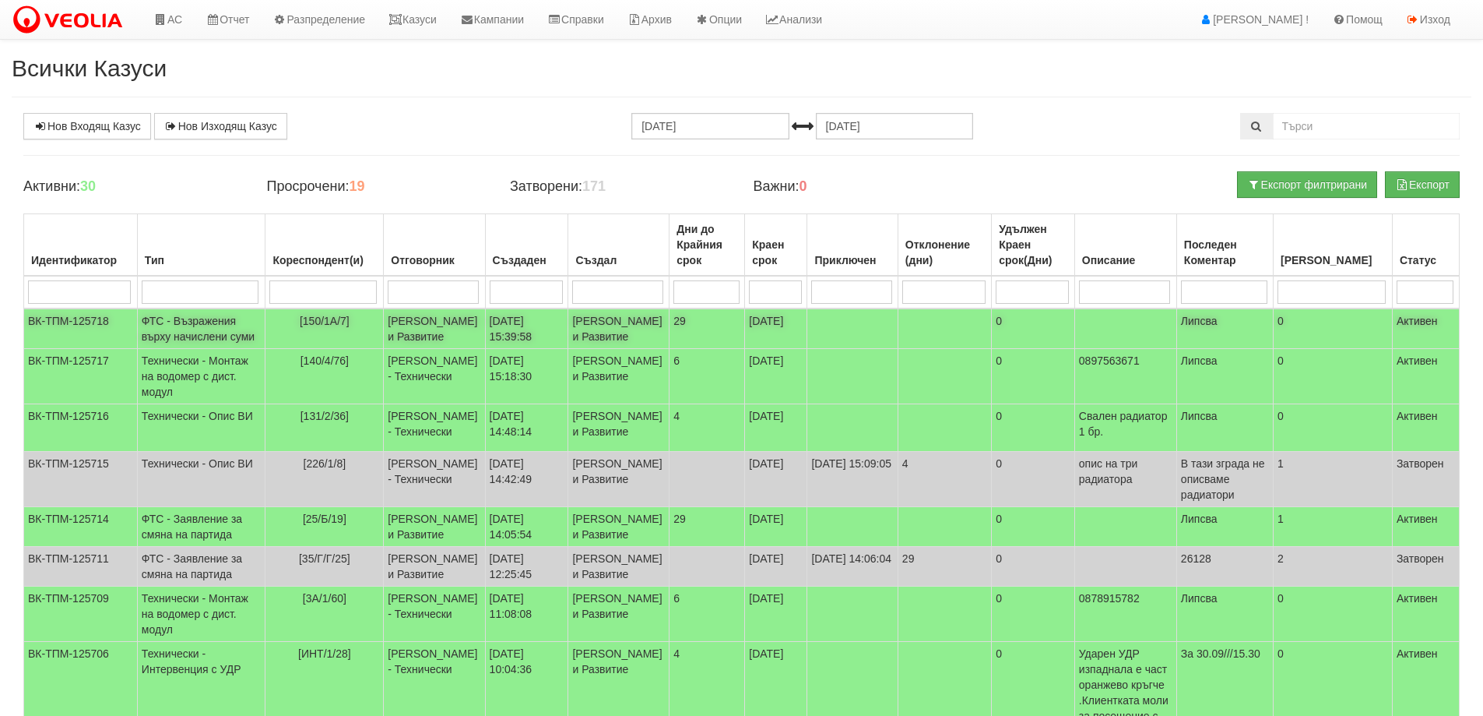
click at [391, 346] on td "[PERSON_NAME] и Развитие" at bounding box center [434, 328] width 101 height 40
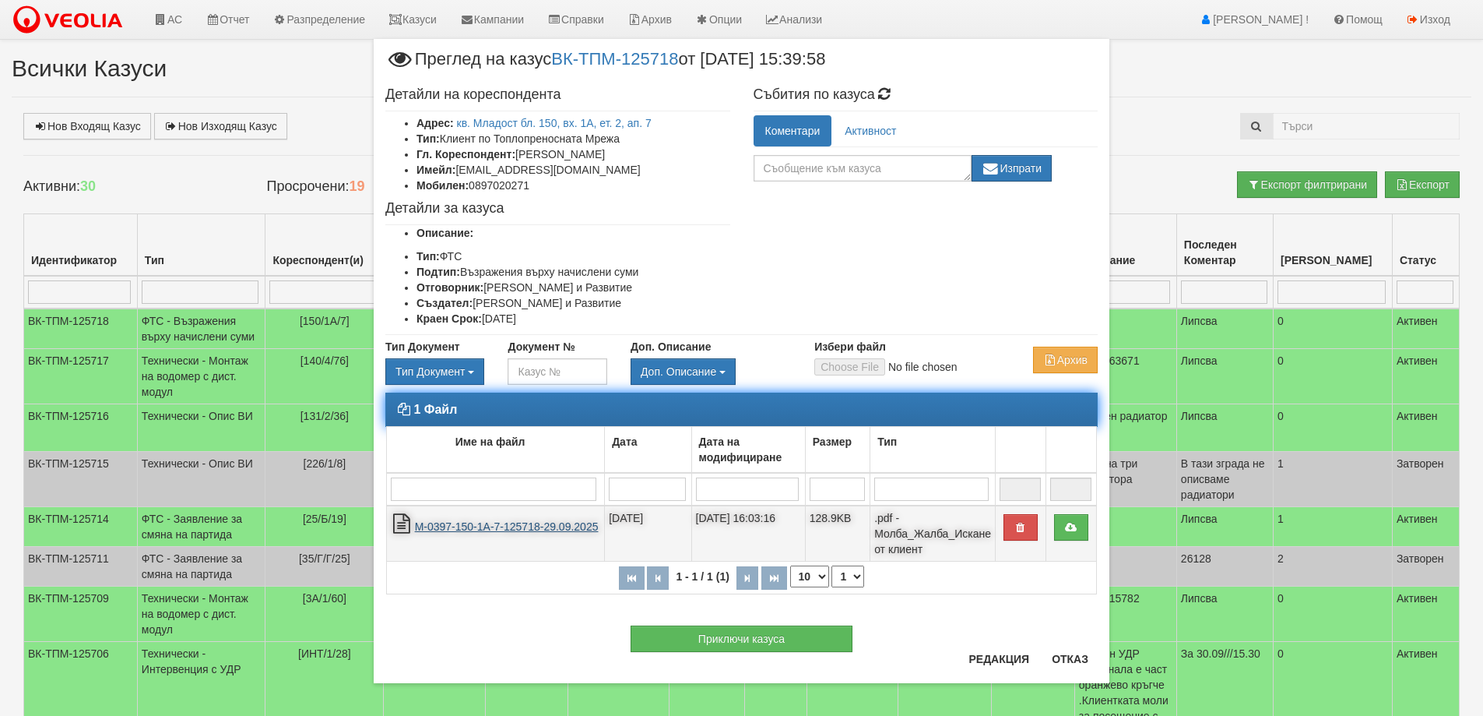
click at [517, 525] on link "М-0397-150-1А-7-125718-29.09.2025" at bounding box center [507, 526] width 184 height 12
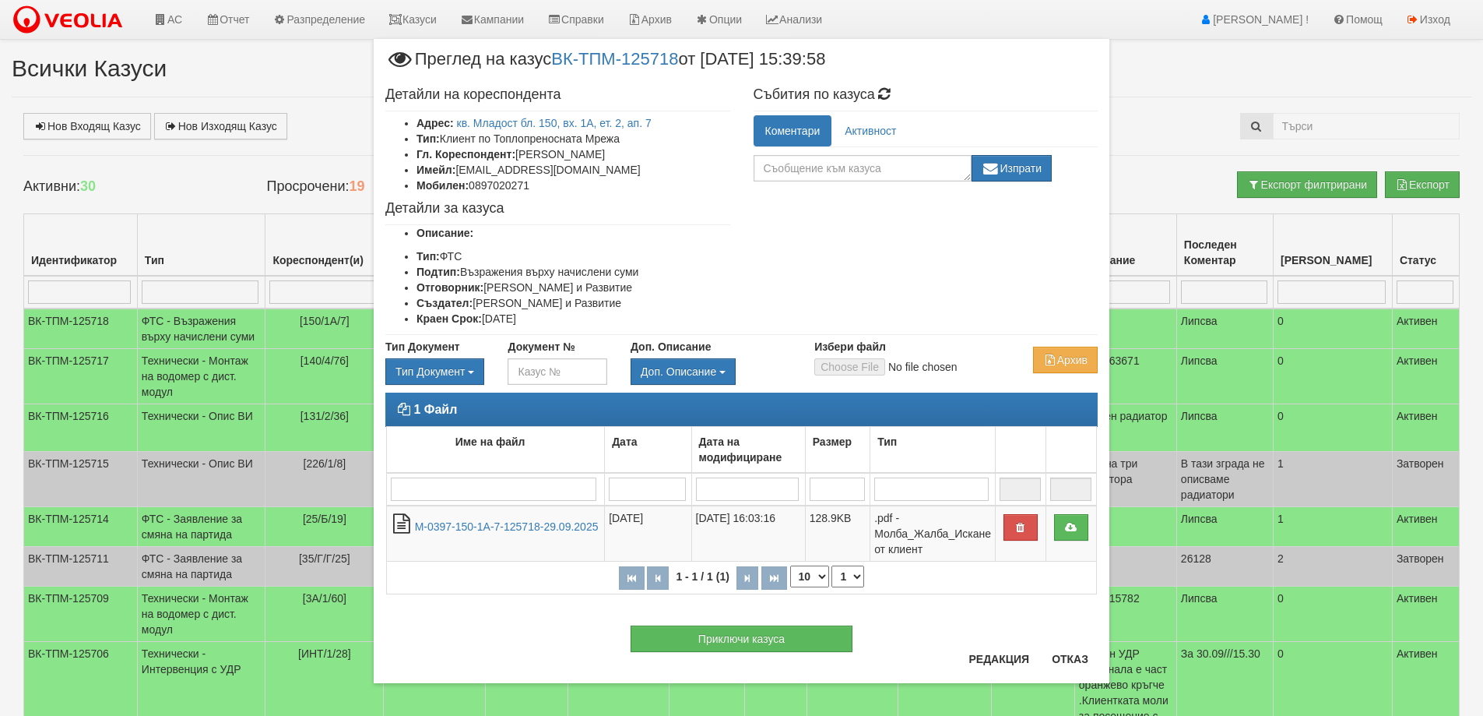
click at [521, 615] on div "Приключи казуса" at bounding box center [742, 631] width 736 height 42
click at [1015, 659] on button "Редакция" at bounding box center [998, 658] width 79 height 25
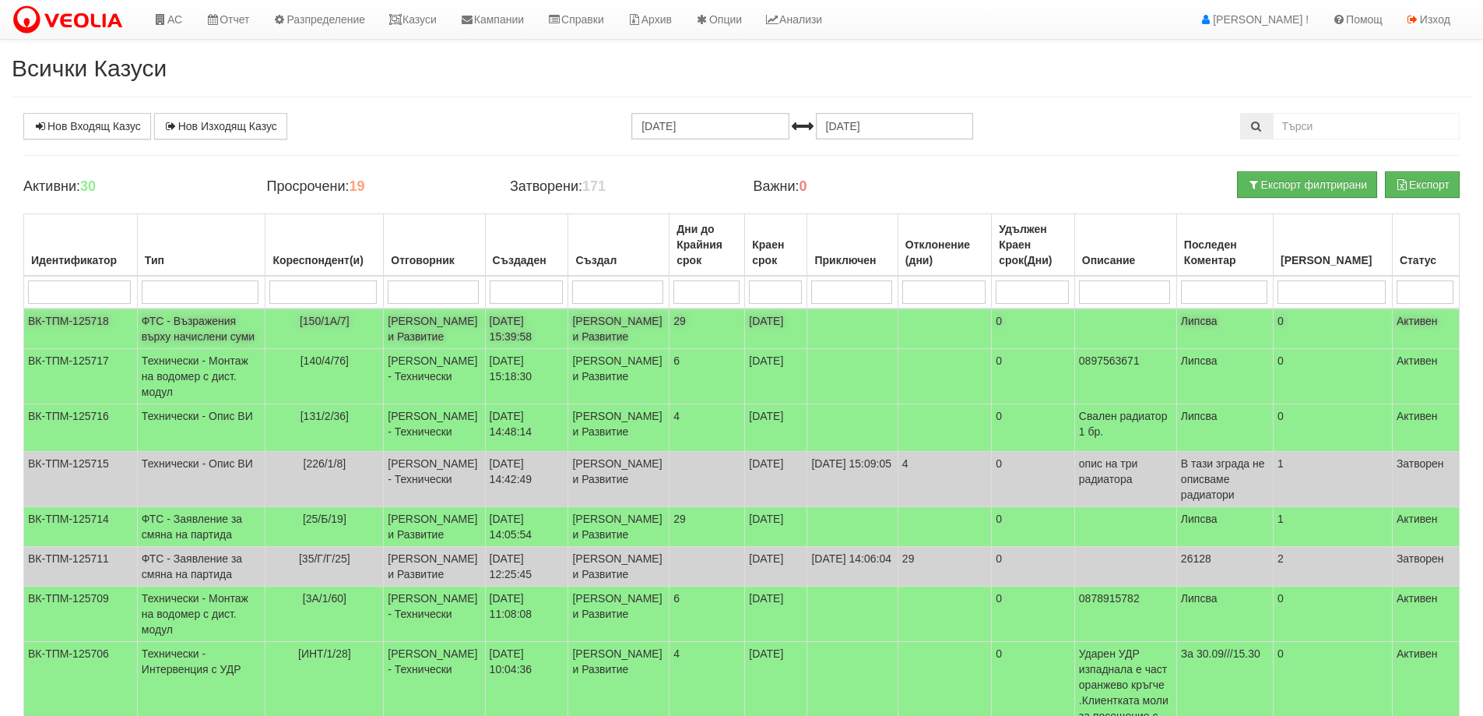
click at [387, 349] on td "[PERSON_NAME] и Развитие" at bounding box center [434, 328] width 101 height 40
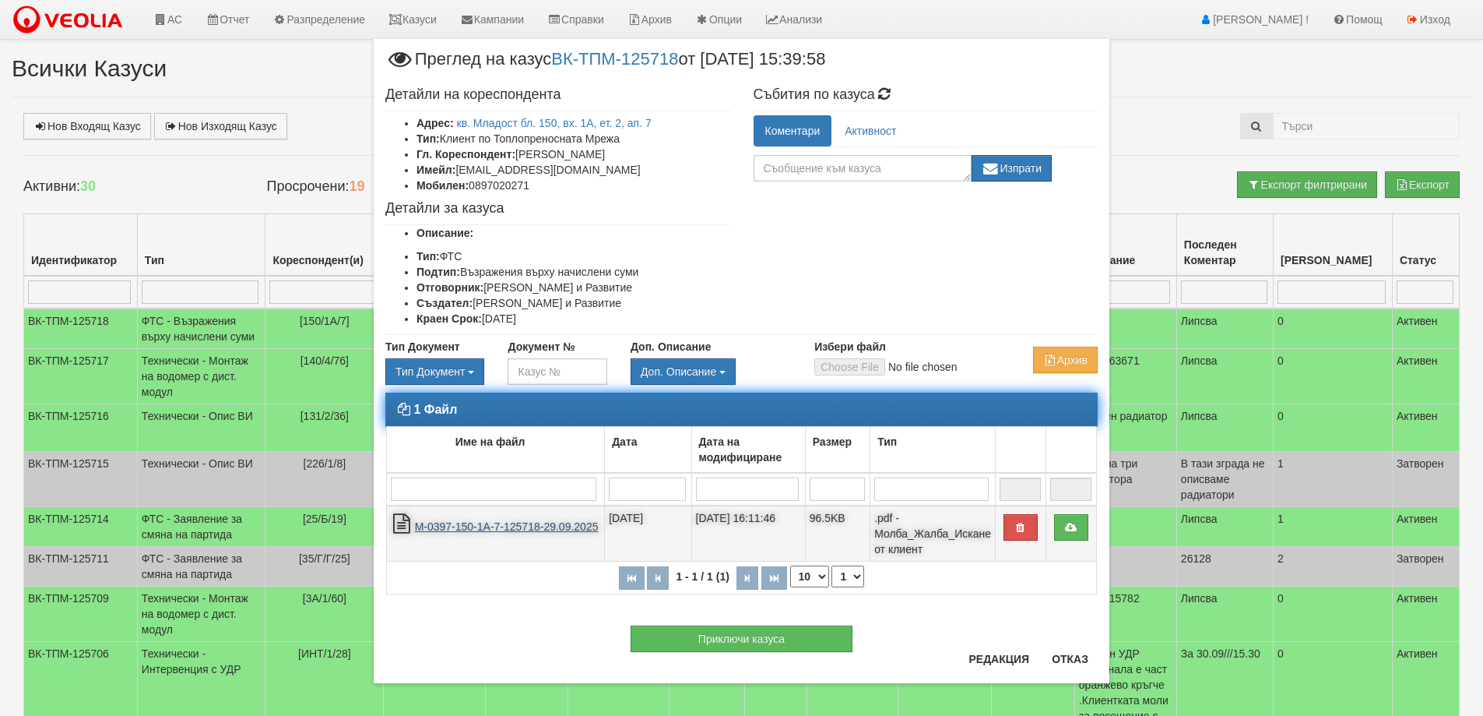
click at [506, 522] on link "М-0397-150-1А-7-125718-29.09.2025" at bounding box center [507, 526] width 184 height 12
click at [1061, 533] on link at bounding box center [1071, 527] width 34 height 26
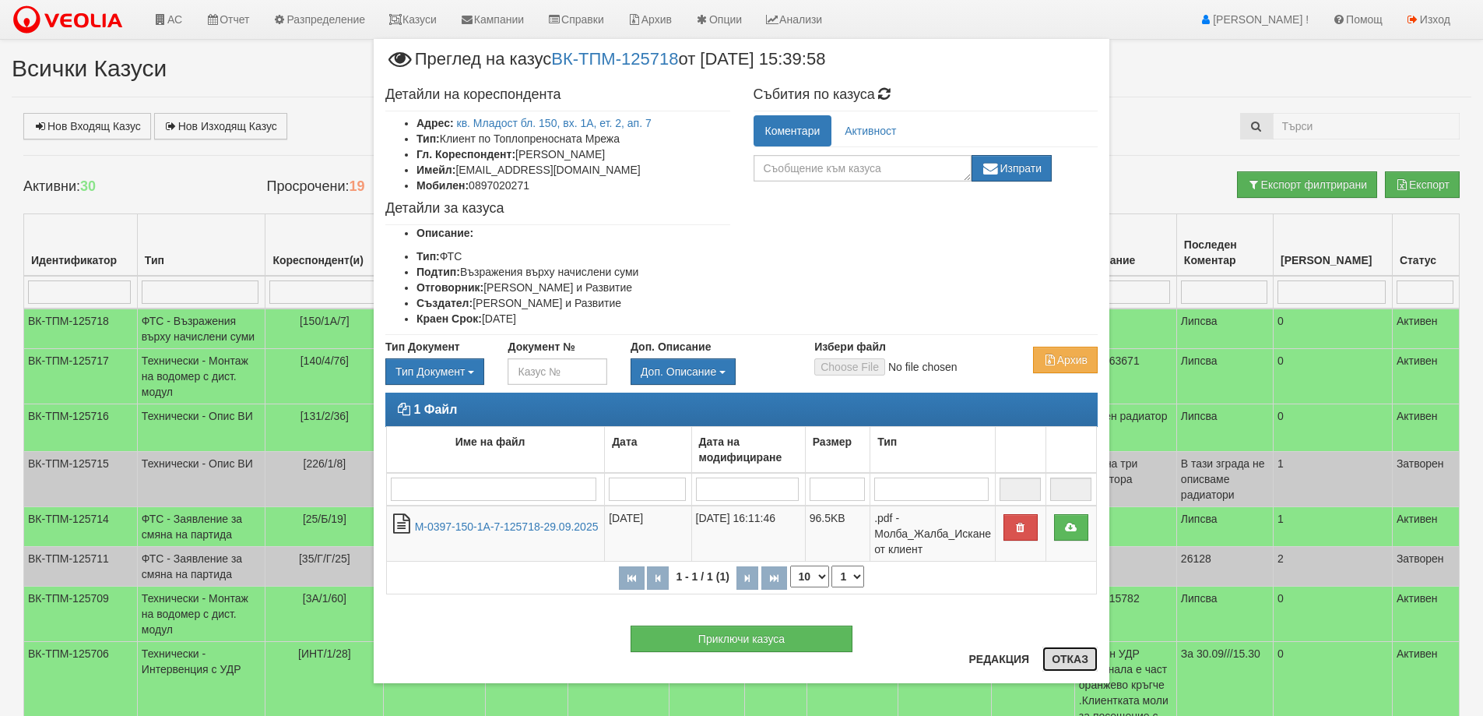
click at [1083, 670] on button "Отказ" at bounding box center [1070, 658] width 55 height 25
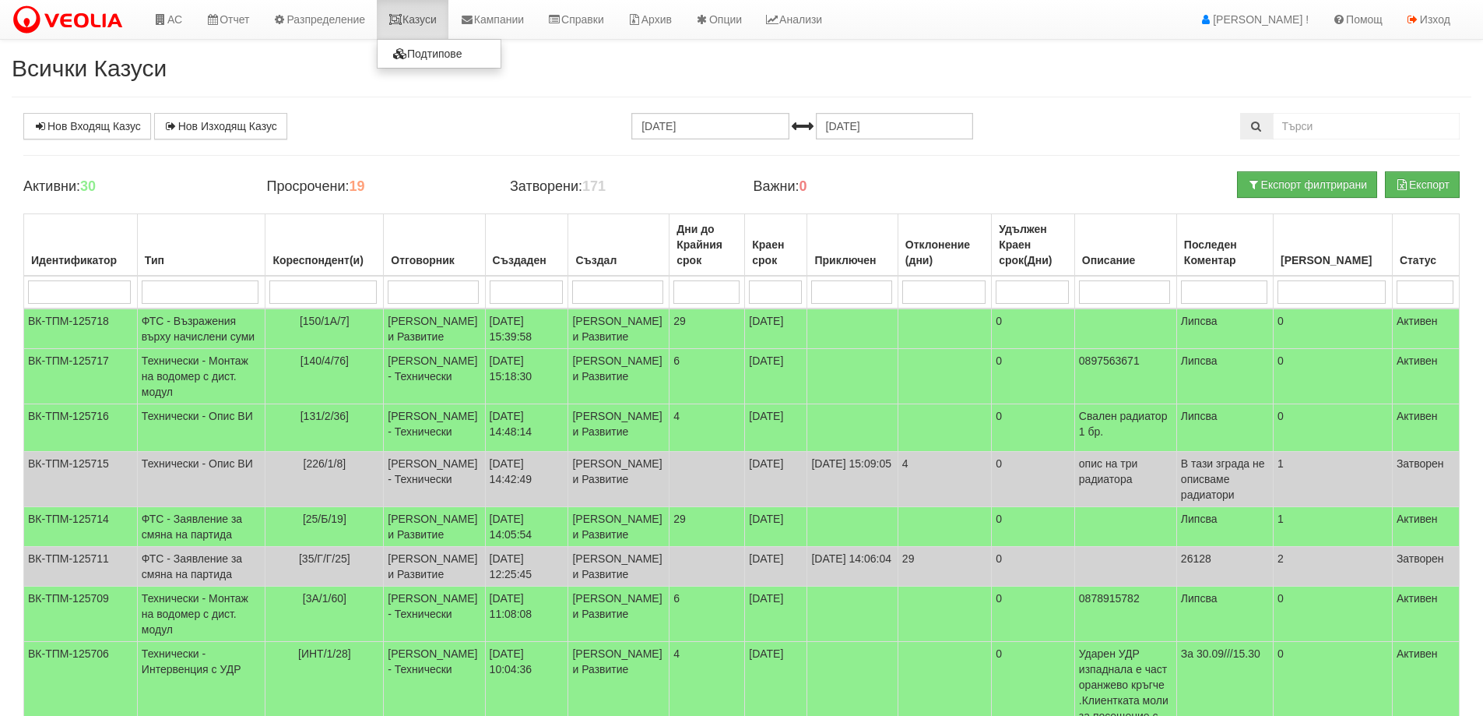
click at [408, 9] on link "Казуси" at bounding box center [413, 19] width 72 height 39
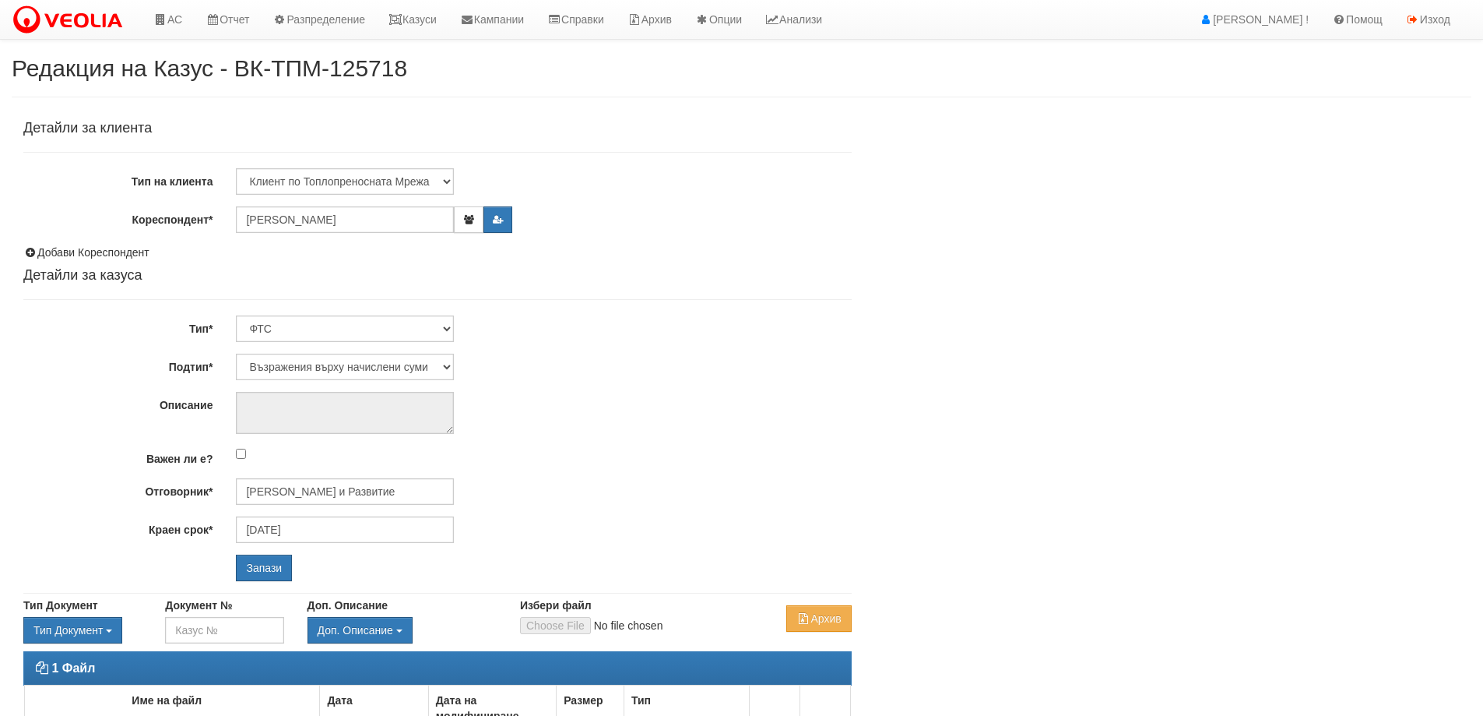
select select "Възражения върху начислени суми"
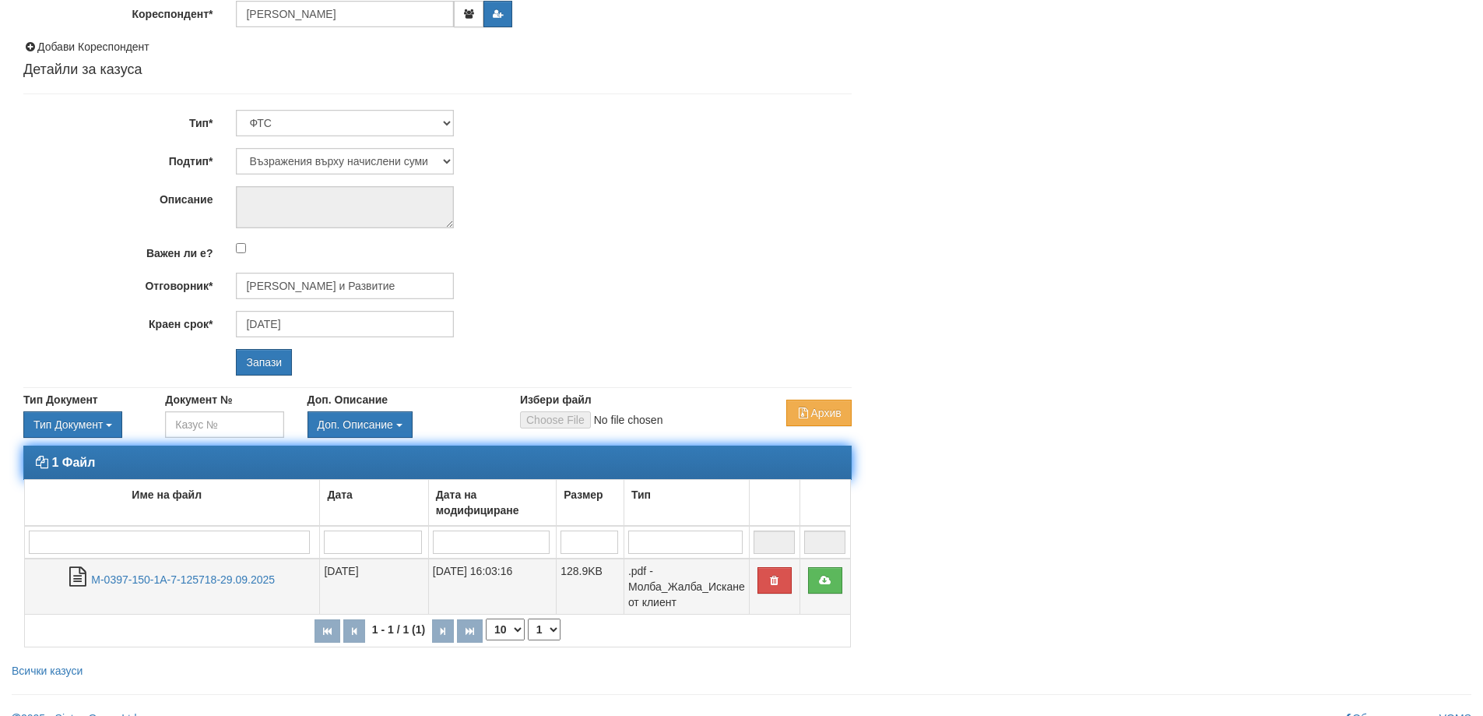
scroll to position [227, 0]
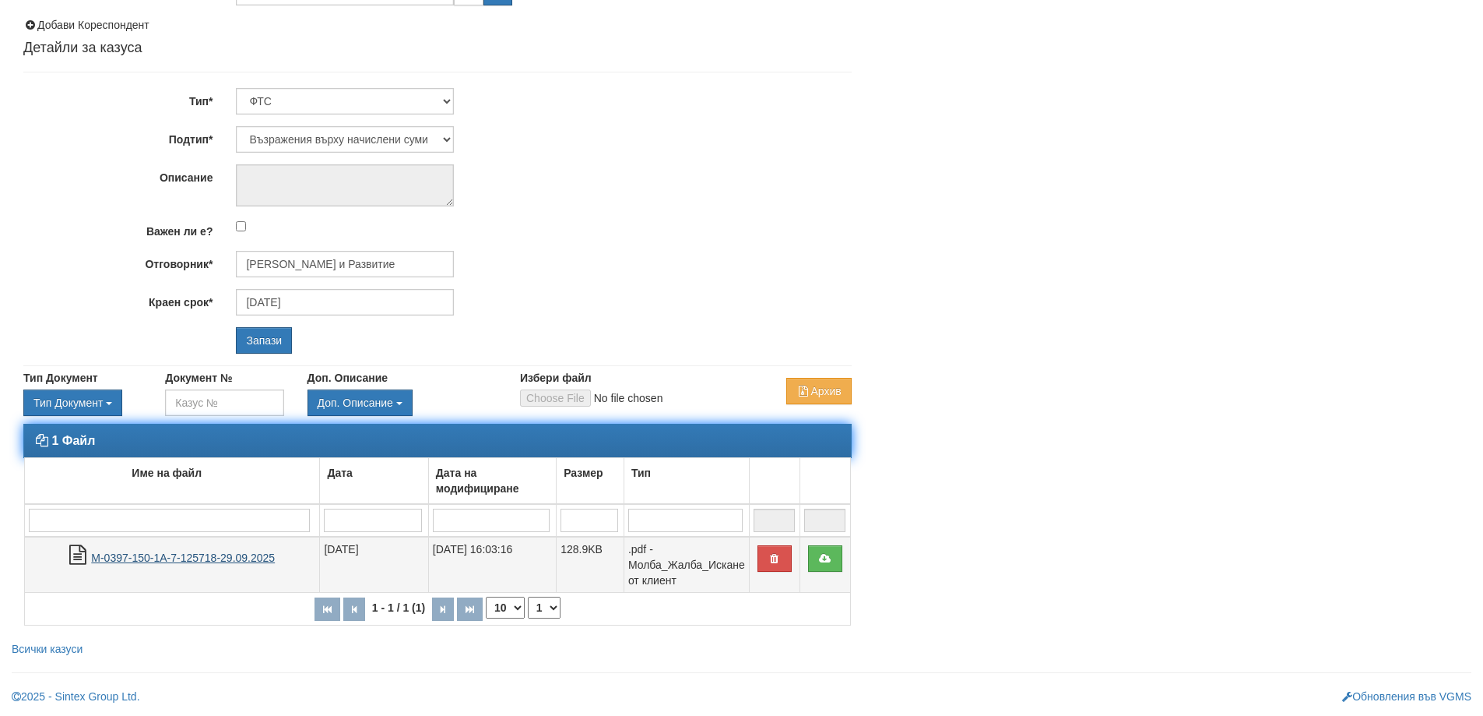
click at [269, 556] on link "М-0397-150-1А-7-125718-29.09.2025" at bounding box center [183, 557] width 184 height 12
click at [772, 566] on button "button" at bounding box center [775, 558] width 34 height 26
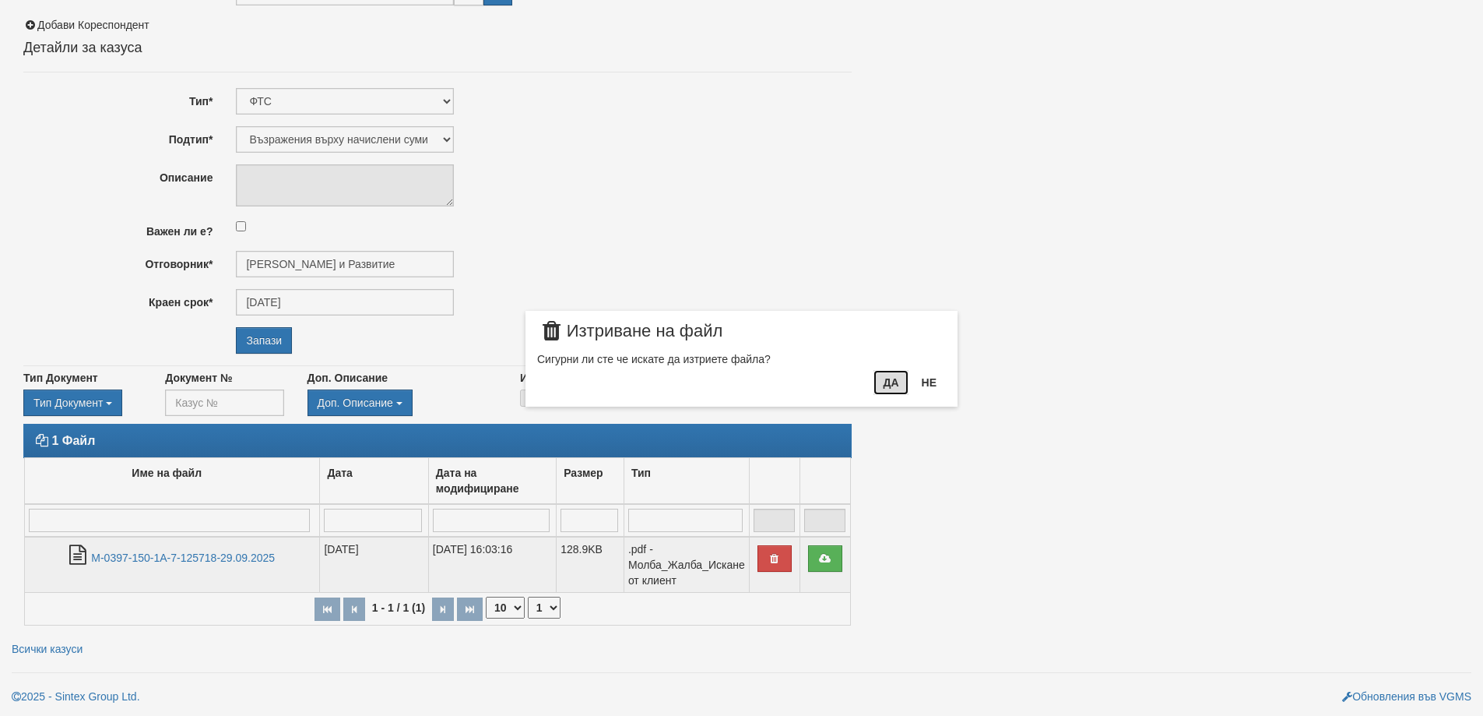
click at [888, 382] on button "Да" at bounding box center [891, 382] width 34 height 25
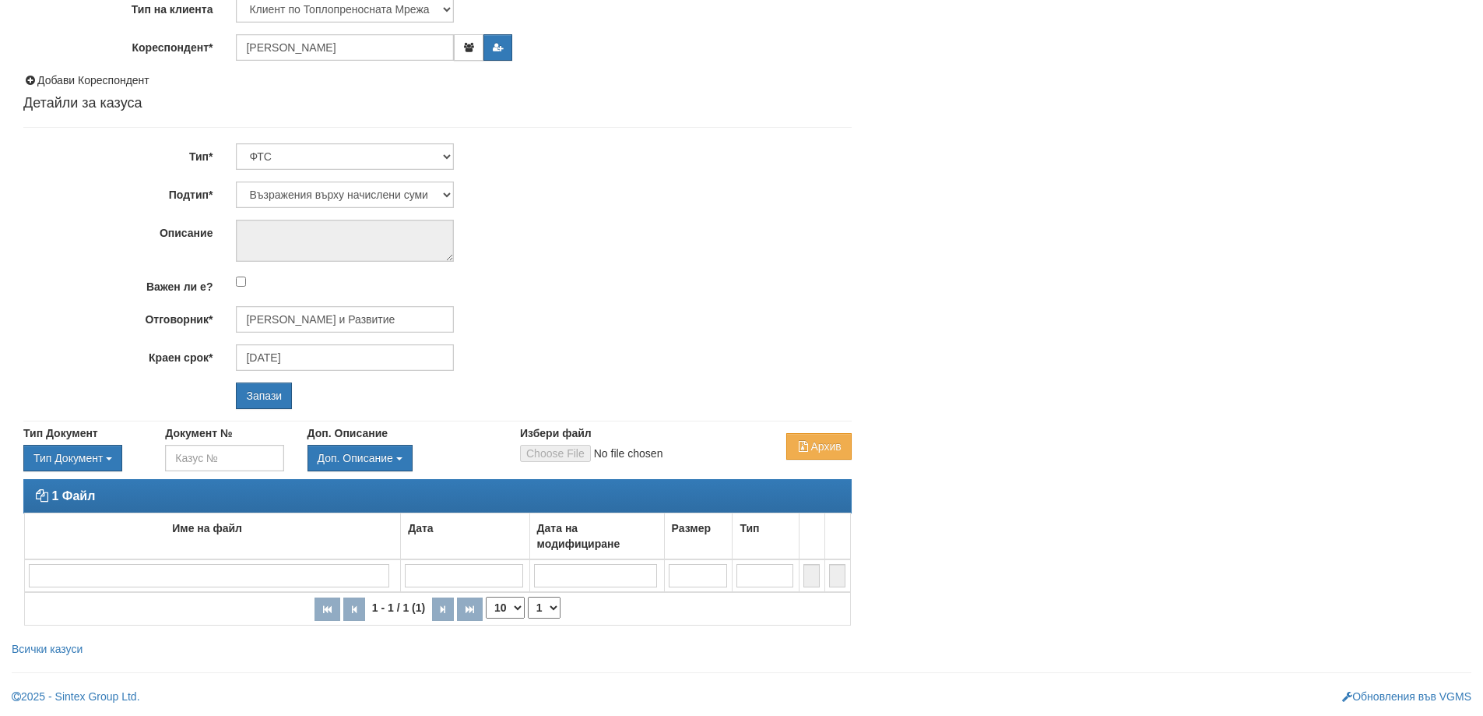
scroll to position [172, 0]
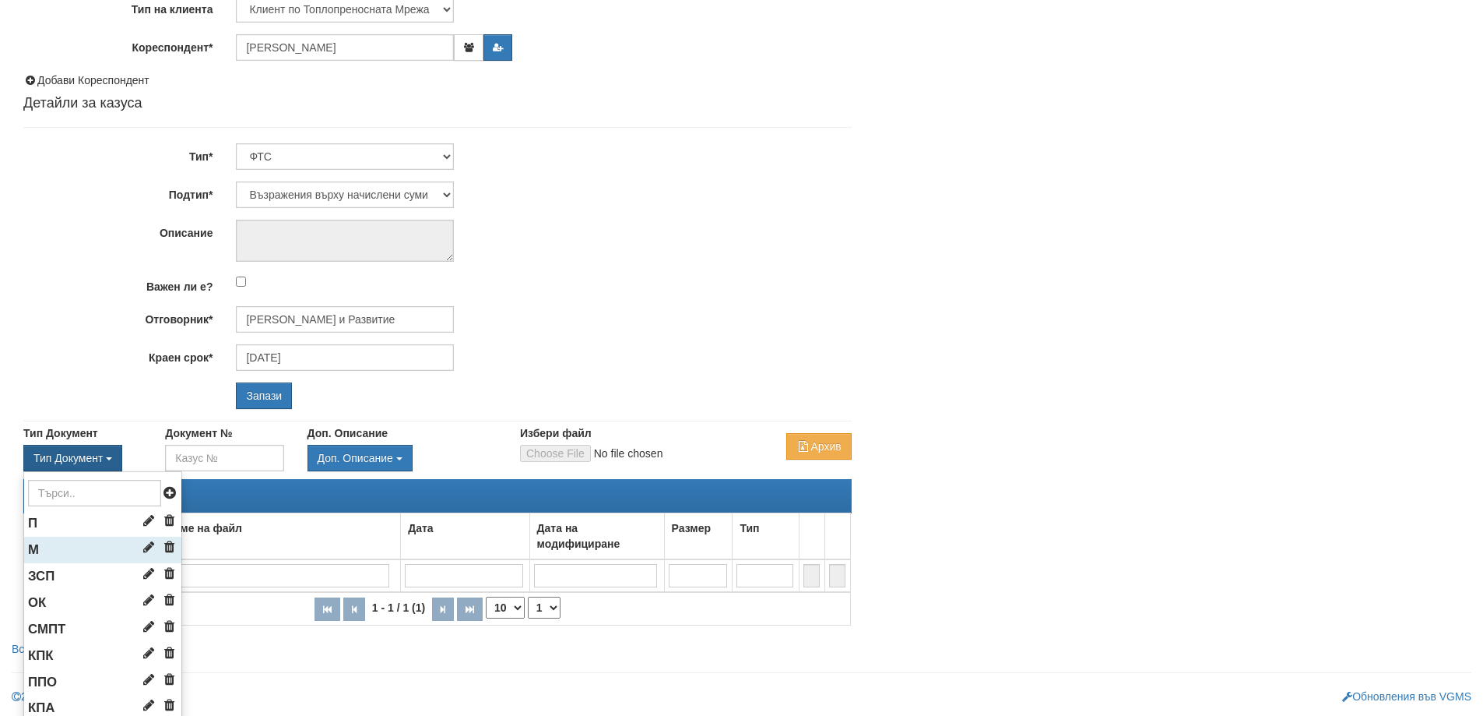
click at [70, 546] on li "М" at bounding box center [102, 549] width 157 height 26
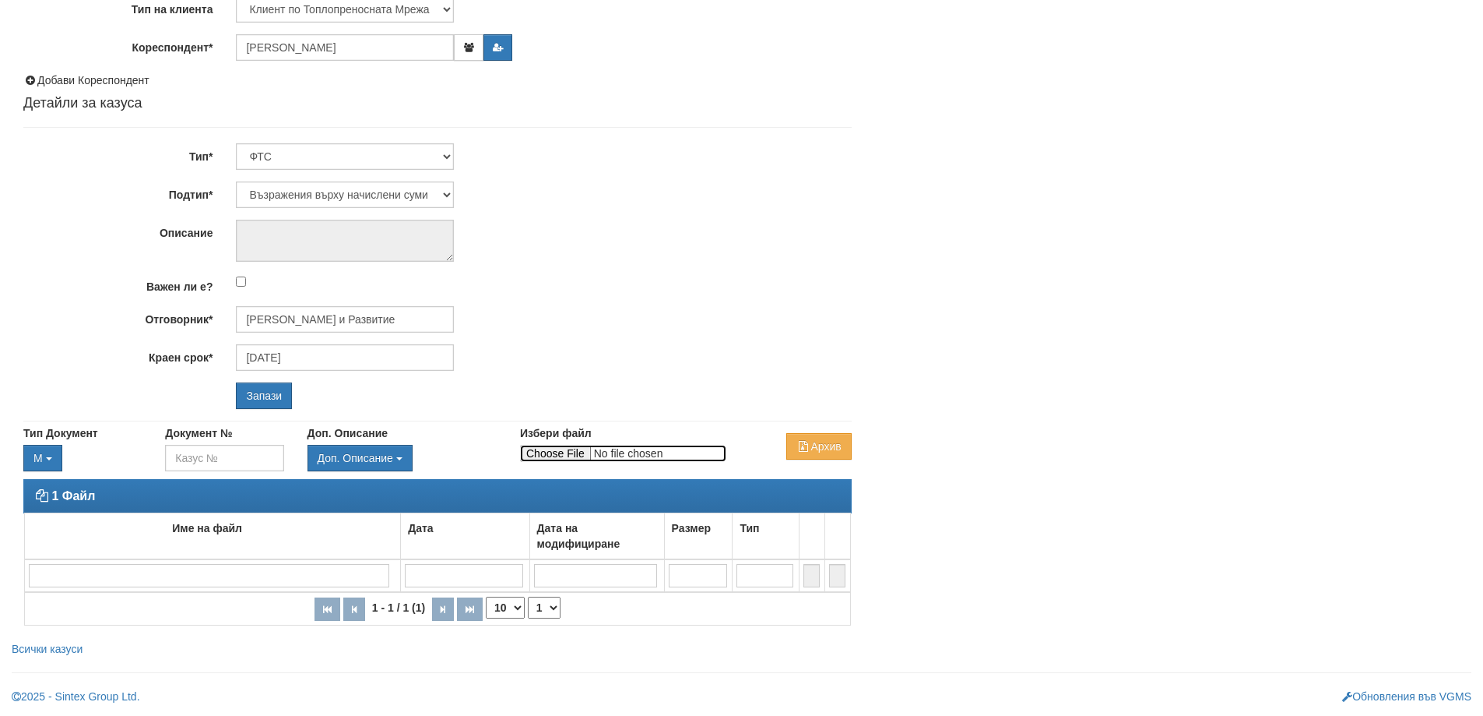
click at [554, 448] on input "Избери файл" at bounding box center [623, 453] width 206 height 17
type input "C:\fakepath\DOC167.pdf"
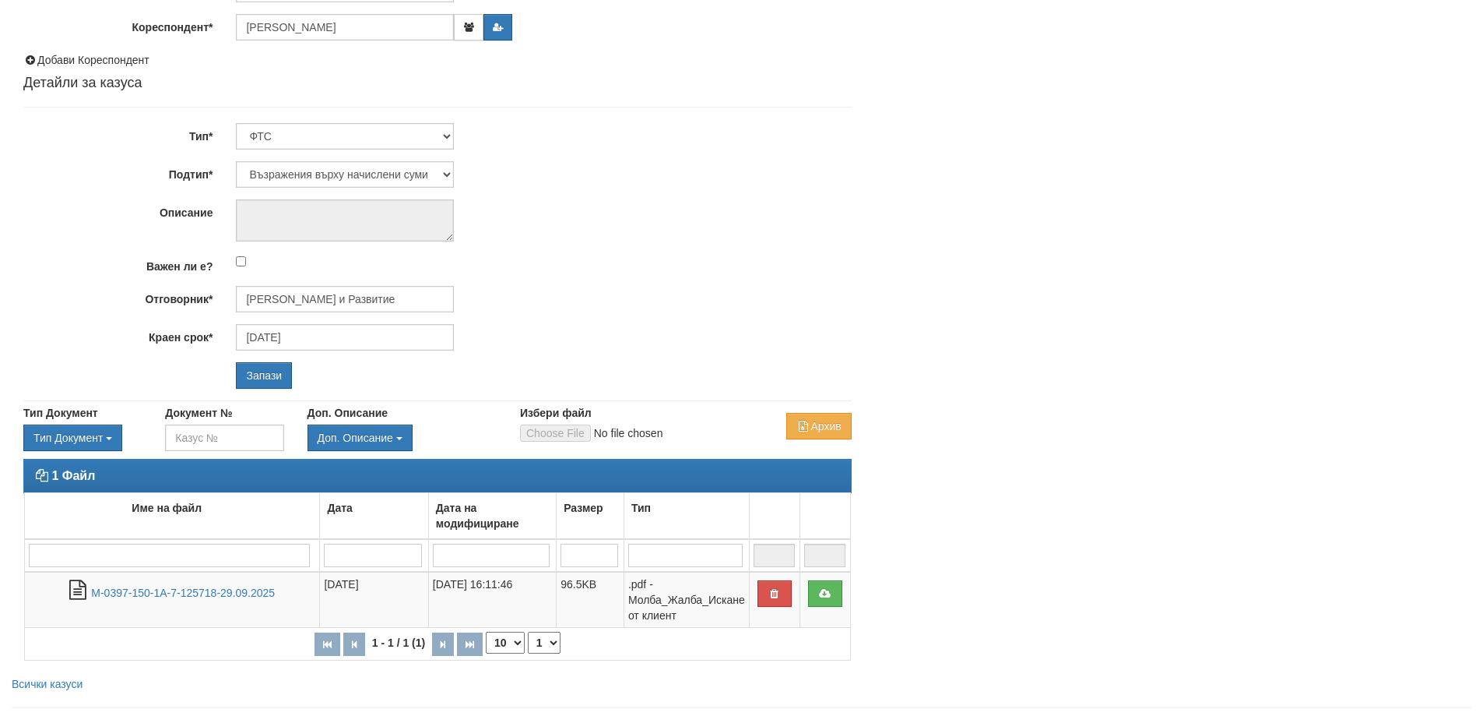
scroll to position [227, 0]
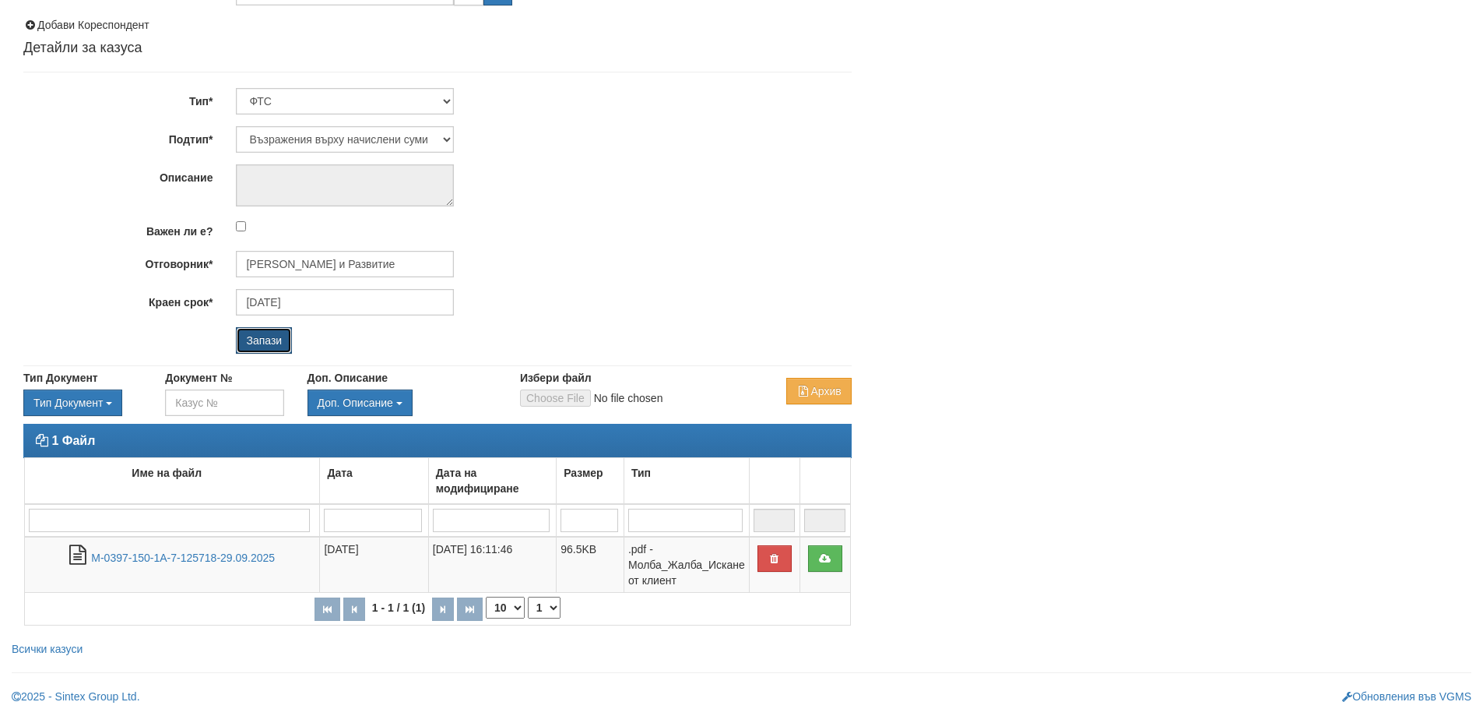
click at [255, 338] on input "Запази" at bounding box center [264, 340] width 56 height 26
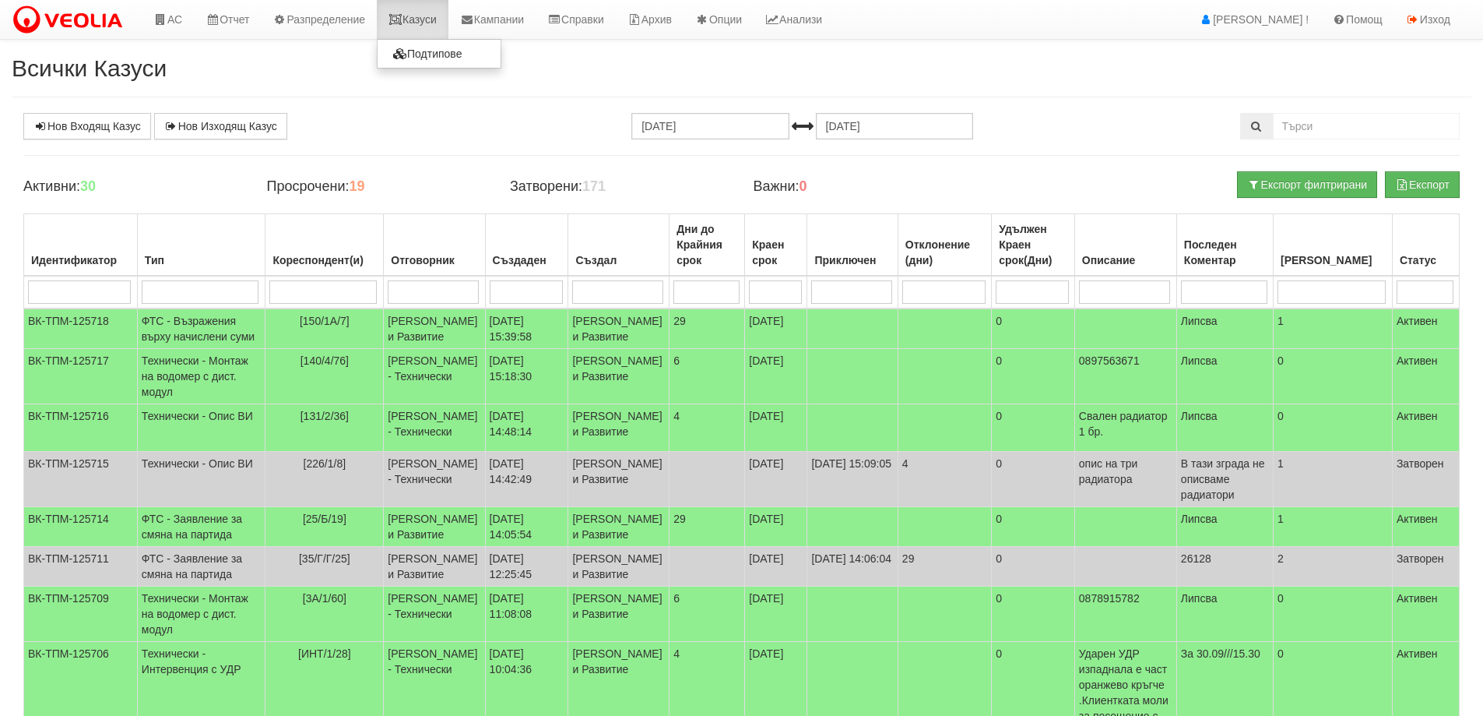
click at [420, 9] on link "Казуси" at bounding box center [413, 19] width 72 height 39
click at [445, 349] on td "[PERSON_NAME] и Развитие" at bounding box center [434, 328] width 101 height 40
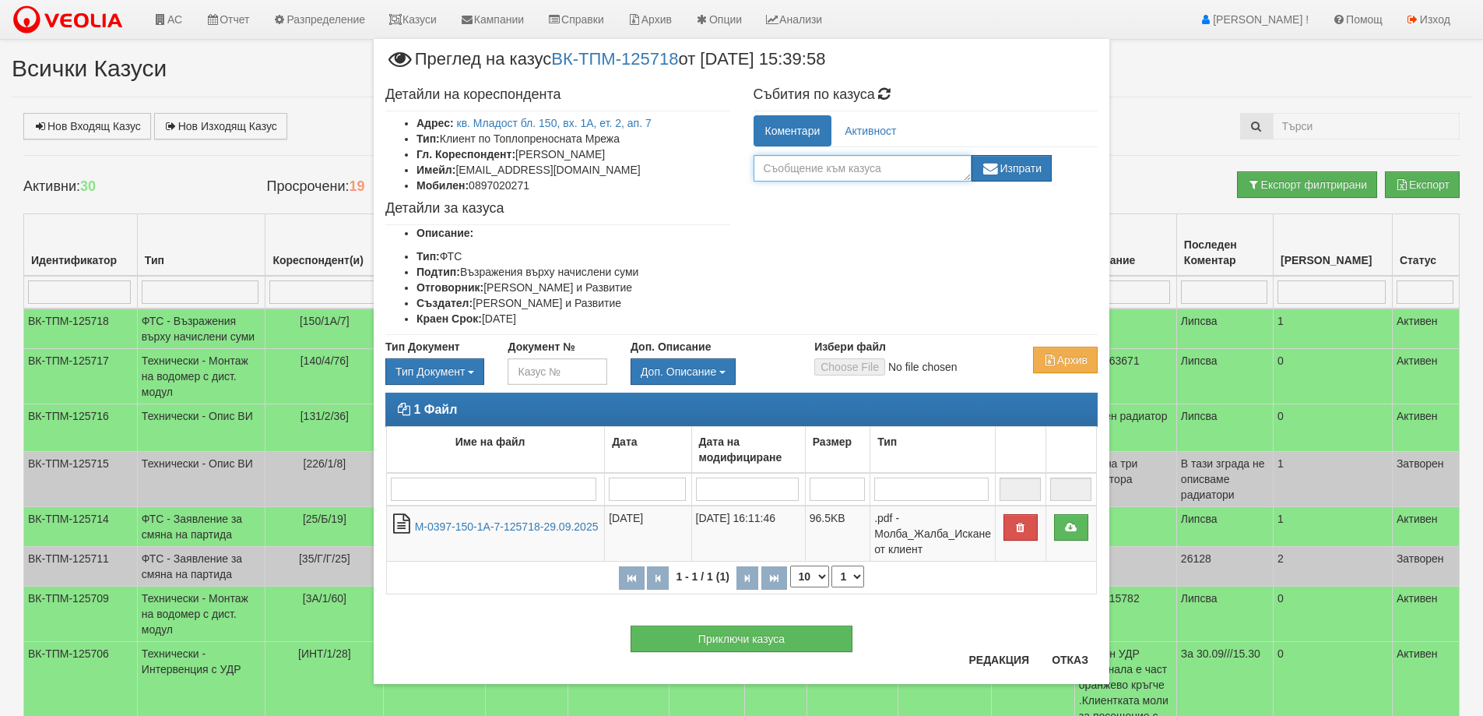
click at [832, 179] on textarea at bounding box center [863, 168] width 218 height 26
type textarea "Препратено към Техем"
click at [1042, 172] on button "Изпрати" at bounding box center [1012, 168] width 81 height 26
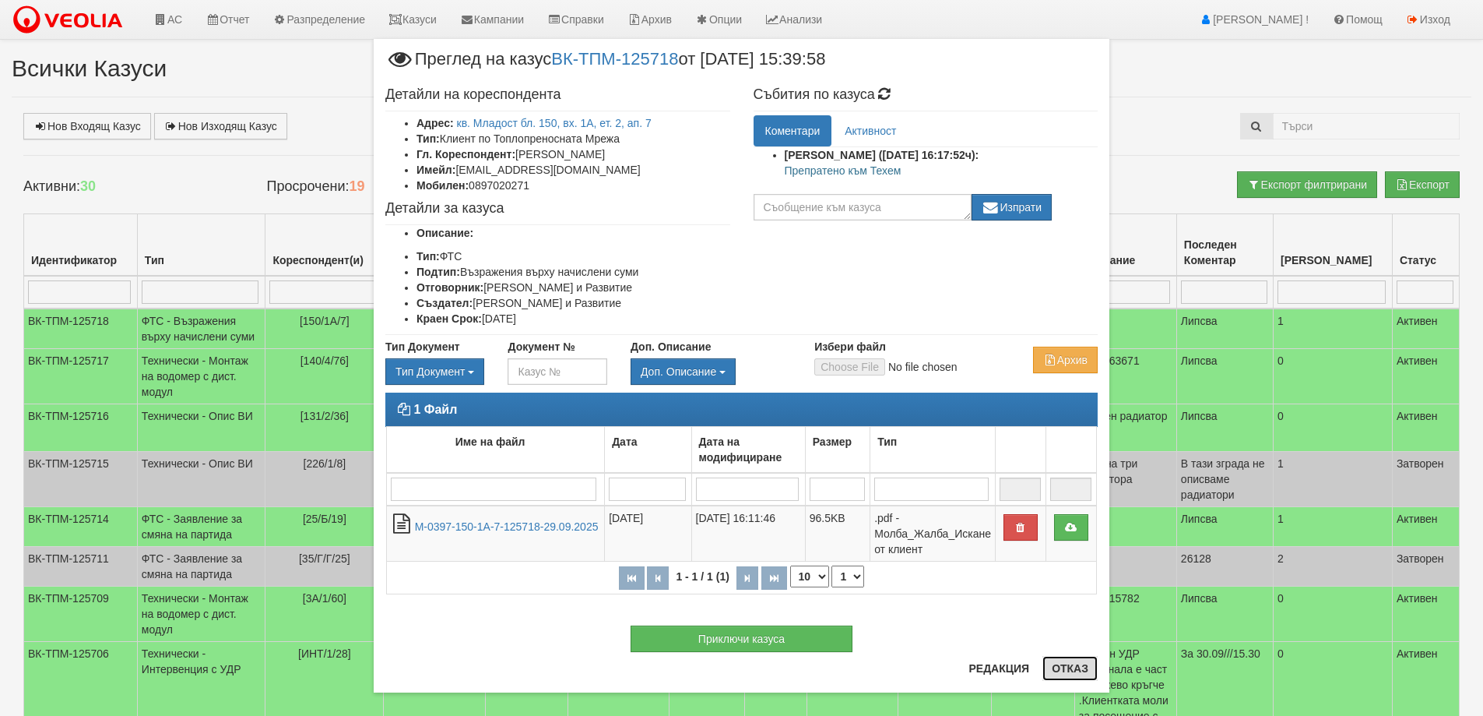
click at [1069, 674] on button "Отказ" at bounding box center [1070, 668] width 55 height 25
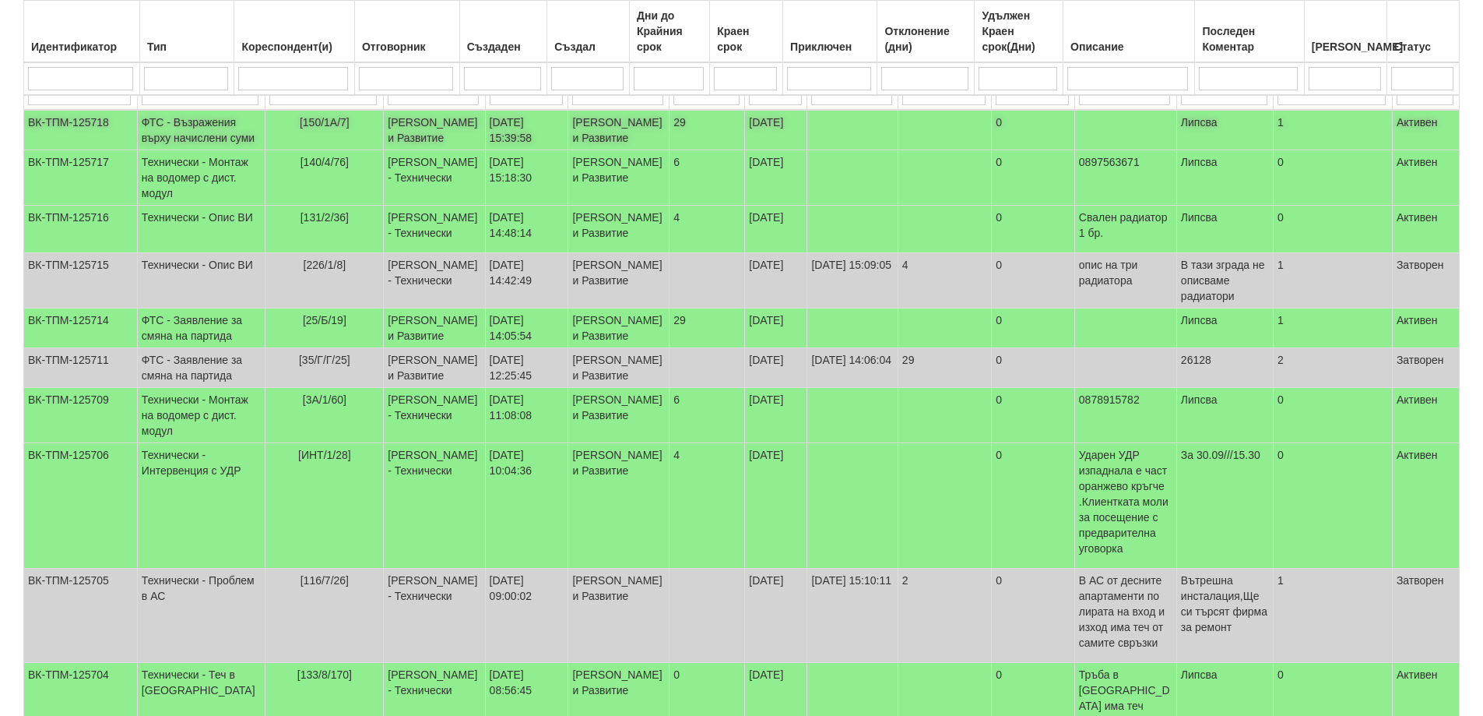
scroll to position [234, 0]
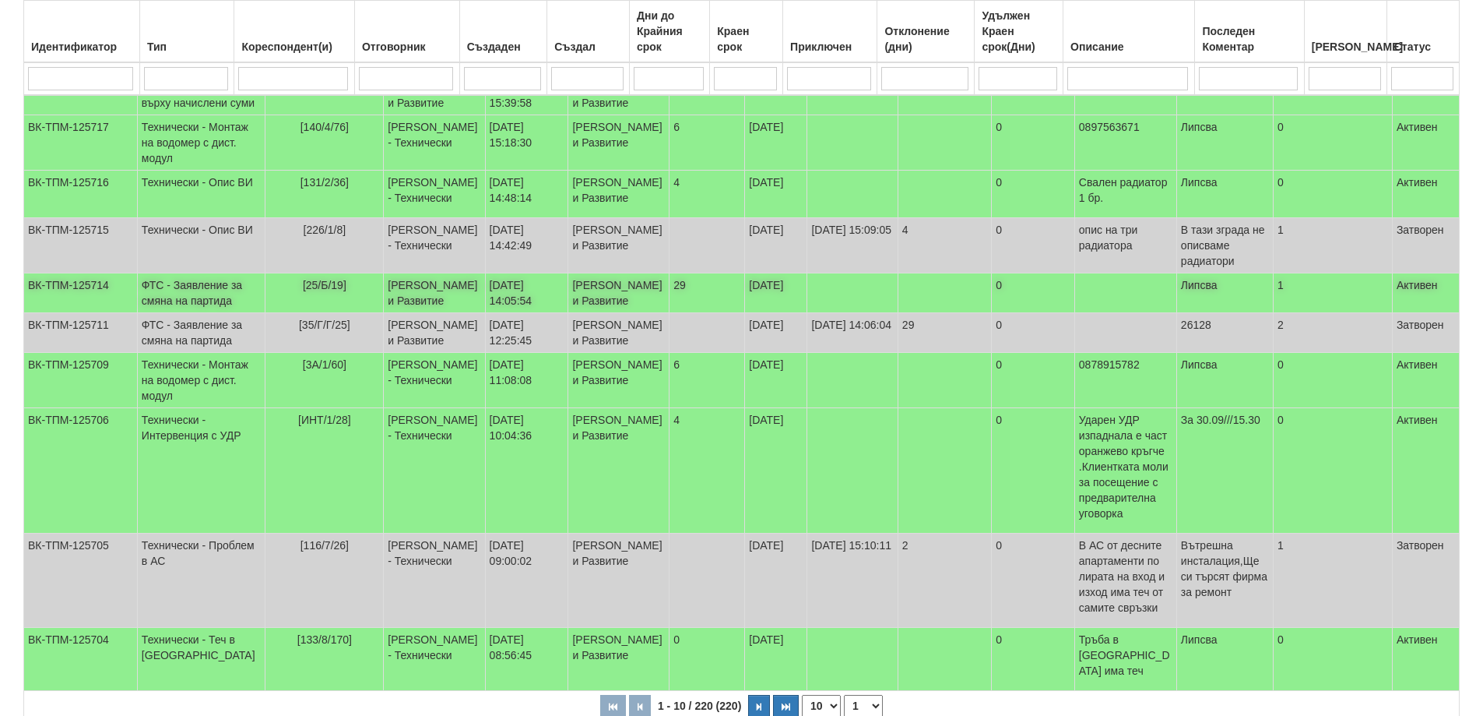
click at [394, 313] on td "[PERSON_NAME] и Развитие" at bounding box center [434, 293] width 101 height 40
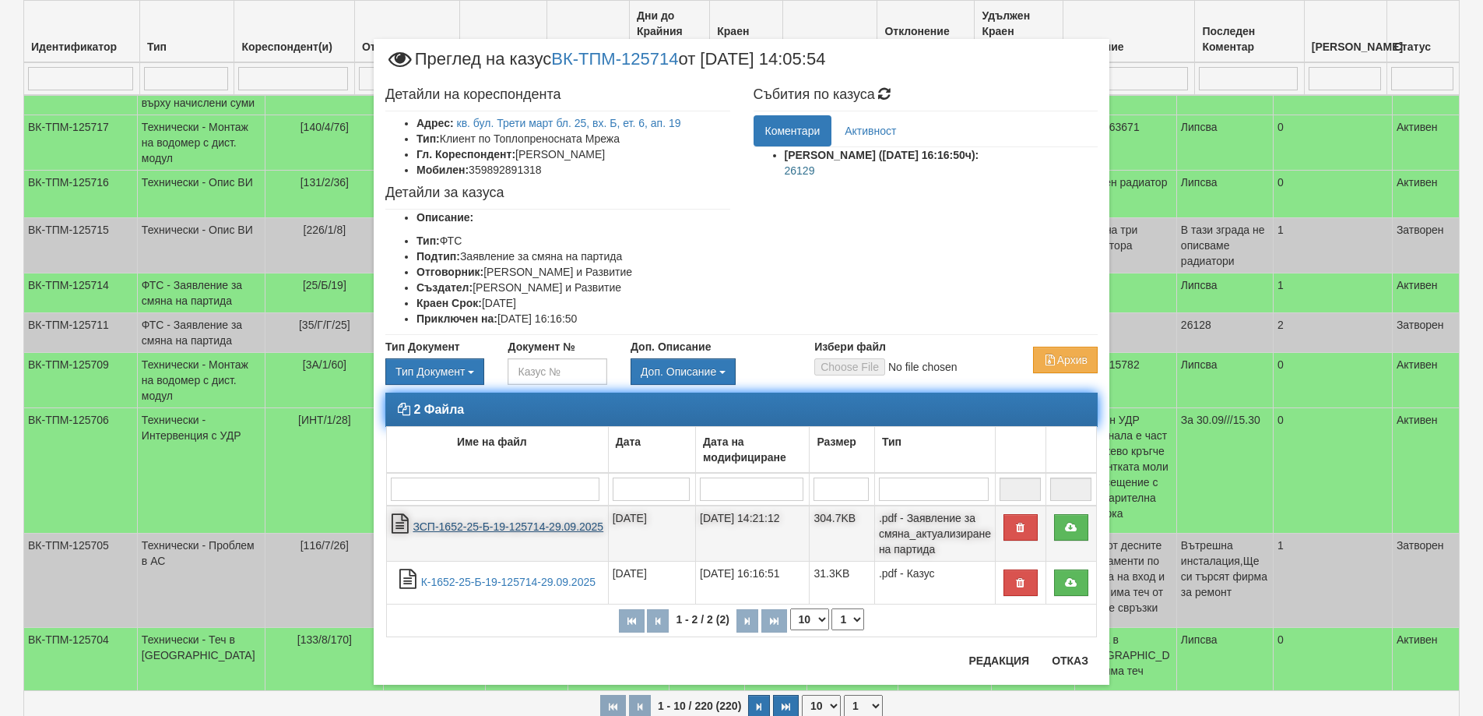
click at [528, 525] on link "ЗСП-1652-25-Б-19-125714-29.09.2025" at bounding box center [508, 526] width 191 height 12
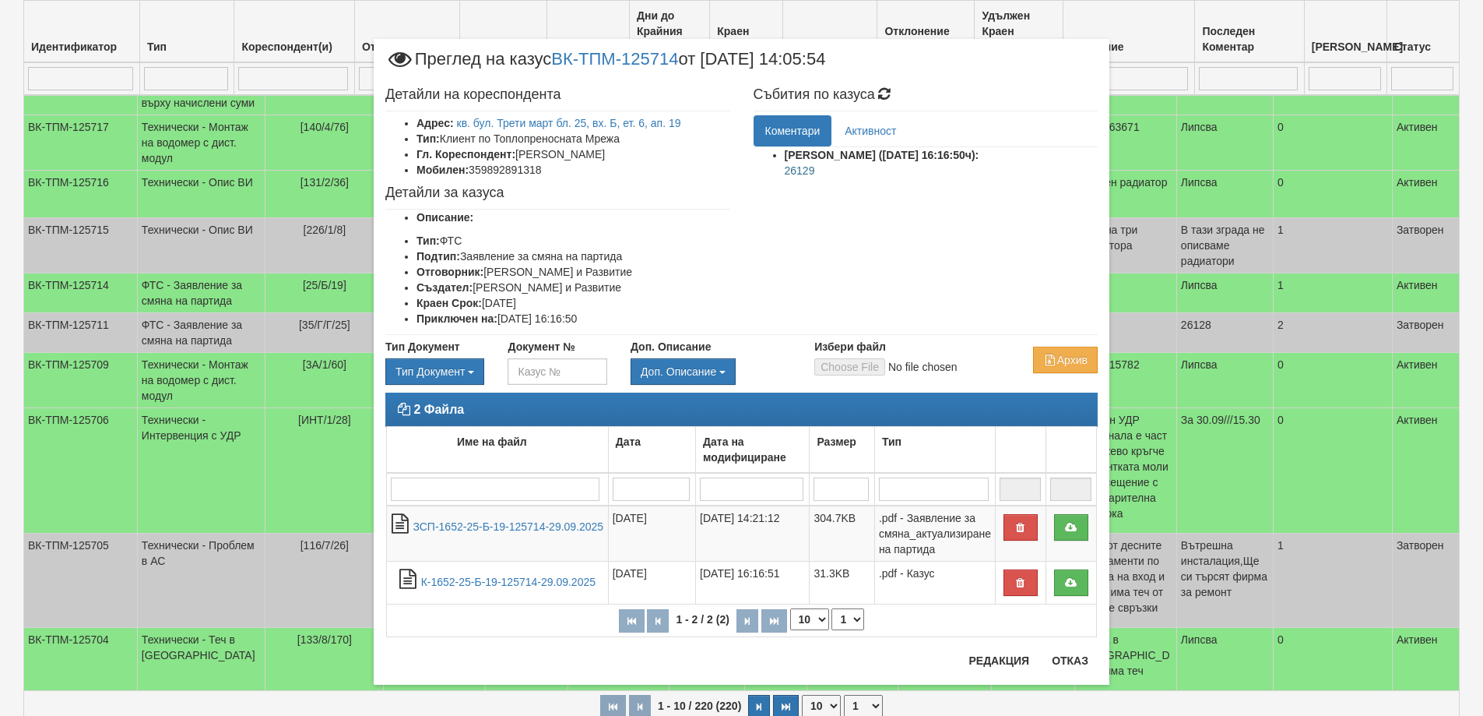
click at [1083, 652] on div at bounding box center [742, 652] width 736 height 1
click at [1052, 661] on button "Отказ" at bounding box center [1070, 660] width 55 height 25
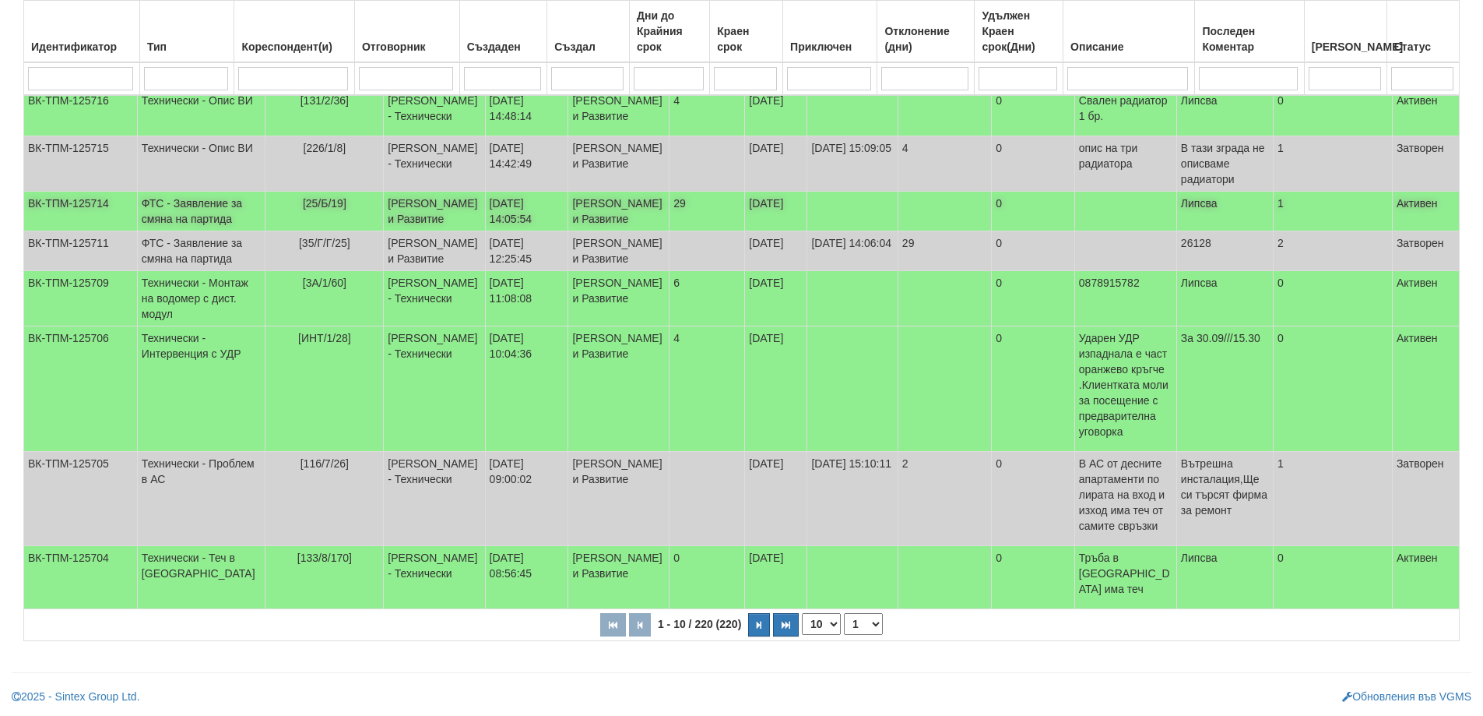
scroll to position [389, 0]
click at [590, 231] on td "[PERSON_NAME] и Развитие" at bounding box center [618, 212] width 101 height 40
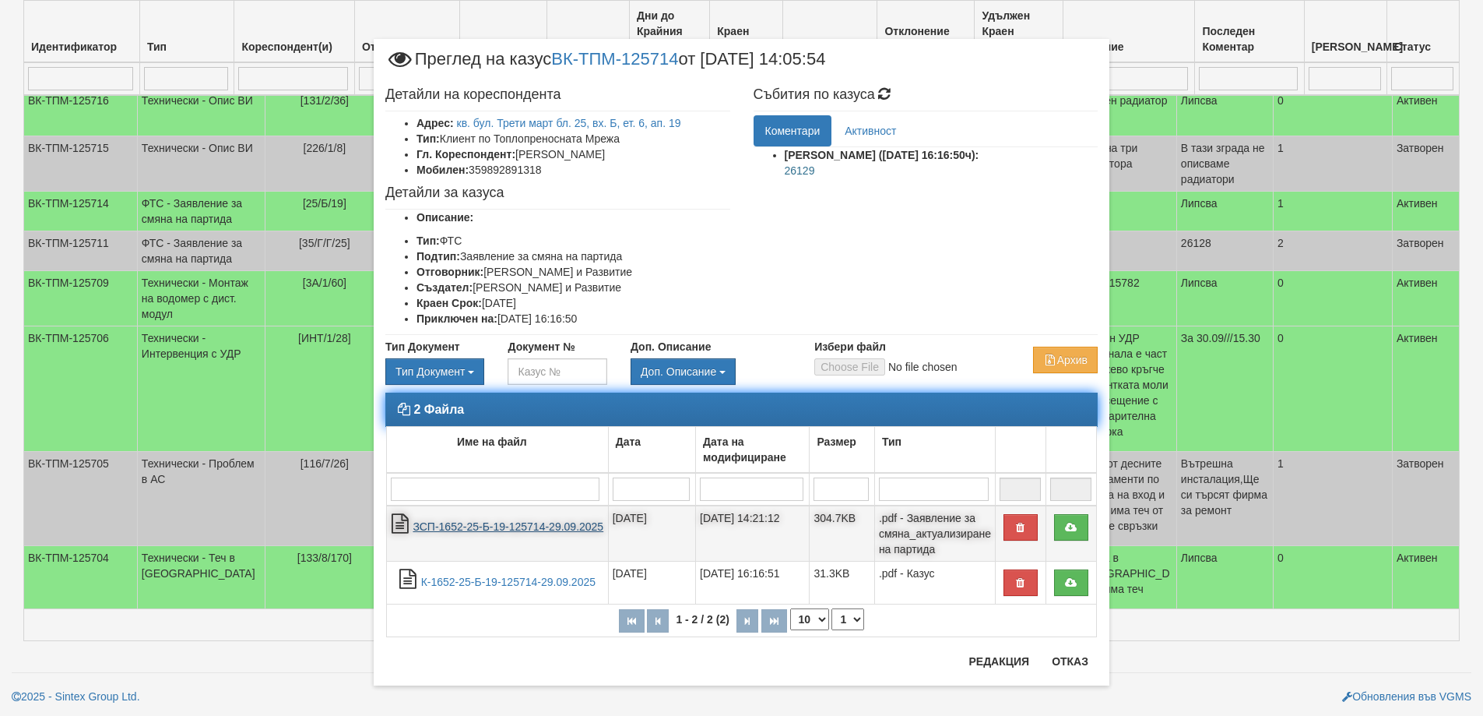
click at [537, 529] on link "ЗСП-1652-25-Б-19-125714-29.09.2025" at bounding box center [508, 526] width 191 height 12
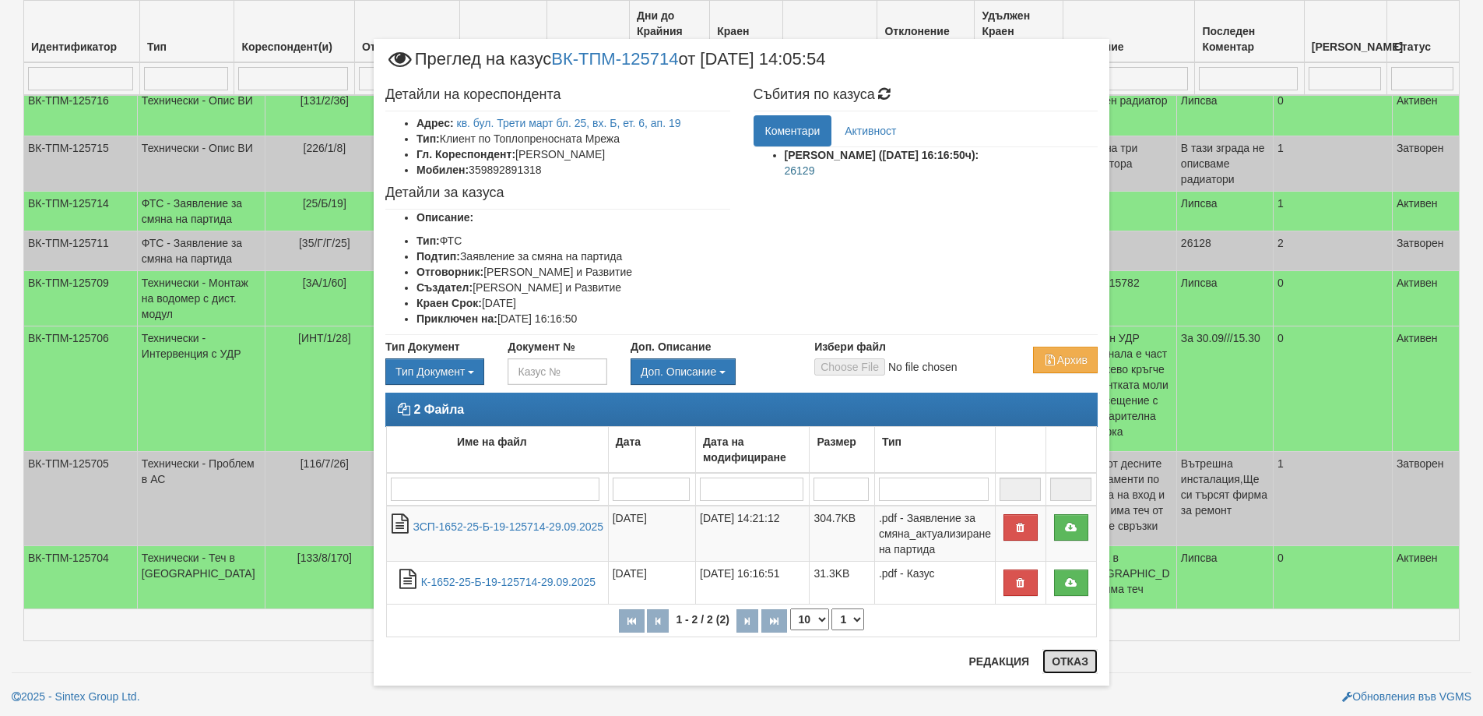
click at [1058, 653] on button "Отказ" at bounding box center [1070, 661] width 55 height 25
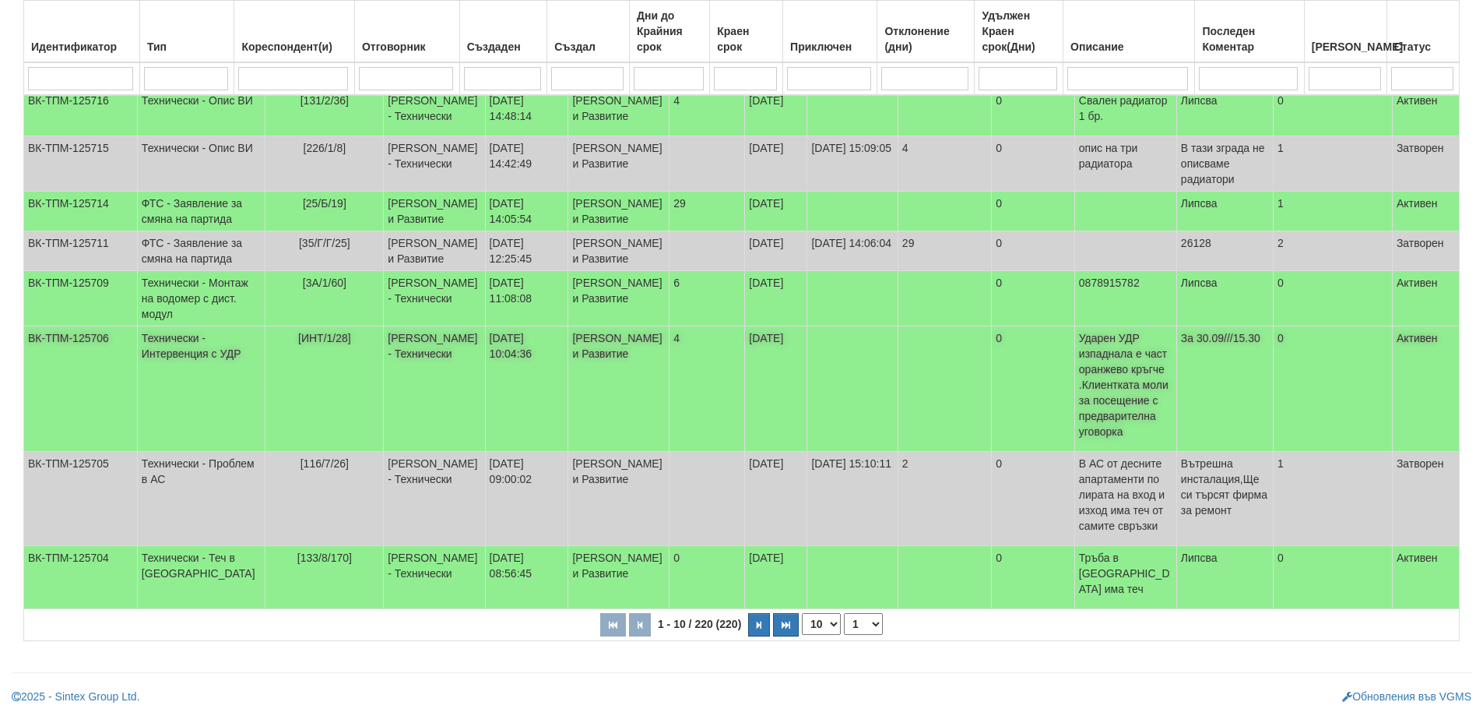
scroll to position [455, 0]
click at [759, 630] on button "button" at bounding box center [759, 624] width 22 height 23
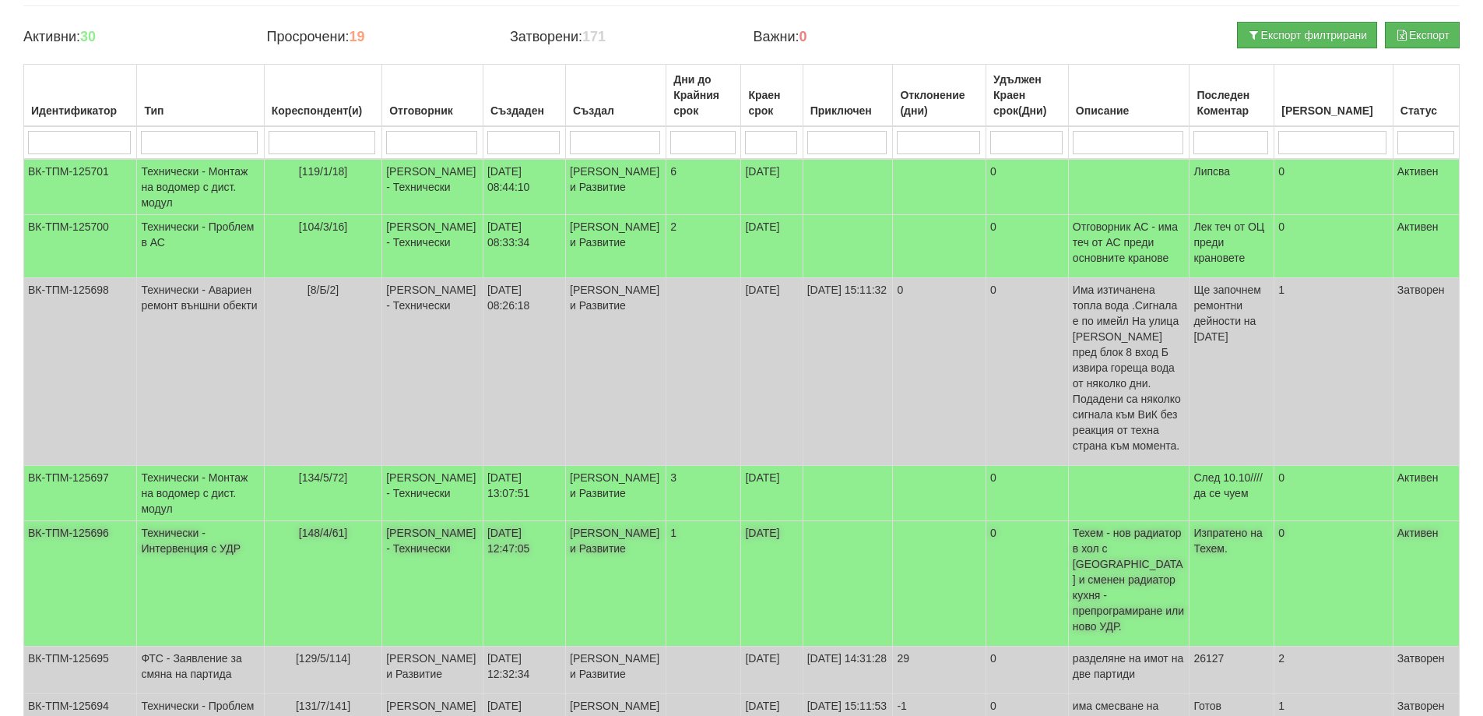
scroll to position [0, 0]
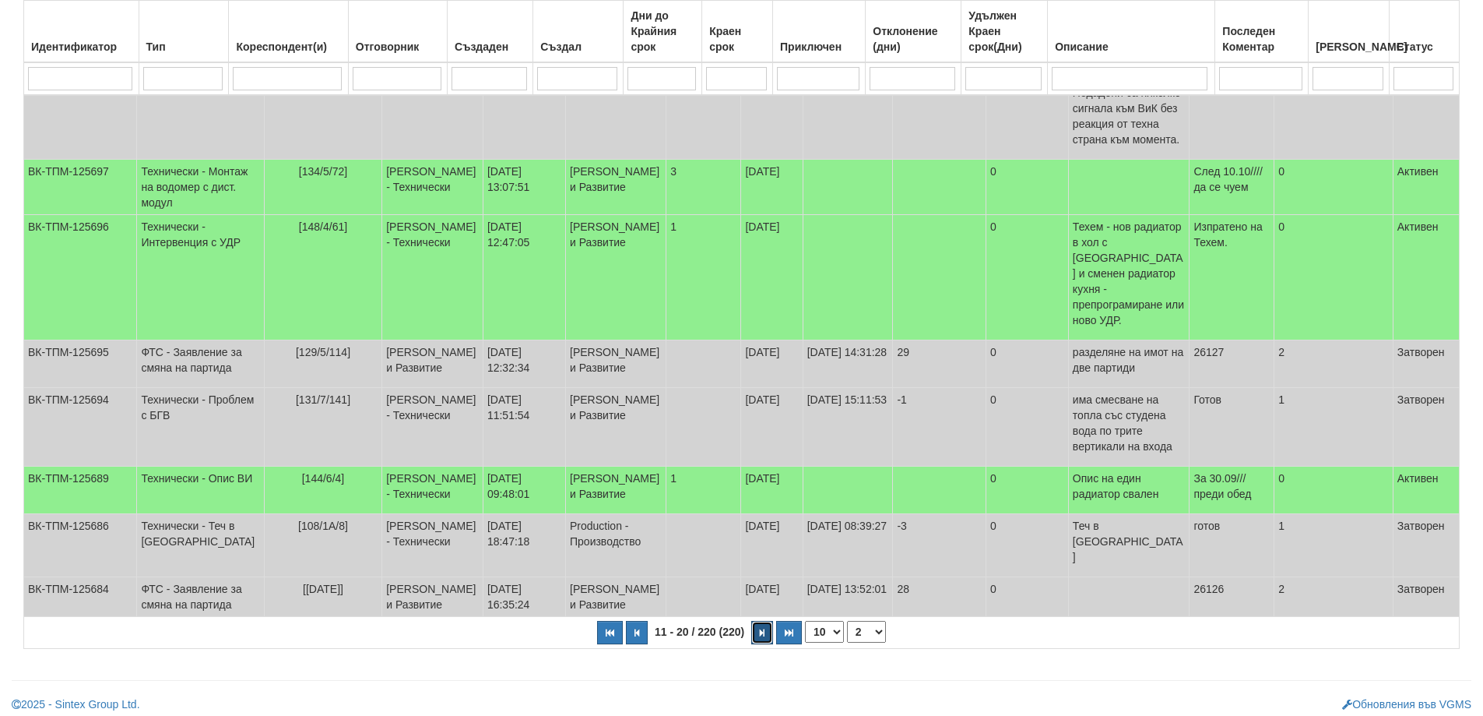
click at [760, 628] on icon "button" at bounding box center [762, 632] width 5 height 9
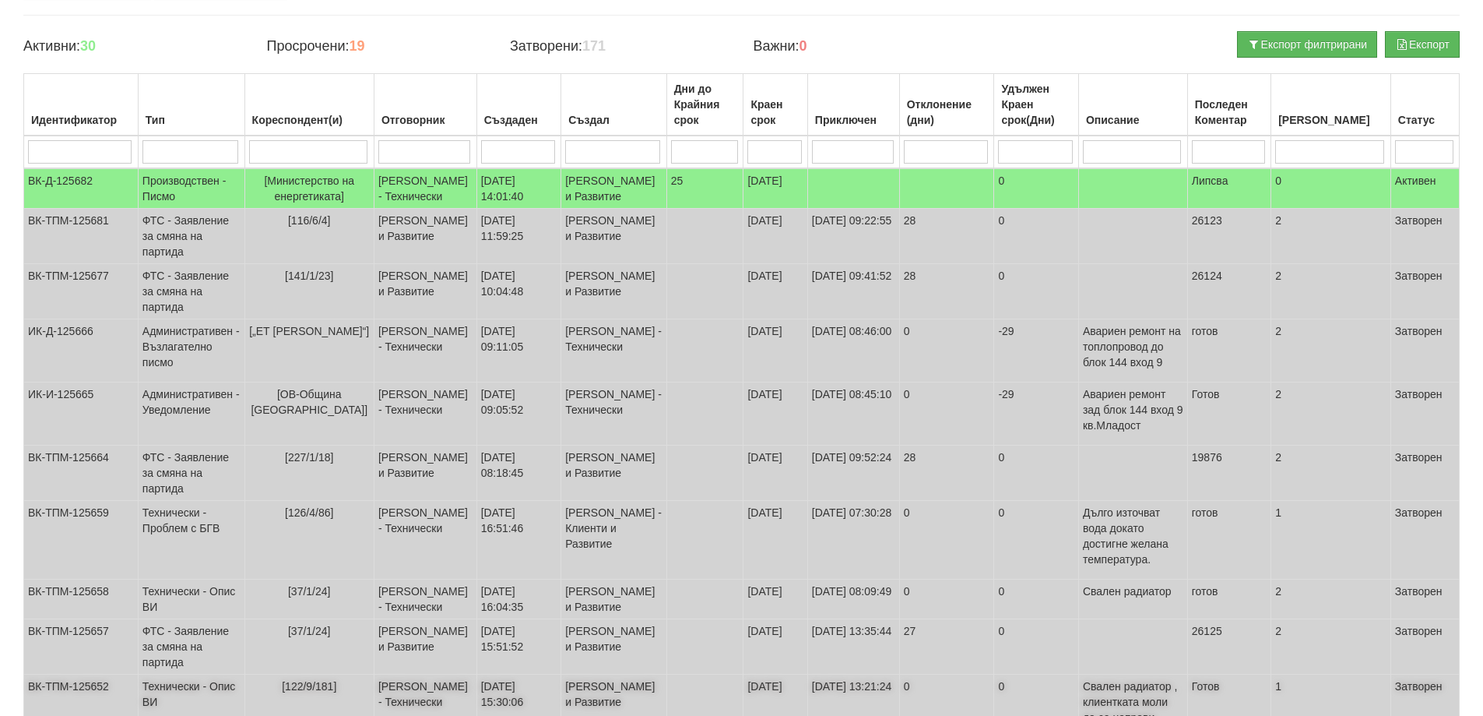
scroll to position [43, 0]
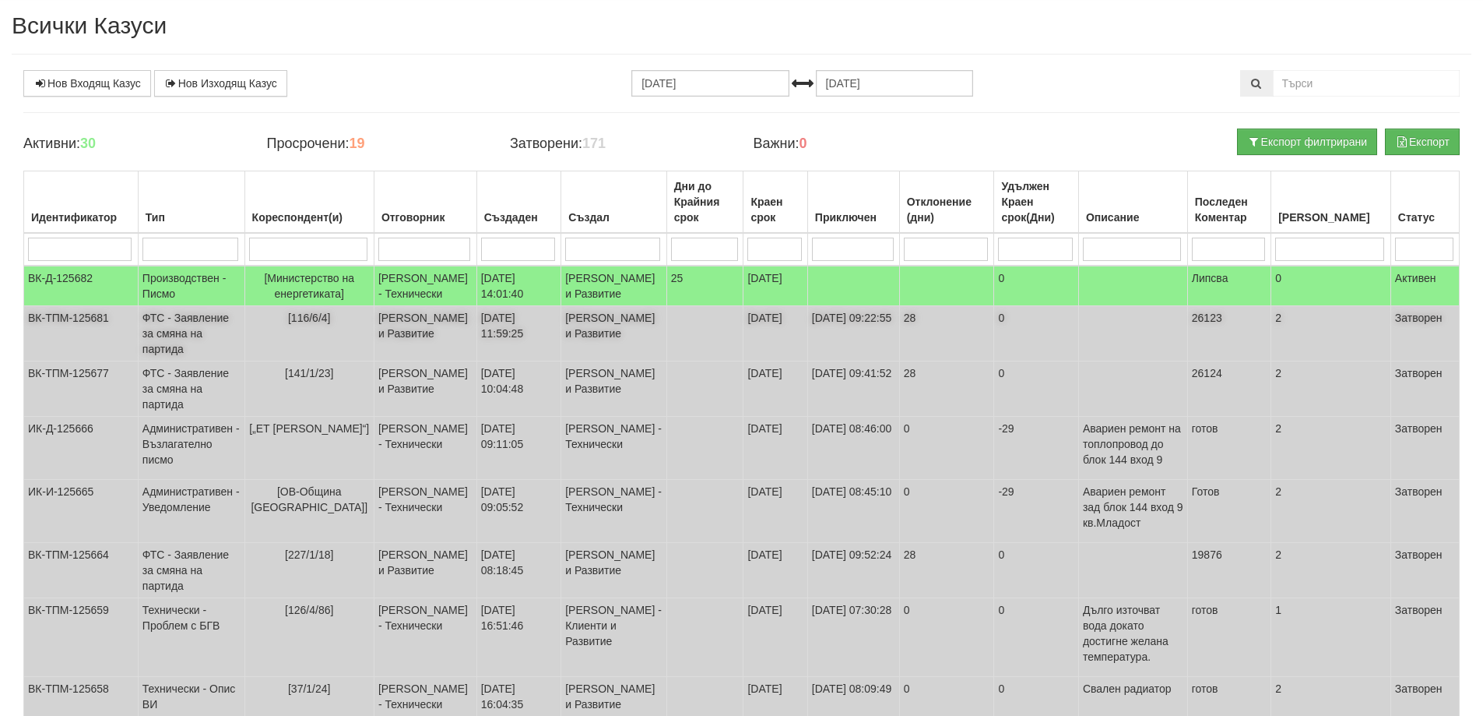
click at [580, 361] on td "Константина Иванова - Клиенти и Развитие" at bounding box center [613, 333] width 105 height 55
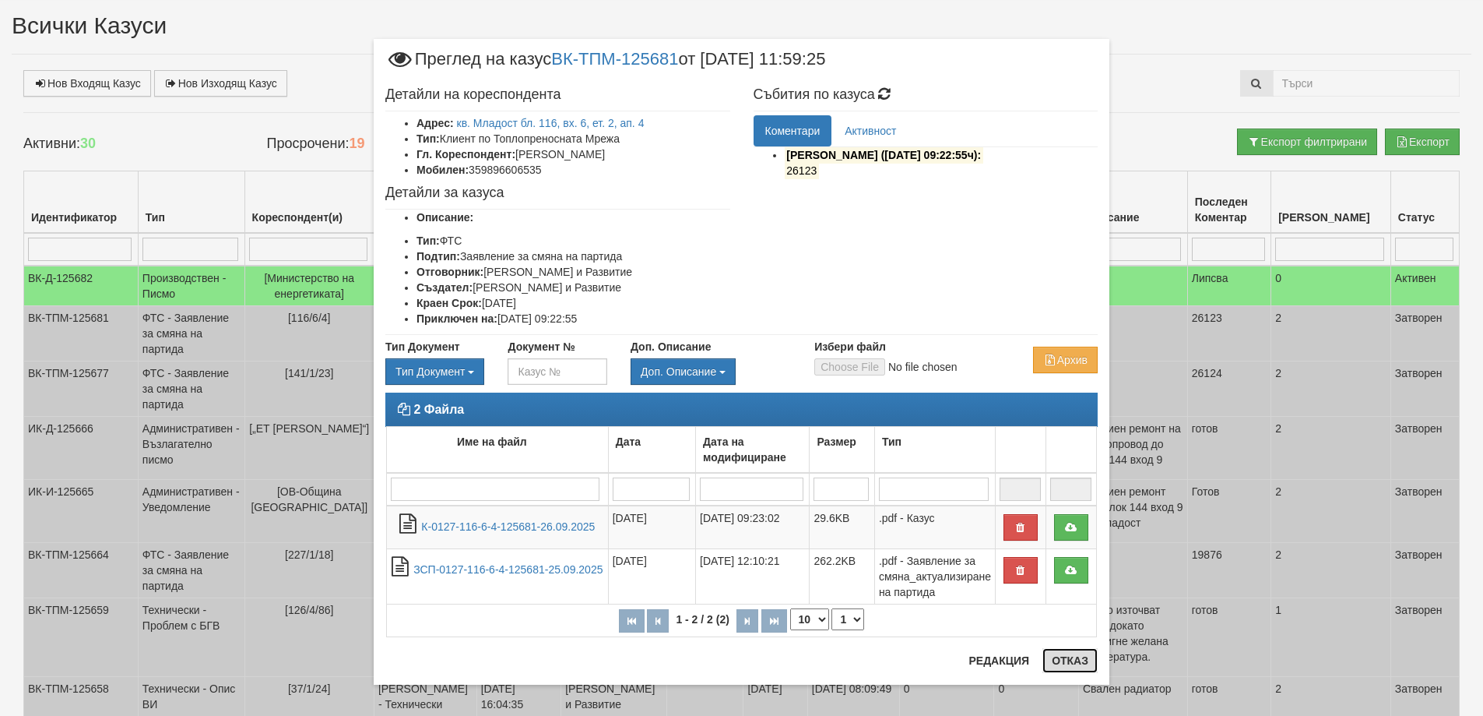
click at [1056, 659] on button "Отказ" at bounding box center [1070, 660] width 55 height 25
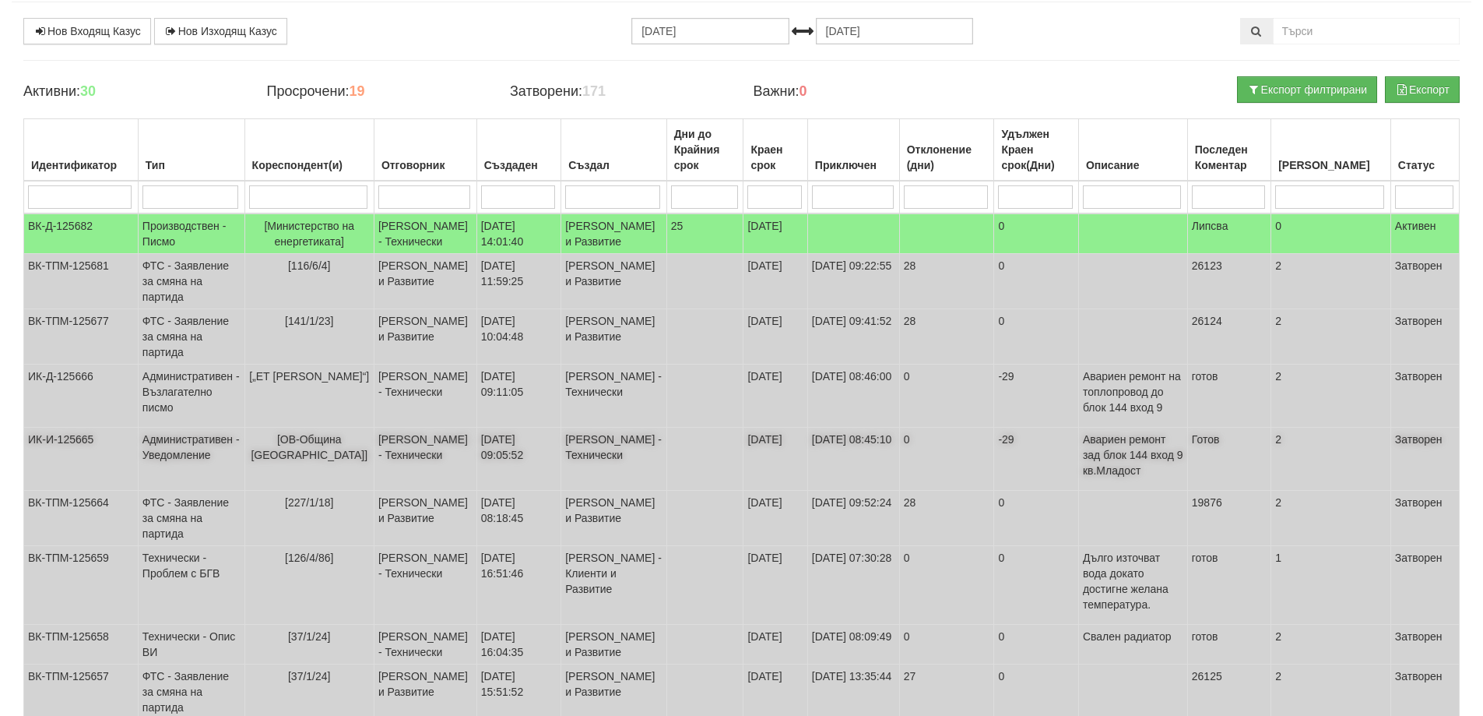
scroll to position [121, 0]
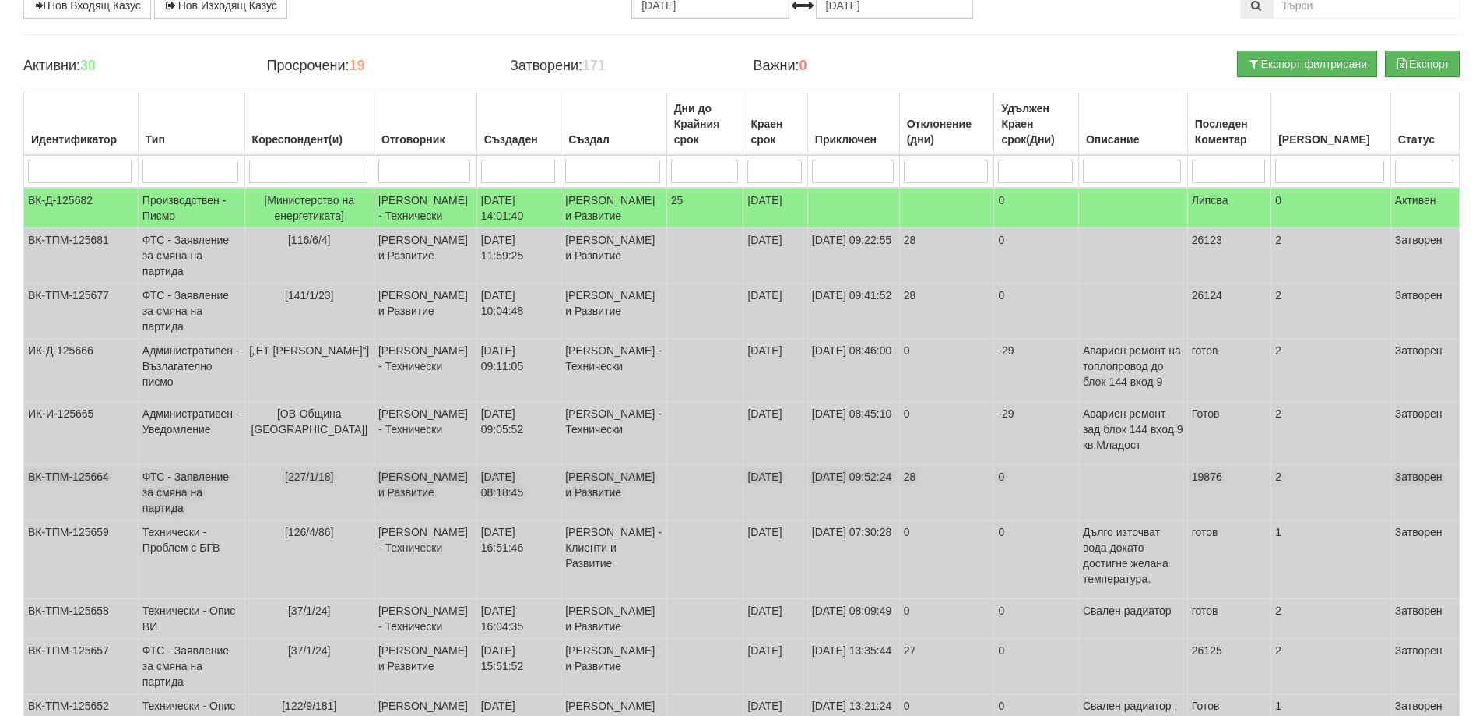
click at [597, 520] on td "Женя Димитрова - Клиенти и Развитие" at bounding box center [613, 492] width 105 height 55
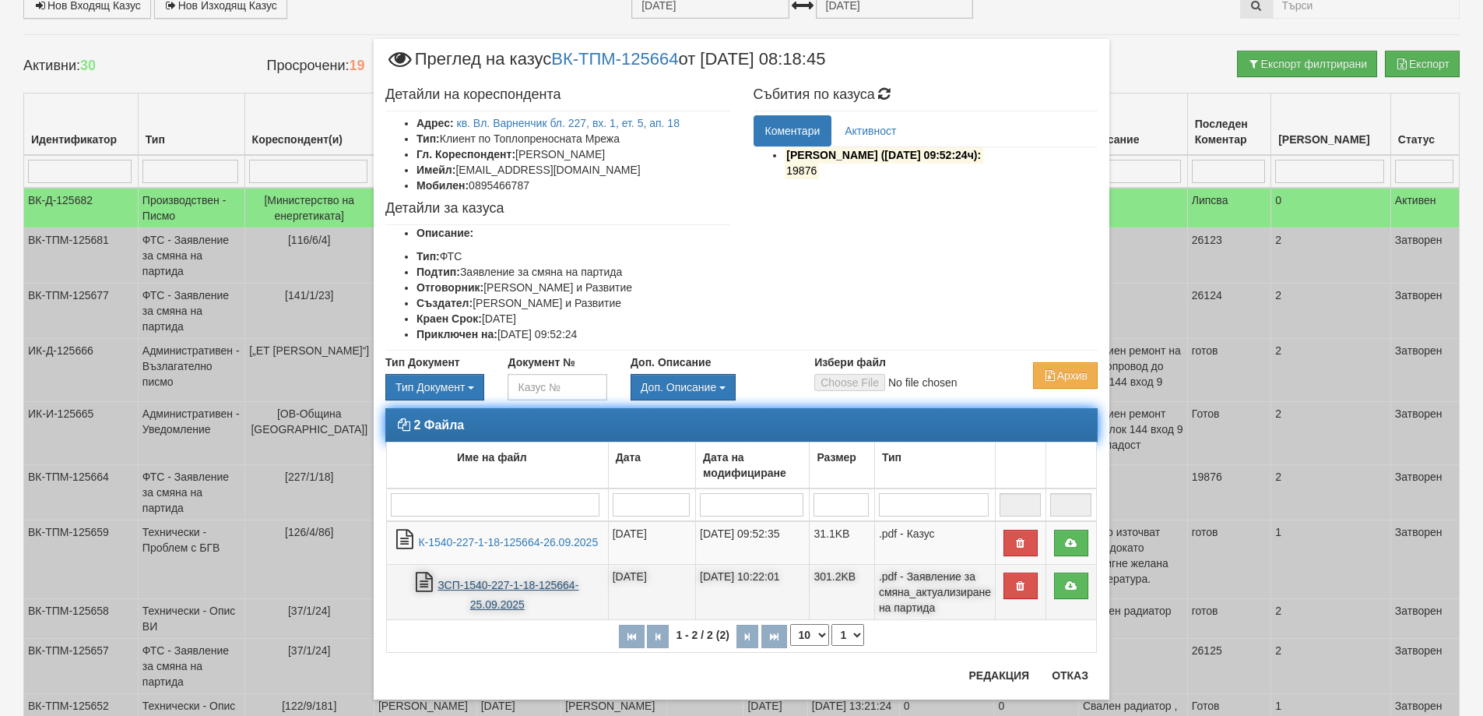
click at [501, 581] on link "ЗСП-1540-227-1-18-125664-25.09.2025" at bounding box center [508, 594] width 141 height 32
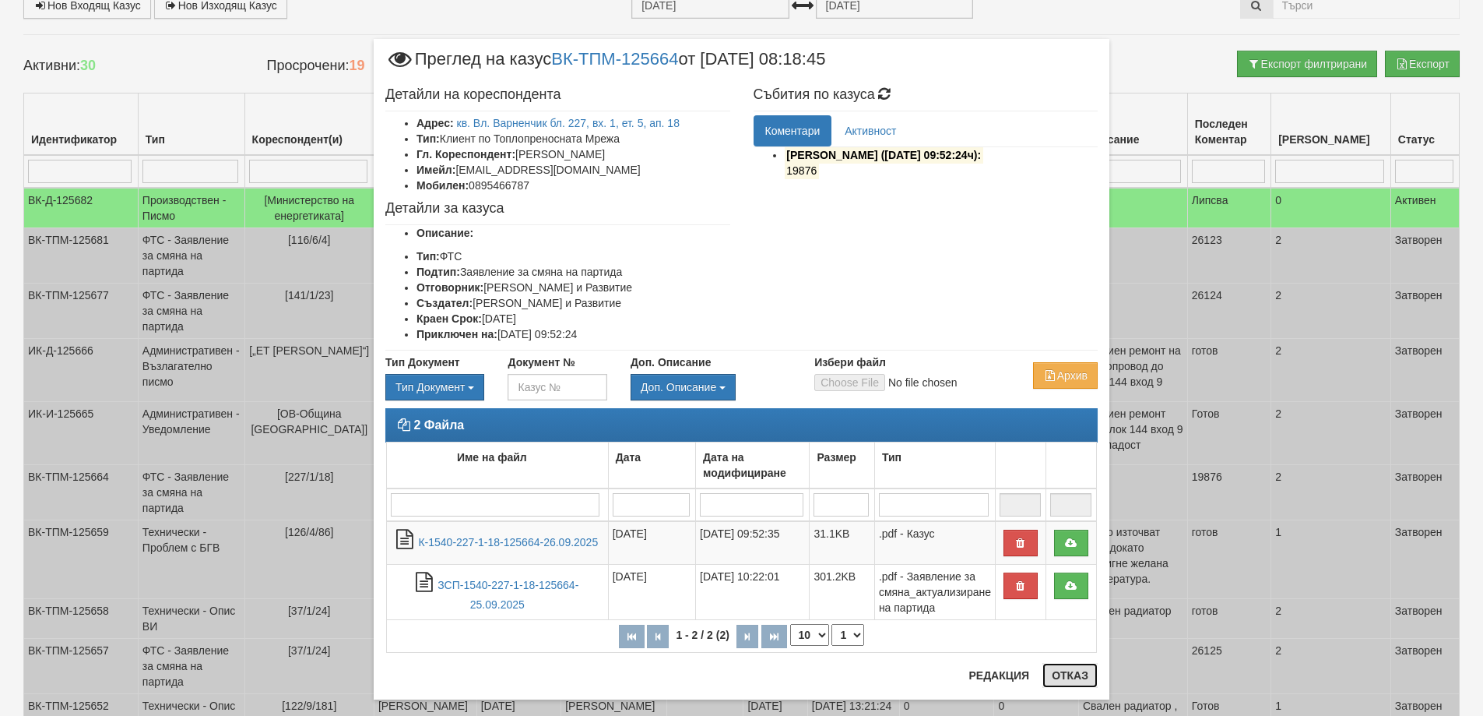
click at [1085, 679] on button "Отказ" at bounding box center [1070, 675] width 55 height 25
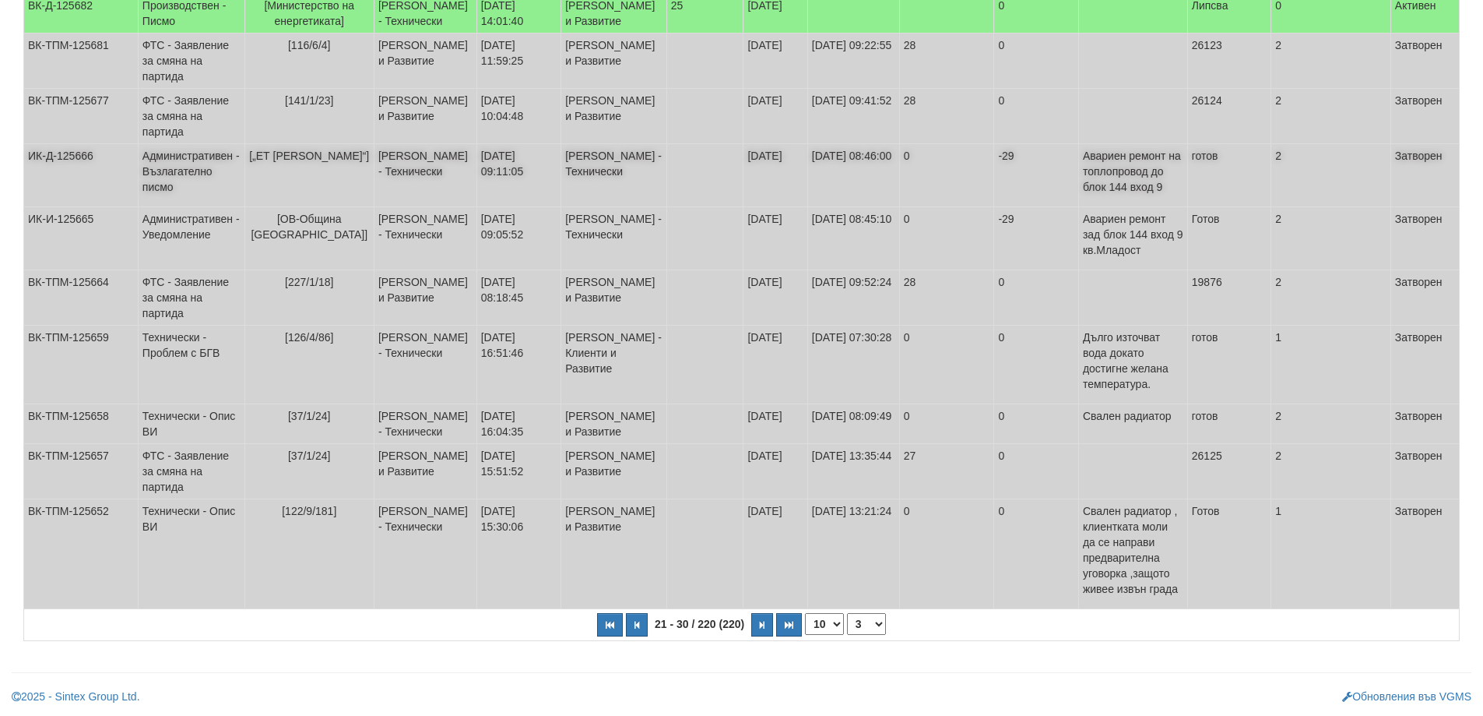
scroll to position [432, 0]
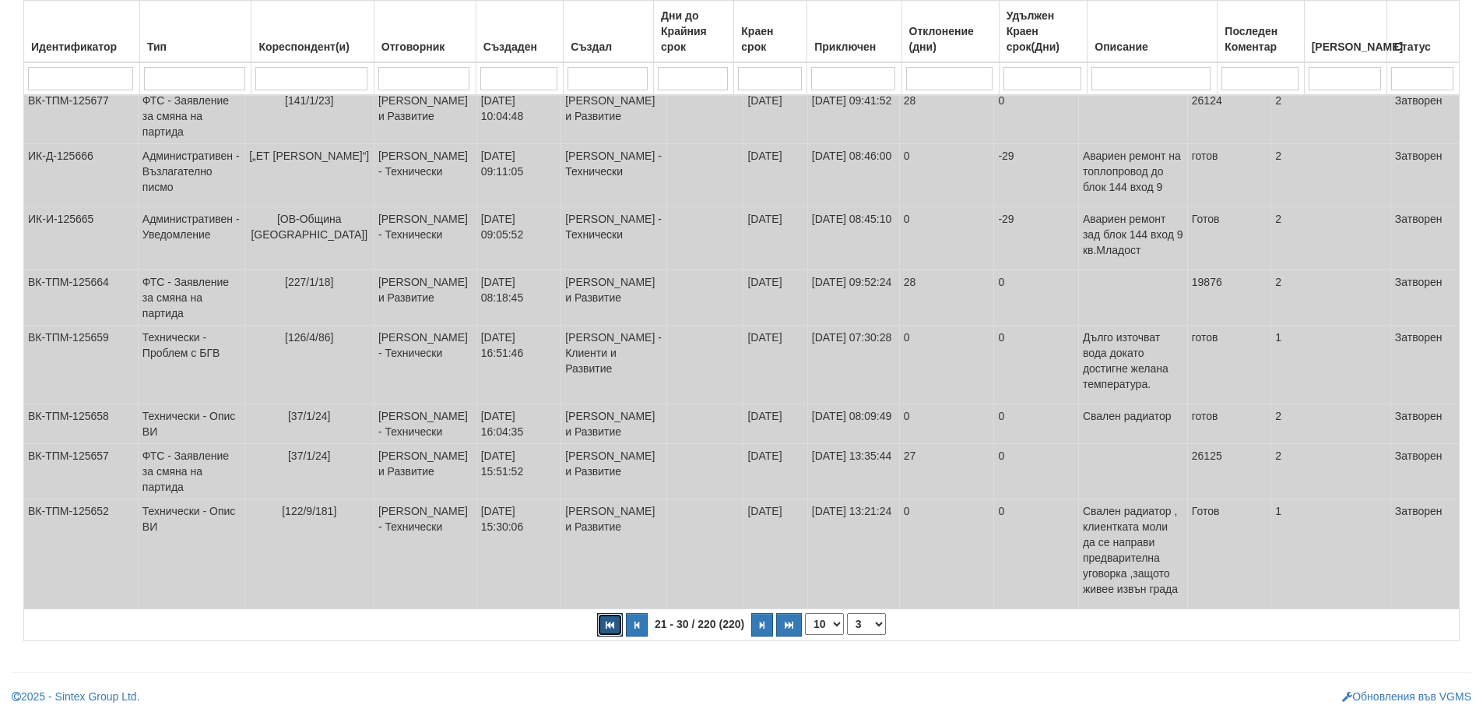
drag, startPoint x: 603, startPoint y: 620, endPoint x: 617, endPoint y: 607, distance: 19.3
click at [607, 620] on button "button" at bounding box center [610, 624] width 26 height 23
select select "1"
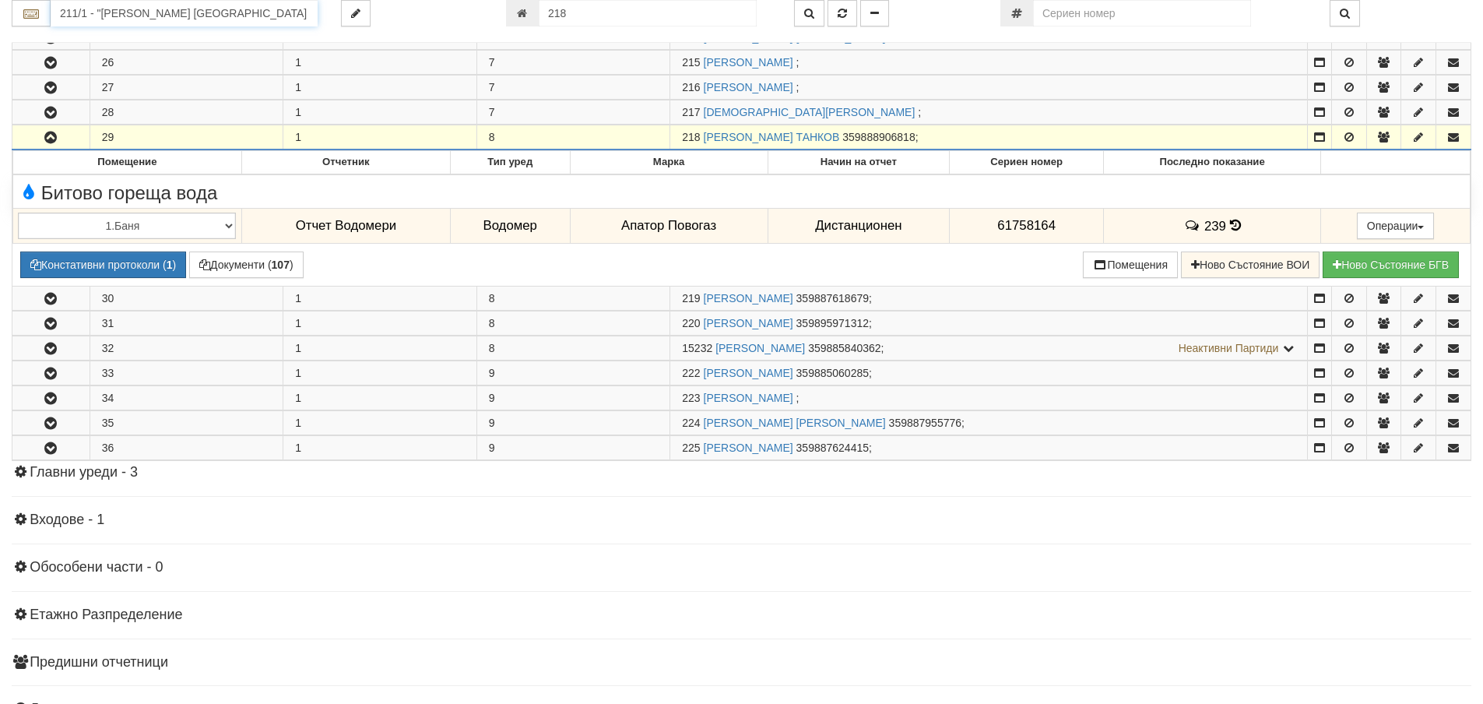
scroll to position [919, 0]
click at [212, 7] on input "211/1 - "[PERSON_NAME] [GEOGRAPHIC_DATA] " ЕАД" at bounding box center [184, 13] width 267 height 26
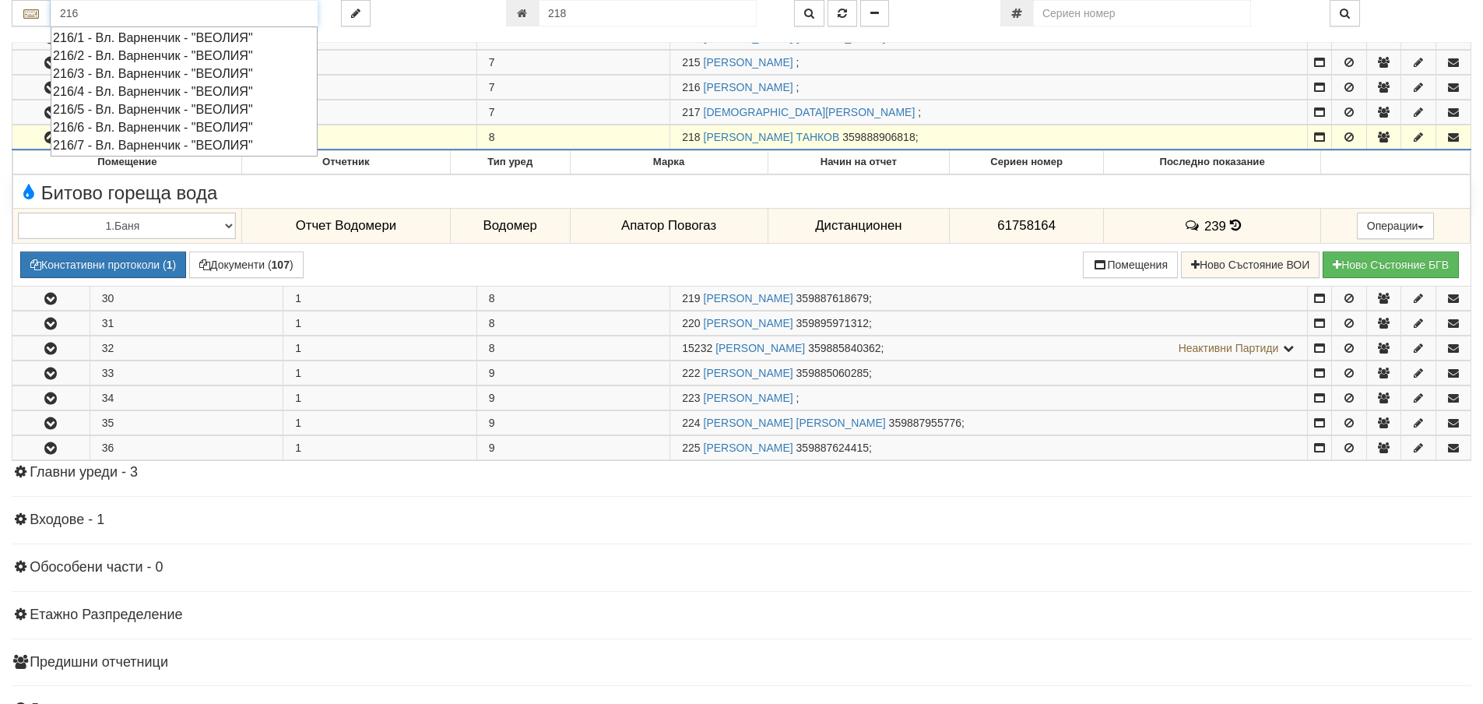
click at [138, 125] on div "216/6 - Вл. Варненчик - "ВЕОЛИЯ"" at bounding box center [184, 127] width 262 height 18
type input "216/6 - Вл. Варненчик - "ВЕОЛИЯ""
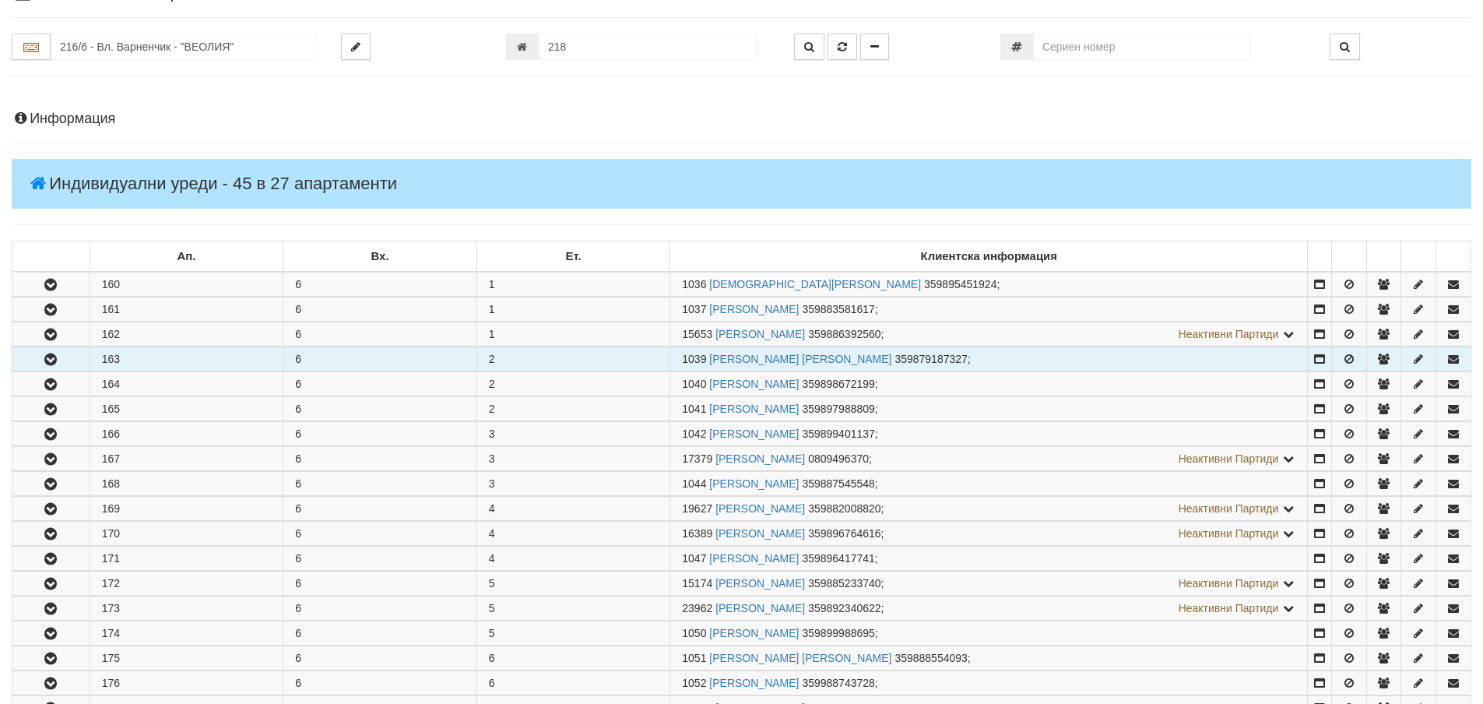
scroll to position [156, 0]
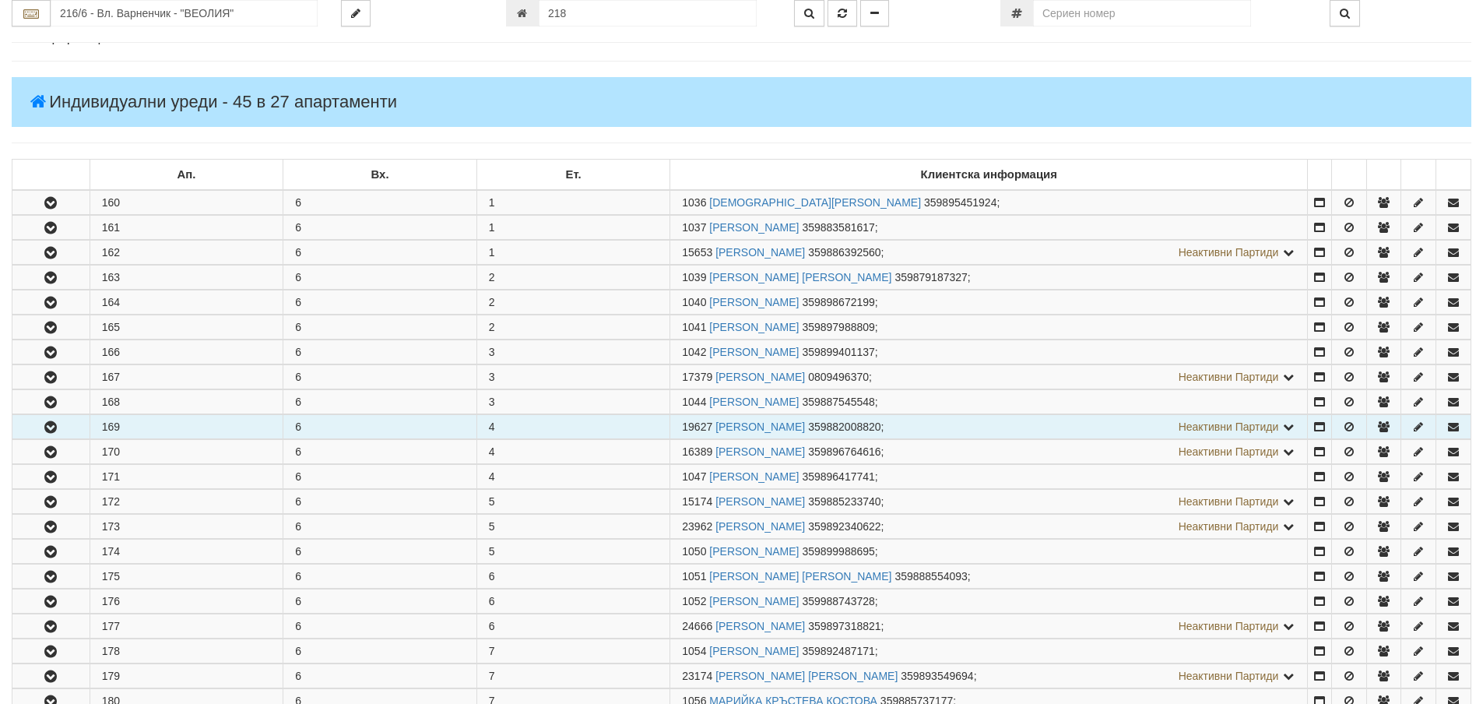
click at [77, 430] on button "button" at bounding box center [50, 426] width 77 height 23
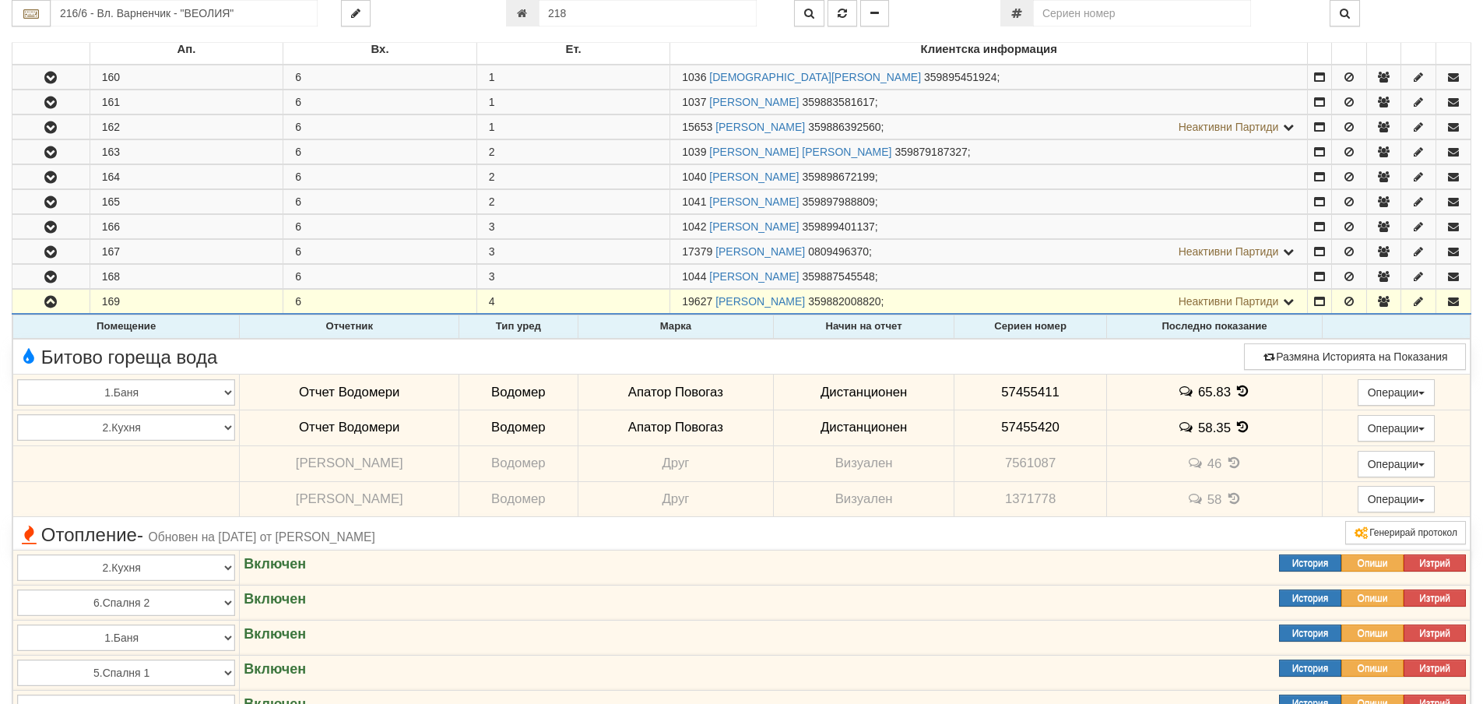
scroll to position [311, 0]
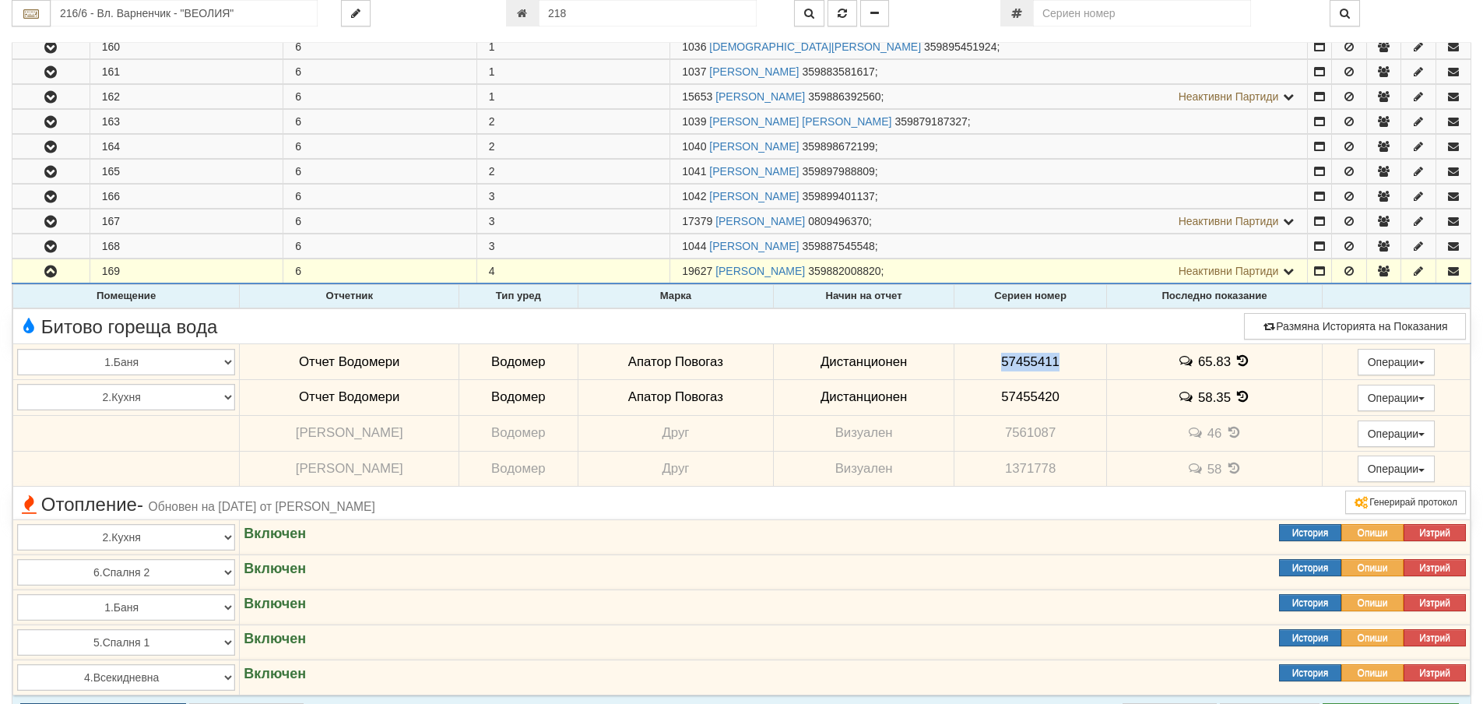
drag, startPoint x: 1075, startPoint y: 367, endPoint x: 990, endPoint y: 374, distance: 85.2
click at [990, 374] on td "57455411" at bounding box center [1030, 362] width 153 height 36
copy span "57455411"
drag, startPoint x: 1040, startPoint y: 396, endPoint x: 962, endPoint y: 407, distance: 79.4
click at [962, 407] on td "57455420" at bounding box center [1030, 397] width 153 height 36
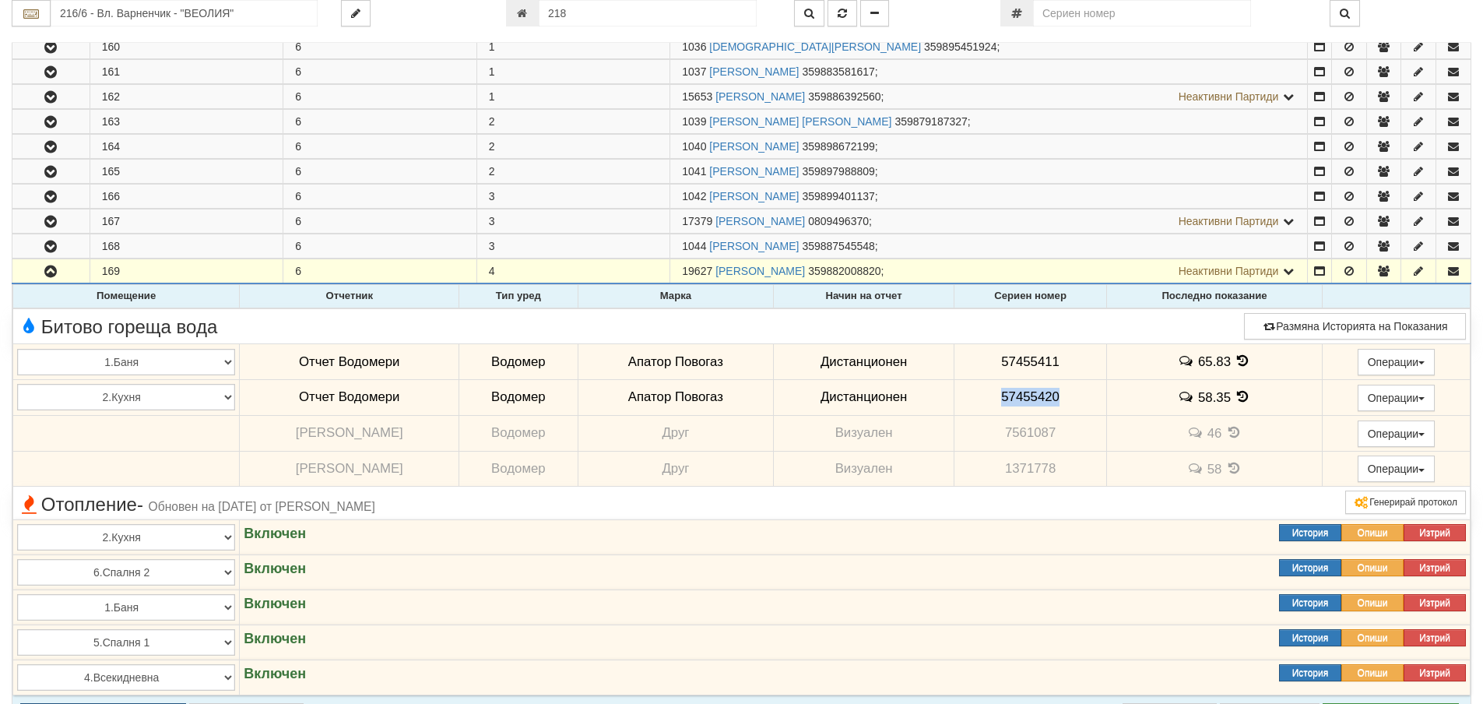
copy span "57455420"
click at [1235, 362] on icon at bounding box center [1243, 360] width 17 height 13
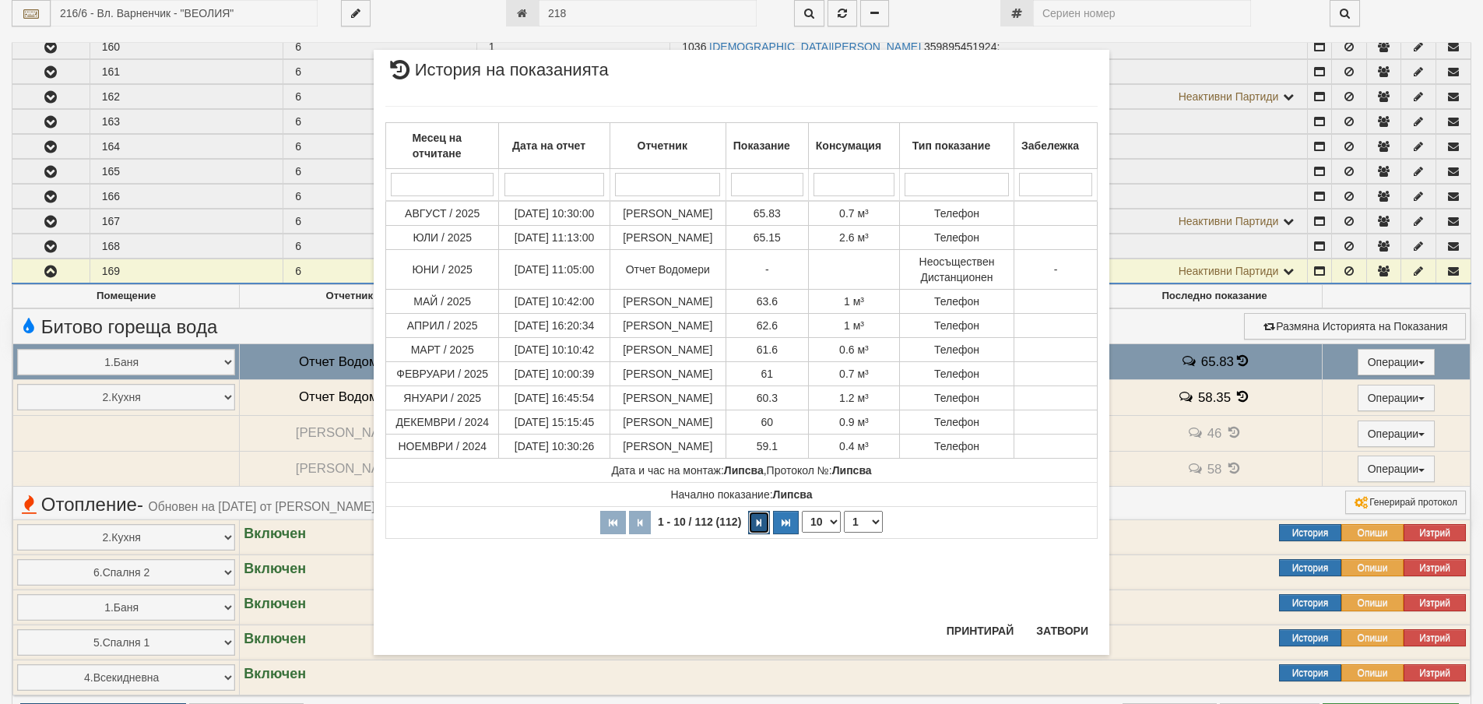
click at [761, 527] on icon "button" at bounding box center [759, 523] width 5 height 9
select select "2"
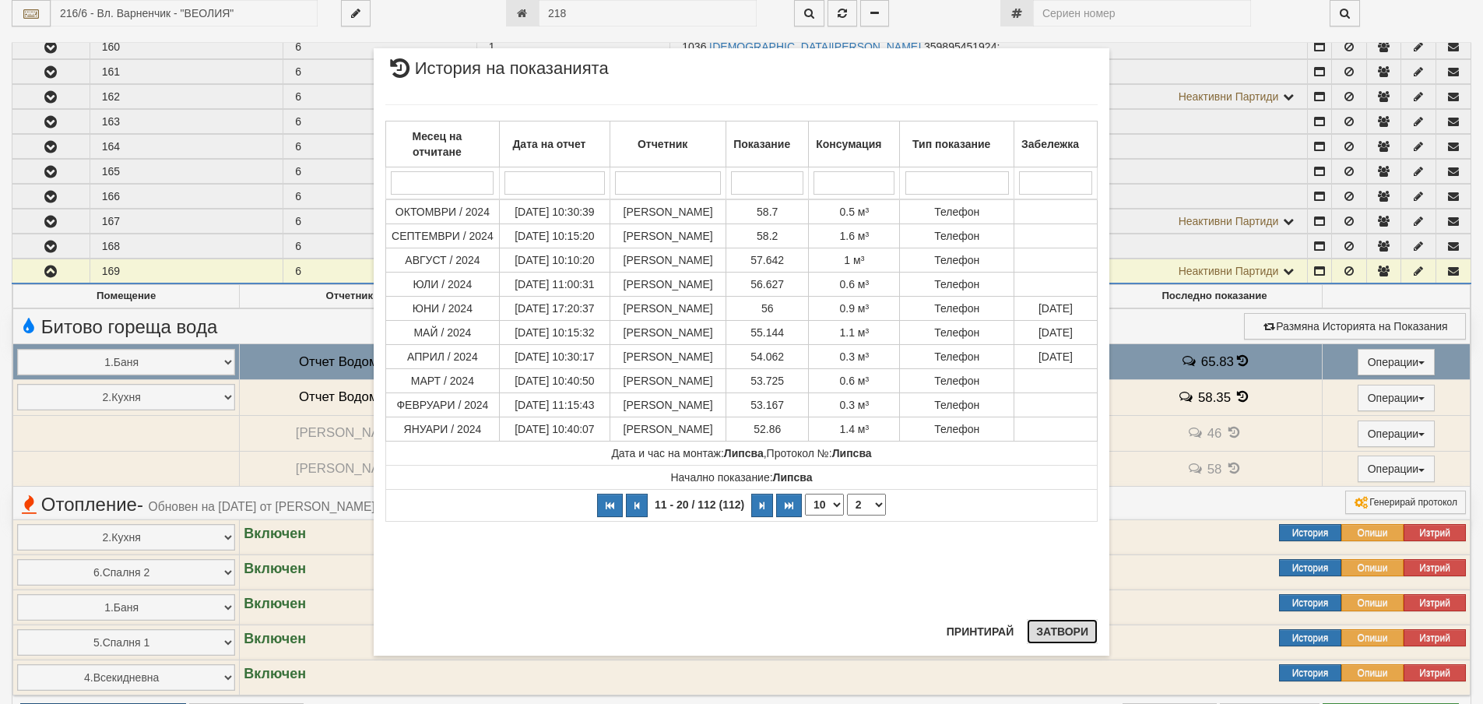
click at [1076, 630] on button "Затвори" at bounding box center [1062, 631] width 71 height 25
